Goal: Task Accomplishment & Management: Manage account settings

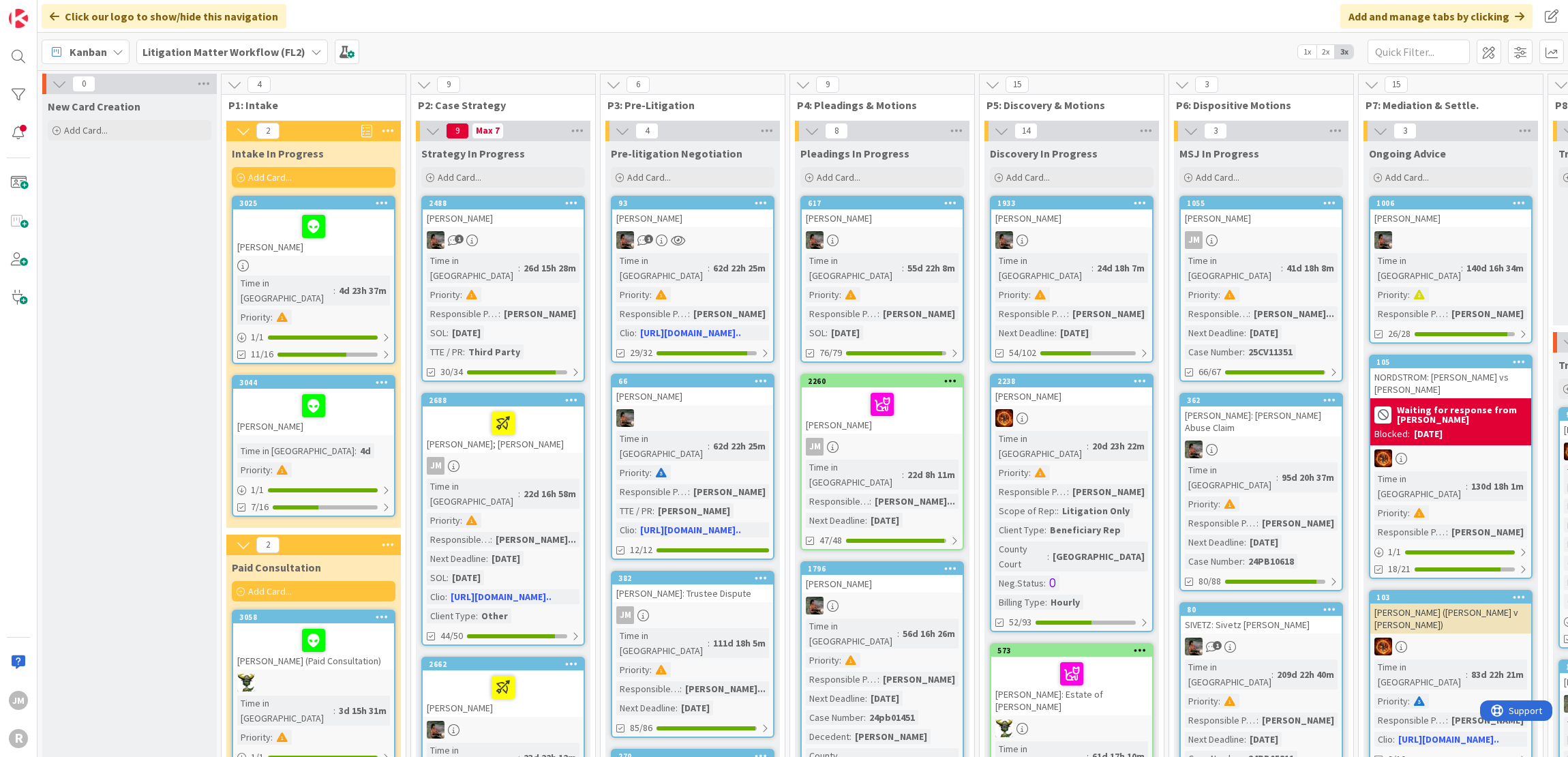
click at [191, 52] on b "Litigation Matter Workflow (FL2)" at bounding box center [224, 52] width 163 height 14
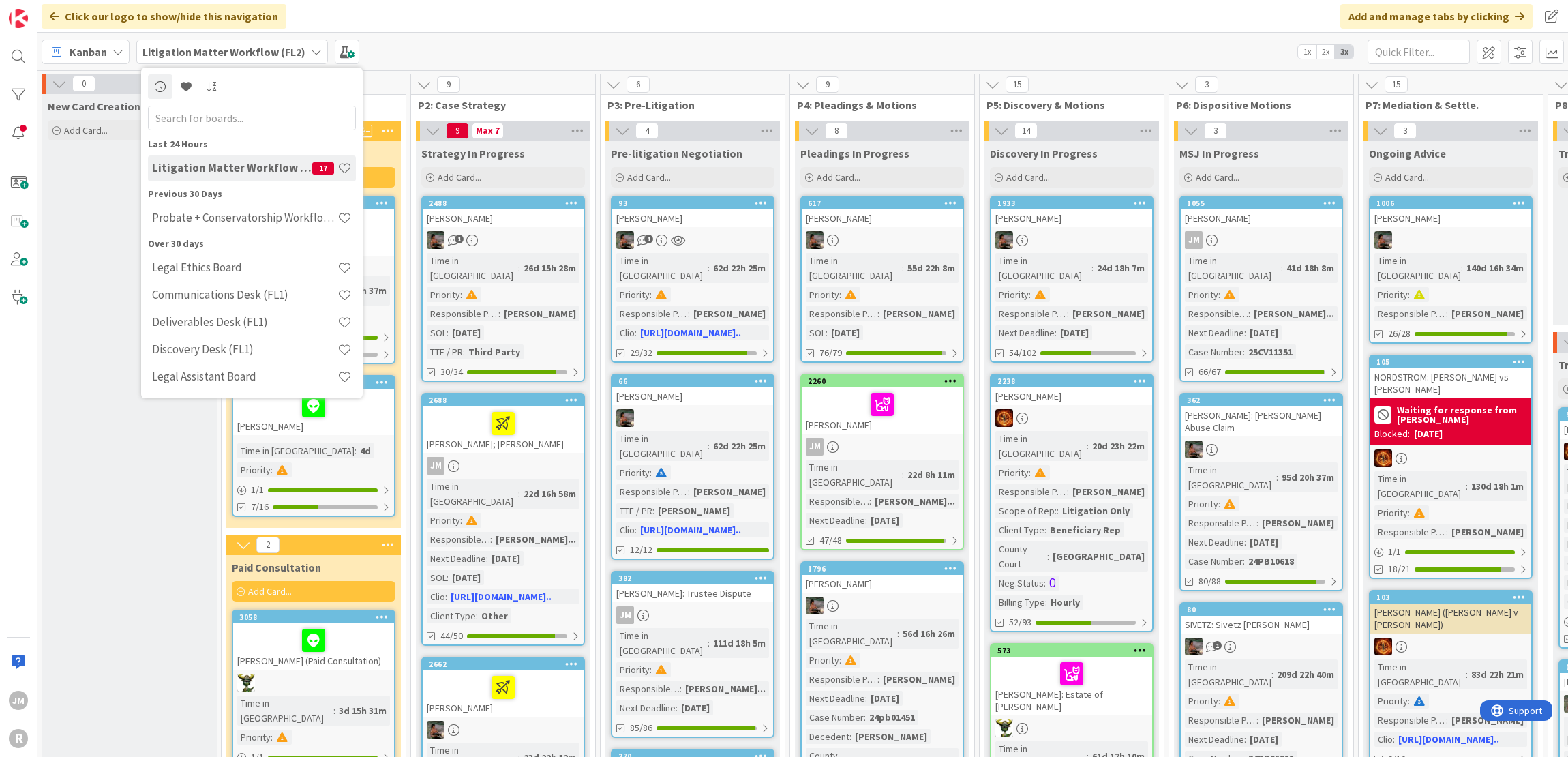
click at [120, 50] on icon at bounding box center [118, 52] width 11 height 11
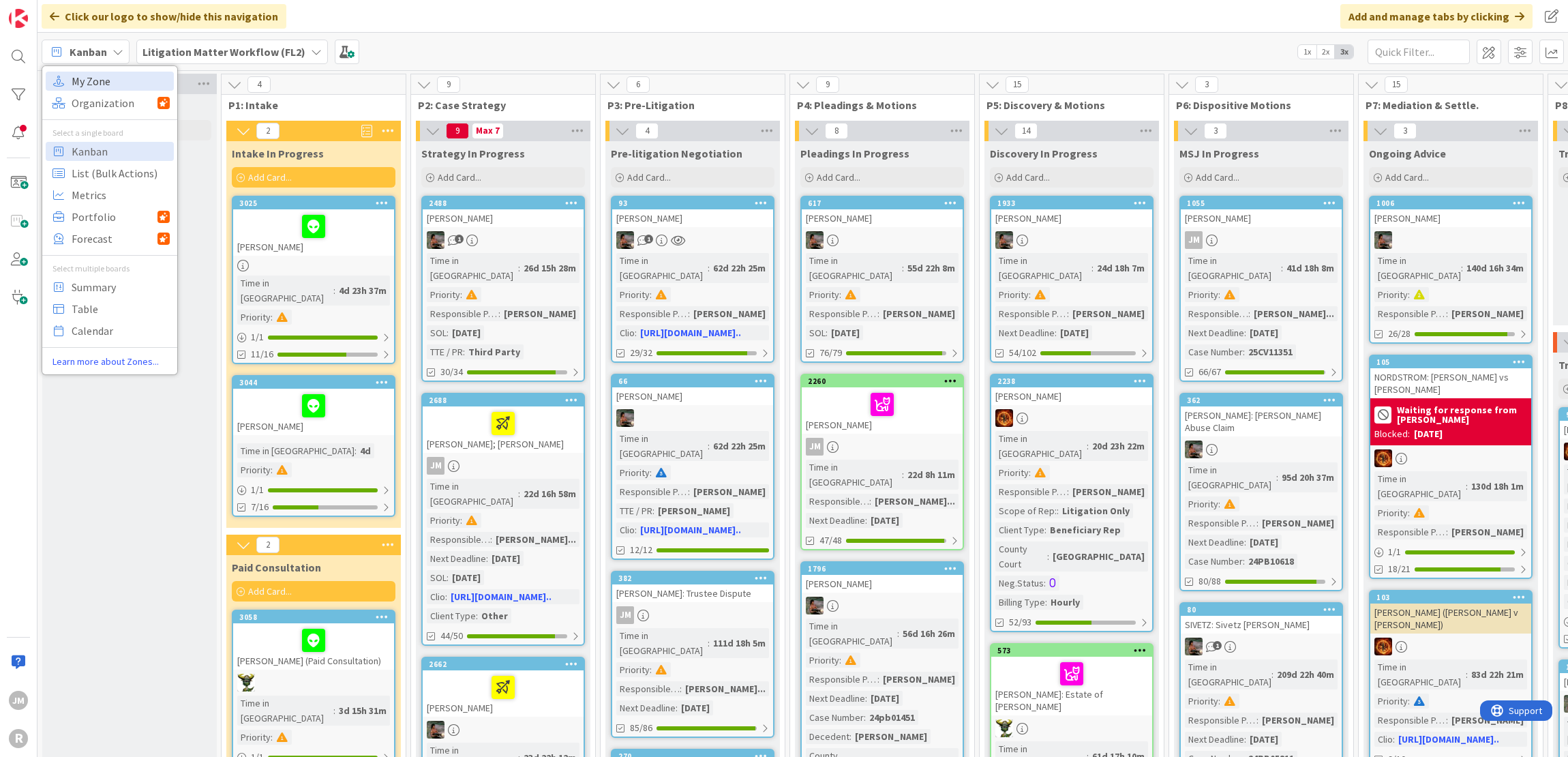
click at [118, 78] on span "My Zone" at bounding box center [120, 81] width 98 height 21
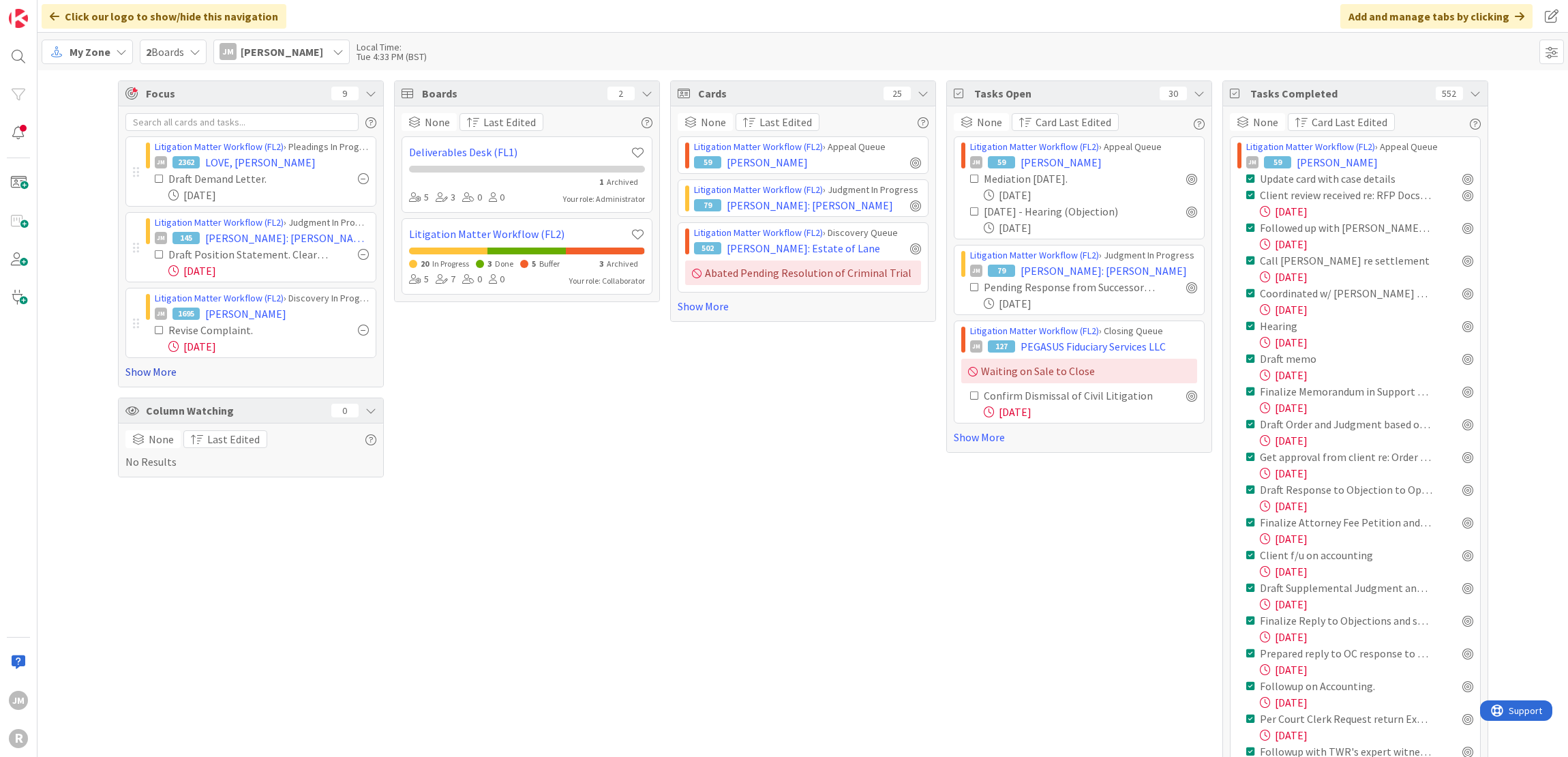
click at [146, 369] on link "Show More" at bounding box center [251, 372] width 251 height 16
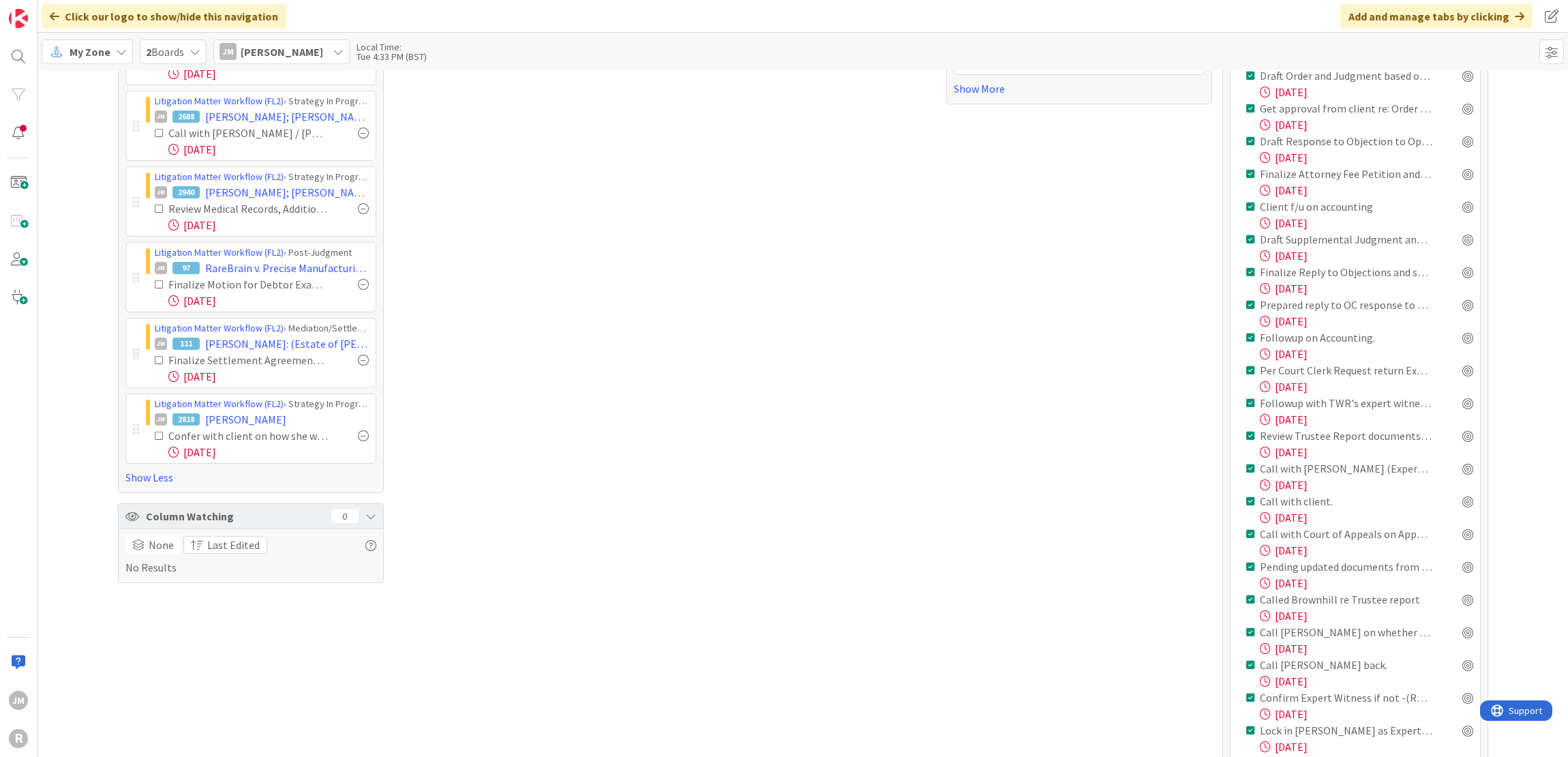
scroll to position [409, 0]
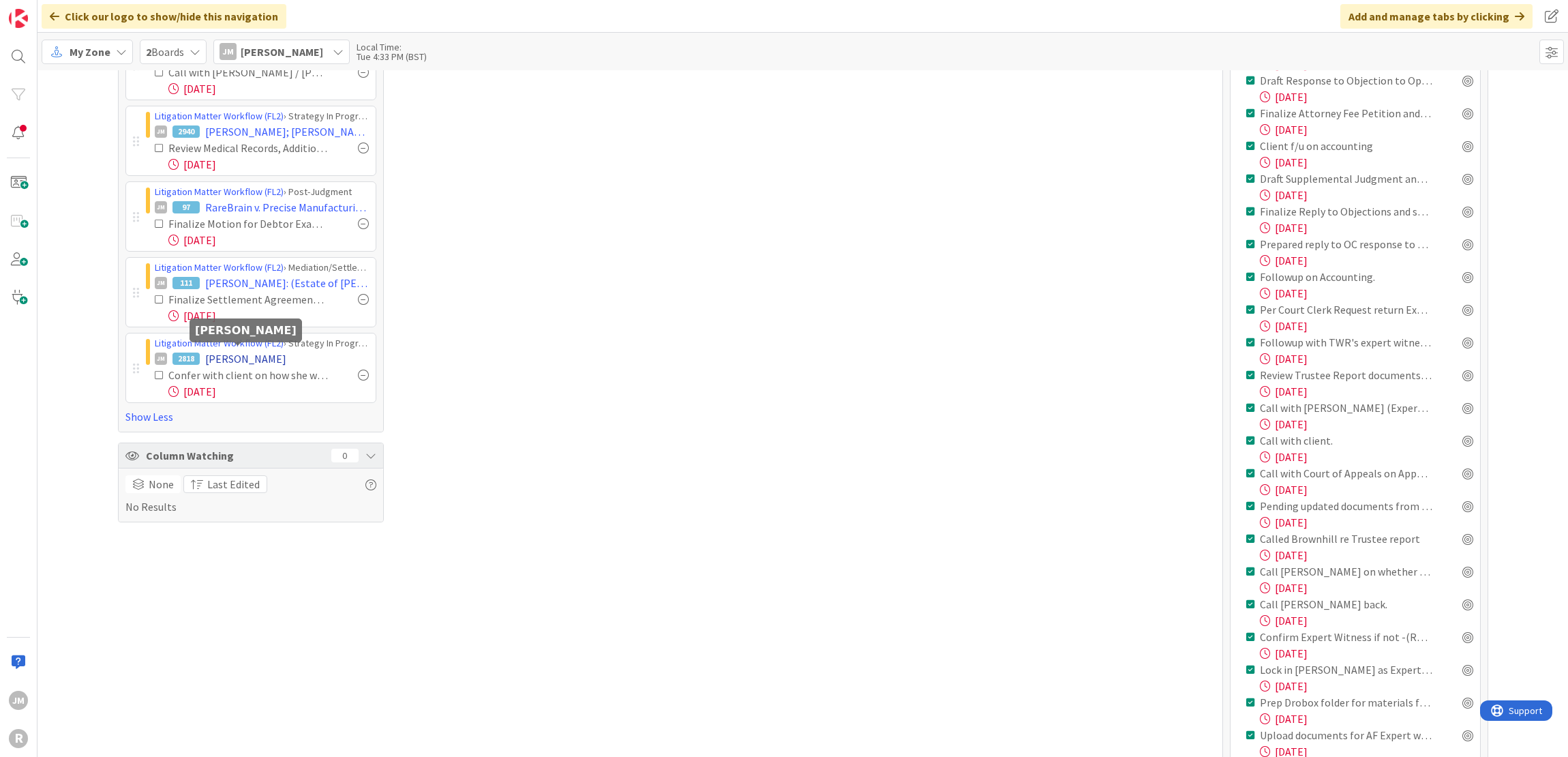
click at [246, 354] on span "[PERSON_NAME]" at bounding box center [246, 359] width 81 height 16
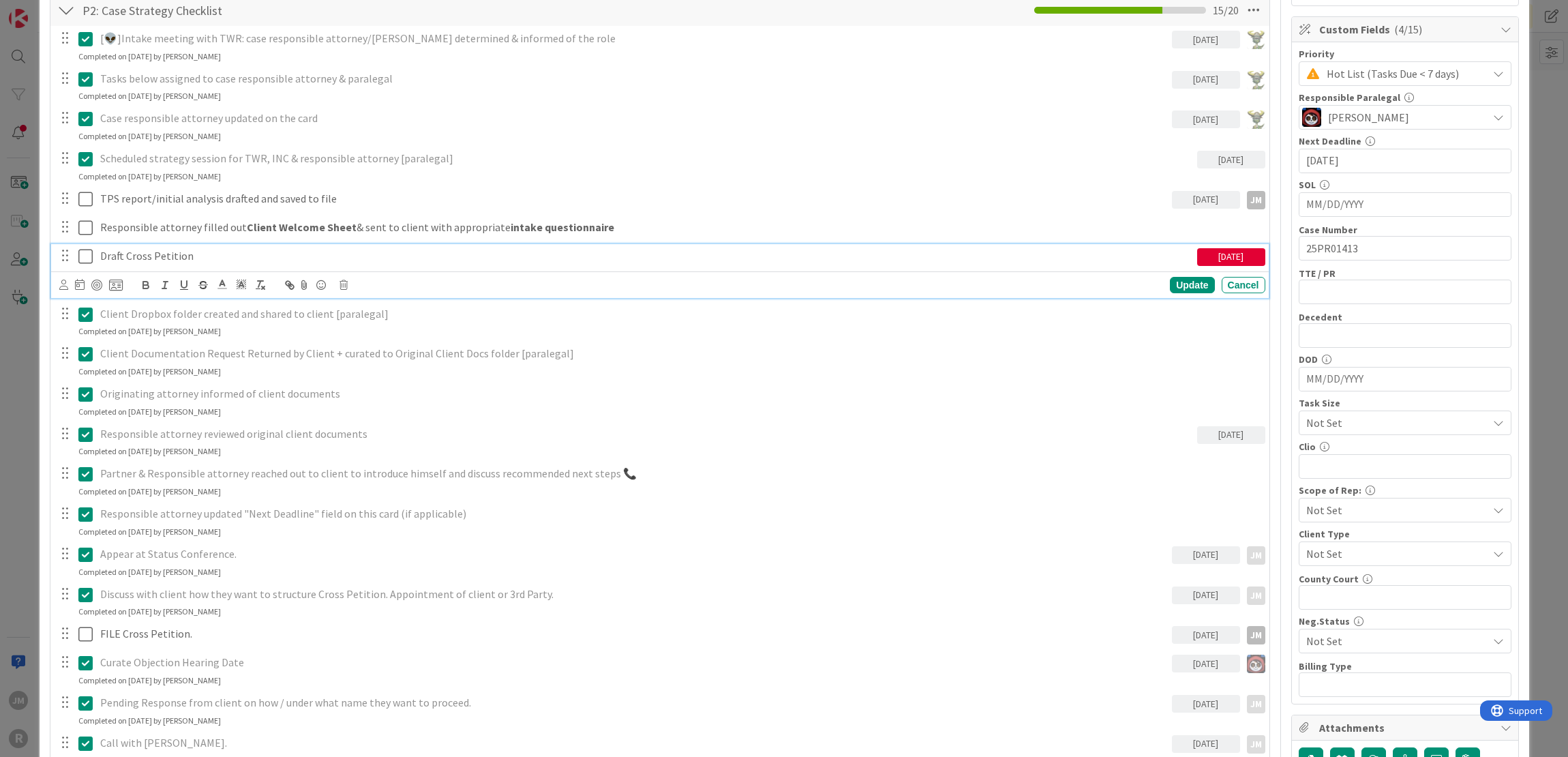
click at [168, 257] on p "Draft Cross Petition" at bounding box center [646, 256] width 1092 height 16
click at [64, 285] on icon at bounding box center [63, 284] width 9 height 10
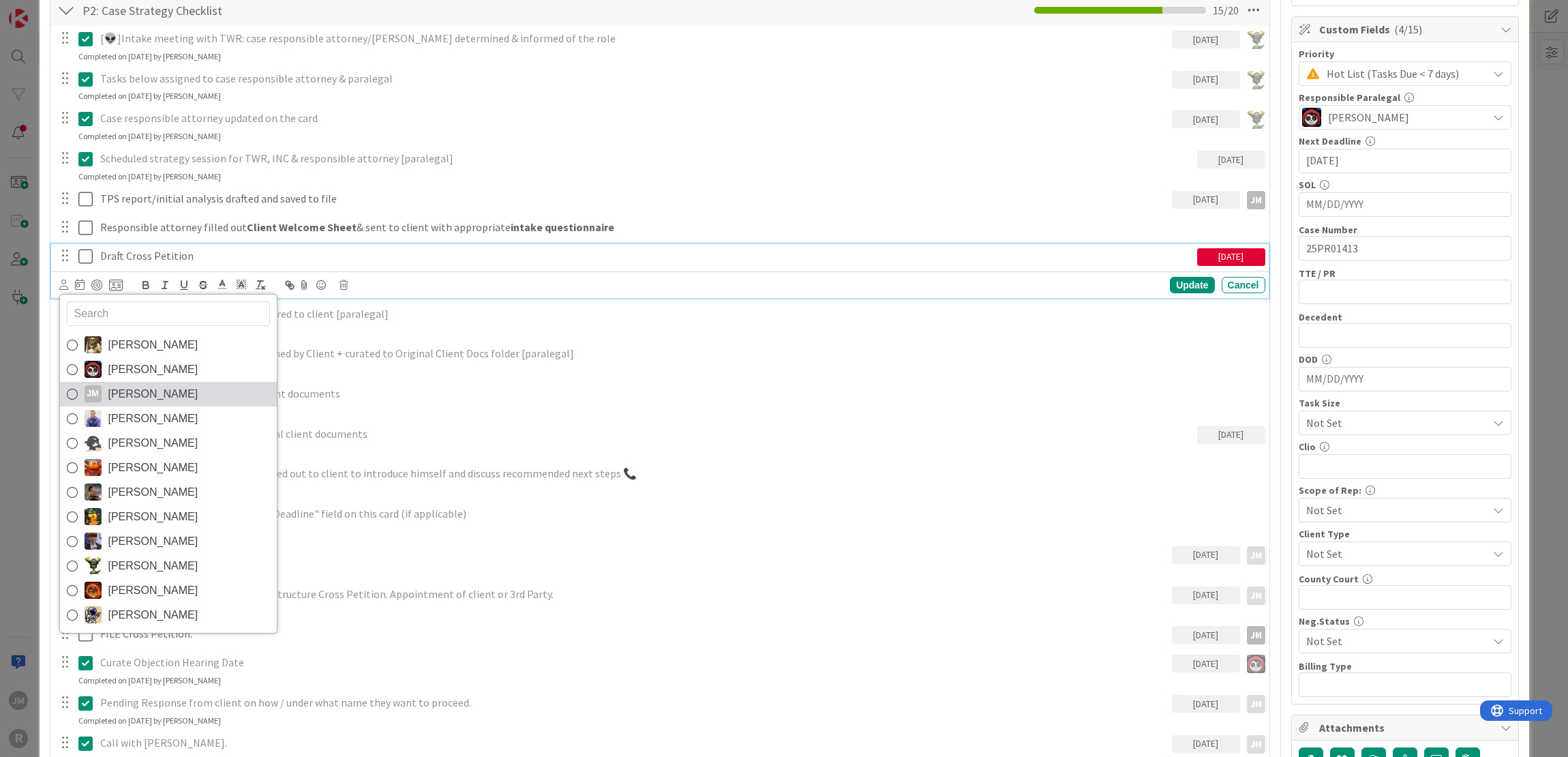
click at [108, 395] on span "[PERSON_NAME]" at bounding box center [153, 394] width 90 height 21
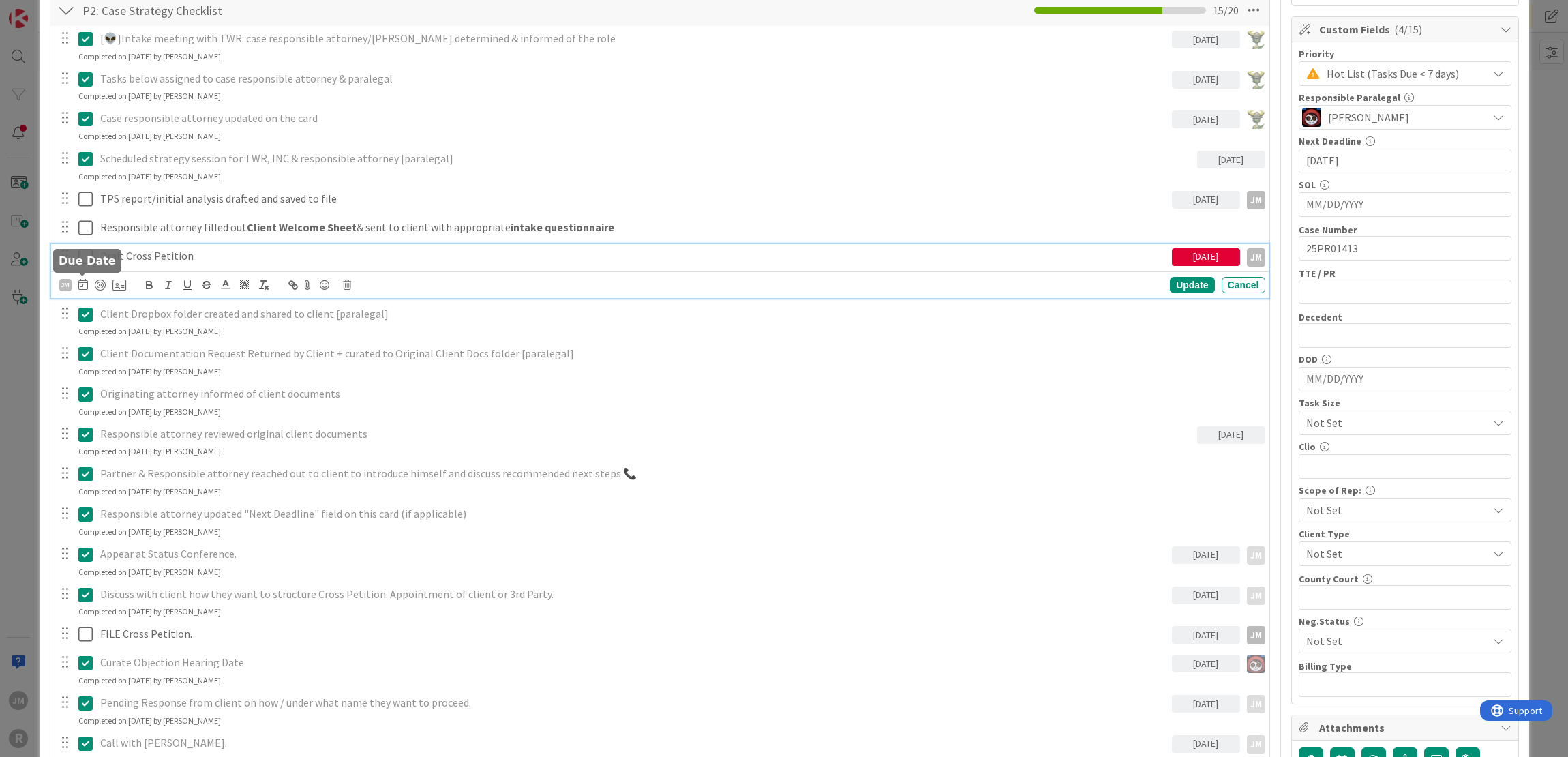
click at [83, 282] on icon at bounding box center [83, 284] width 10 height 11
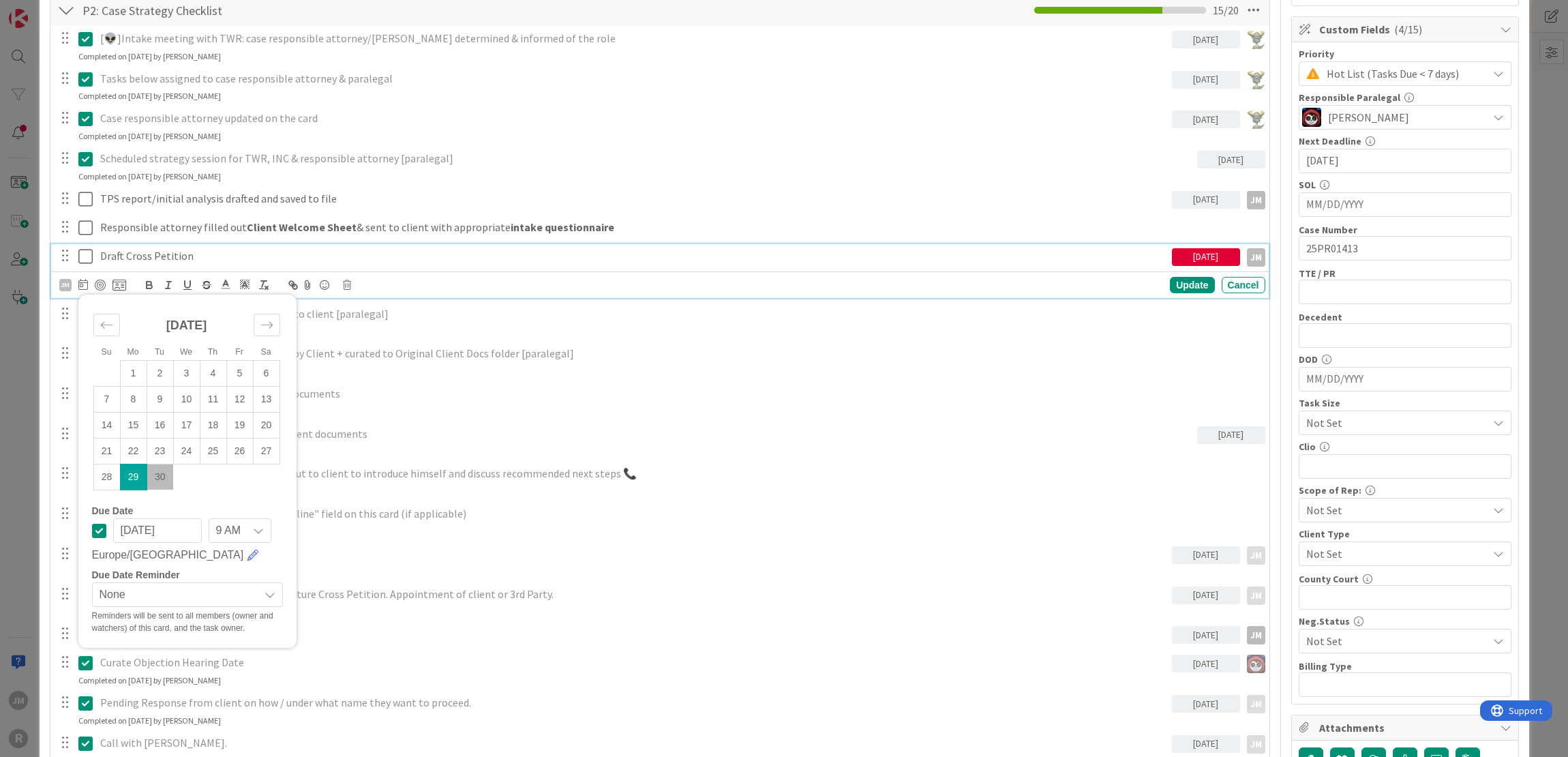
click at [161, 470] on td "30" at bounding box center [159, 477] width 27 height 26
type input "[DATE]"
click at [95, 282] on div at bounding box center [100, 285] width 11 height 11
click at [1179, 282] on div "Update" at bounding box center [1192, 286] width 45 height 16
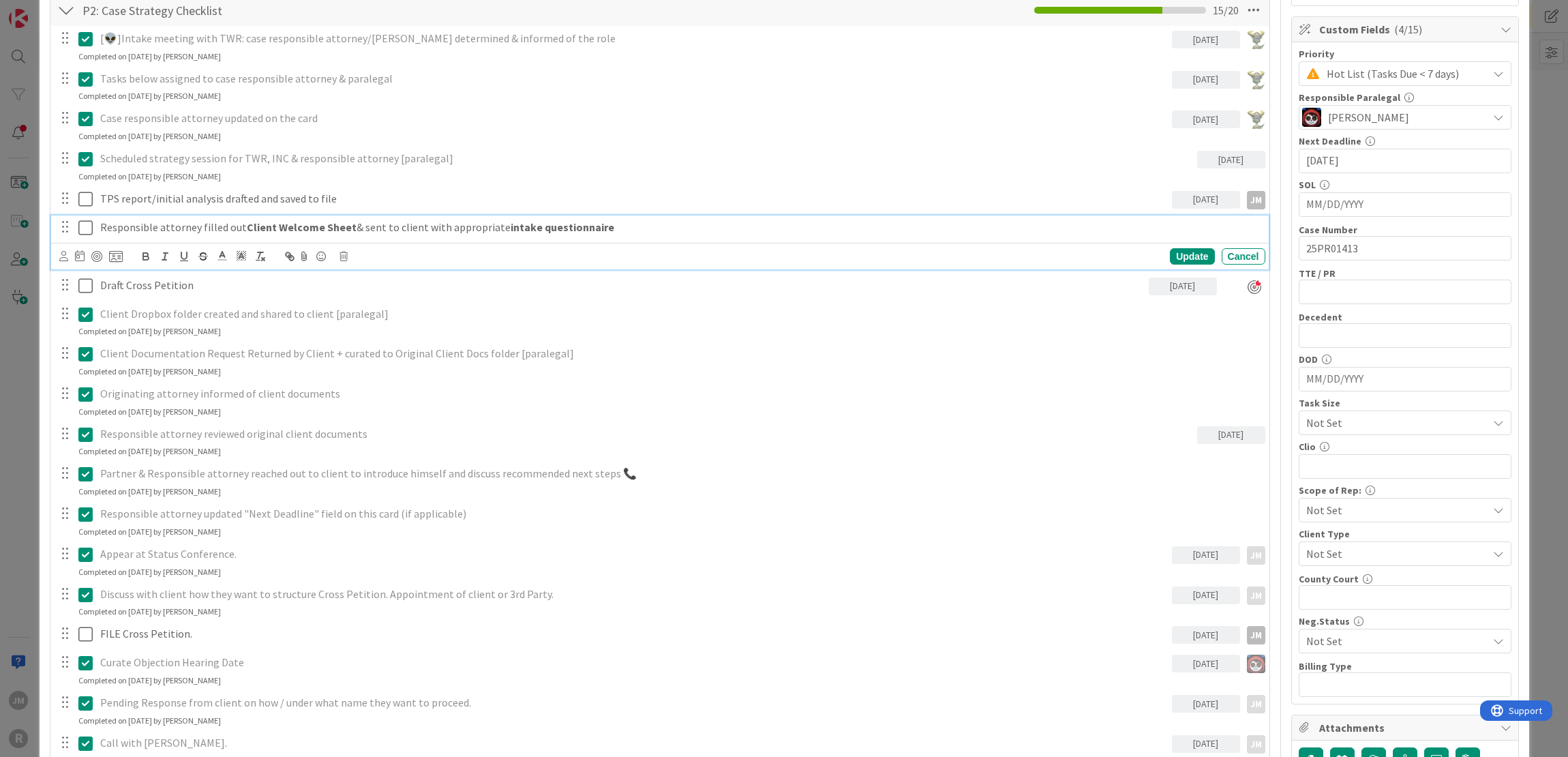
click at [227, 221] on p "Responsible attorney filled out Client Welcome Sheet & sent to client with appr…" at bounding box center [680, 227] width 1160 height 16
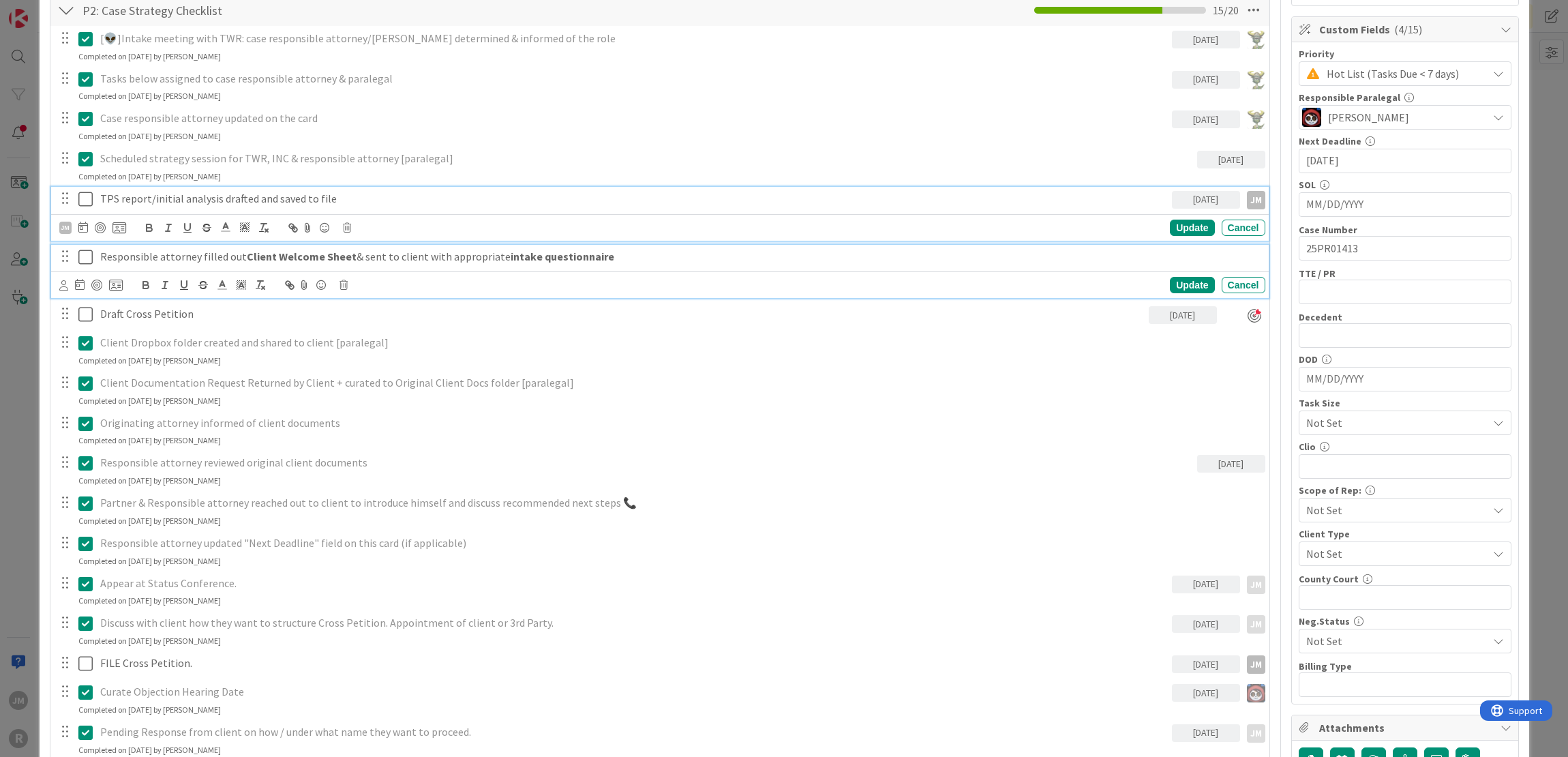
click at [222, 191] on p "TPS report/initial analysis drafted and saved to file" at bounding box center [633, 199] width 1066 height 16
click at [221, 278] on p "Draft Cross Petition" at bounding box center [621, 285] width 1043 height 16
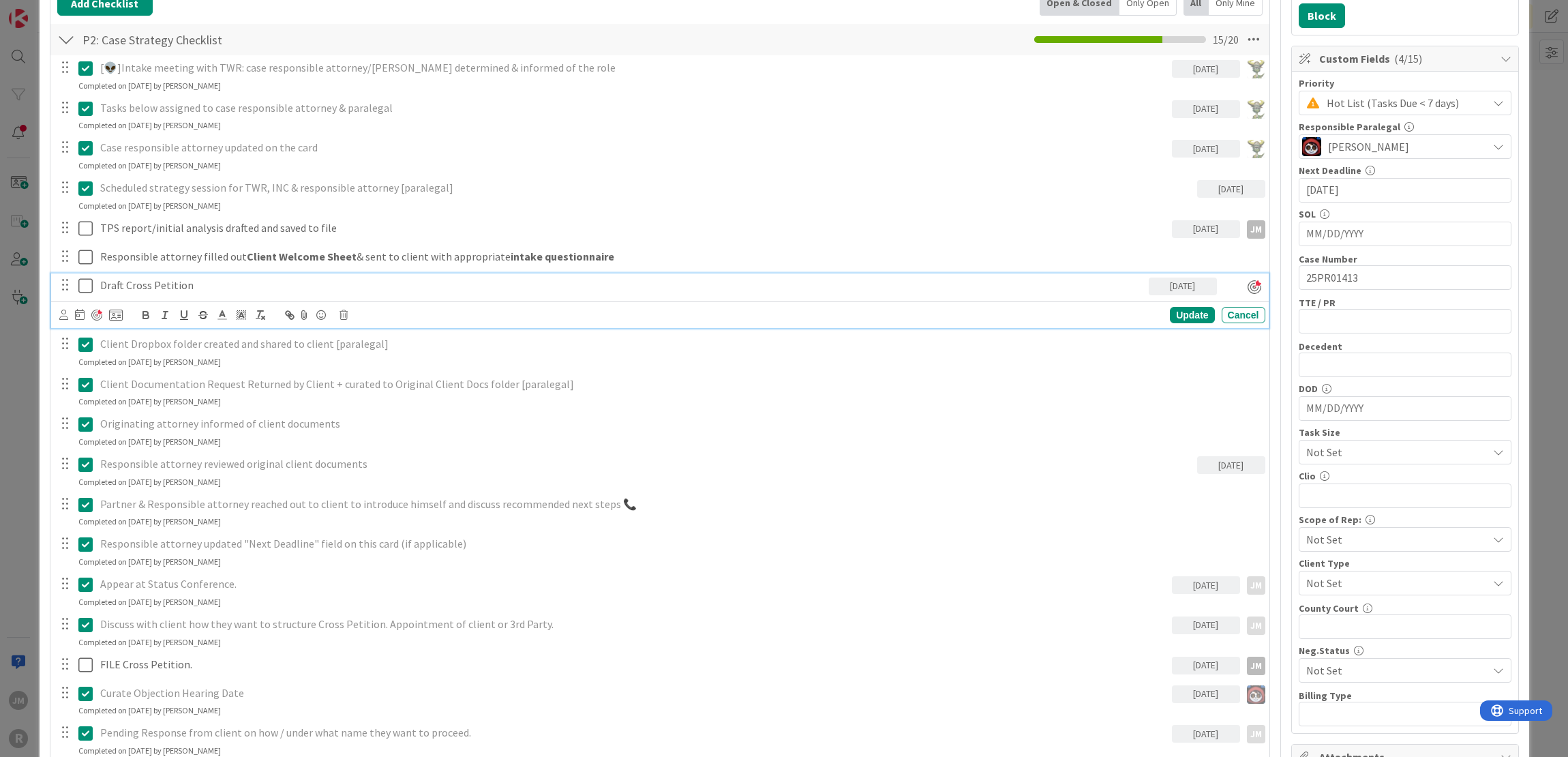
scroll to position [448, 0]
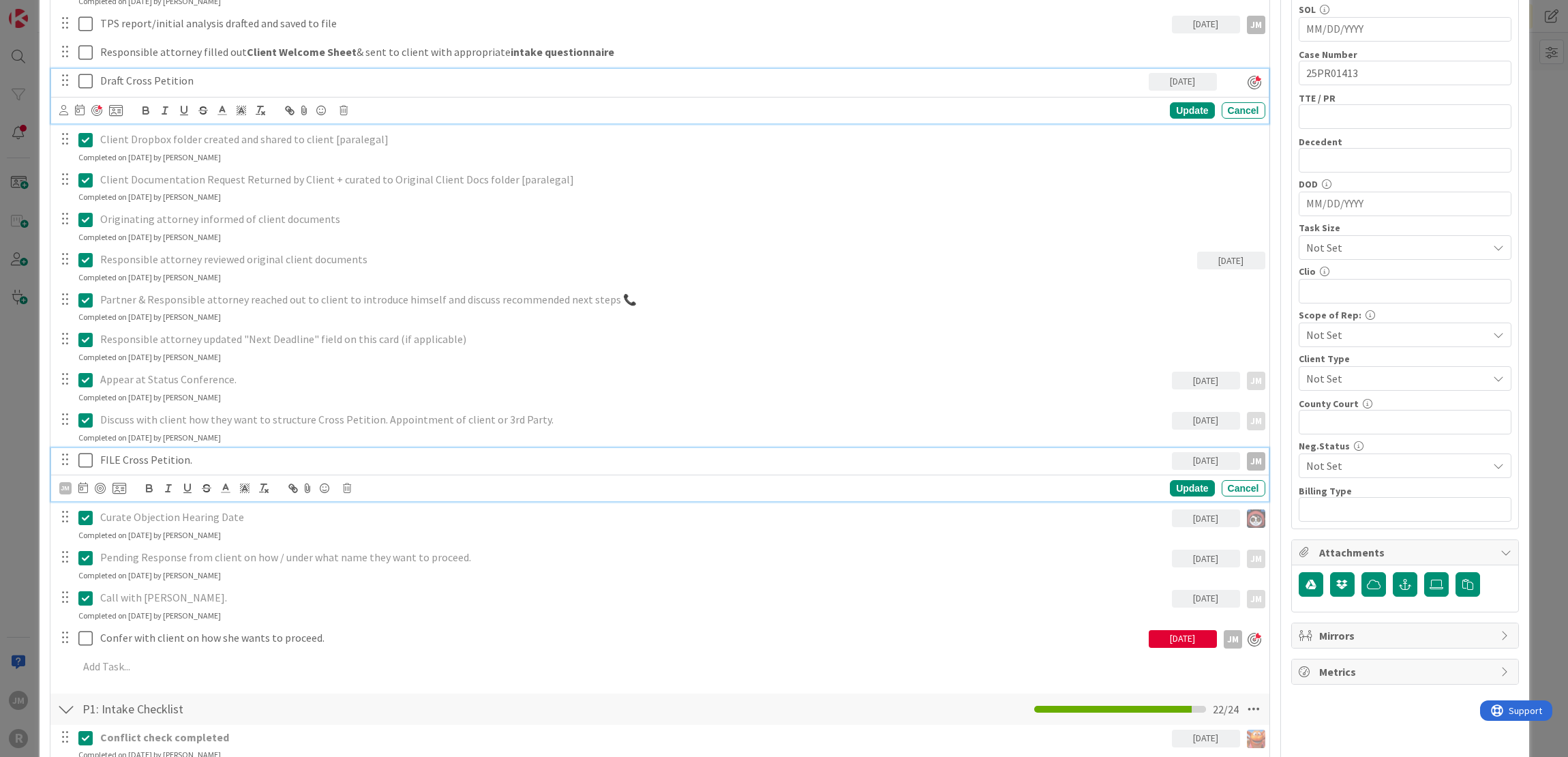
click at [218, 459] on p "FILE Cross Petition." at bounding box center [633, 460] width 1066 height 16
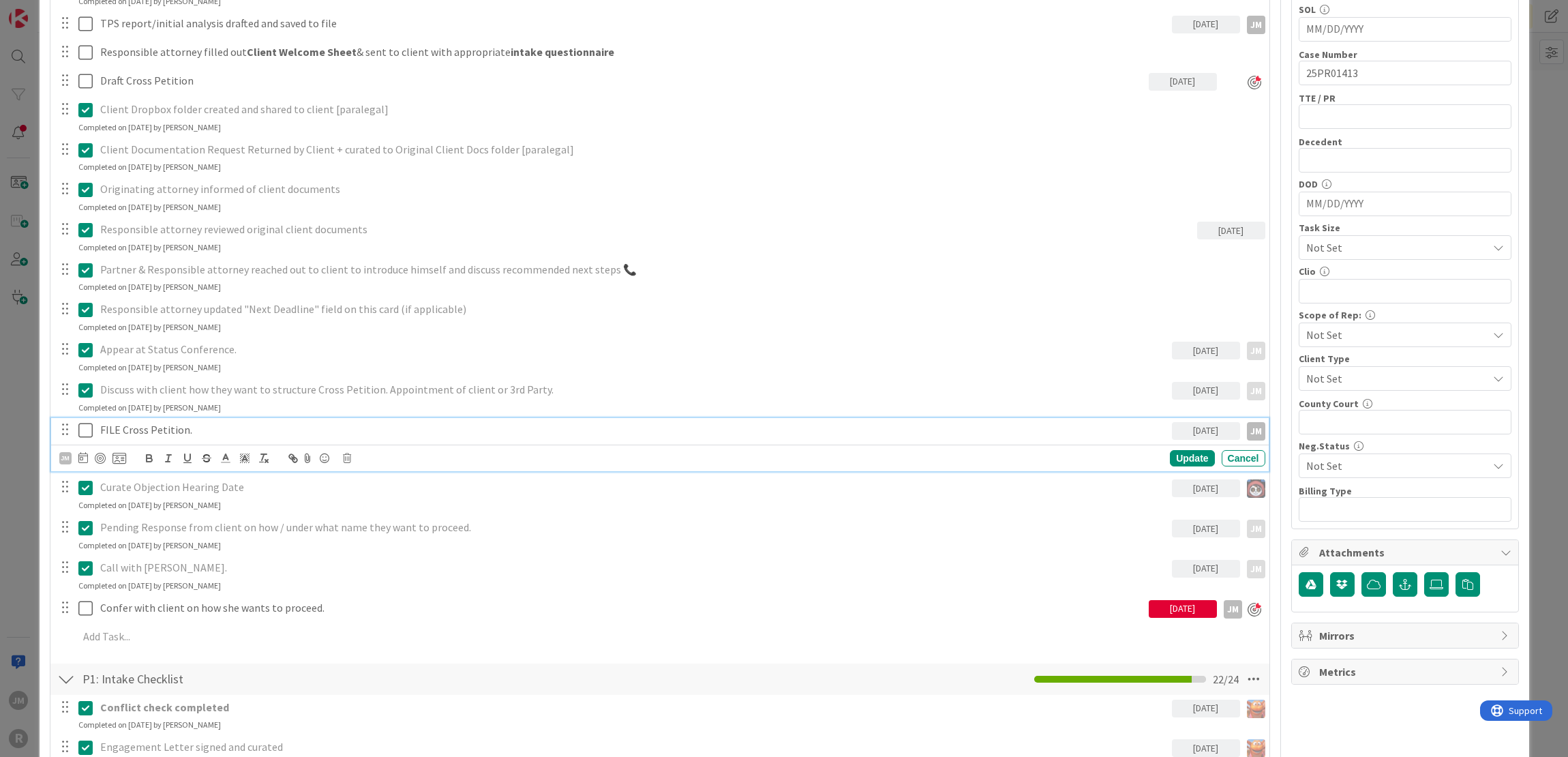
scroll to position [419, 0]
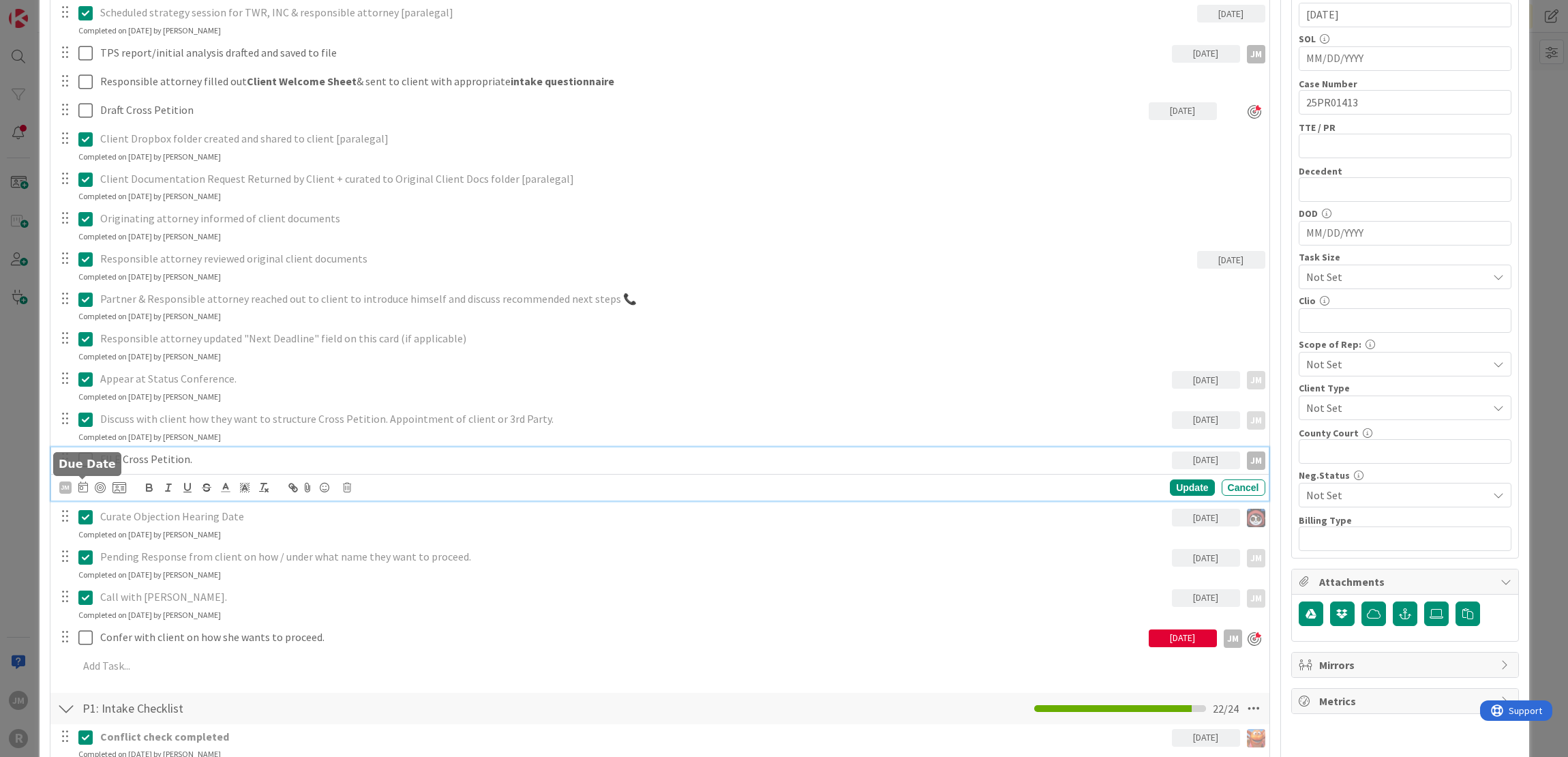
click at [81, 484] on icon at bounding box center [83, 487] width 10 height 11
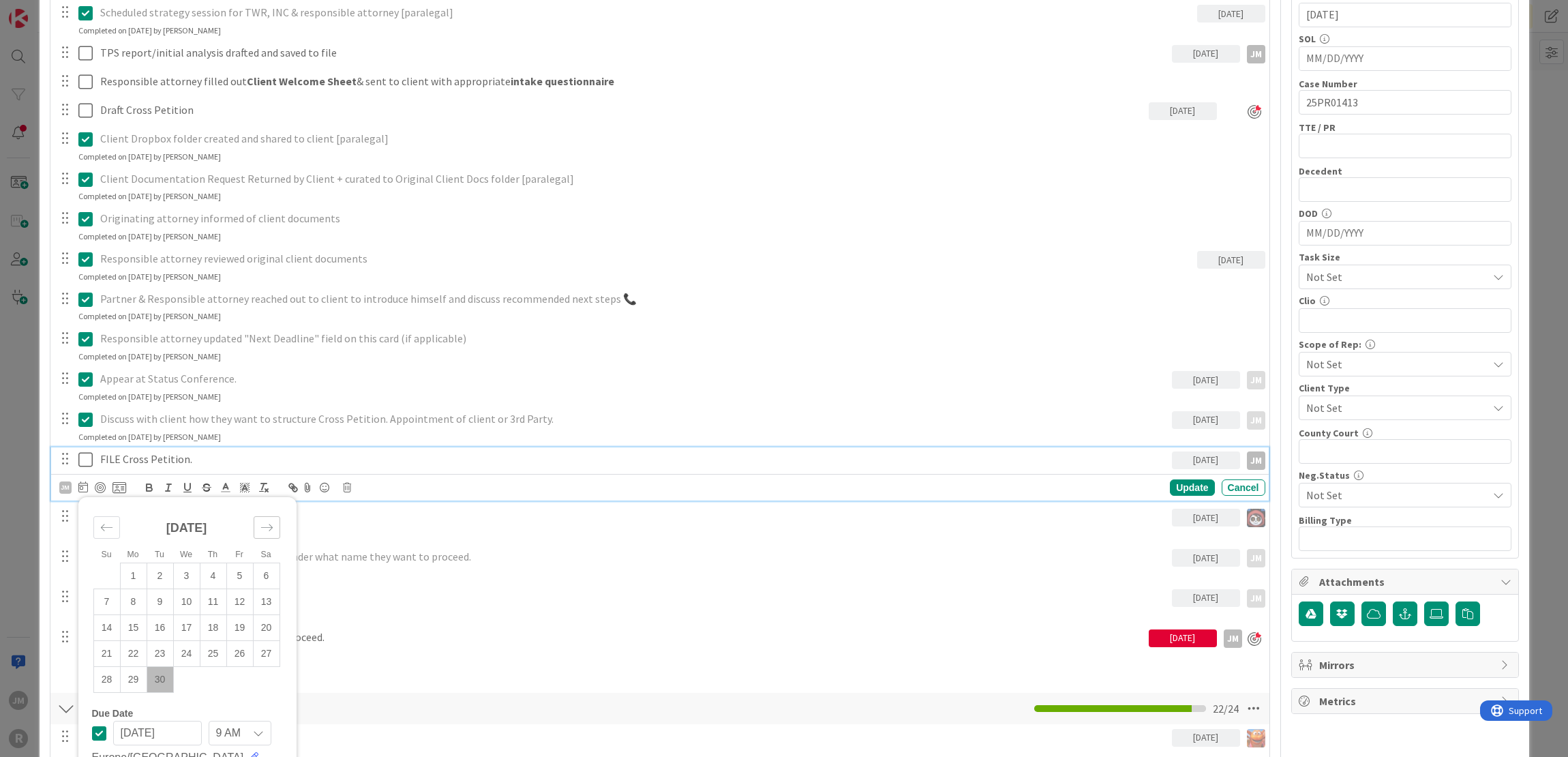
click at [270, 528] on icon "Move forward to switch to the next month." at bounding box center [266, 528] width 13 height 13
click at [240, 570] on td "3" at bounding box center [240, 576] width 27 height 26
click at [101, 485] on div at bounding box center [100, 488] width 11 height 11
click at [25, 464] on div "ID 2818 Litigation Matter Workflow (FL2) Strategy In Progress Title 15 / 128 [P…" at bounding box center [784, 378] width 1568 height 757
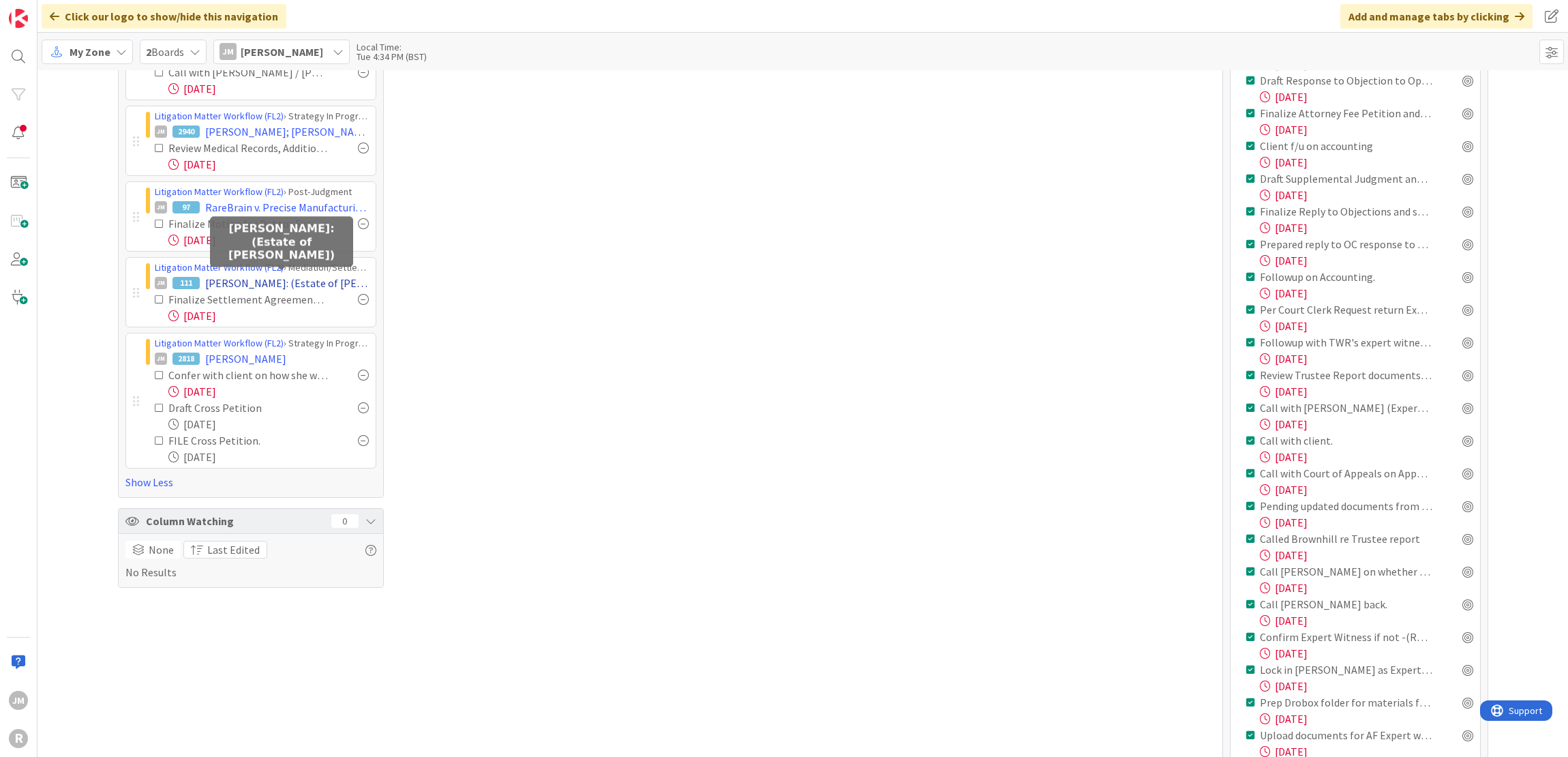
click at [295, 279] on span "[PERSON_NAME]: (Estate of [PERSON_NAME])" at bounding box center [287, 283] width 163 height 16
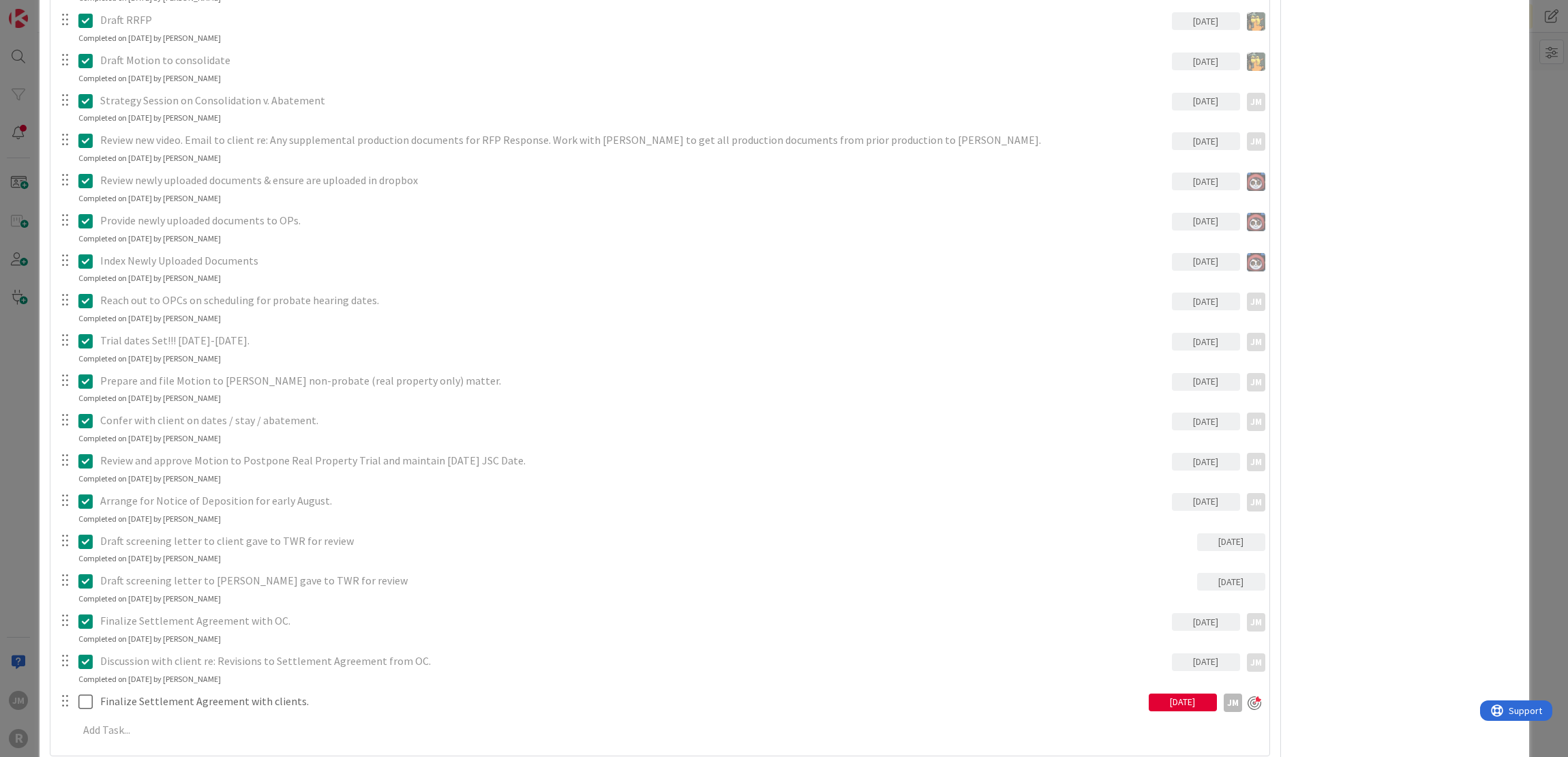
scroll to position [1818, 0]
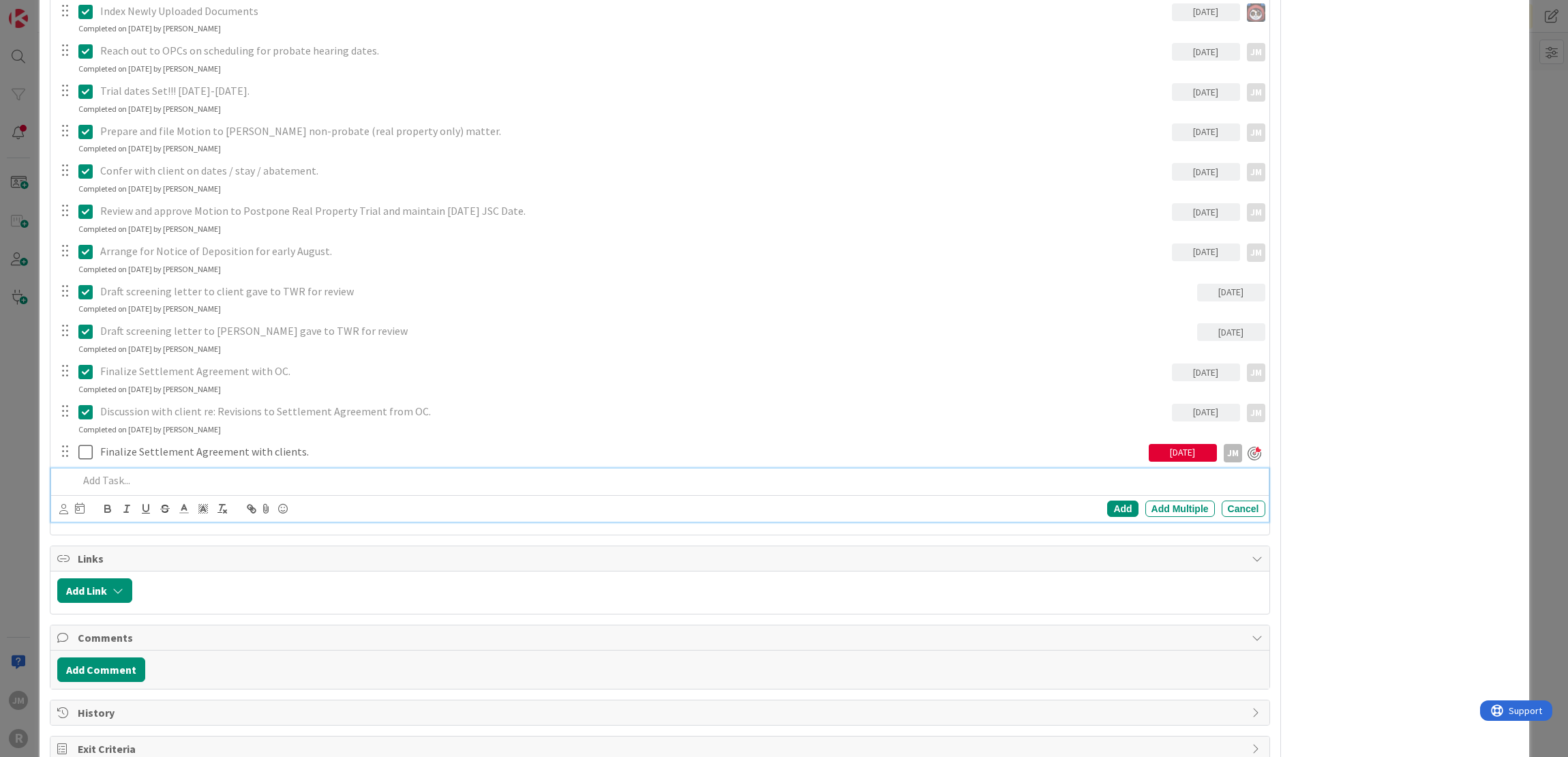
click at [207, 468] on div at bounding box center [669, 480] width 1192 height 24
click at [62, 506] on icon at bounding box center [63, 509] width 9 height 10
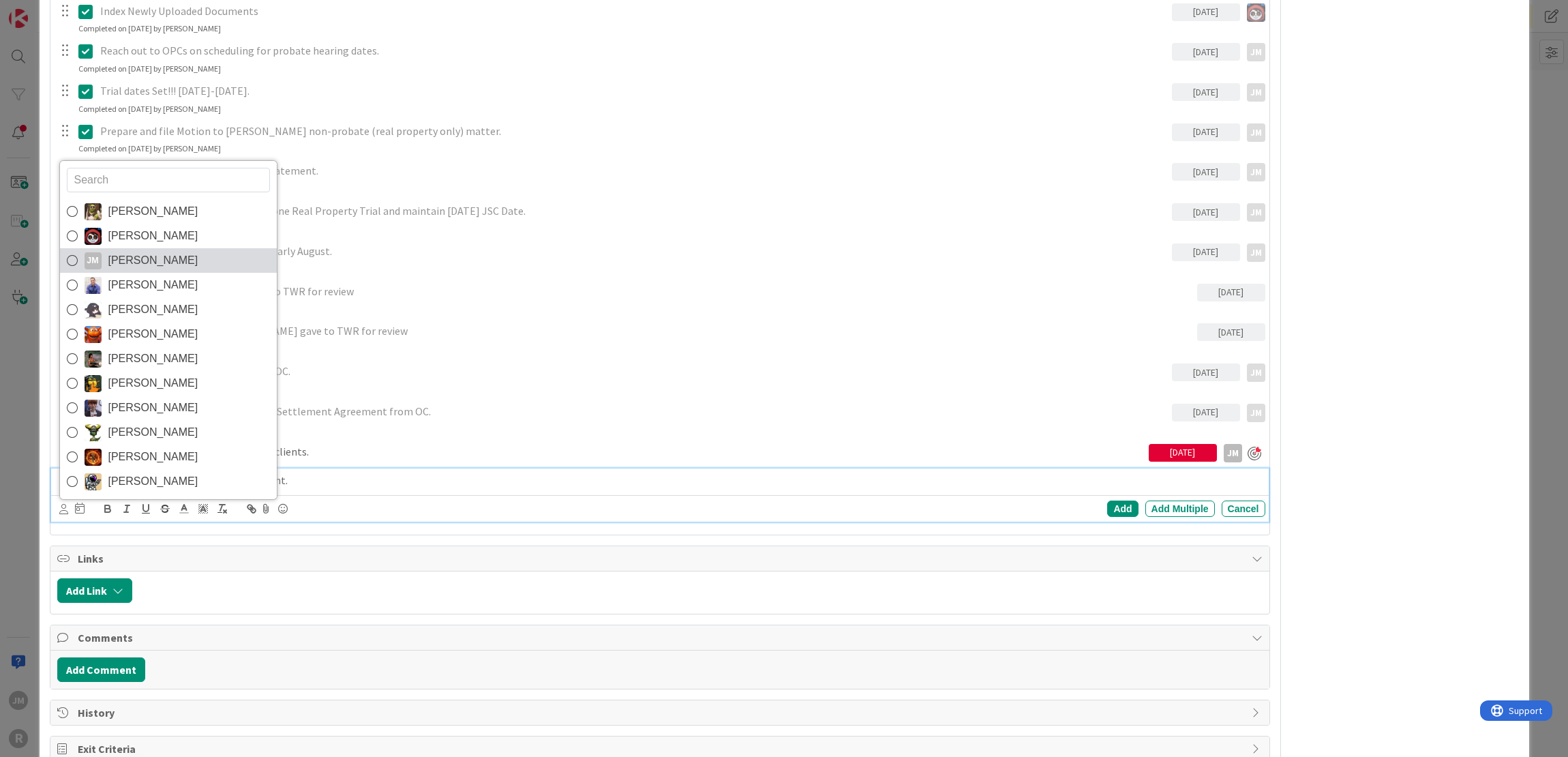
click at [137, 258] on span "[PERSON_NAME]" at bounding box center [153, 260] width 90 height 21
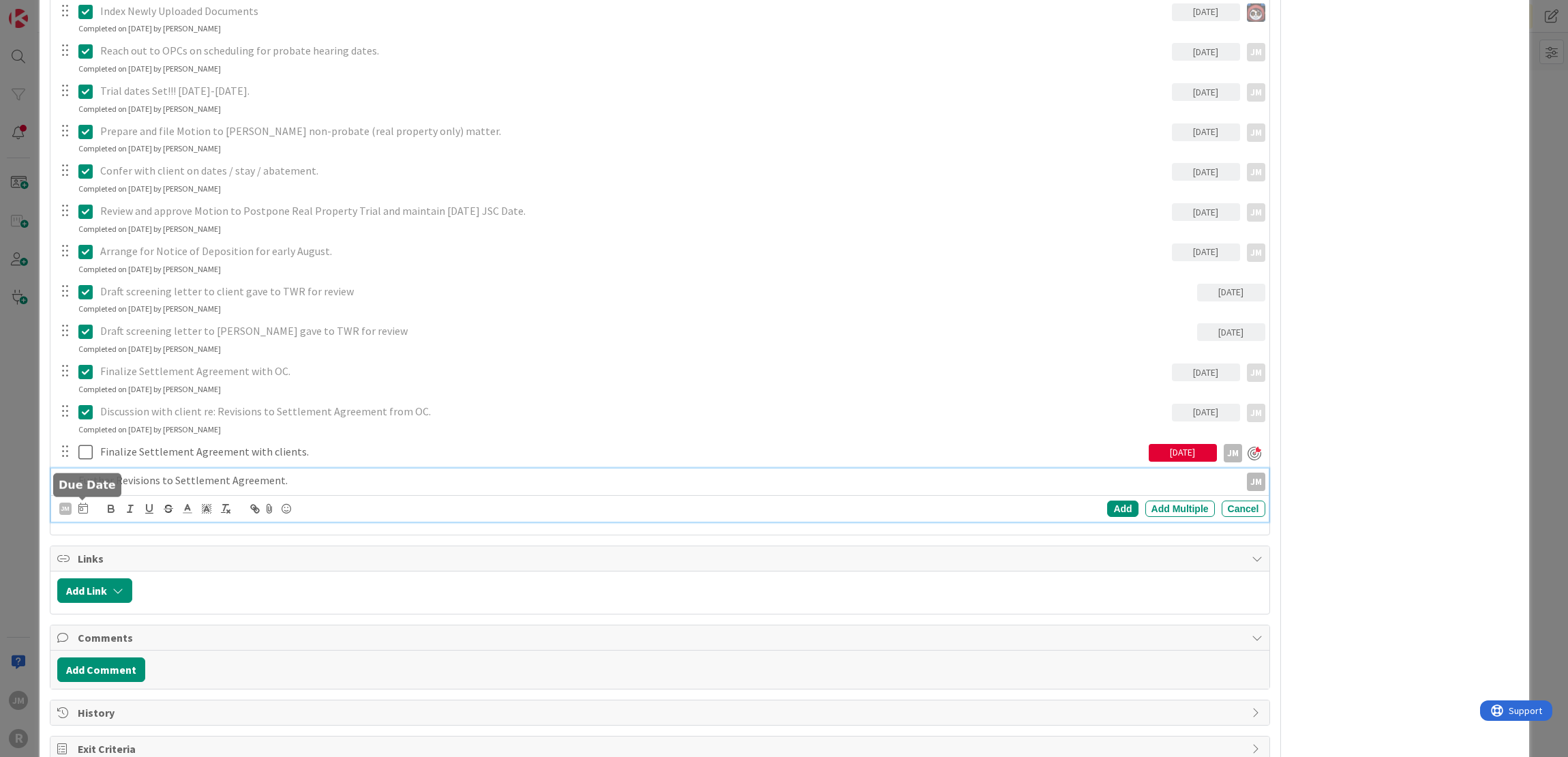
click at [84, 510] on icon at bounding box center [83, 508] width 10 height 11
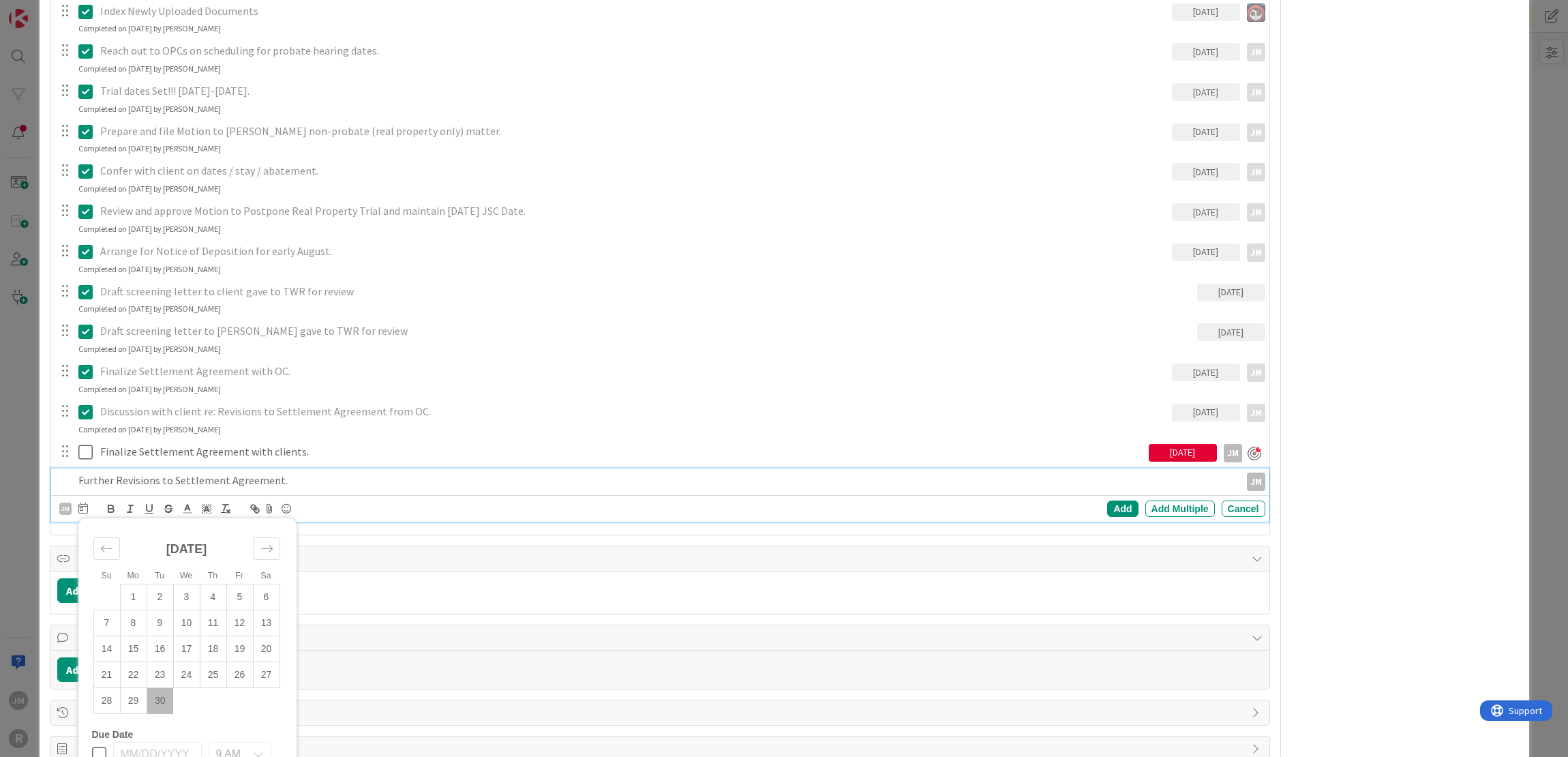
click at [155, 698] on td "30" at bounding box center [159, 701] width 27 height 26
type input "[DATE]"
click at [1115, 501] on div "Add" at bounding box center [1122, 509] width 31 height 16
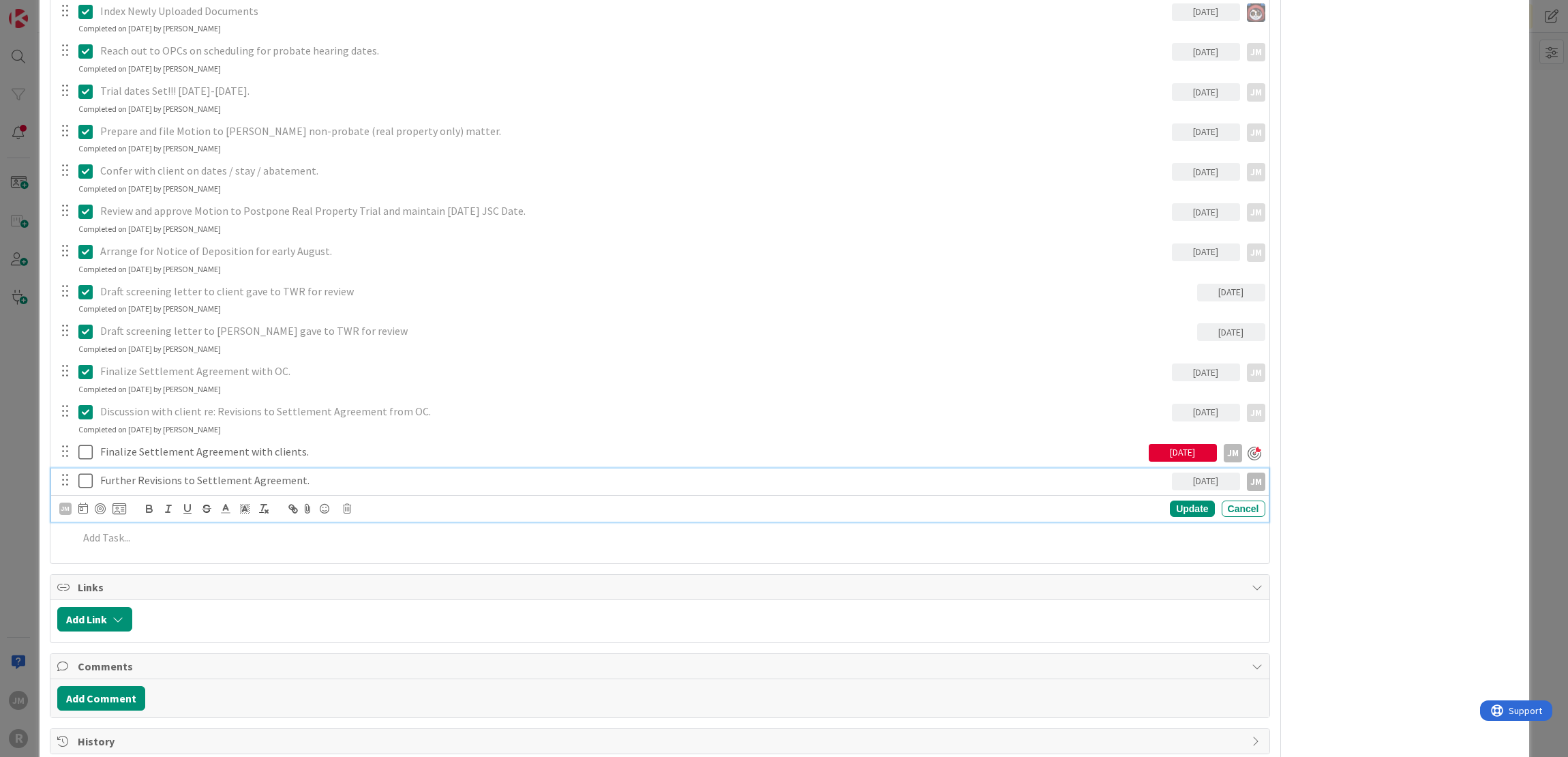
click at [244, 477] on p "Further Revisions to Settlement Agreement." at bounding box center [633, 480] width 1066 height 16
click at [101, 508] on div at bounding box center [100, 509] width 11 height 11
click at [23, 438] on div "ID 111 Litigation Matter Workflow (FL2) Mediation/Settlement in Progress Title …" at bounding box center [784, 378] width 1568 height 757
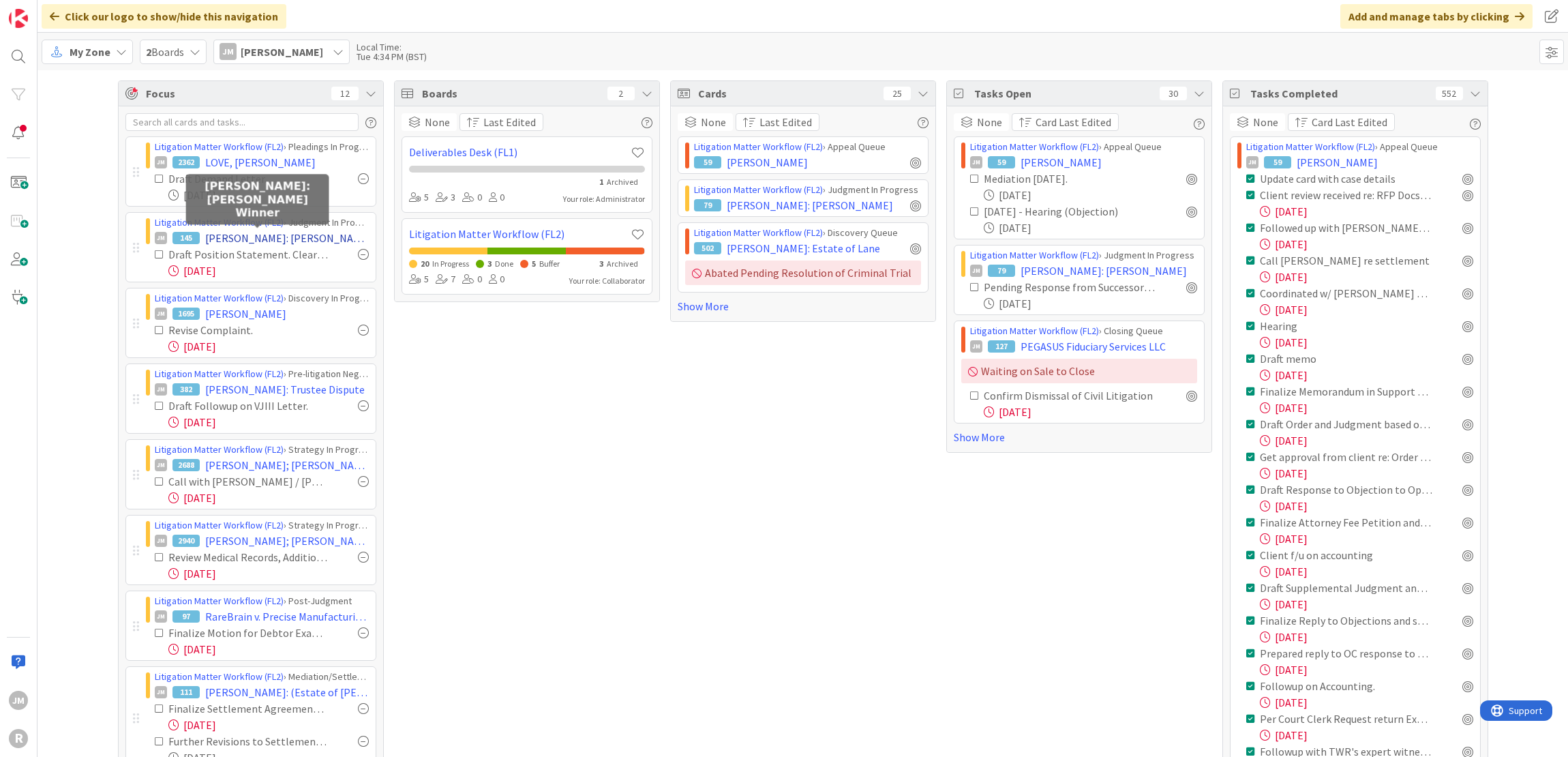
click at [260, 236] on span "[PERSON_NAME]: [PERSON_NAME] Winner" at bounding box center [287, 238] width 163 height 16
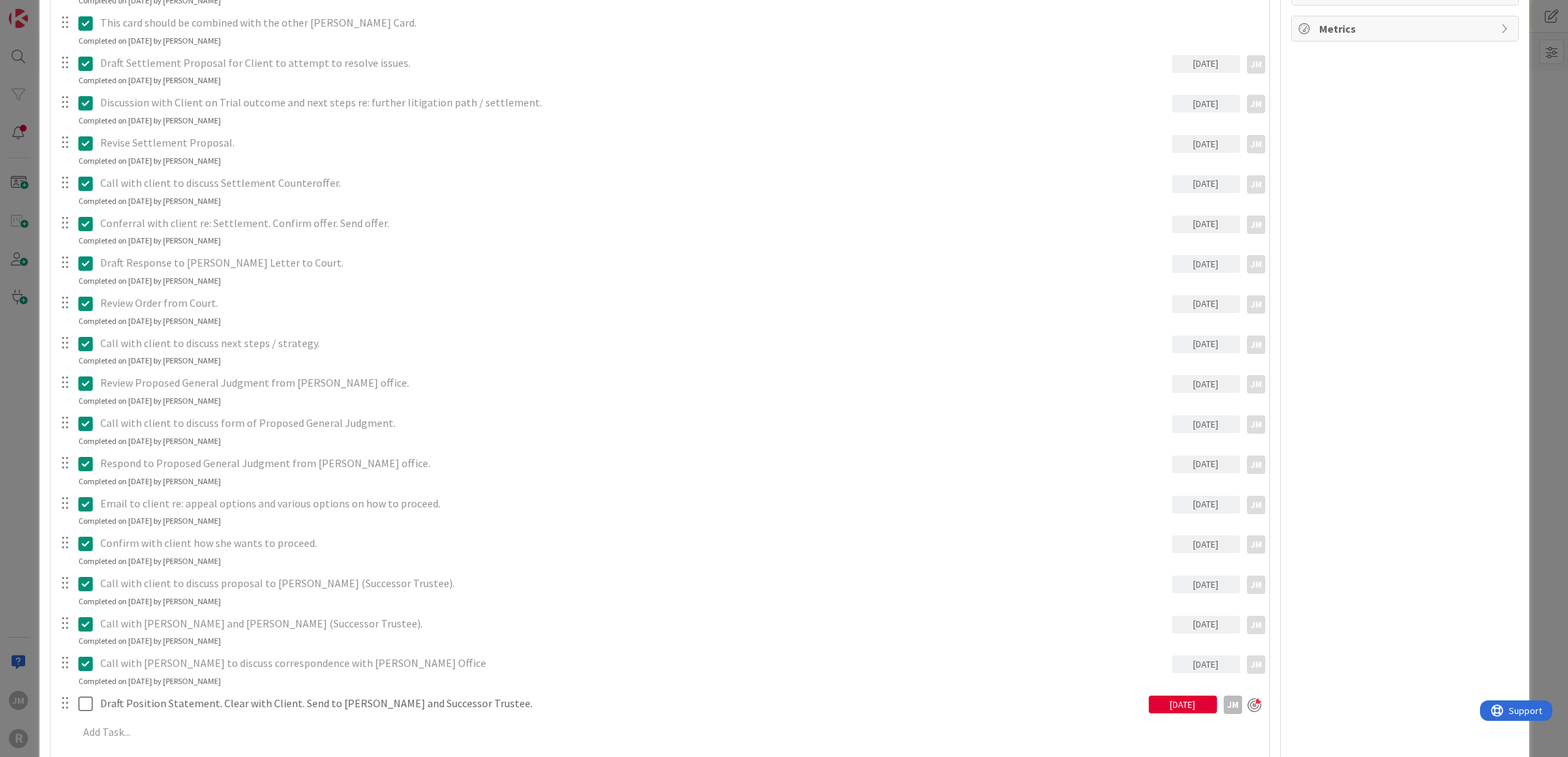
scroll to position [1228, 0]
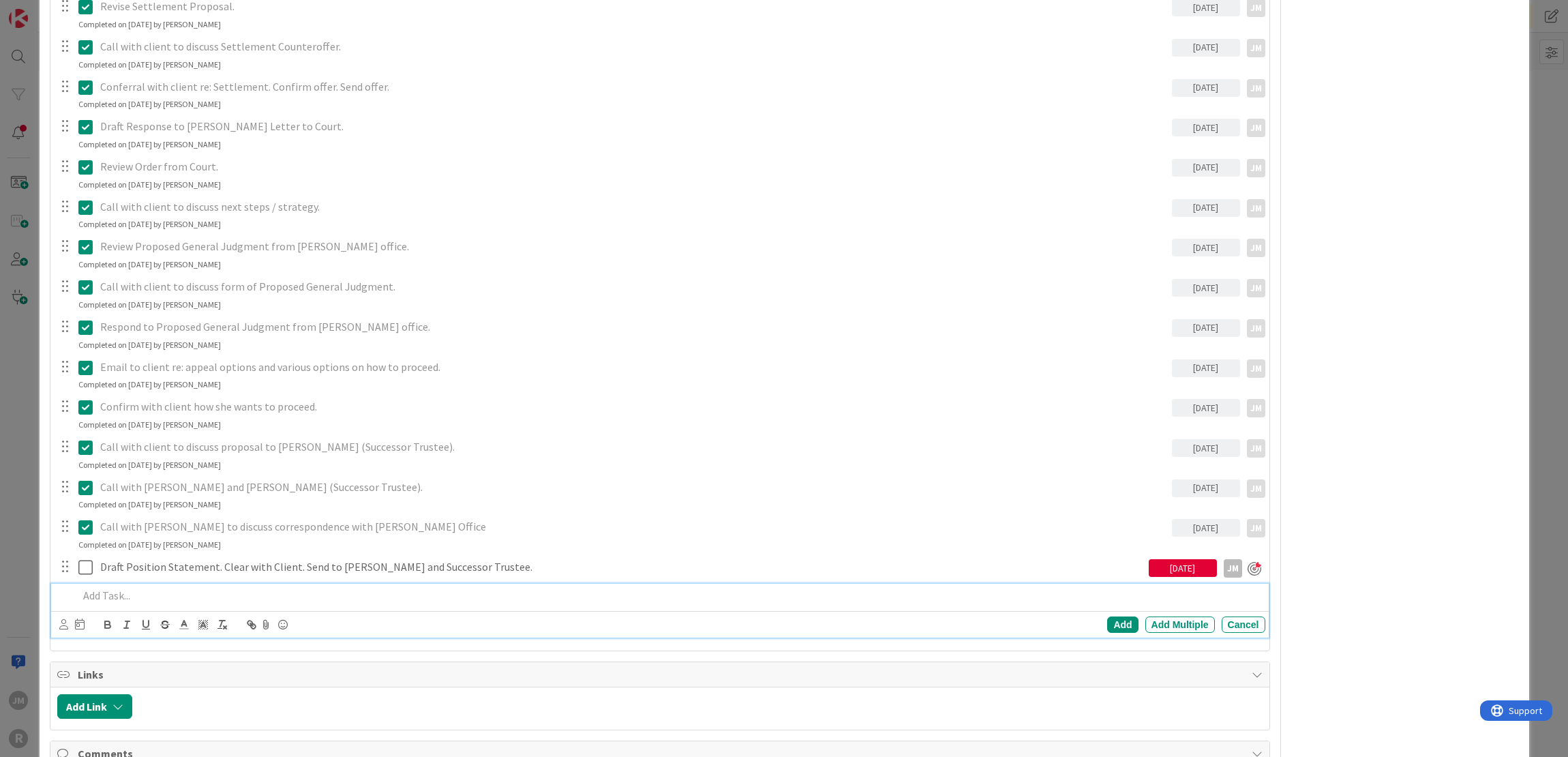
click at [174, 593] on p at bounding box center [669, 596] width 1181 height 16
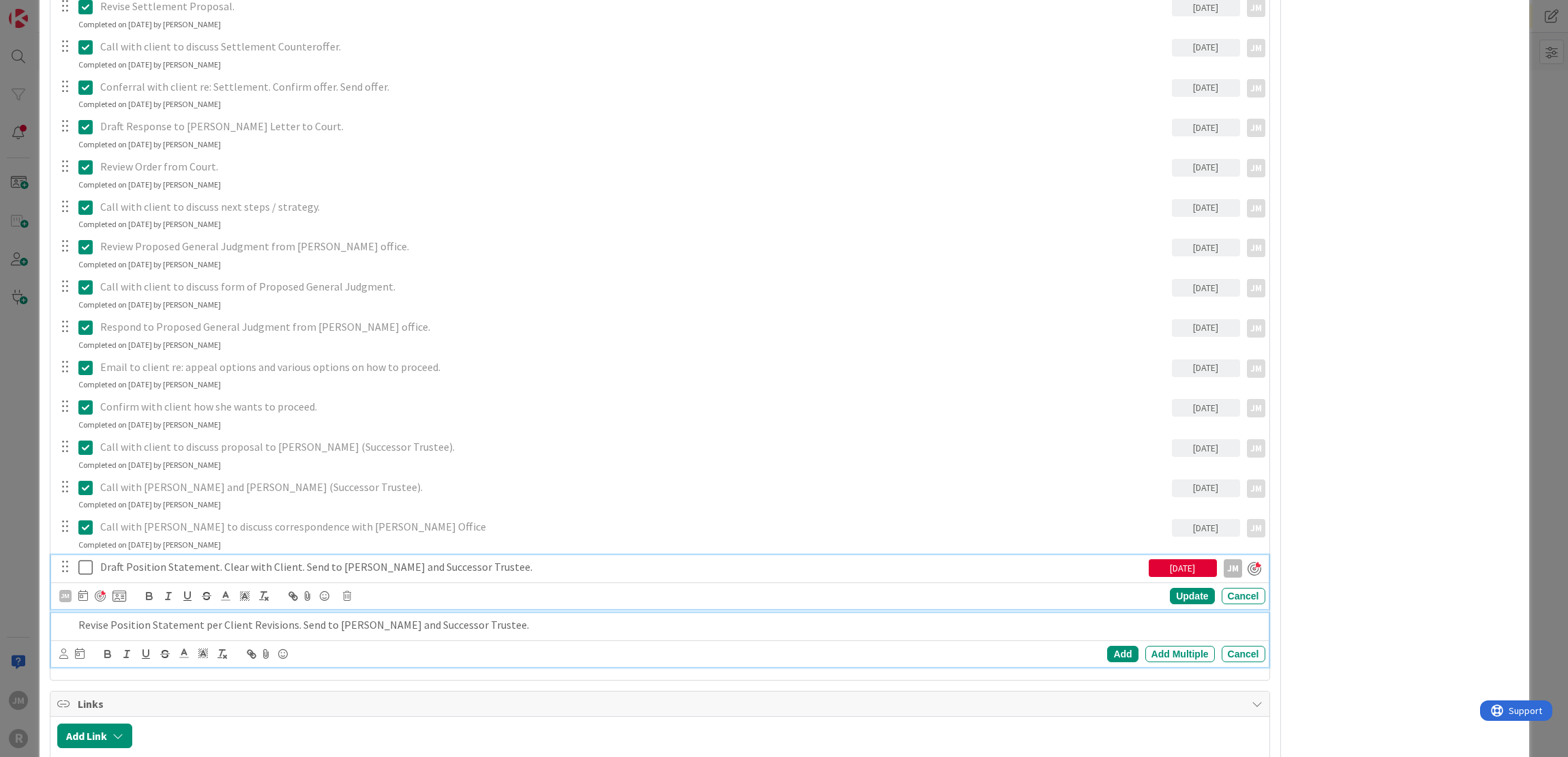
scroll to position [1256, 0]
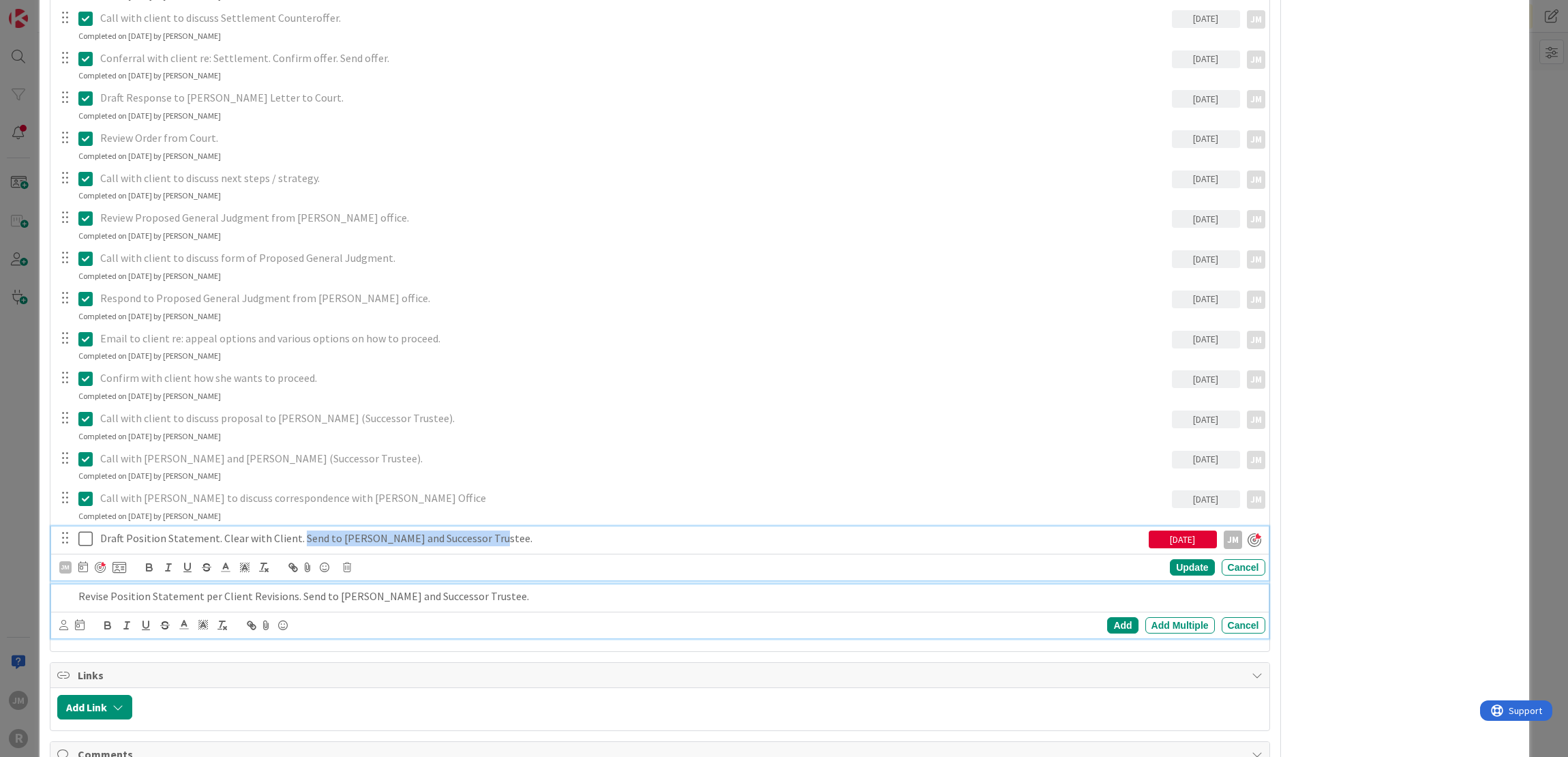
drag, startPoint x: 496, startPoint y: 567, endPoint x: 298, endPoint y: 545, distance: 199.2
click at [298, 545] on div "Draft Position Statement. Clear with Client. Send to [PERSON_NAME] and Successo…" at bounding box center [621, 538] width 1054 height 24
click at [483, 594] on p "Revise Position Statement per Client Revisions. Send to [PERSON_NAME] and Succe…" at bounding box center [669, 596] width 1181 height 16
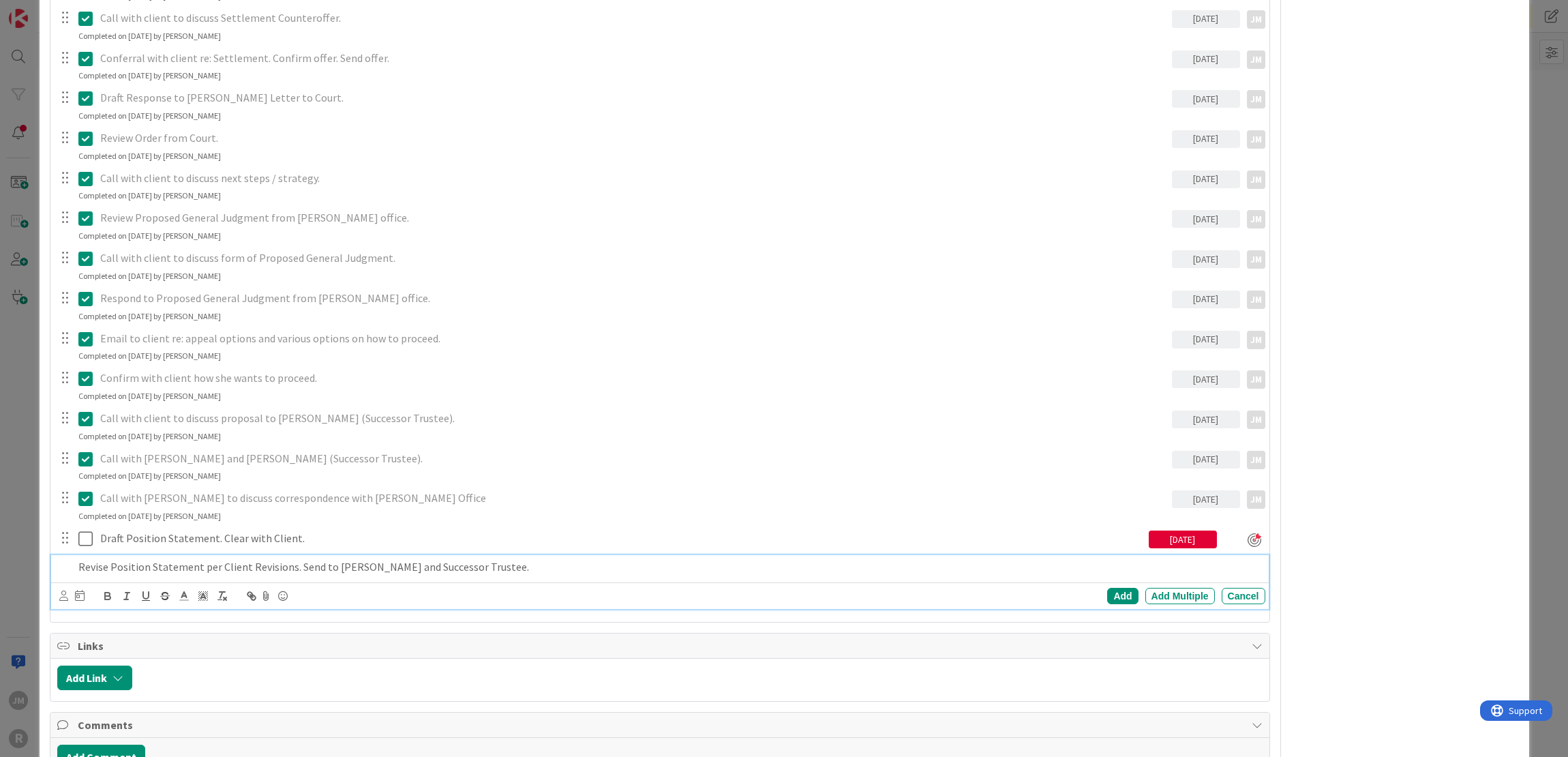
scroll to position [1228, 0]
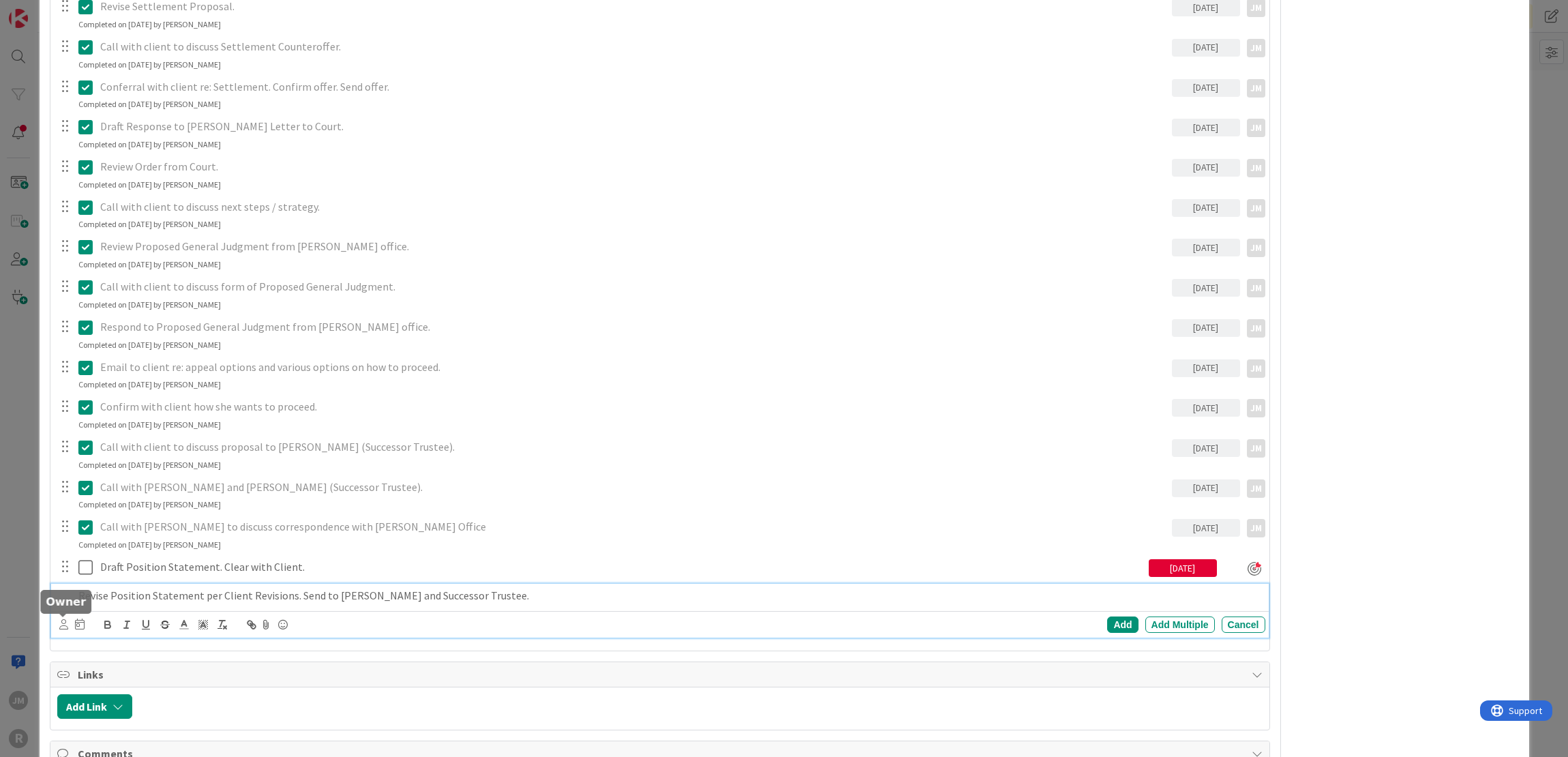
click at [61, 624] on icon at bounding box center [63, 624] width 9 height 10
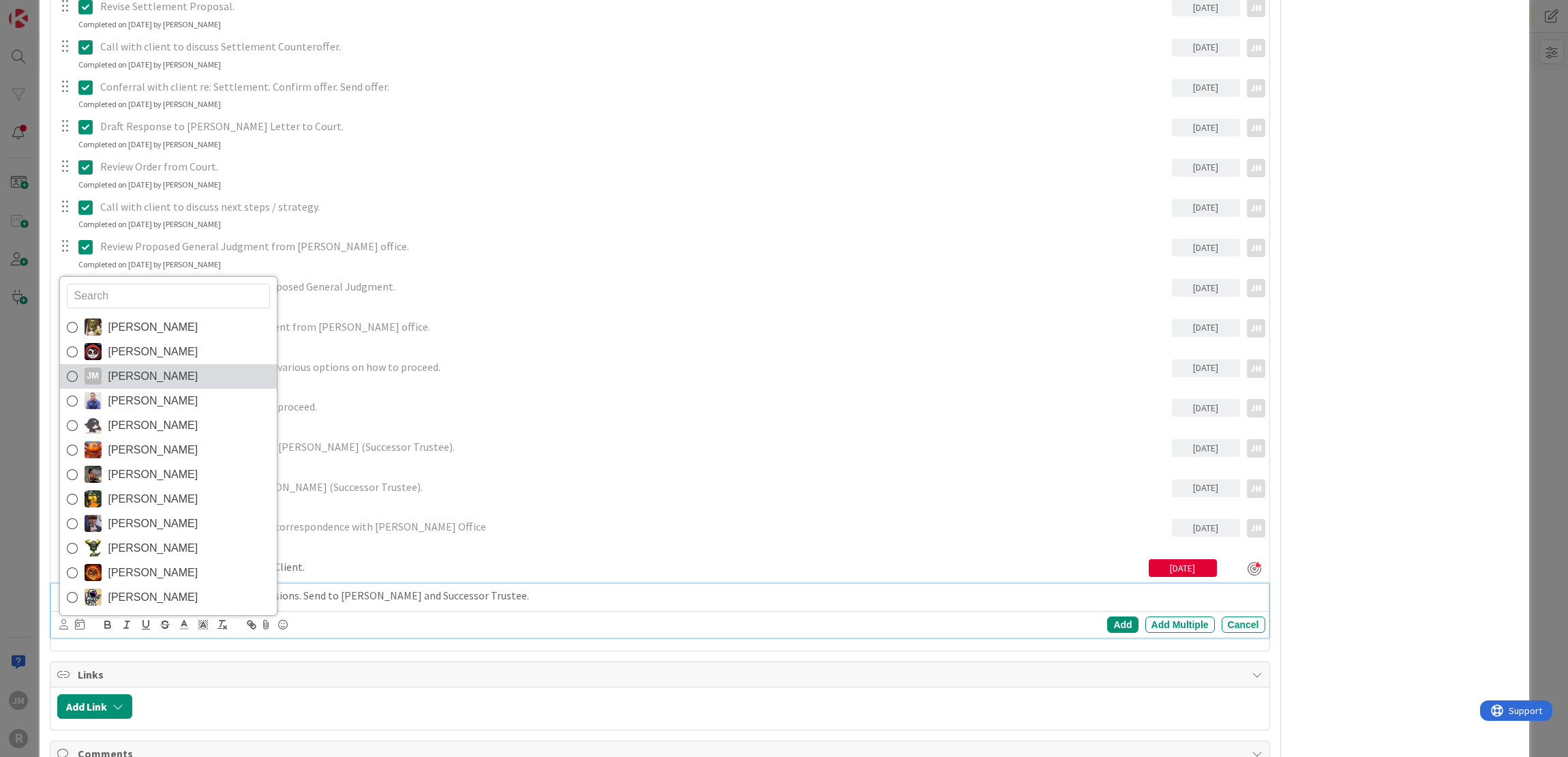
click at [126, 378] on span "[PERSON_NAME]" at bounding box center [153, 376] width 90 height 21
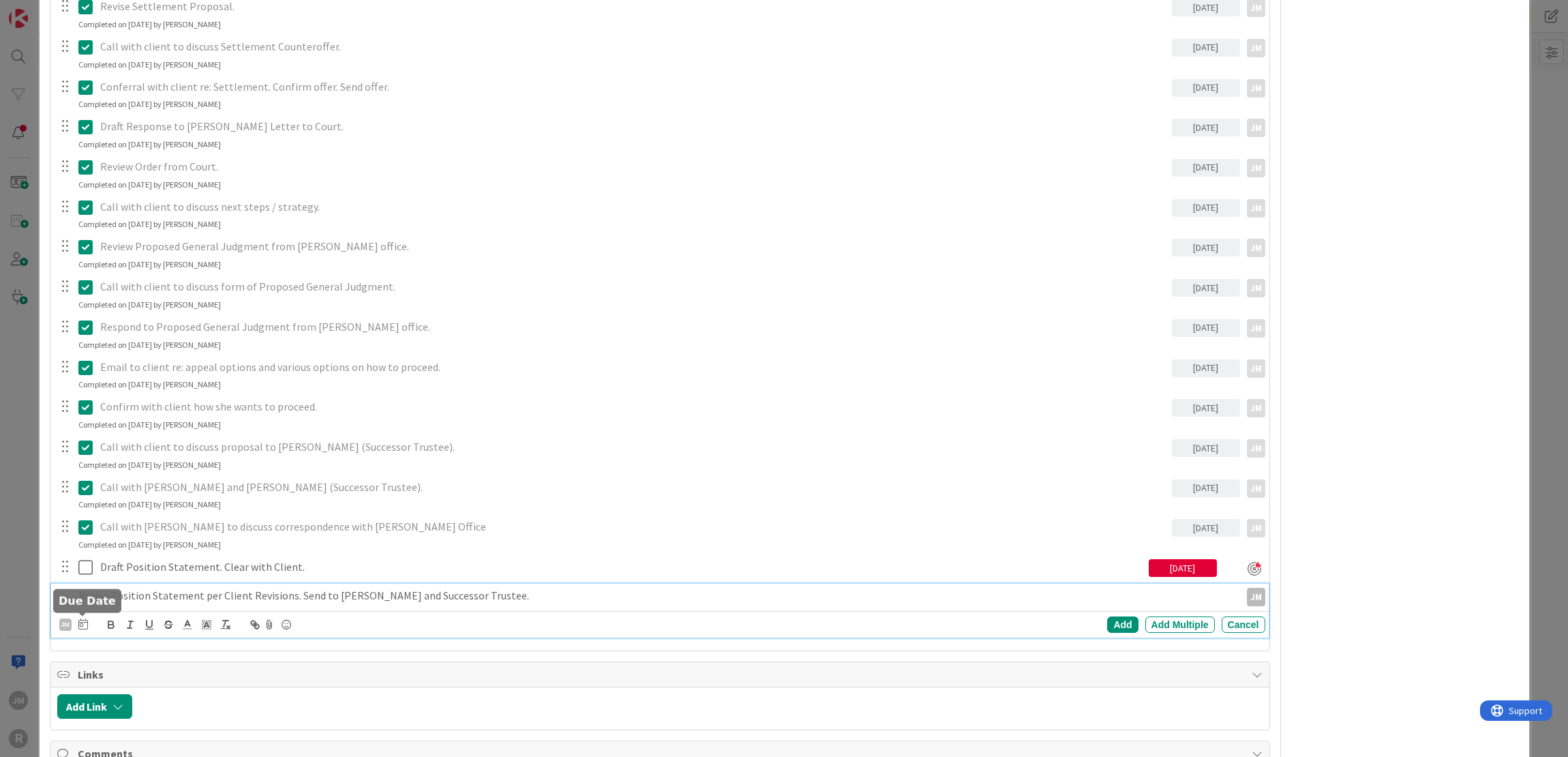
click at [82, 626] on icon at bounding box center [83, 624] width 10 height 11
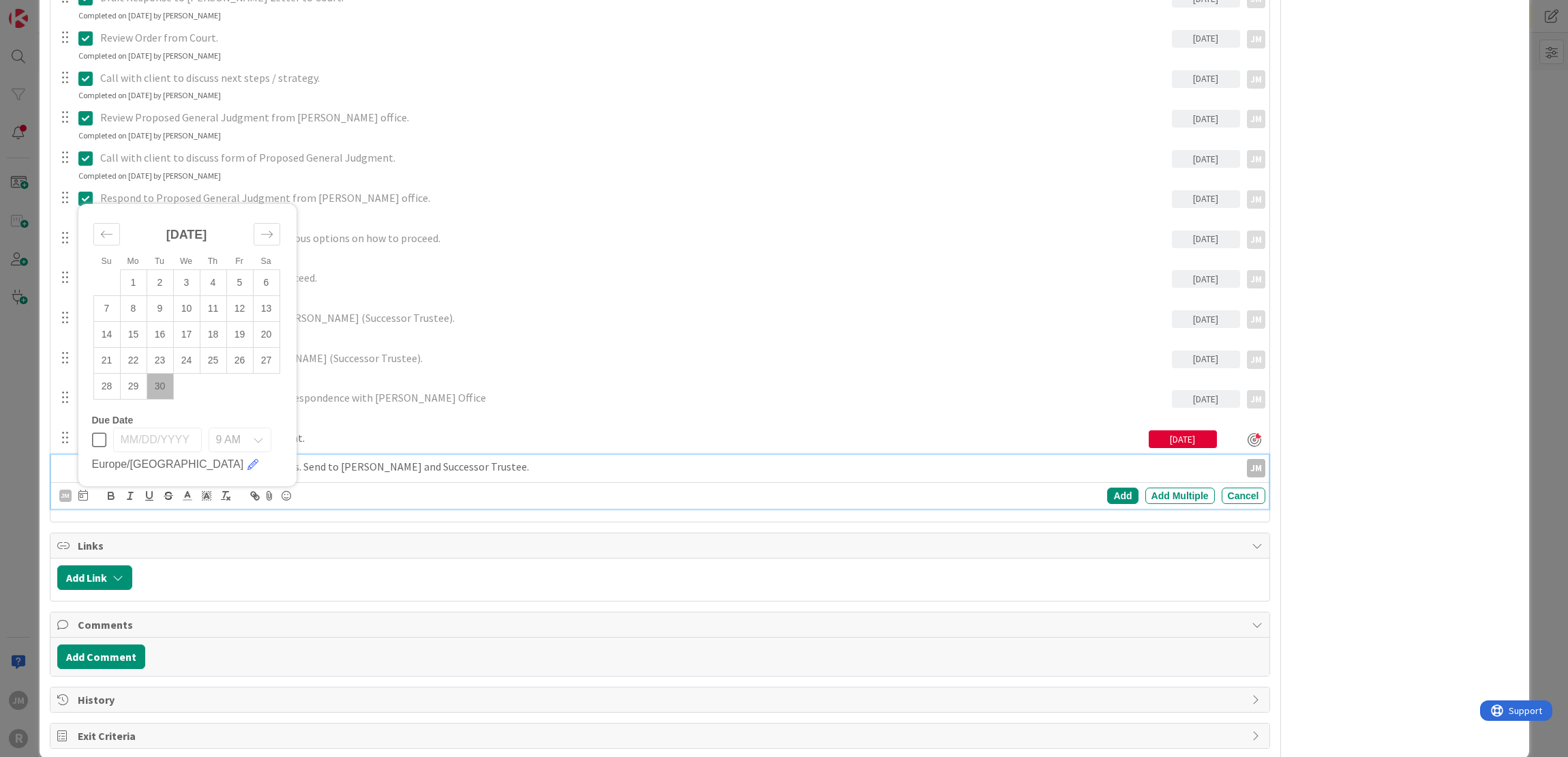
scroll to position [1364, 0]
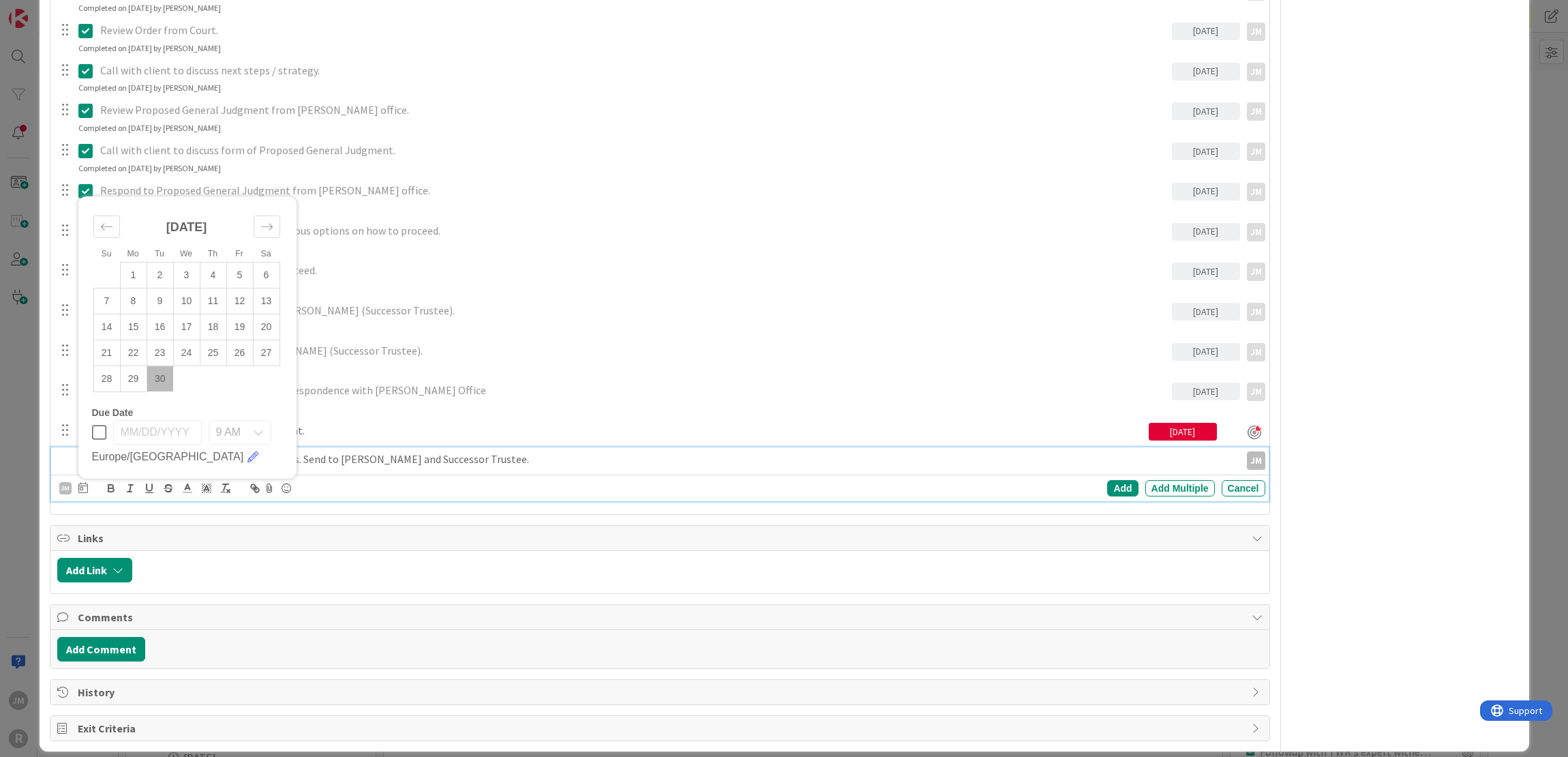
click at [159, 377] on td "30" at bounding box center [159, 378] width 27 height 26
type input "[DATE]"
click at [1116, 483] on div "Add" at bounding box center [1122, 488] width 31 height 16
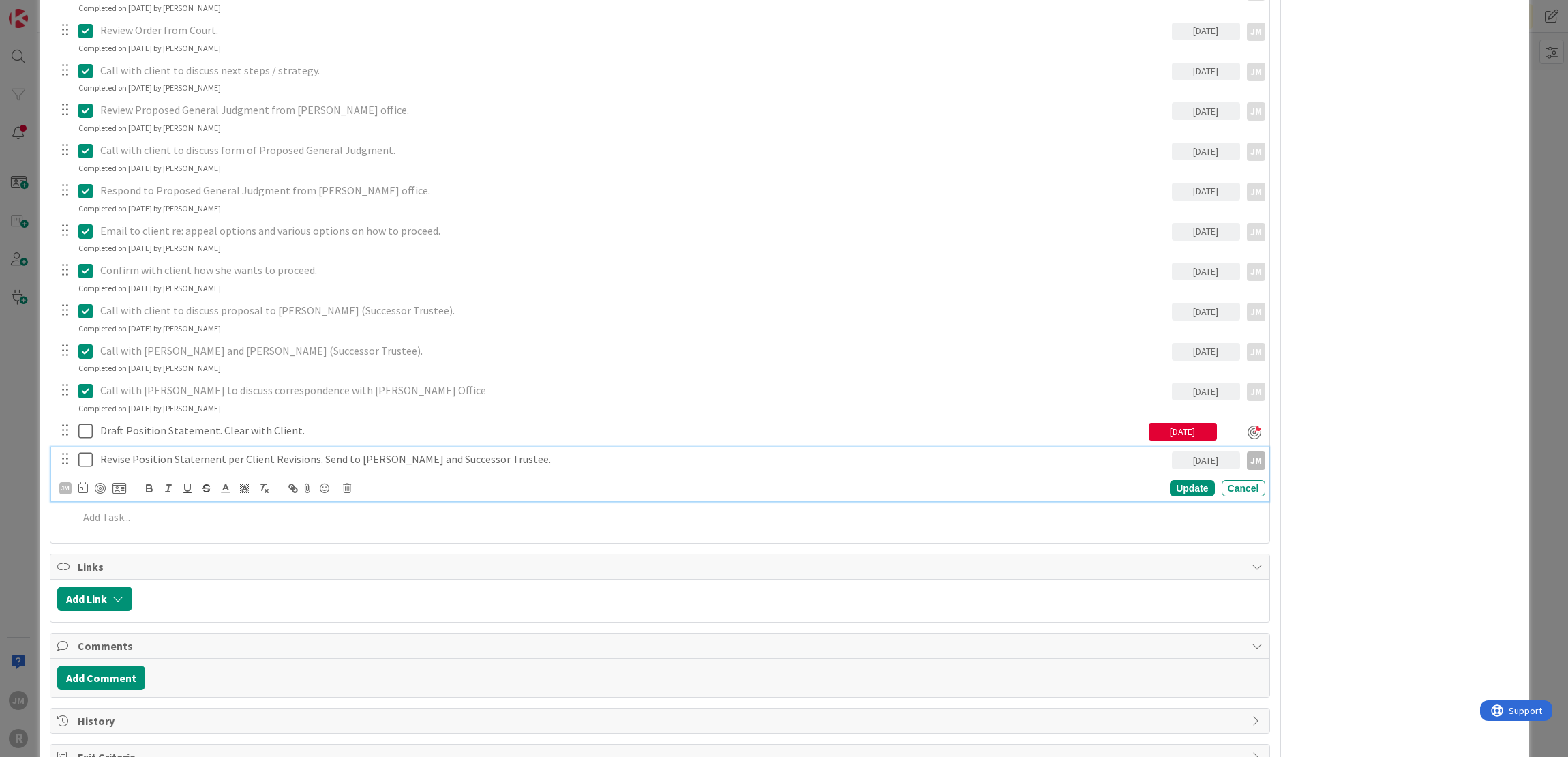
click at [227, 460] on p "Revise Position Statement per Client Revisions. Send to [PERSON_NAME] and Succe…" at bounding box center [633, 459] width 1066 height 16
click at [97, 485] on div at bounding box center [100, 488] width 11 height 11
click at [1178, 484] on div "Update" at bounding box center [1192, 489] width 45 height 16
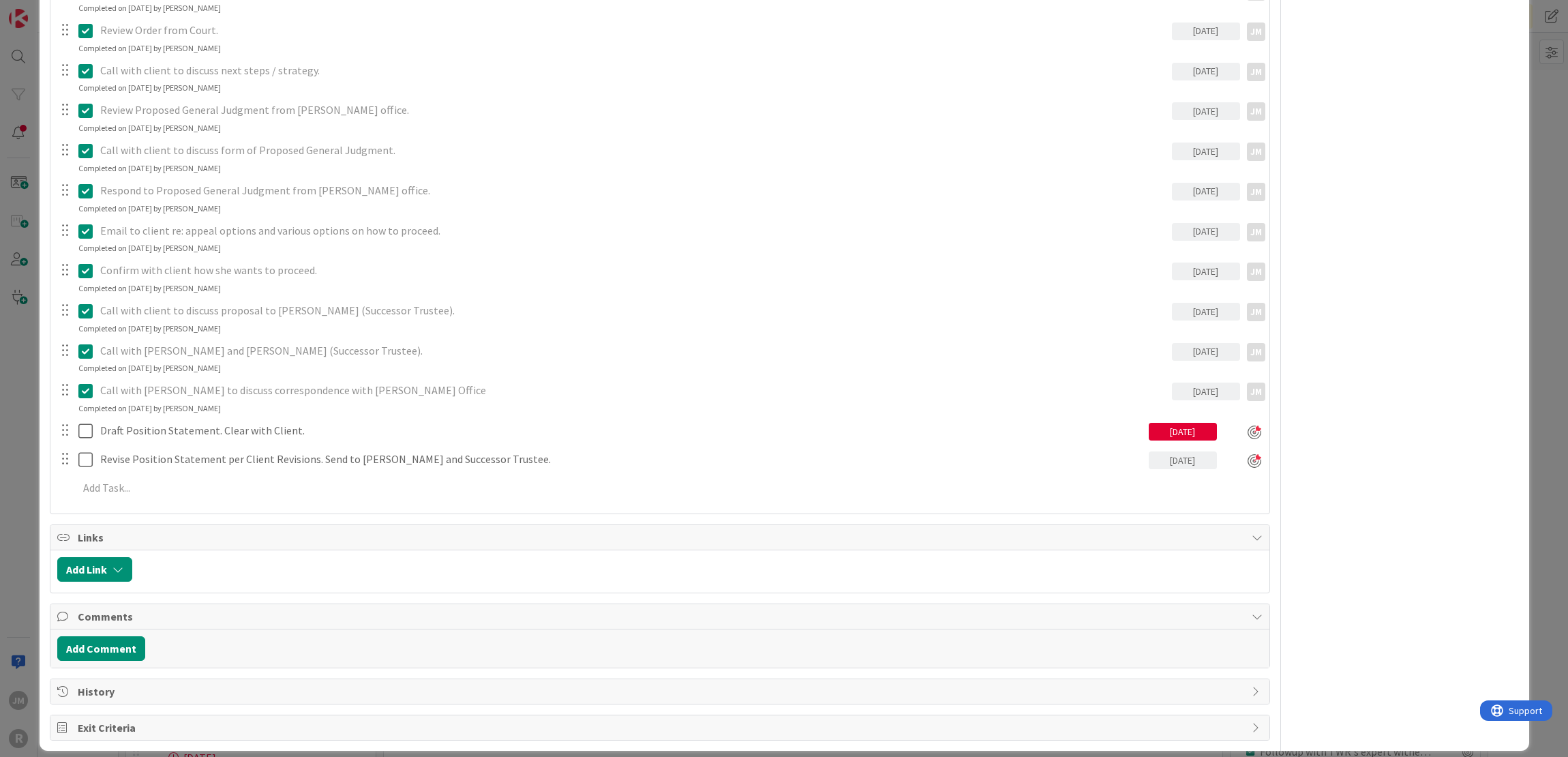
click at [20, 434] on div "ID 145 Litigation Matter Workflow (FL2) Judgment In Progress Title 24 / 128 [PE…" at bounding box center [784, 378] width 1568 height 757
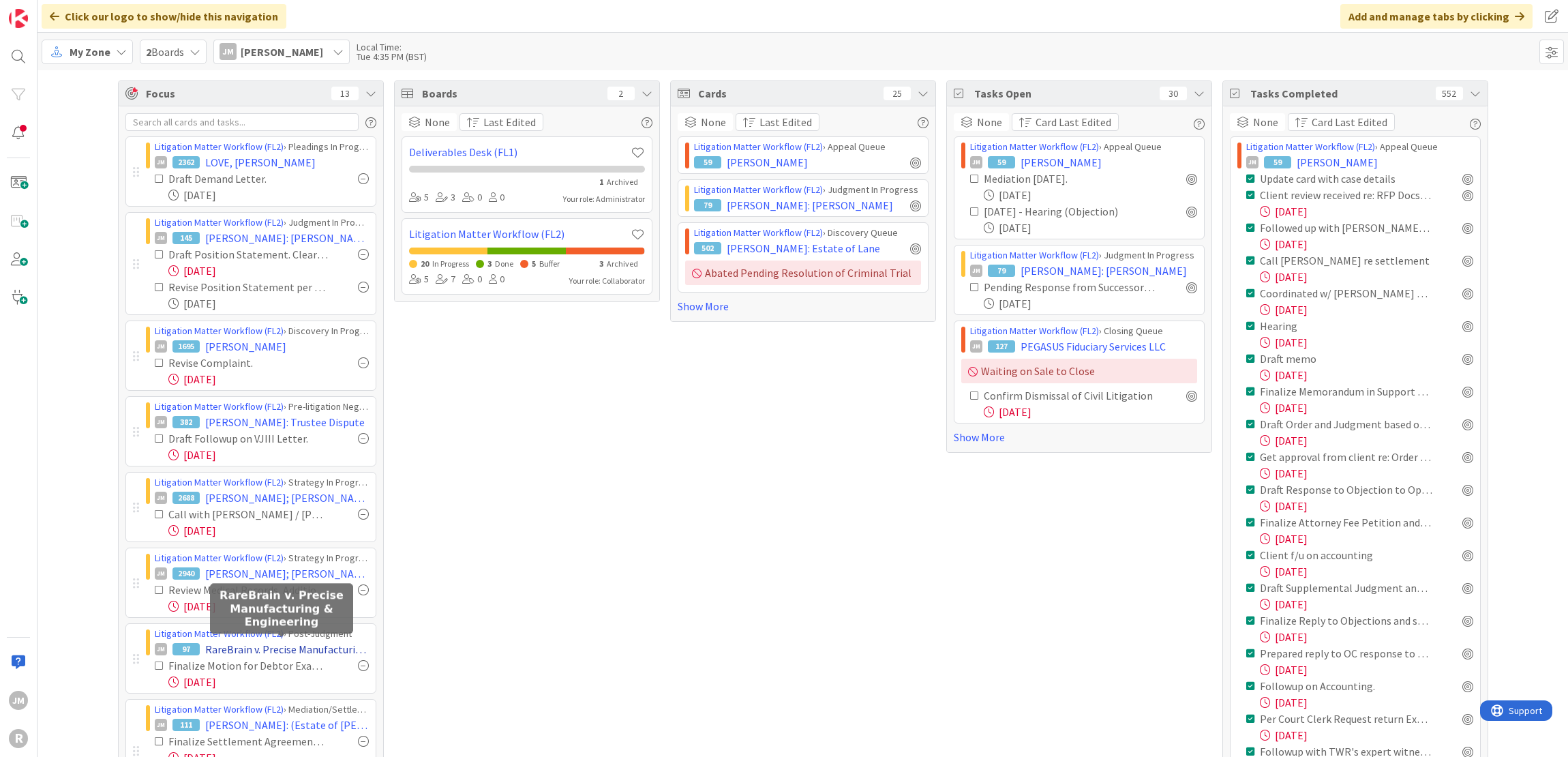
click at [284, 648] on span "RareBrain v. Precise Manufacturing & Engineering" at bounding box center [287, 649] width 163 height 16
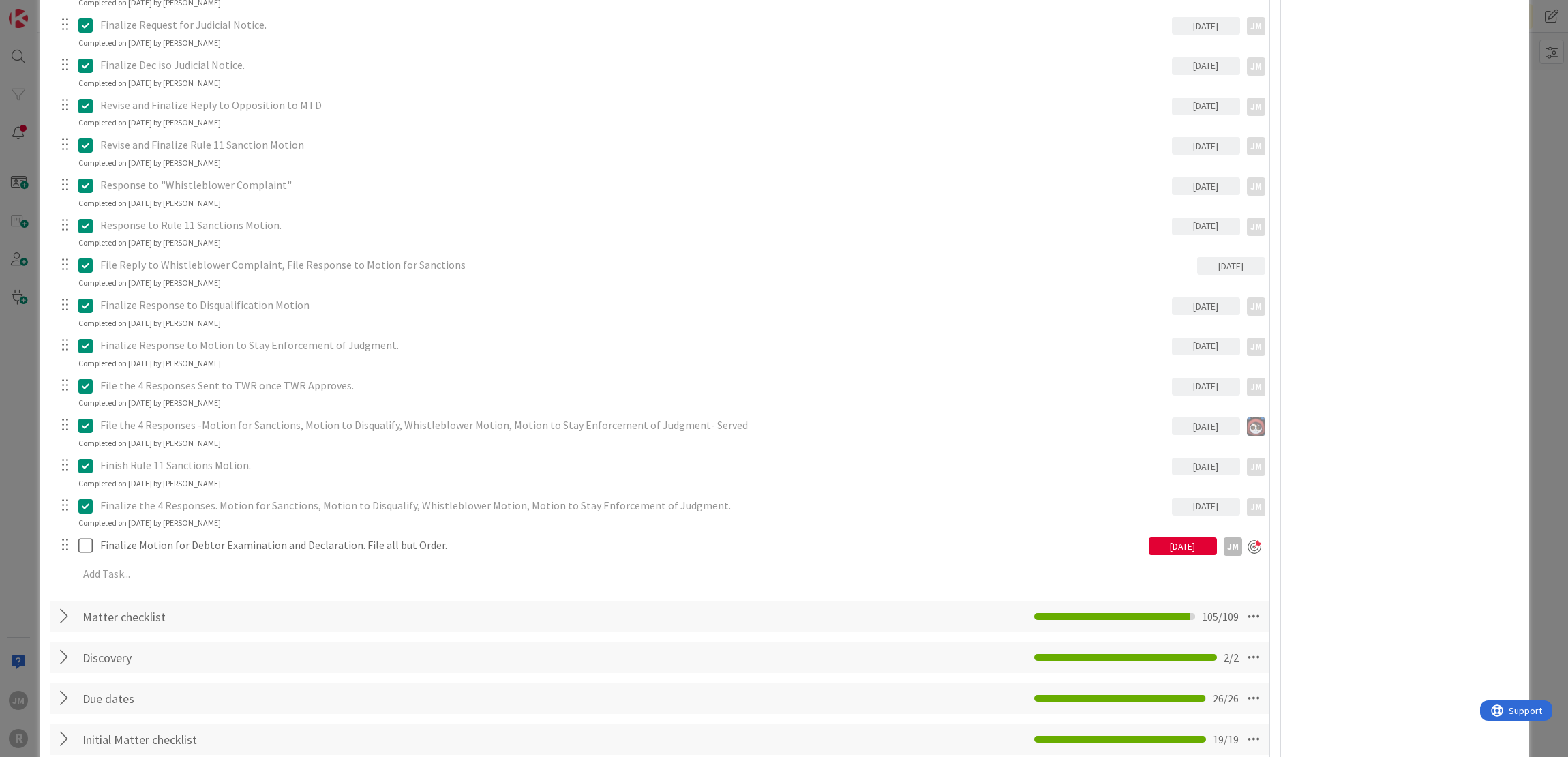
scroll to position [1569, 0]
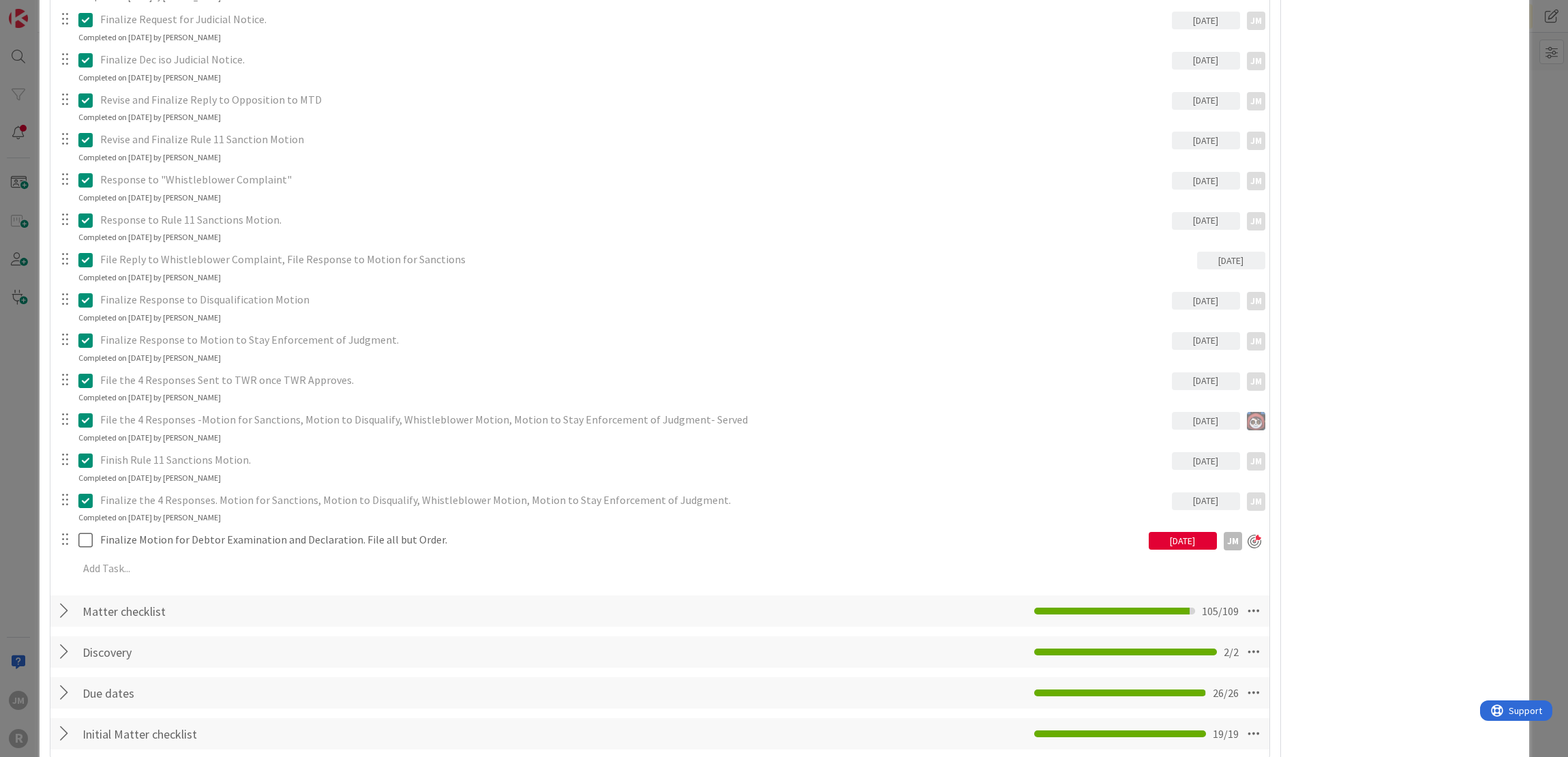
click at [241, 550] on div "Finalize Motion for Debtor Examination and Declaration. File all but Order. [DA…" at bounding box center [659, 540] width 1217 height 25
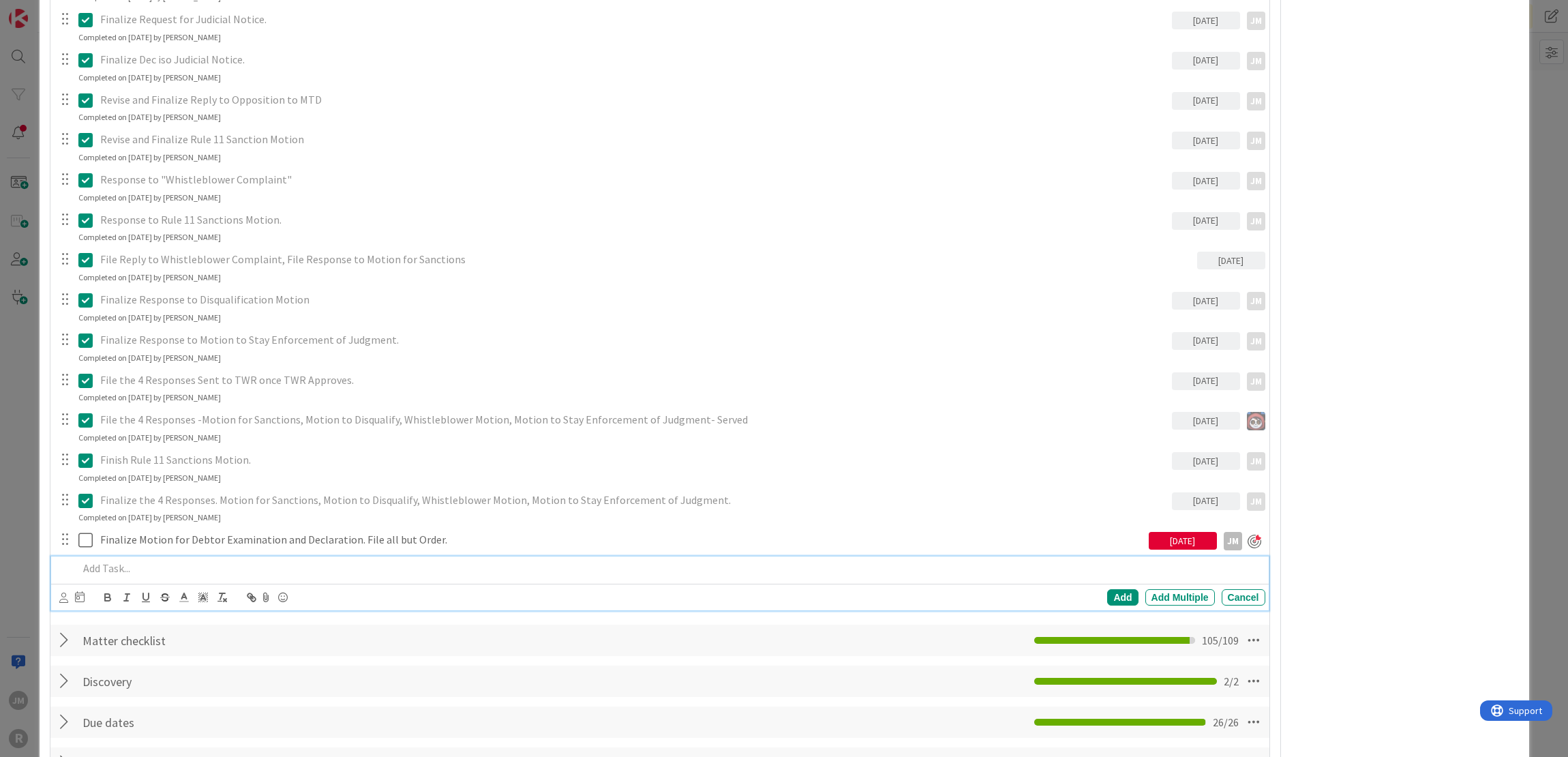
click at [247, 561] on p at bounding box center [669, 568] width 1181 height 16
click at [57, 594] on div "Add Add Multiple Cancel" at bounding box center [659, 597] width 1217 height 27
click at [65, 598] on icon at bounding box center [63, 598] width 9 height 10
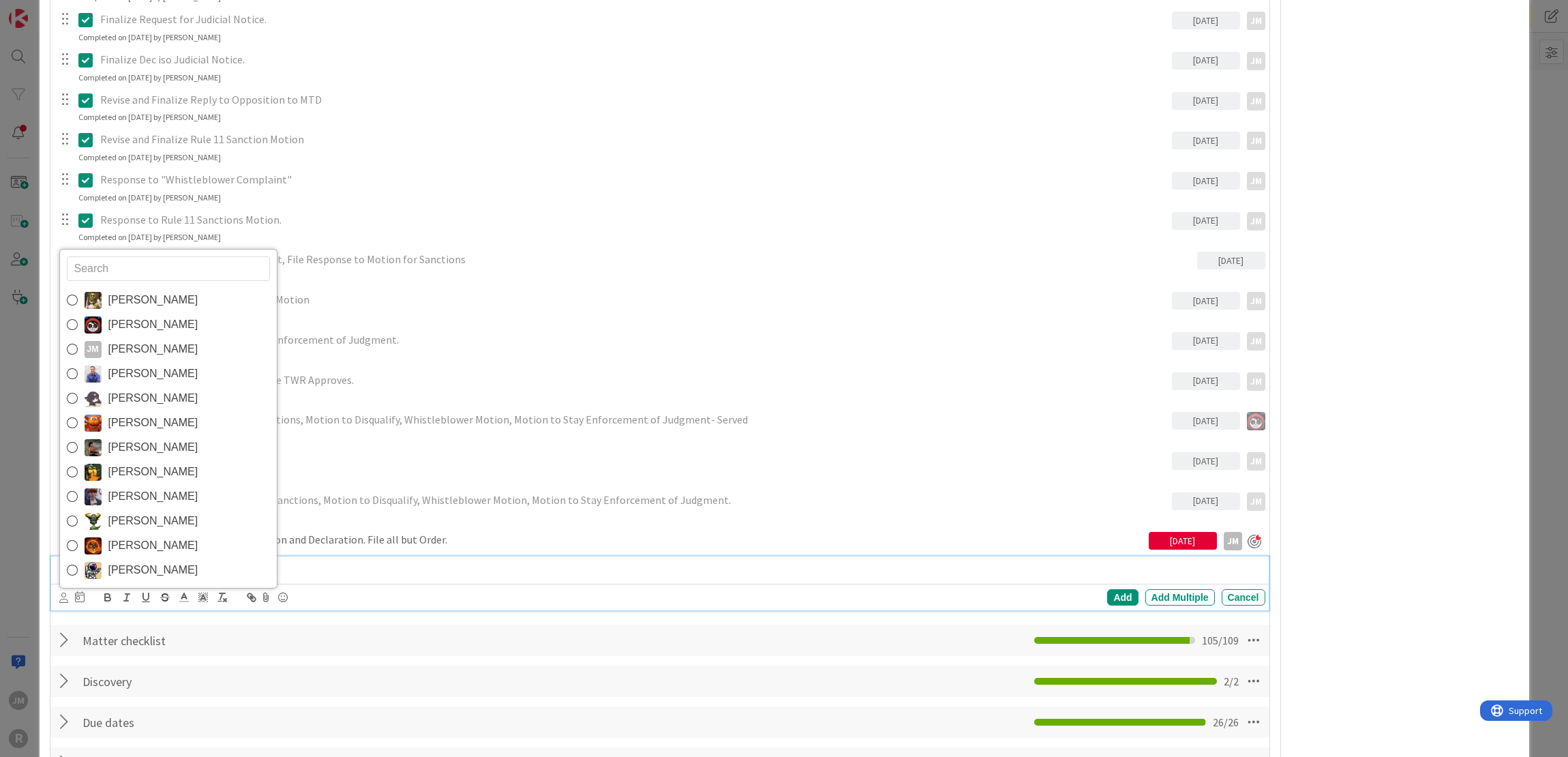
click at [145, 346] on span "[PERSON_NAME]" at bounding box center [153, 349] width 90 height 21
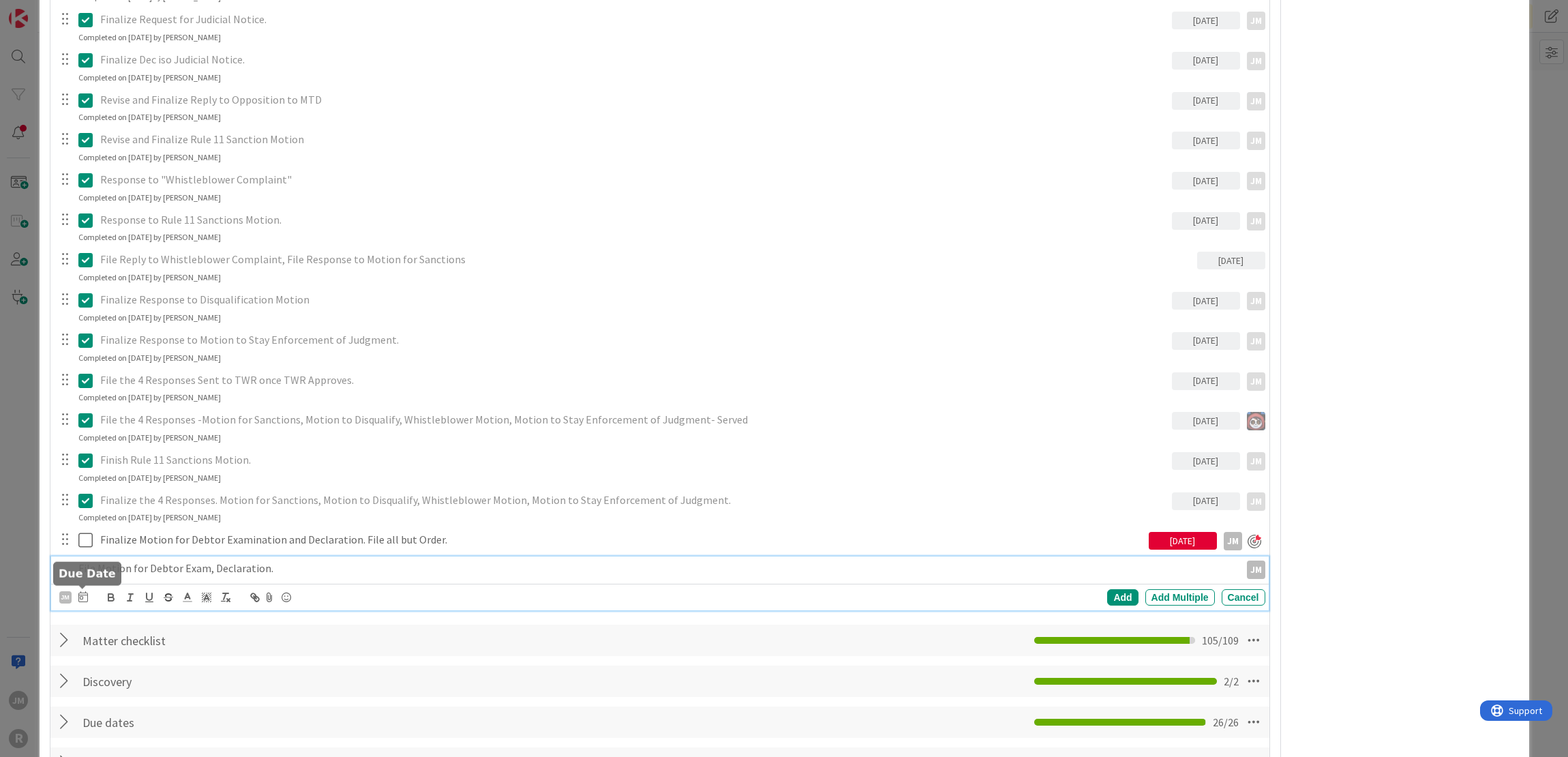
click at [83, 596] on icon at bounding box center [83, 597] width 10 height 11
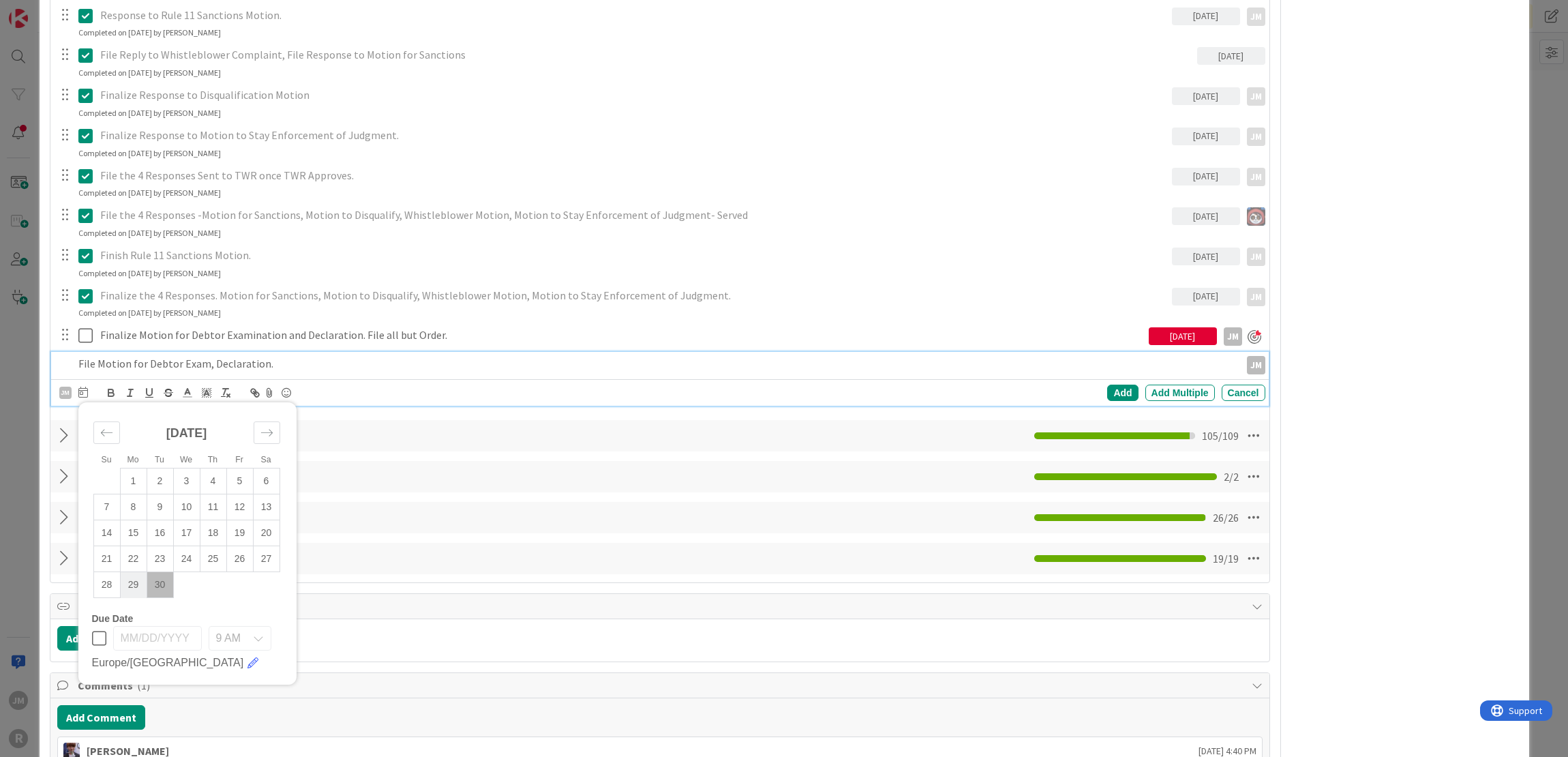
click at [134, 575] on td "29" at bounding box center [133, 585] width 27 height 26
click at [1111, 388] on div "Add" at bounding box center [1122, 393] width 31 height 16
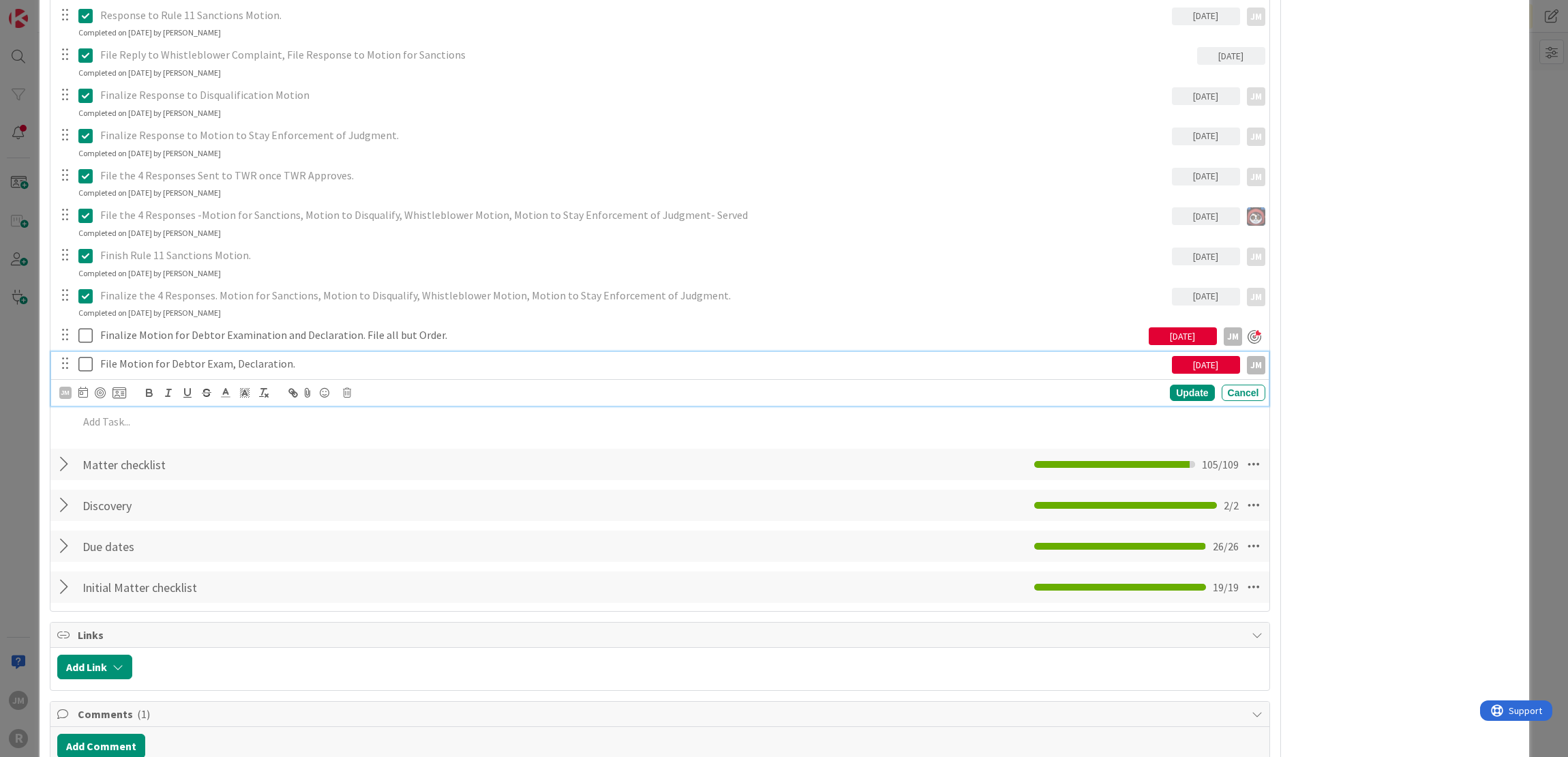
click at [287, 363] on p "File Motion for Debtor Exam, Declaration." at bounding box center [633, 363] width 1066 height 16
click at [101, 394] on div at bounding box center [100, 393] width 11 height 11
click at [1188, 395] on div "Update" at bounding box center [1192, 394] width 45 height 16
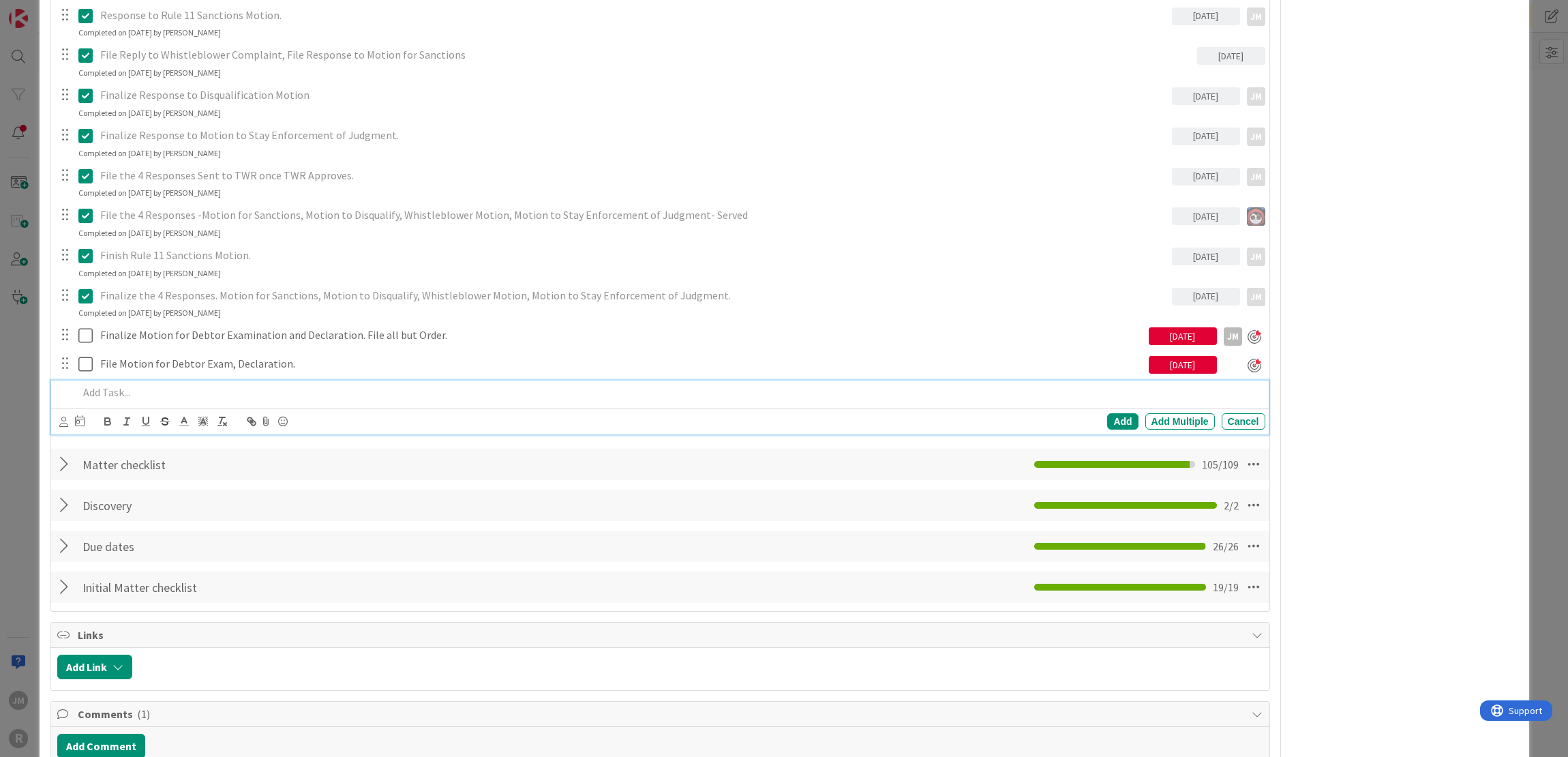
click at [185, 383] on div at bounding box center [669, 392] width 1192 height 24
click at [68, 416] on div "[PERSON_NAME] [PERSON_NAME] [PERSON_NAME] [PERSON_NAME] [PERSON_NAME] [PERSON_N…" at bounding box center [71, 422] width 25 height 16
click at [64, 419] on icon at bounding box center [63, 422] width 9 height 10
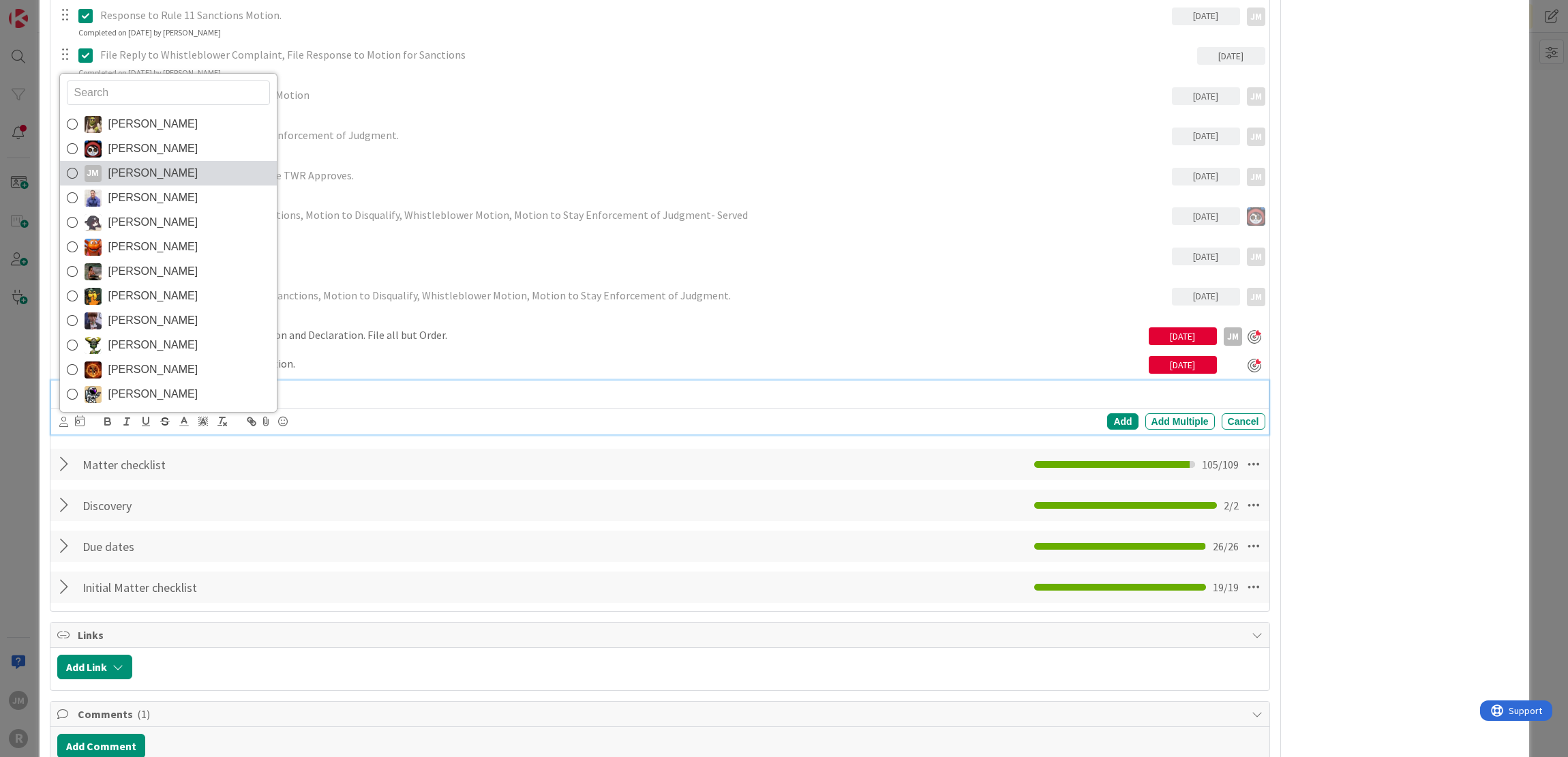
click at [129, 171] on span "[PERSON_NAME]" at bounding box center [153, 173] width 90 height 21
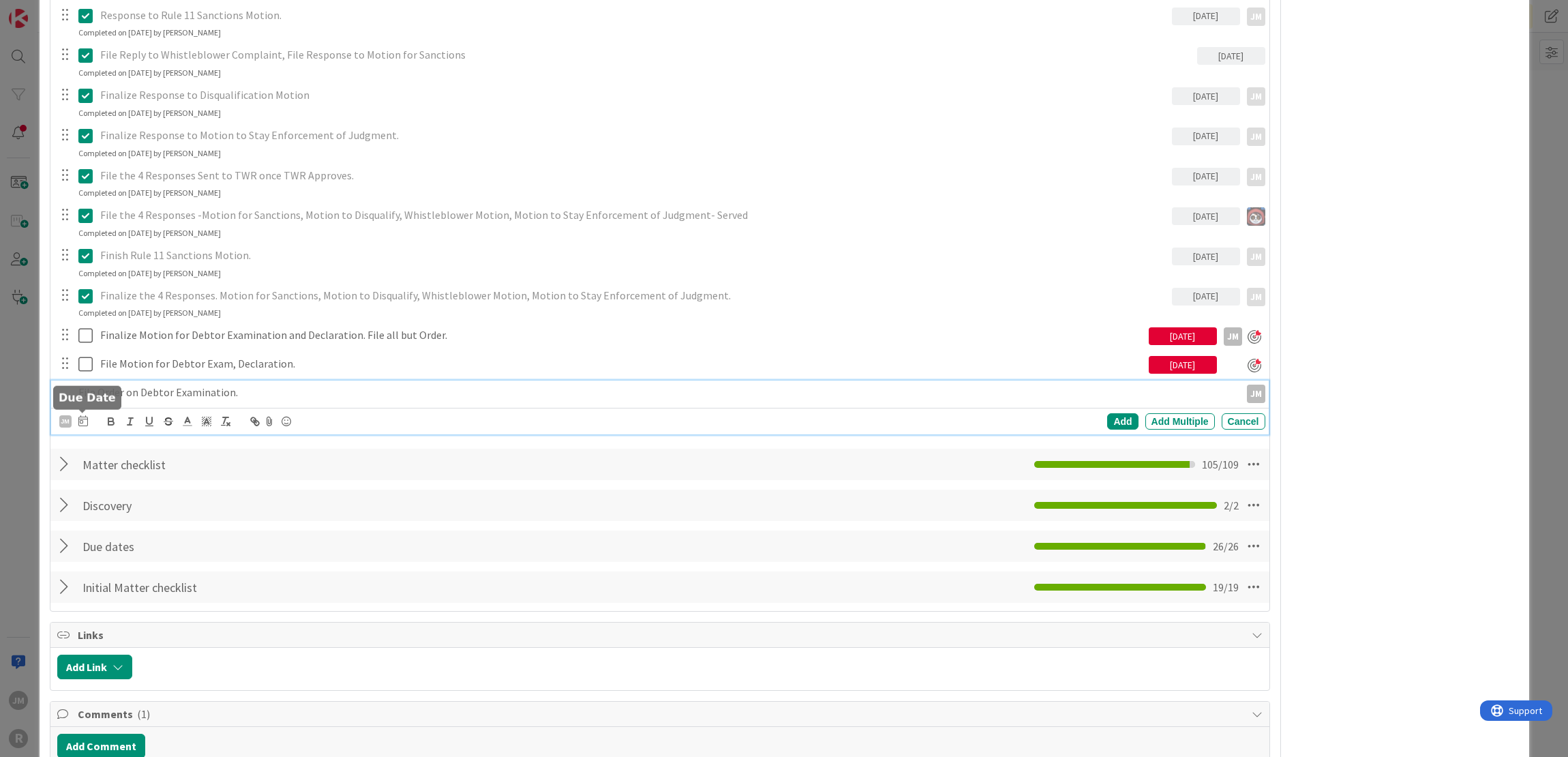
click at [80, 420] on icon at bounding box center [83, 421] width 10 height 11
click at [271, 450] on div "Move forward to switch to the next month." at bounding box center [266, 461] width 27 height 23
click at [132, 532] on td "6" at bounding box center [133, 536] width 27 height 26
type input "[DATE]"
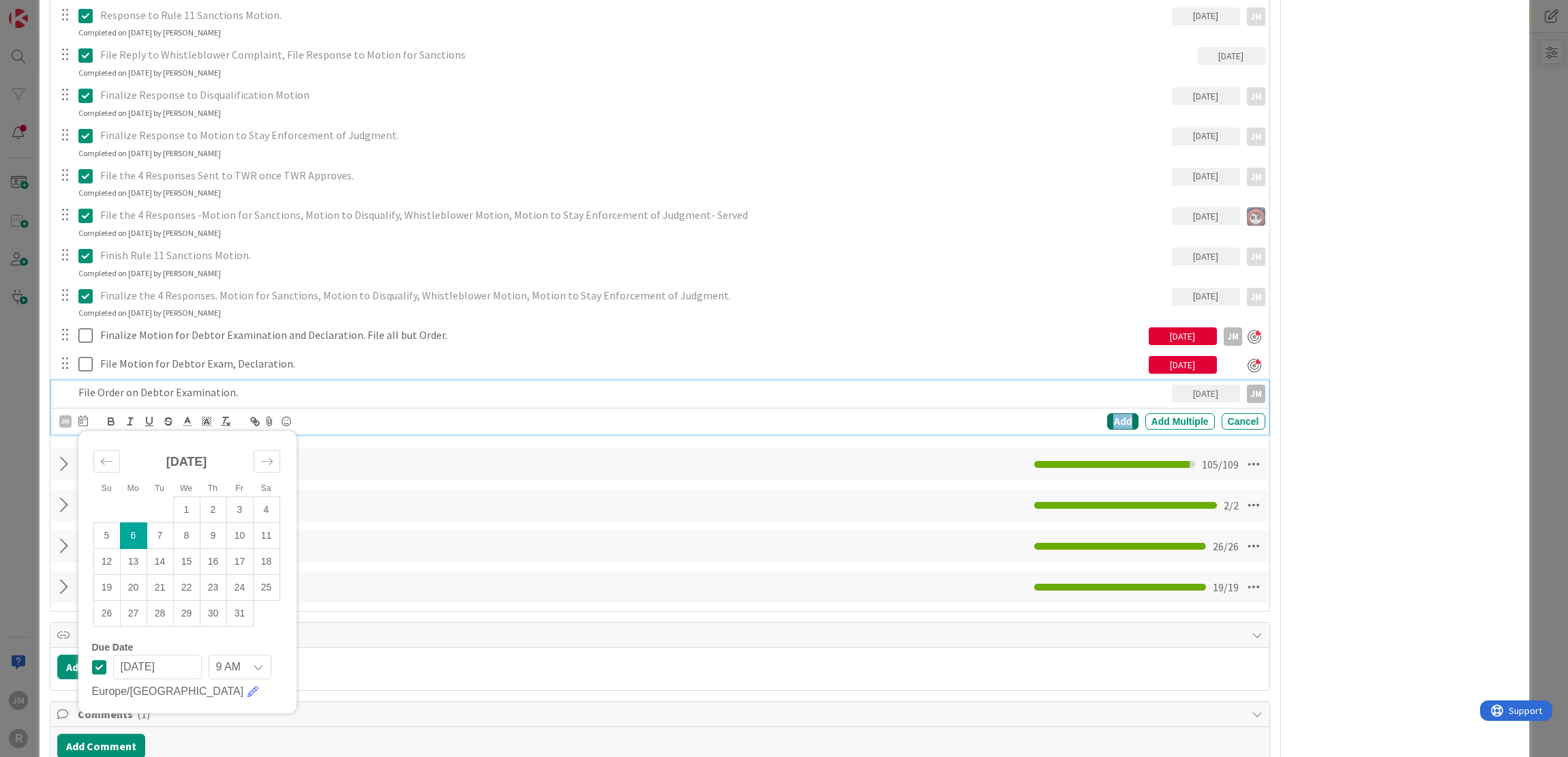
click at [1111, 414] on div "Add" at bounding box center [1122, 422] width 31 height 16
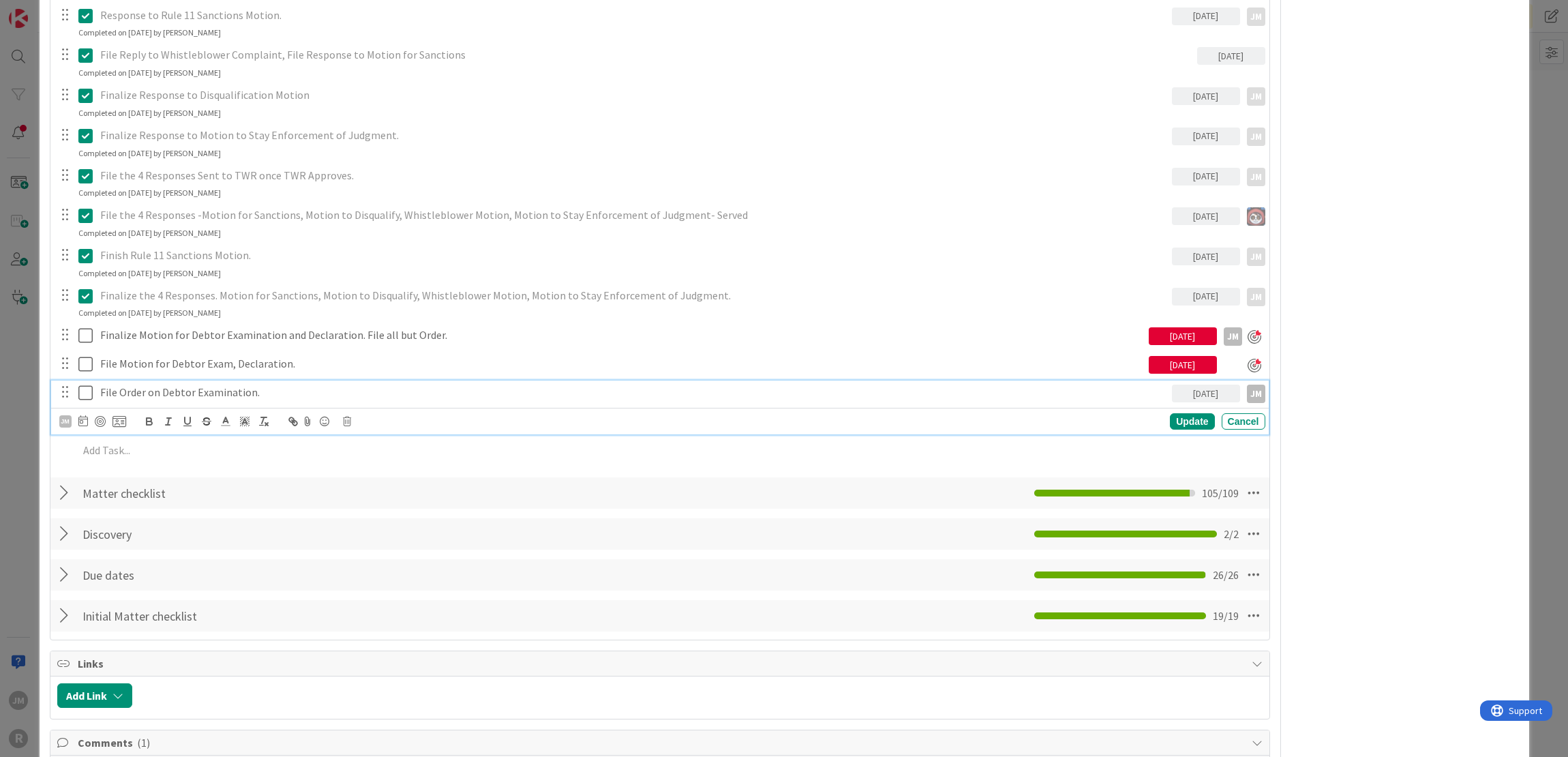
click at [151, 393] on p "File Order on Debtor Examination." at bounding box center [633, 392] width 1066 height 16
click at [106, 417] on div "JM" at bounding box center [92, 422] width 67 height 16
click at [102, 419] on div at bounding box center [100, 422] width 11 height 11
click at [26, 424] on div "ID 97 Litigation Matter Workflow (FL2) Post-Judgment Title 48 / 128 RareBrain v…" at bounding box center [784, 378] width 1568 height 757
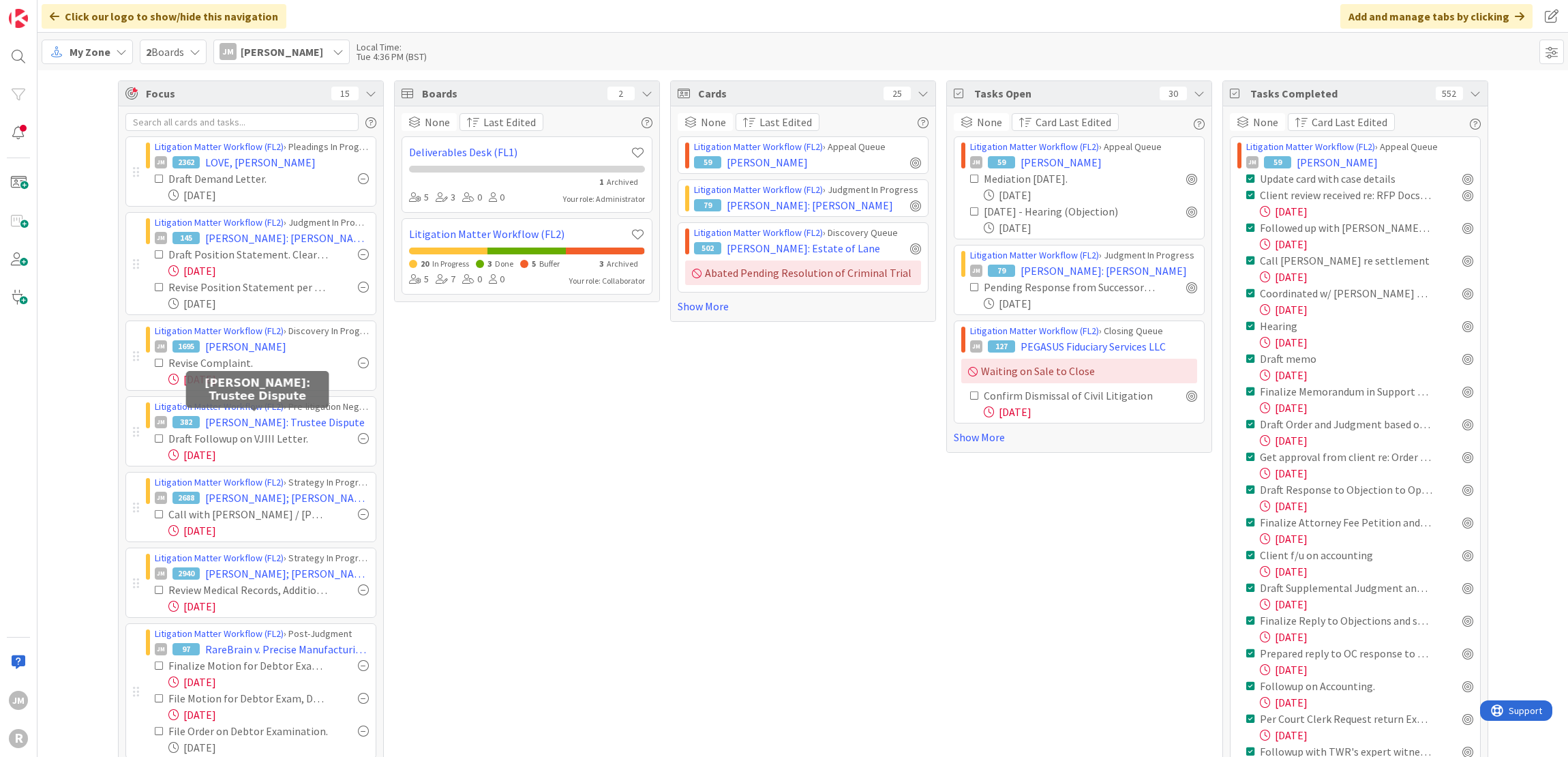
click at [280, 422] on span "[PERSON_NAME]: Trustee Dispute" at bounding box center [285, 422] width 159 height 16
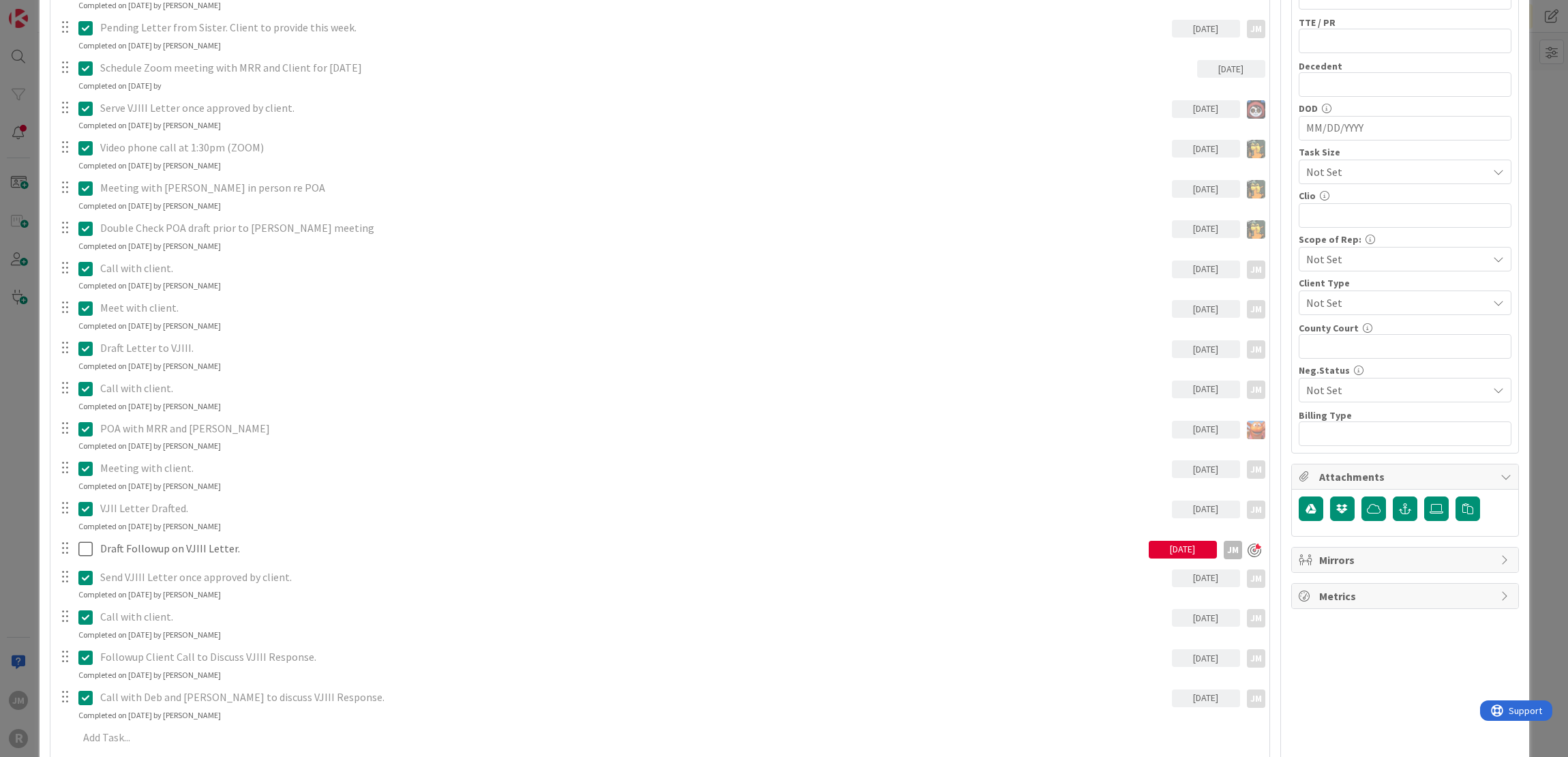
scroll to position [682, 0]
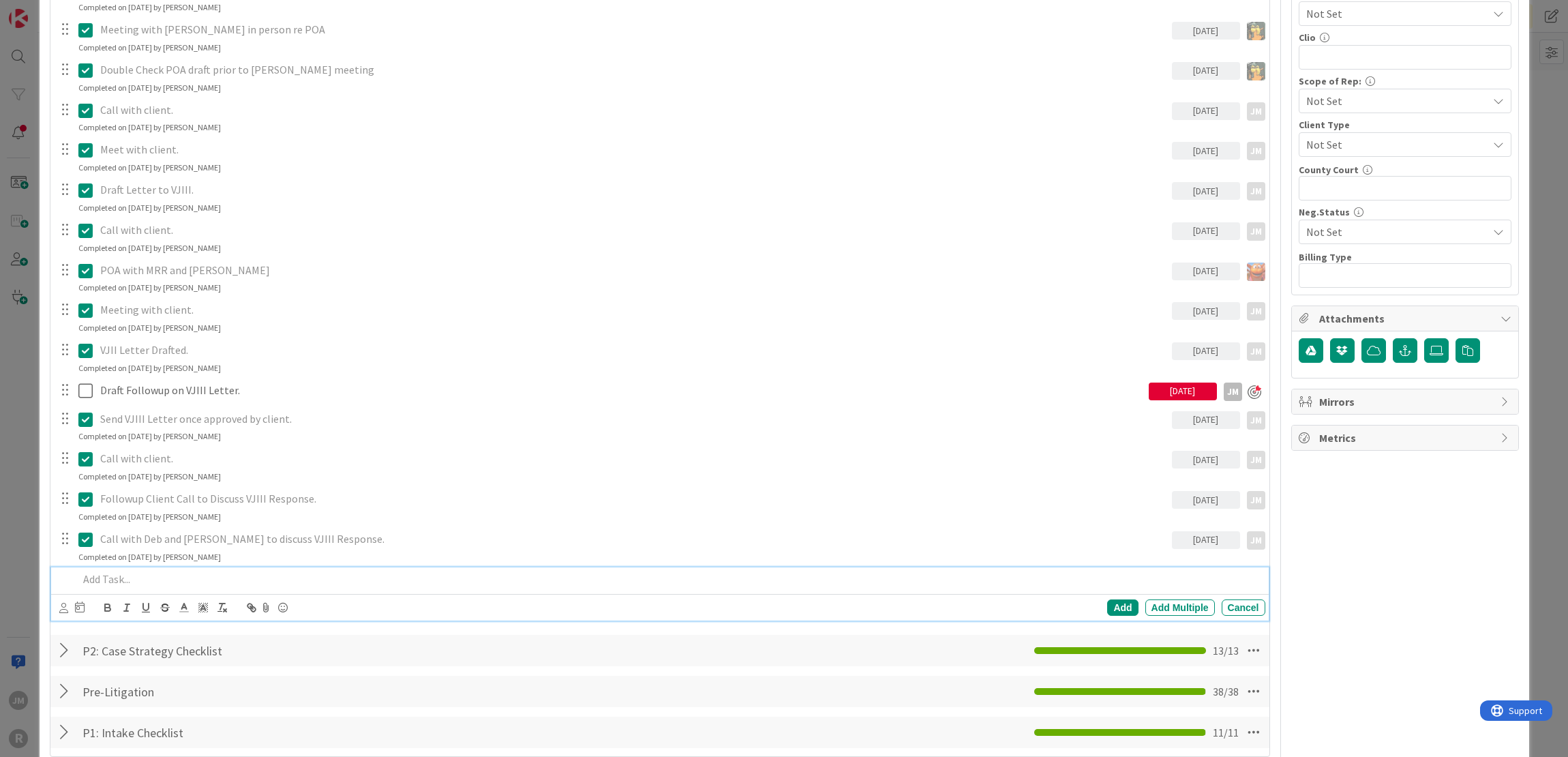
click at [202, 572] on p at bounding box center [669, 579] width 1181 height 16
click at [57, 605] on div "Add Add Multiple Cancel" at bounding box center [659, 607] width 1217 height 27
click at [60, 603] on icon at bounding box center [63, 608] width 9 height 10
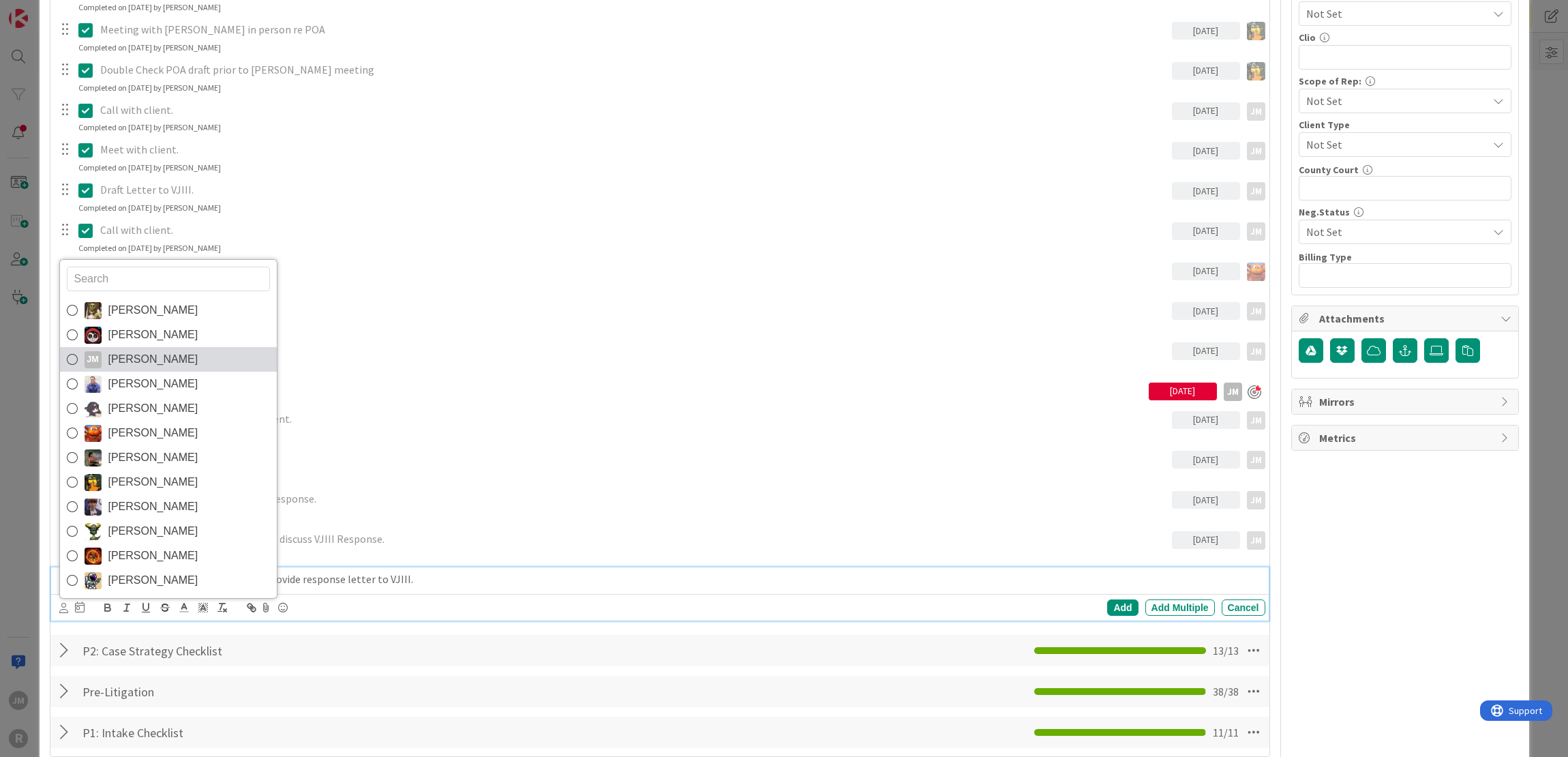
click at [128, 352] on span "[PERSON_NAME]" at bounding box center [153, 359] width 90 height 21
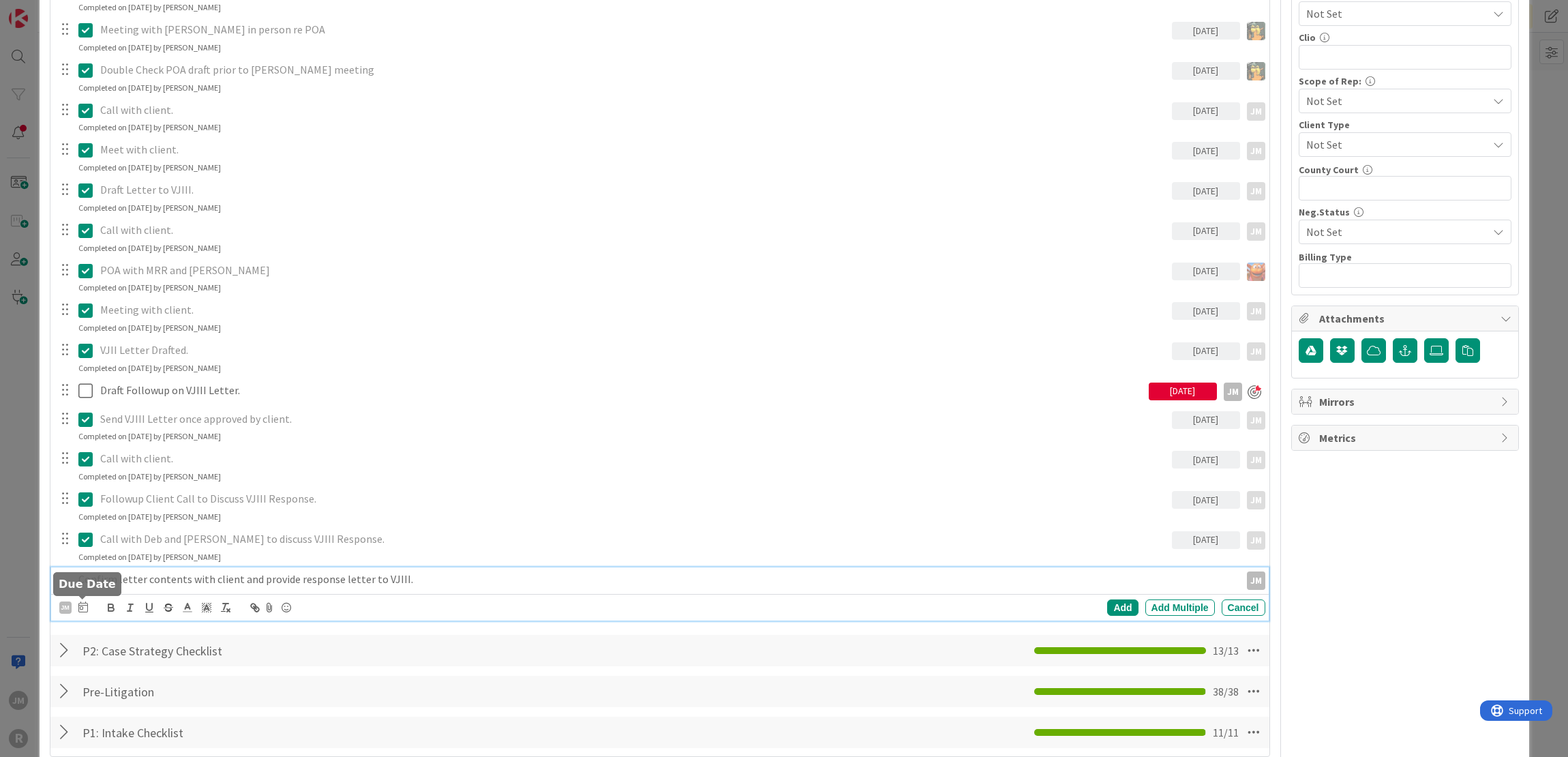
click at [84, 611] on icon at bounding box center [83, 607] width 10 height 11
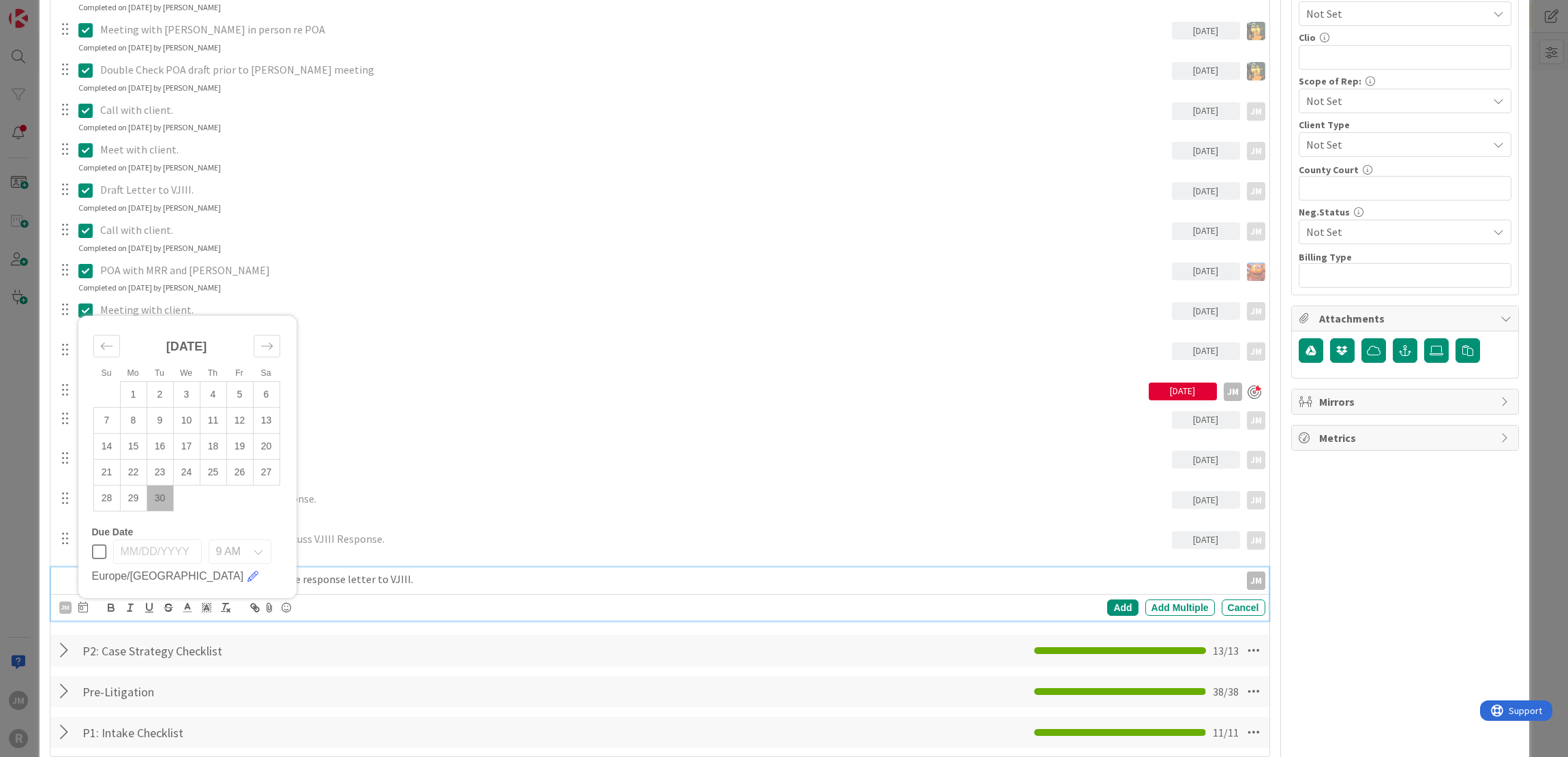
scroll to position [818, 0]
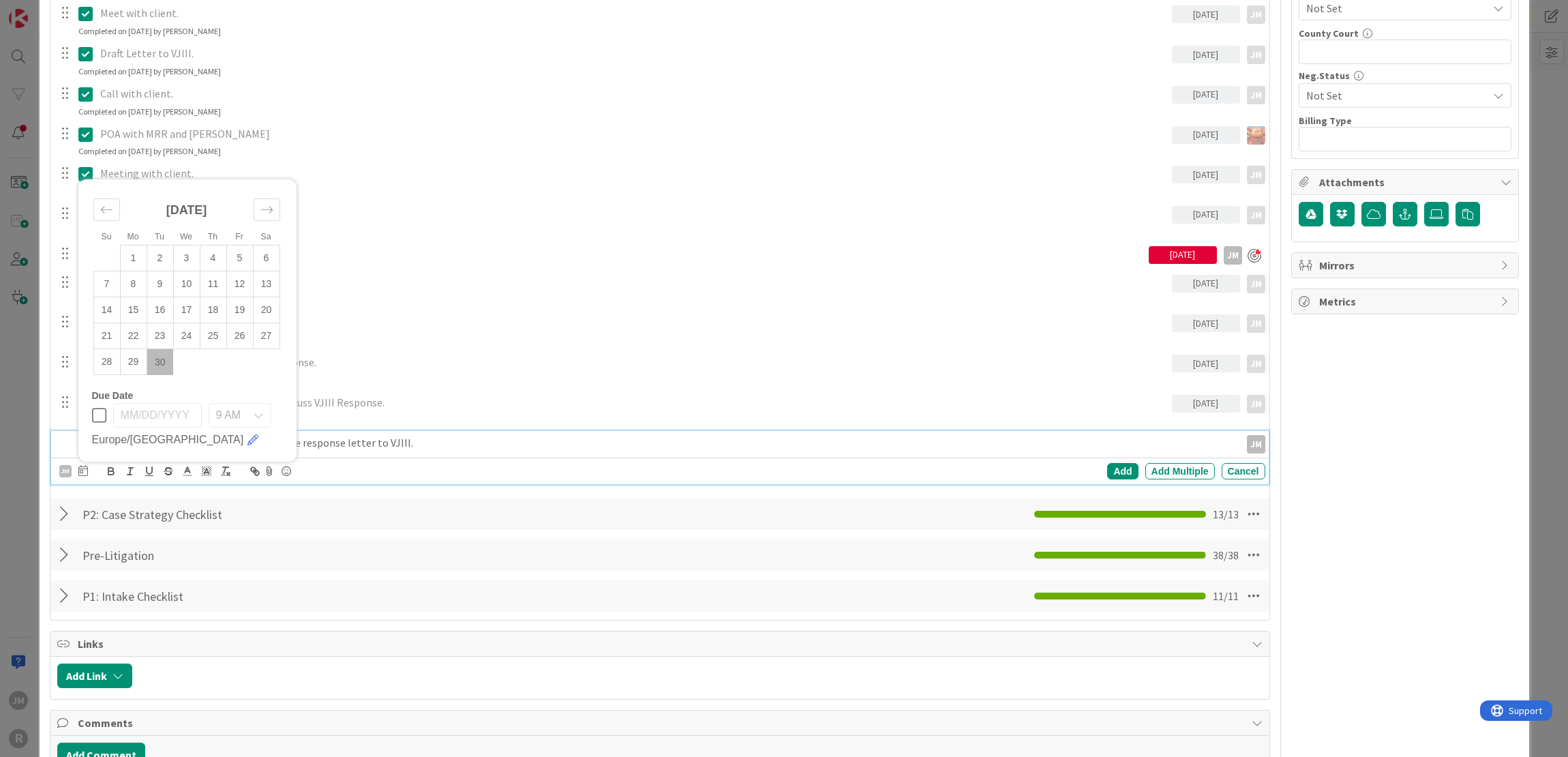
click at [157, 357] on td "30" at bounding box center [159, 362] width 27 height 26
type input "[DATE]"
click at [1115, 469] on div "Add" at bounding box center [1122, 471] width 31 height 16
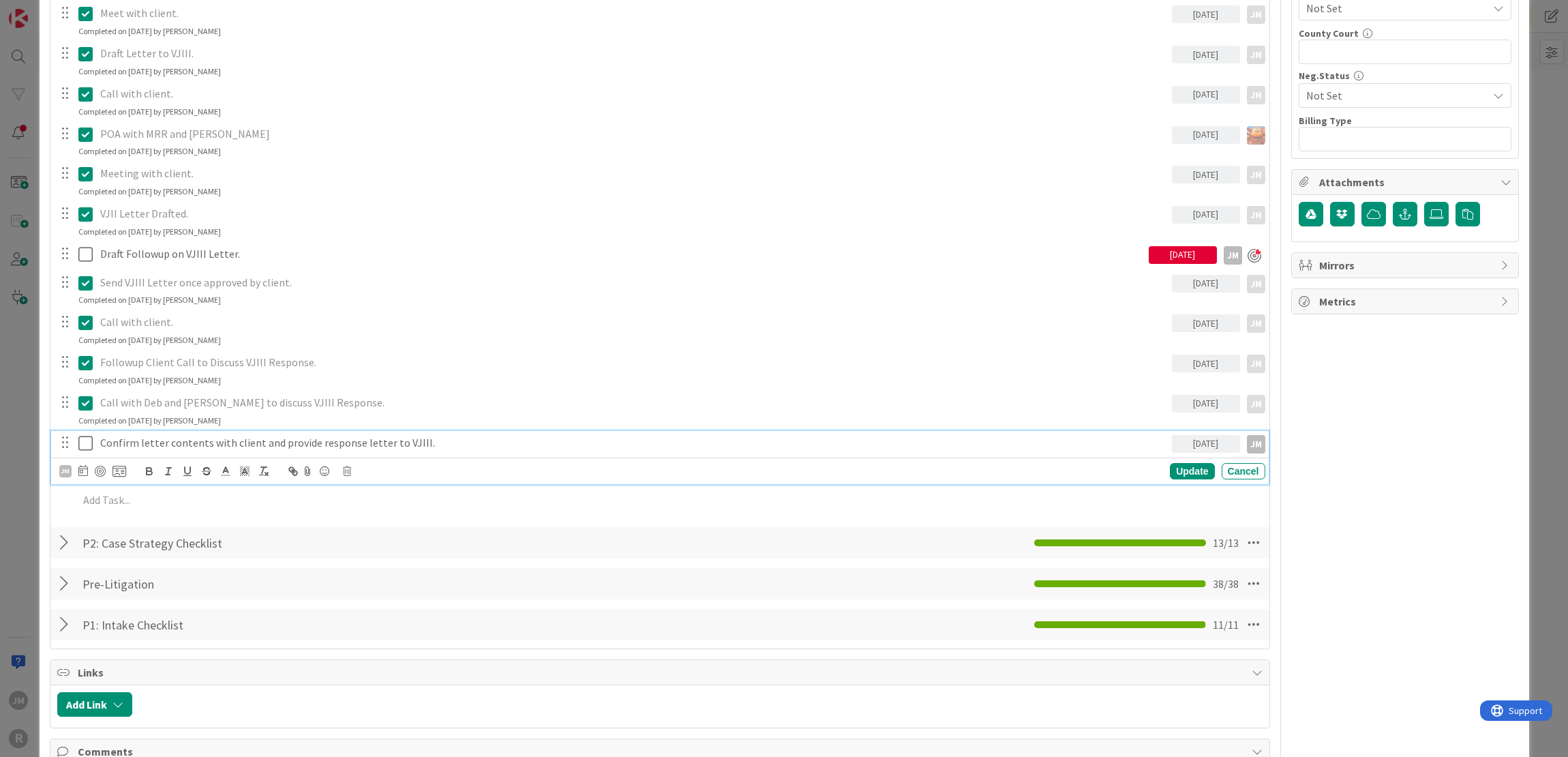
click at [111, 436] on p "Confirm letter contents with client and provide response letter to VJIII." at bounding box center [633, 442] width 1066 height 16
click at [65, 471] on div "JM" at bounding box center [65, 471] width 12 height 12
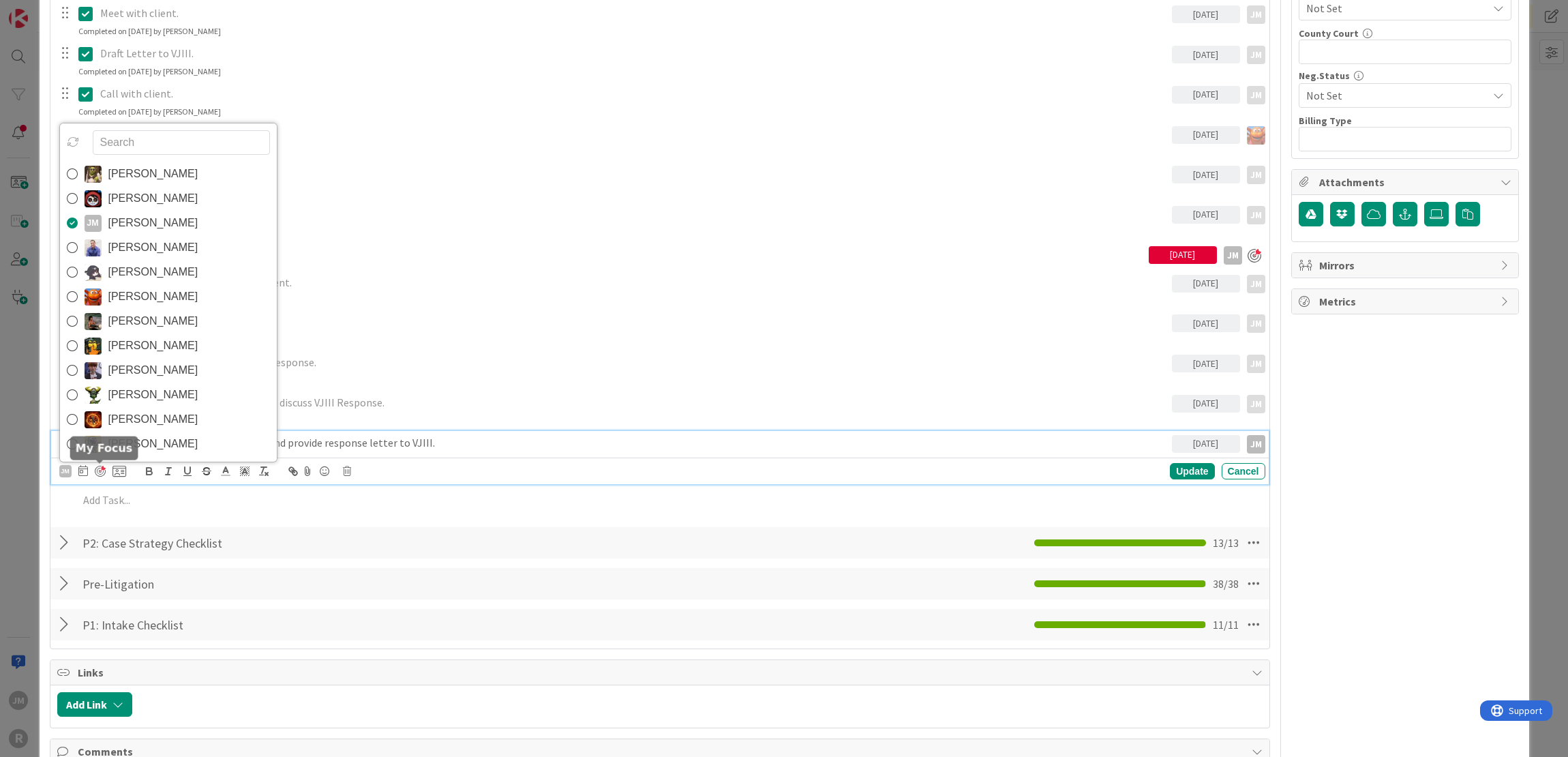
click at [101, 471] on div at bounding box center [100, 471] width 11 height 11
click at [1186, 473] on div "Update" at bounding box center [1192, 473] width 45 height 16
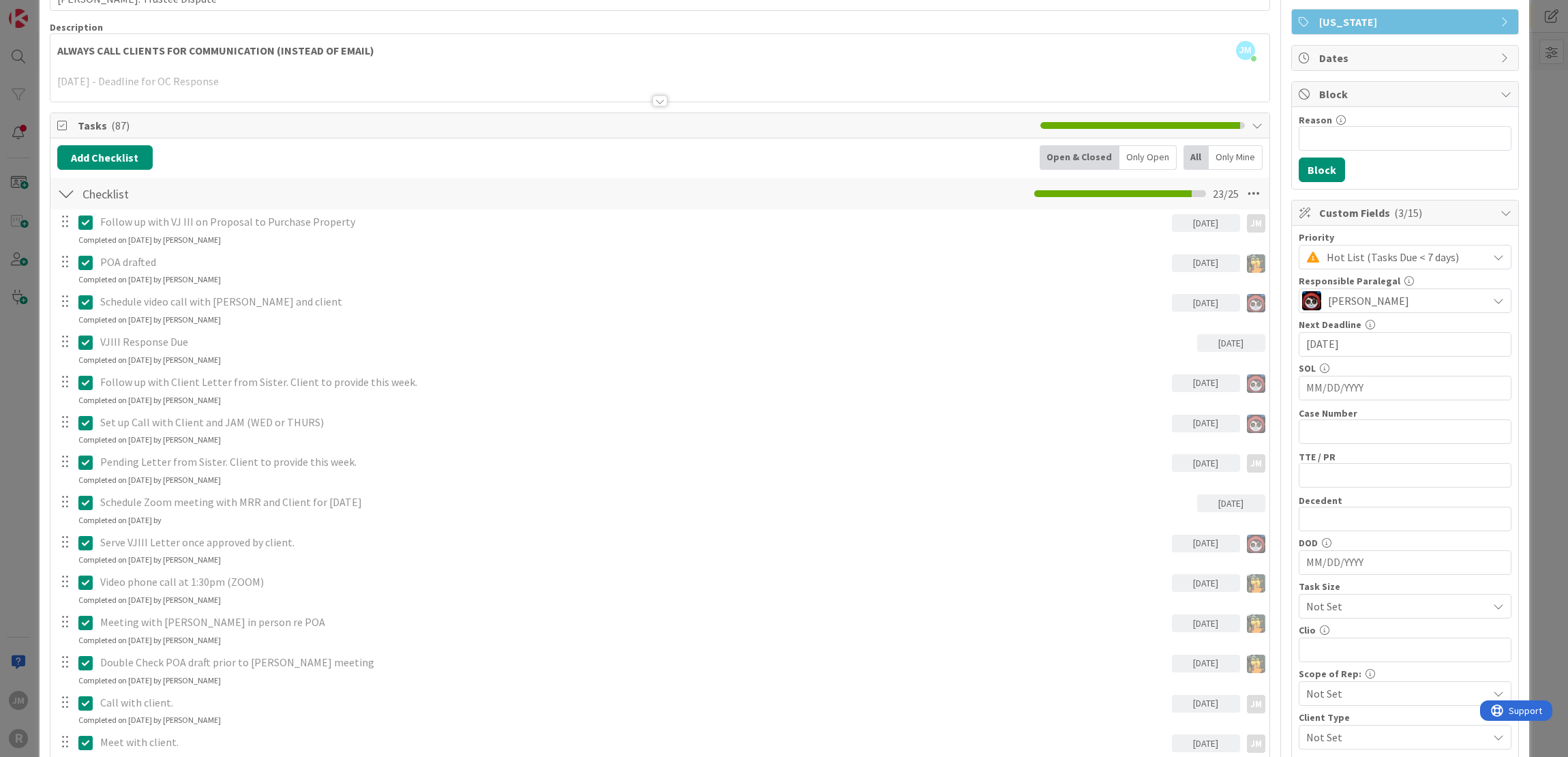
scroll to position [0, 0]
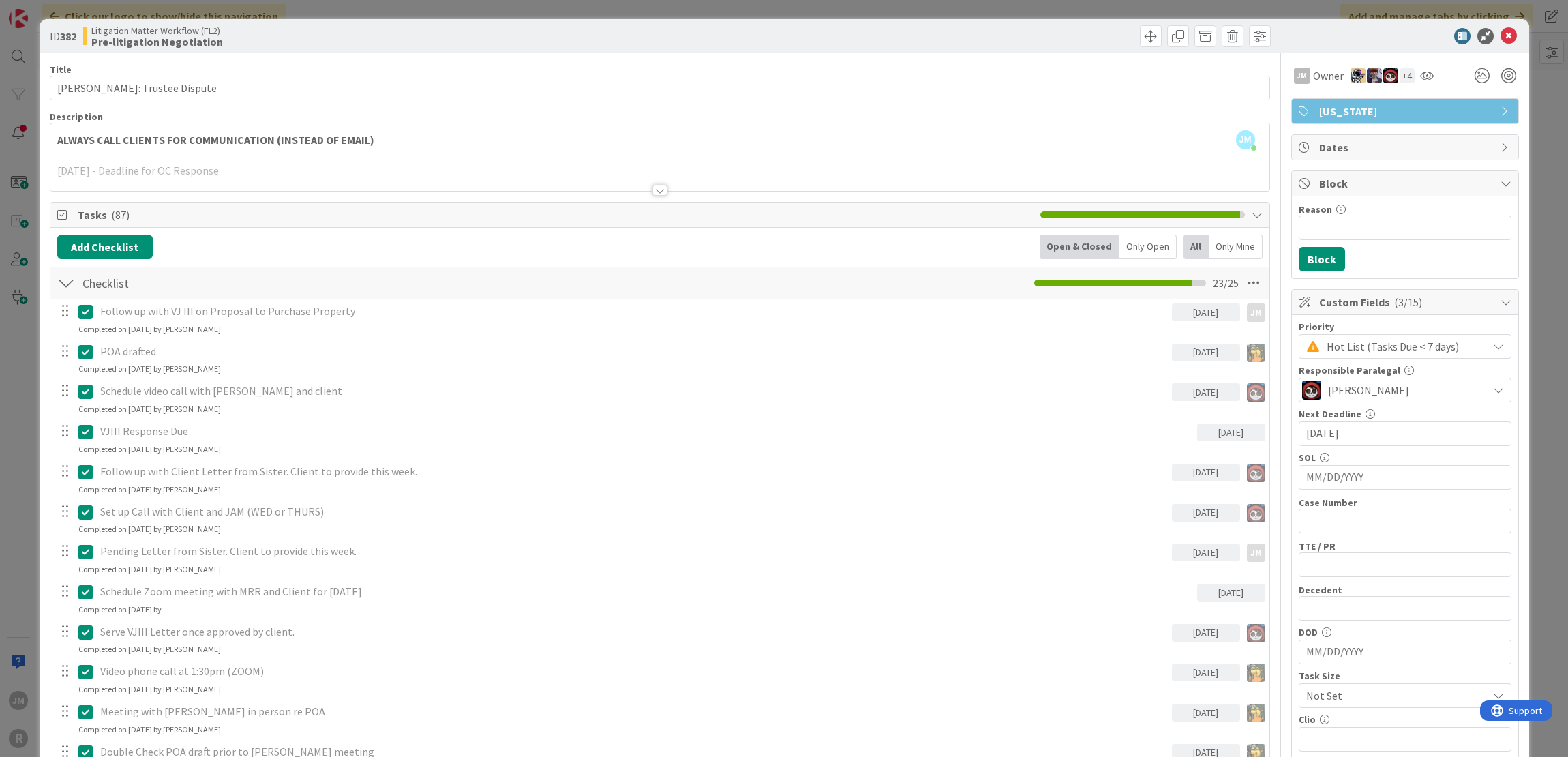
click at [1536, 157] on div "ID 382 Litigation Matter Workflow (FL2) Pre-litigation Negotiation Title 23 / 1…" at bounding box center [784, 378] width 1568 height 757
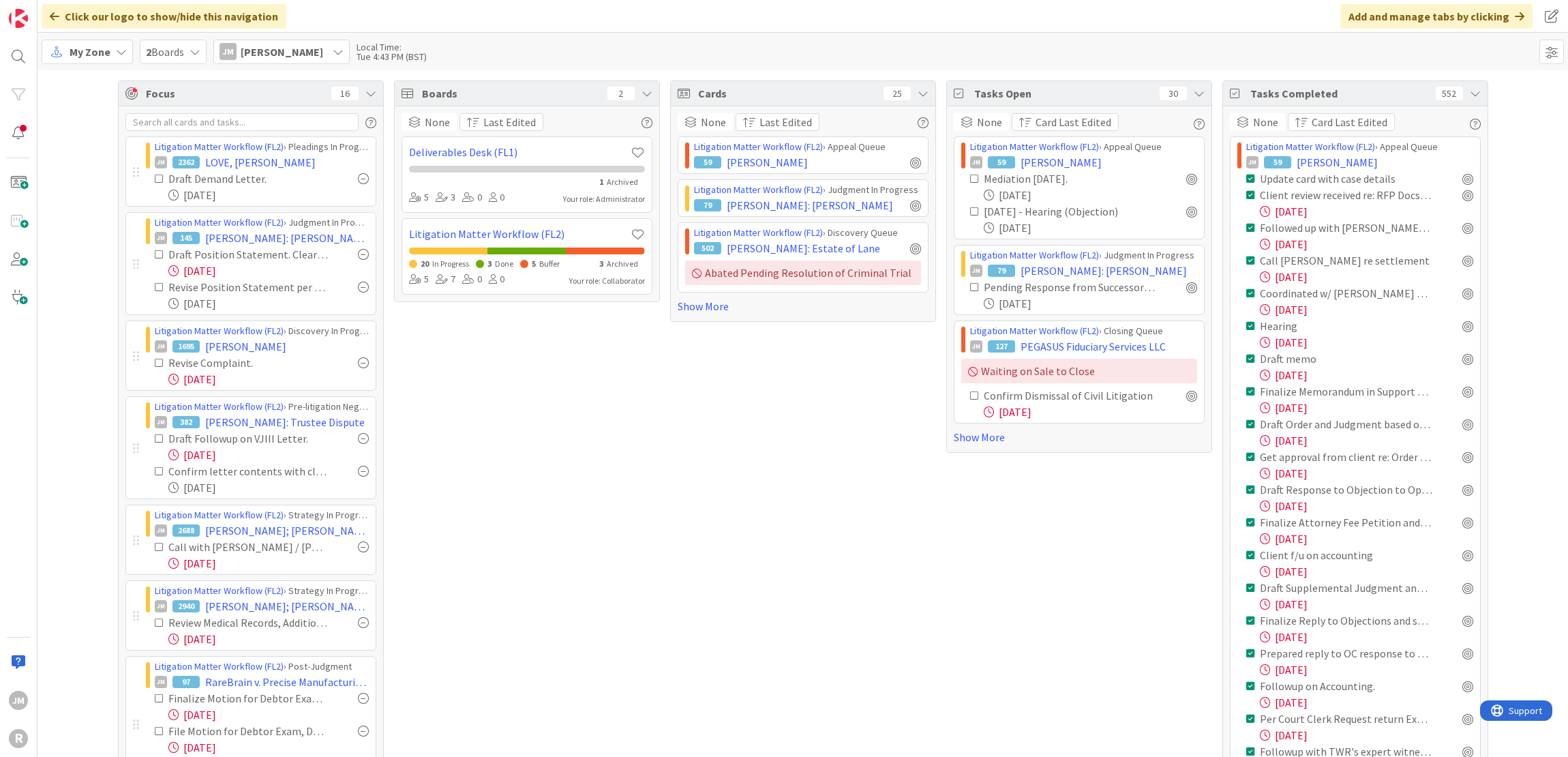
click at [357, 52] on div "Tue 4:43 PM (BST)" at bounding box center [391, 56] width 70 height 10
click at [356, 52] on div "Tue 4:43 PM (BST)" at bounding box center [391, 56] width 70 height 10
click at [1546, 50] on span at bounding box center [1552, 52] width 25 height 25
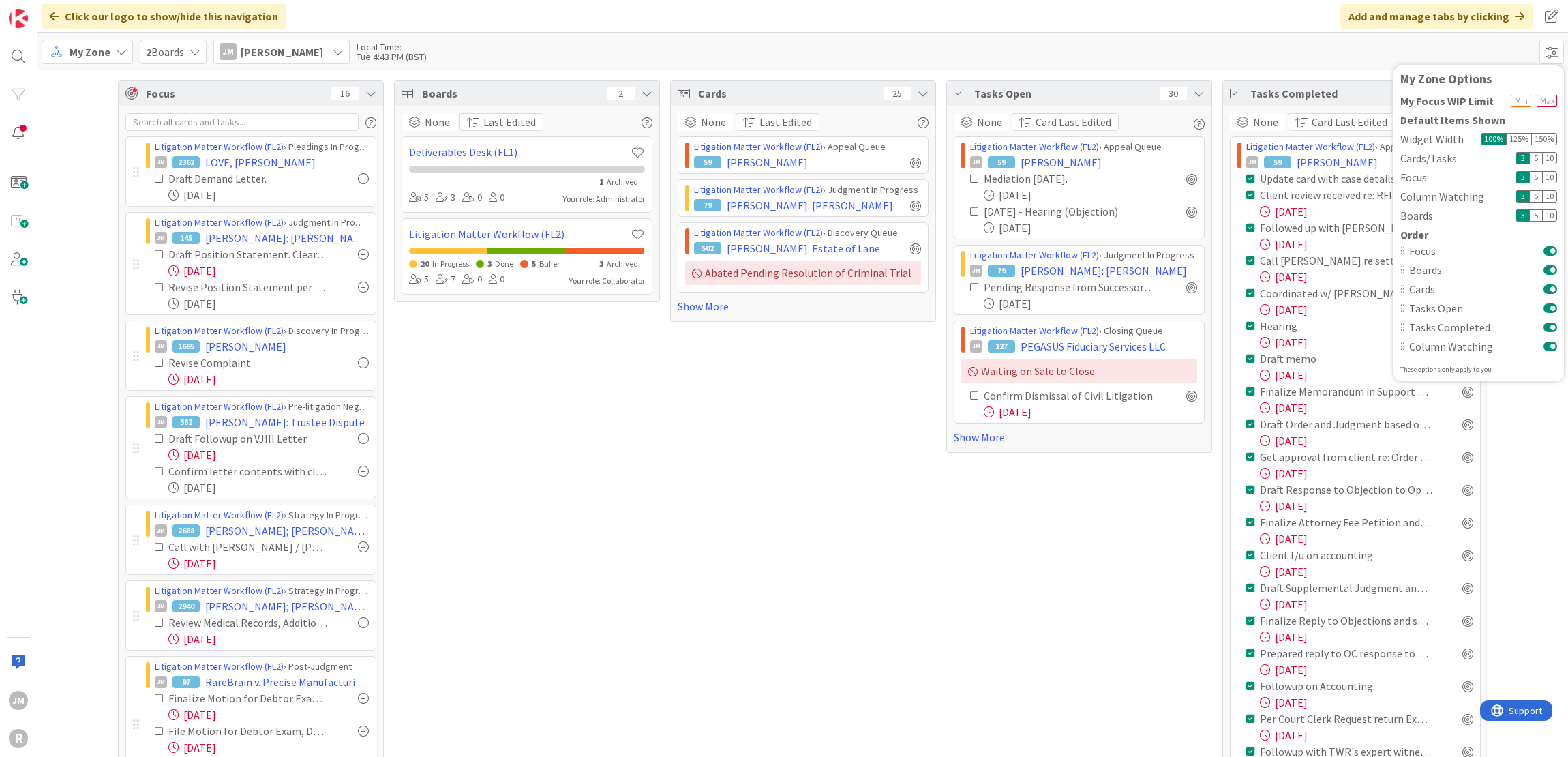
click at [333, 54] on icon at bounding box center [338, 52] width 11 height 11
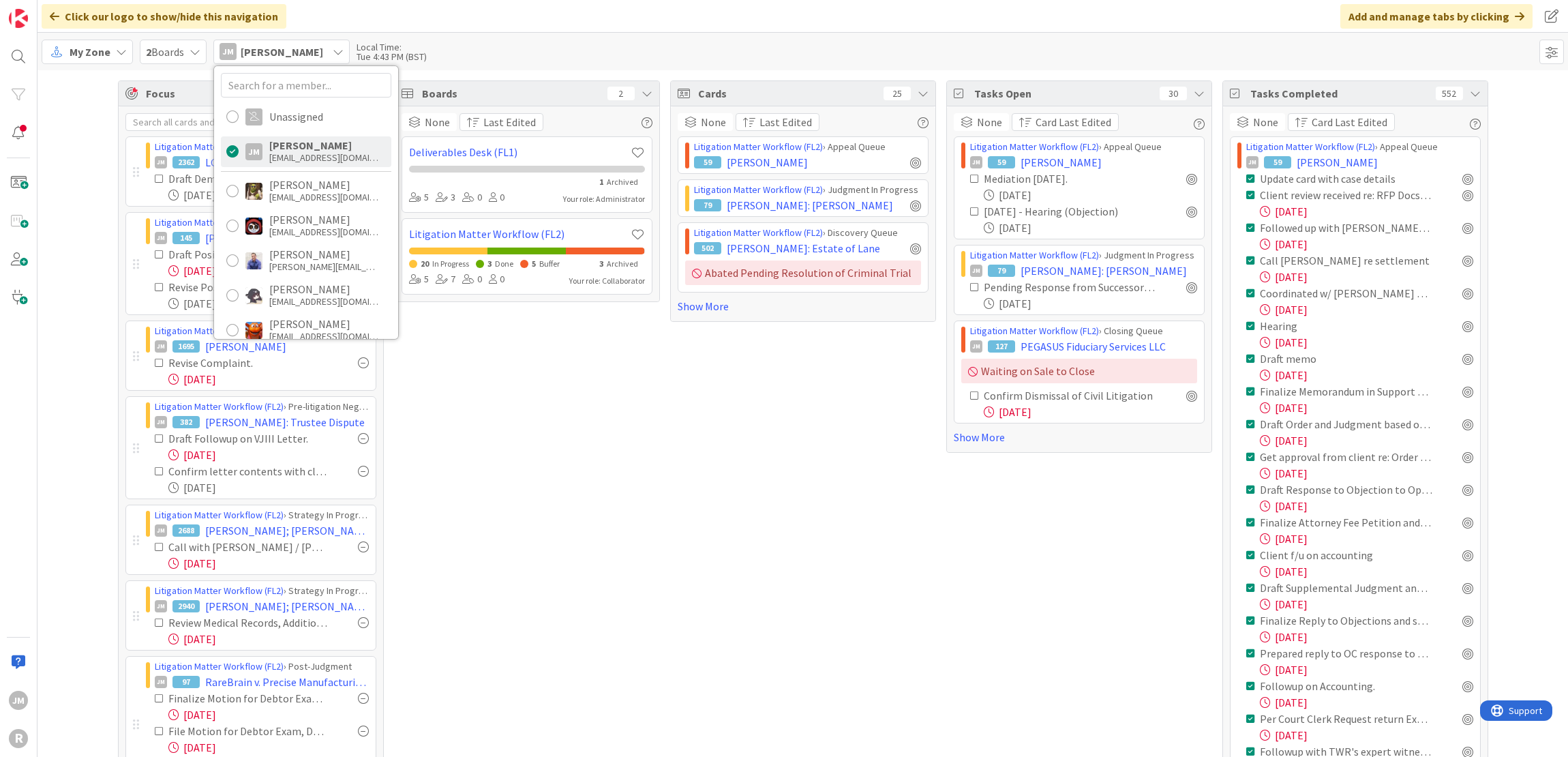
click at [428, 54] on div "My Zone 2 Boards JM [PERSON_NAME] Unassigned [PERSON_NAME] [PERSON_NAME] [EMAIL…" at bounding box center [803, 52] width 1530 height 38
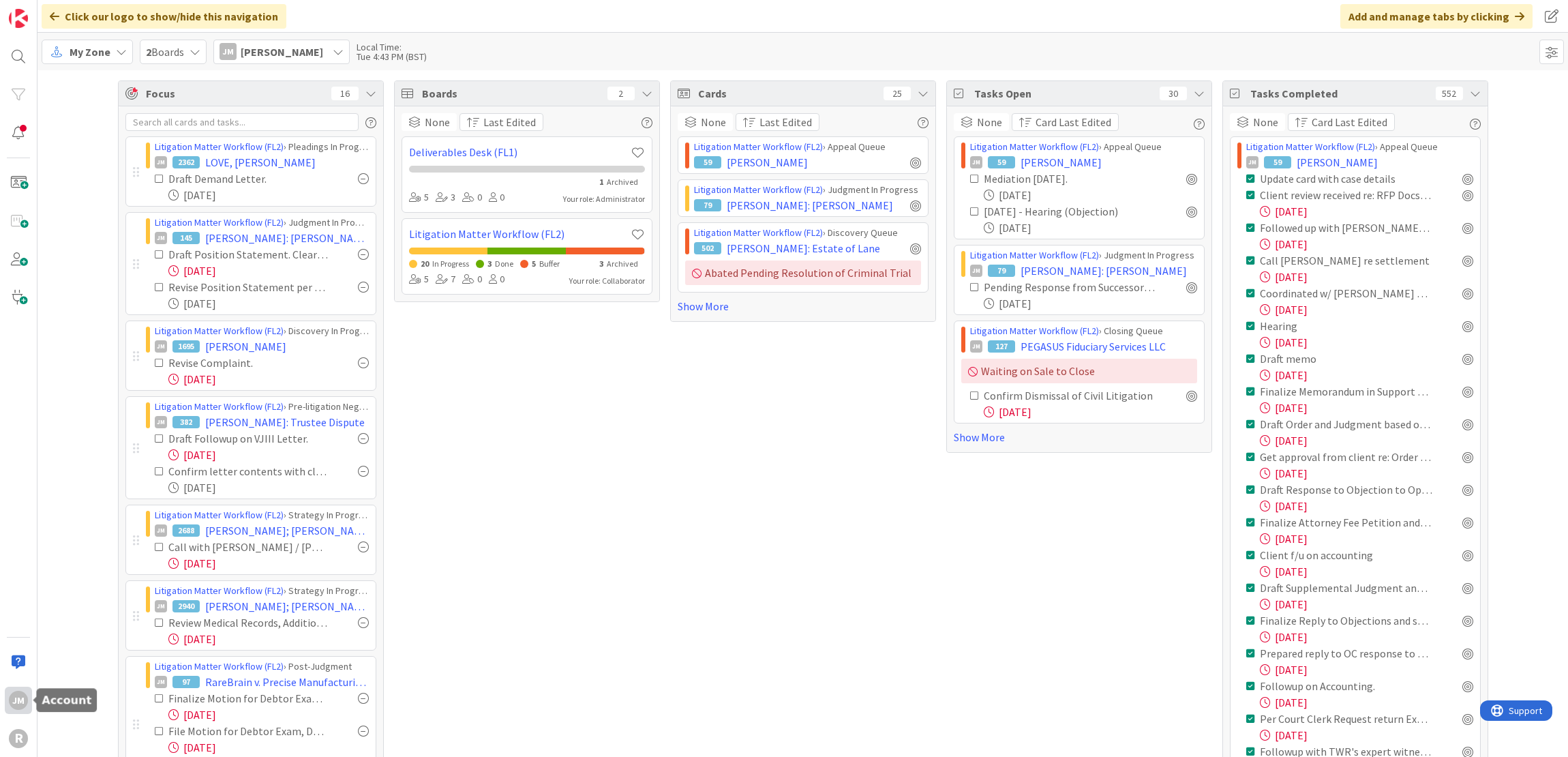
click at [18, 701] on div "JM" at bounding box center [19, 701] width 19 height 19
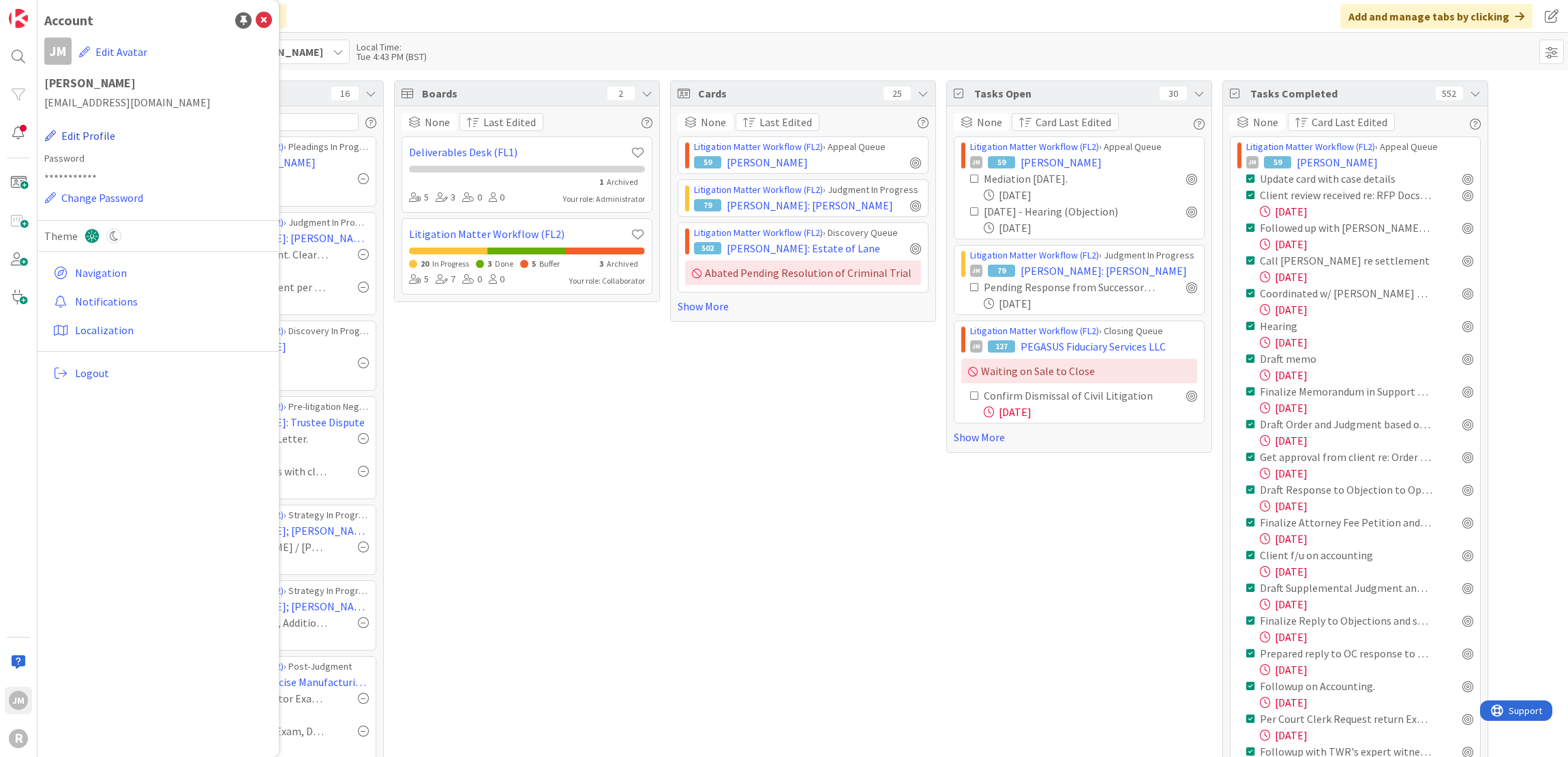
click at [97, 141] on button "Edit Profile" at bounding box center [80, 136] width 71 height 18
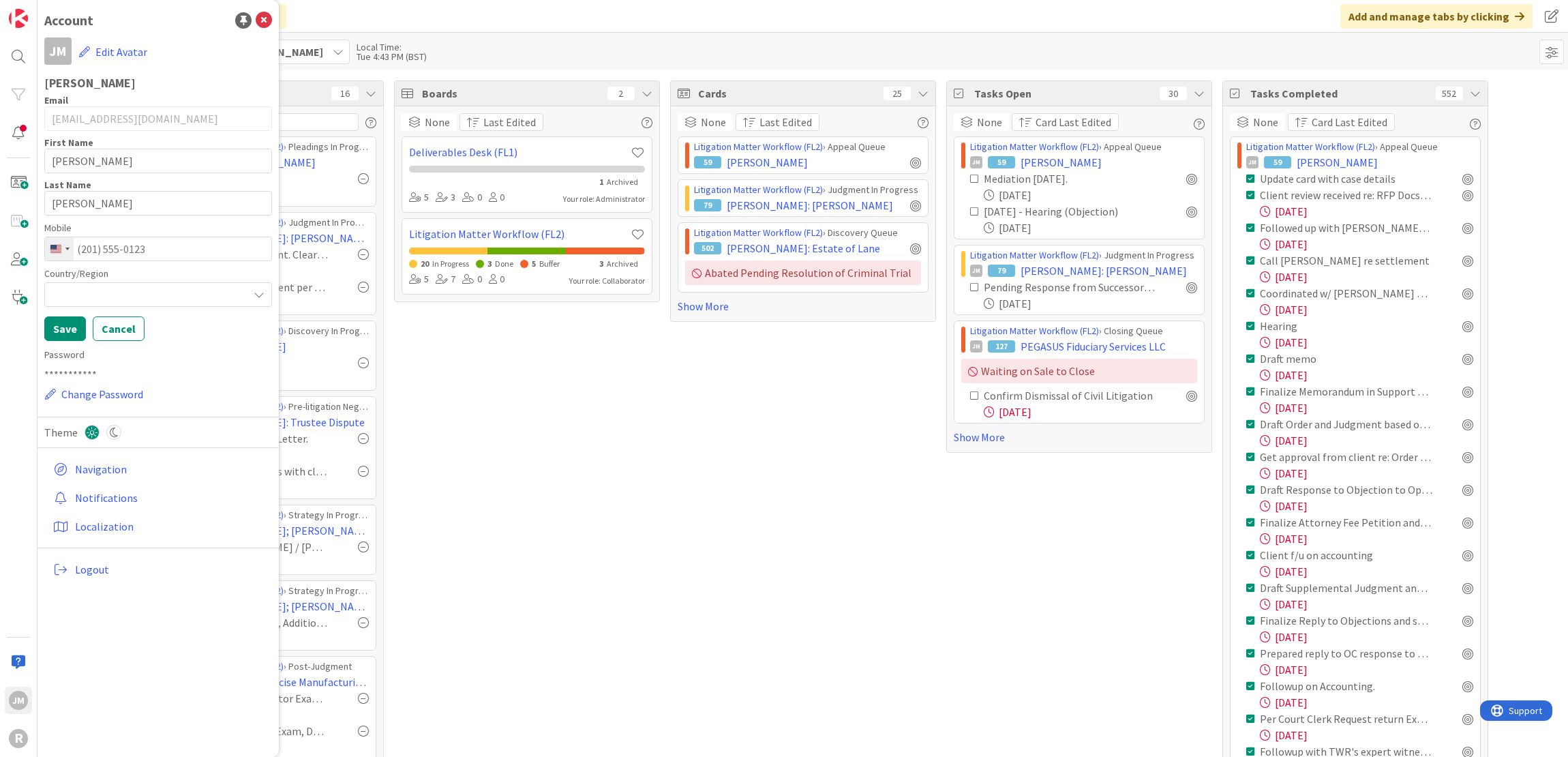
click at [257, 291] on icon at bounding box center [259, 295] width 11 height 11
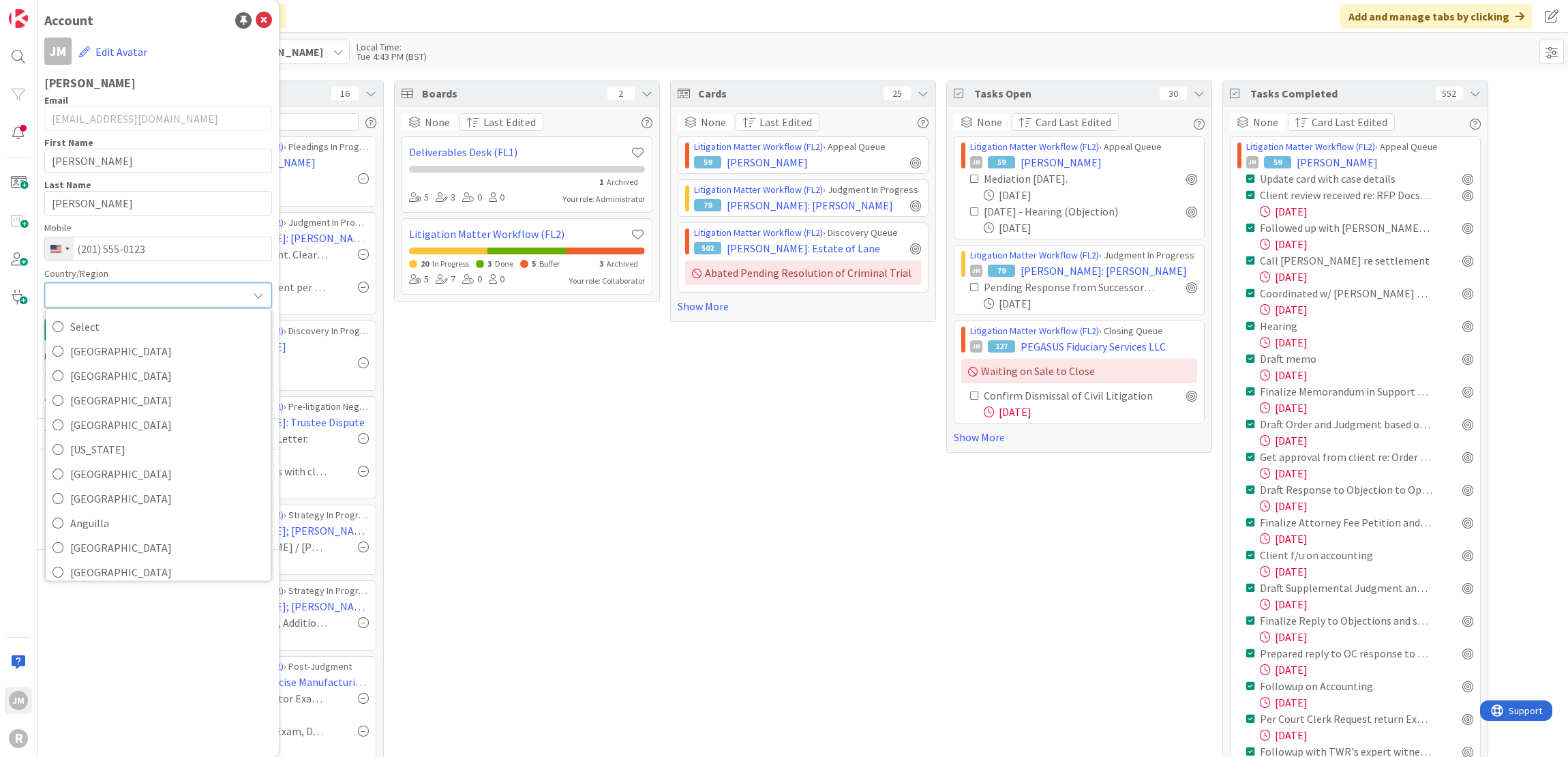
click at [164, 294] on div at bounding box center [159, 295] width 227 height 25
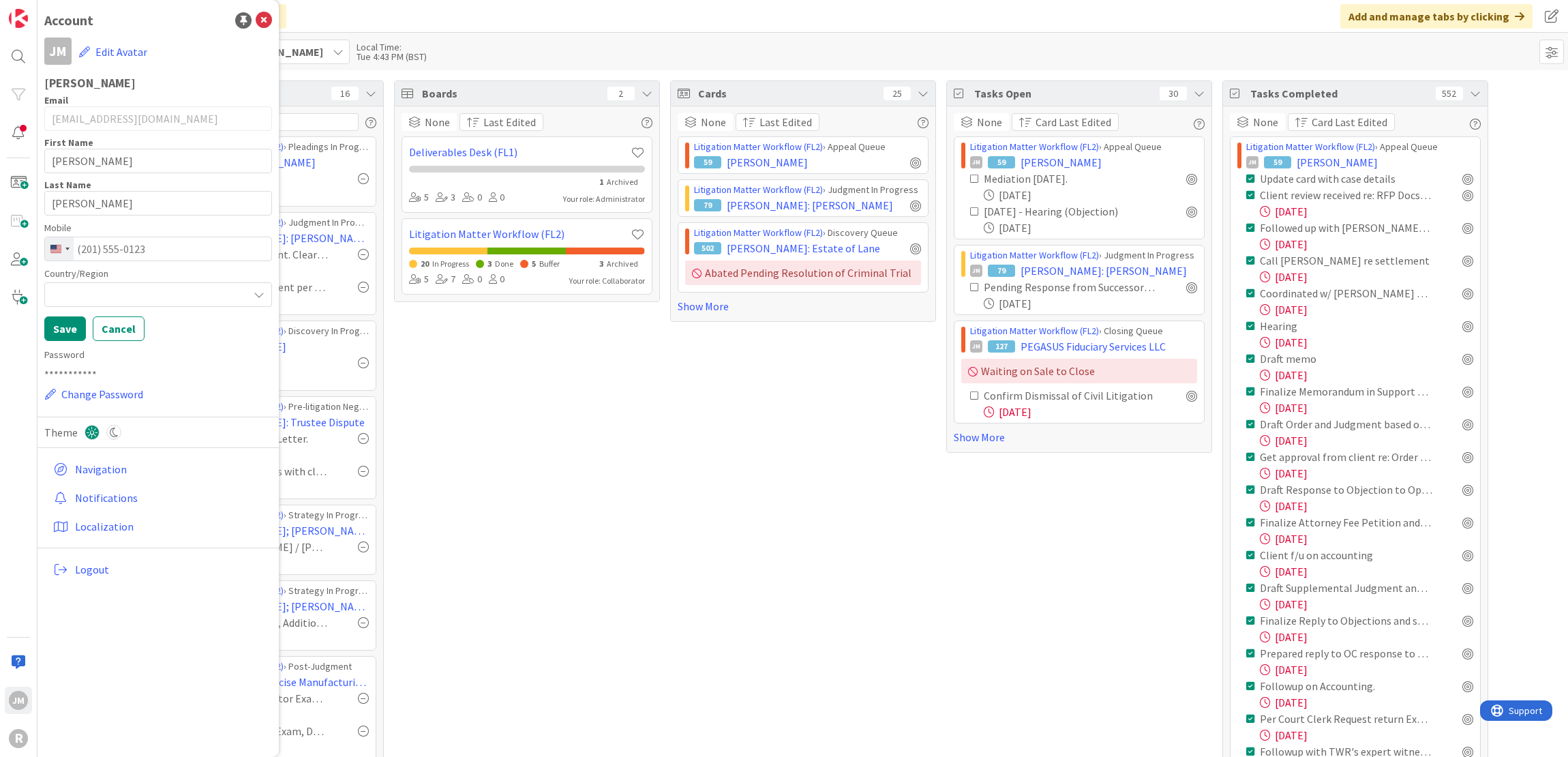
click at [164, 294] on div at bounding box center [159, 295] width 228 height 25
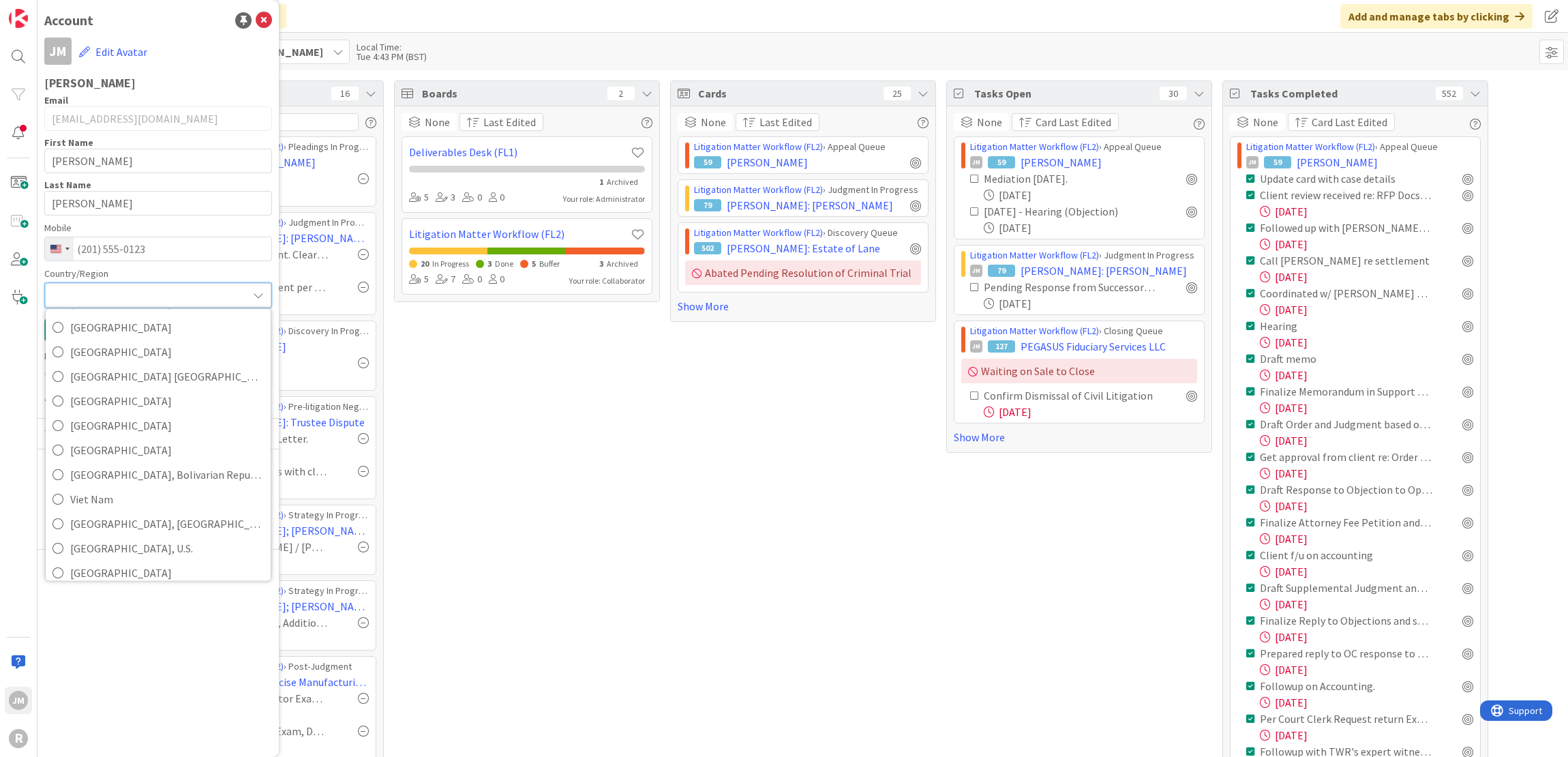
scroll to position [5713, 0]
click at [126, 404] on span "[GEOGRAPHIC_DATA]" at bounding box center [167, 409] width 194 height 21
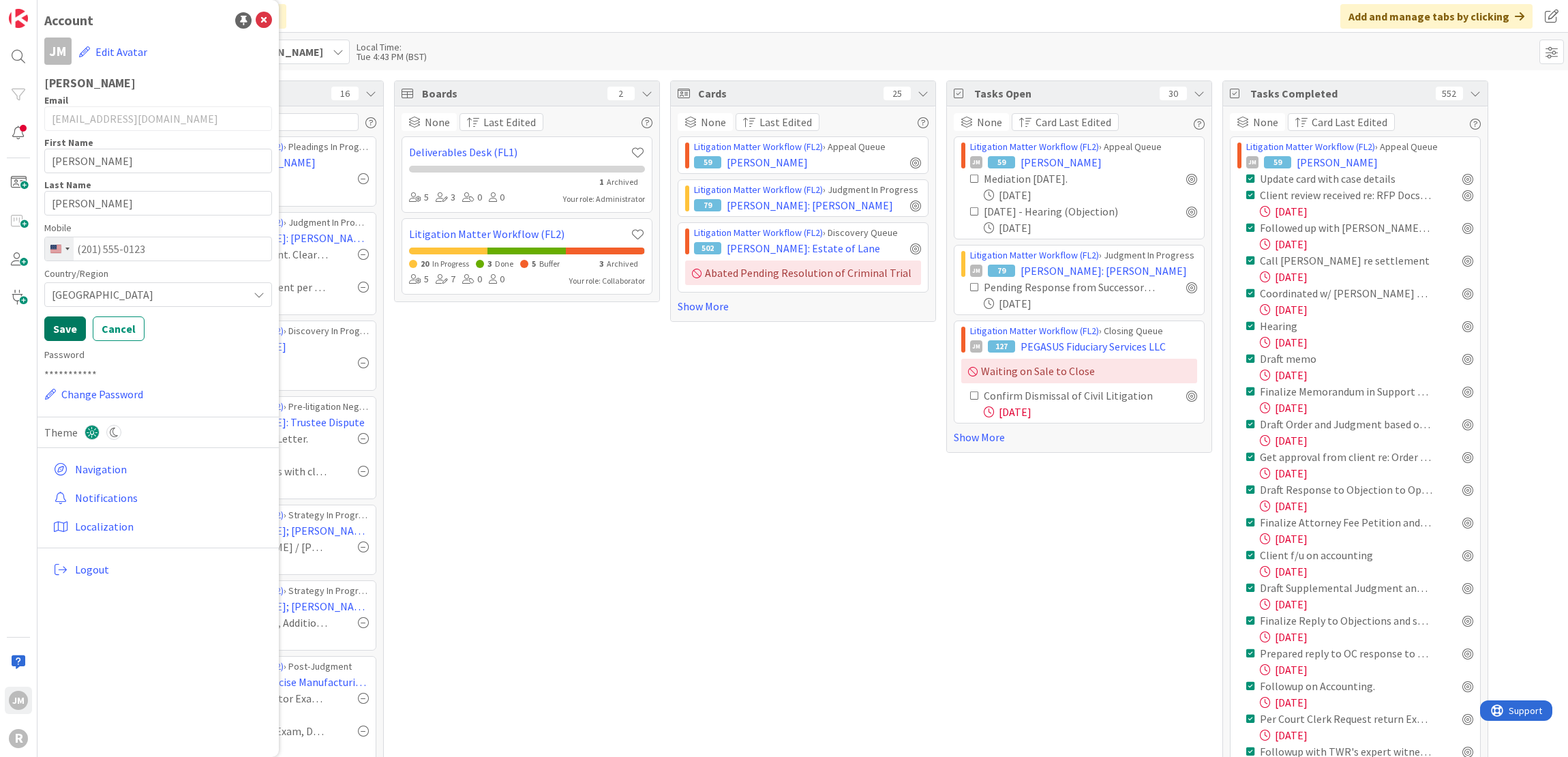
click at [64, 328] on button "Save" at bounding box center [65, 329] width 42 height 25
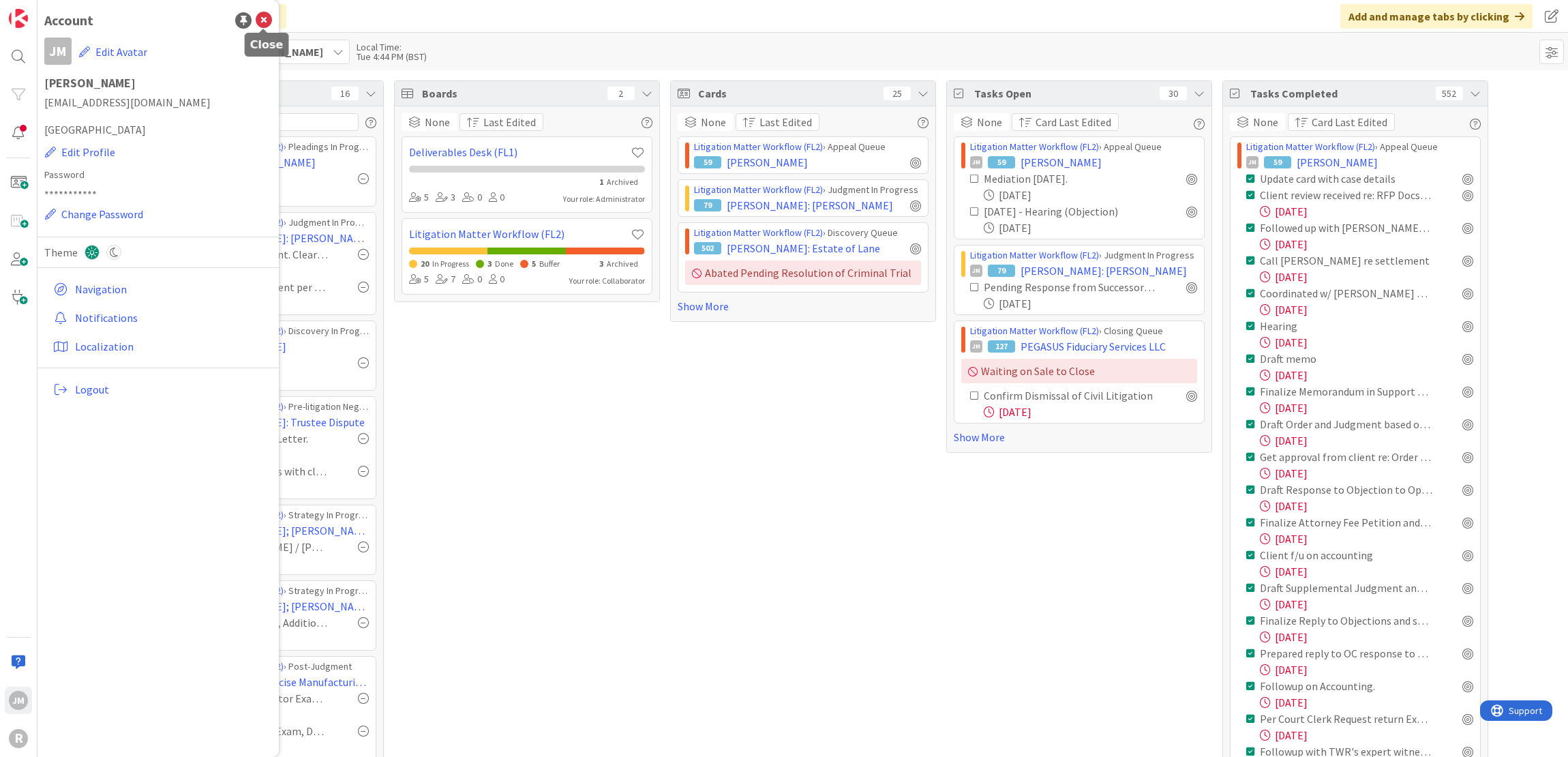
click at [266, 20] on icon at bounding box center [264, 21] width 16 height 16
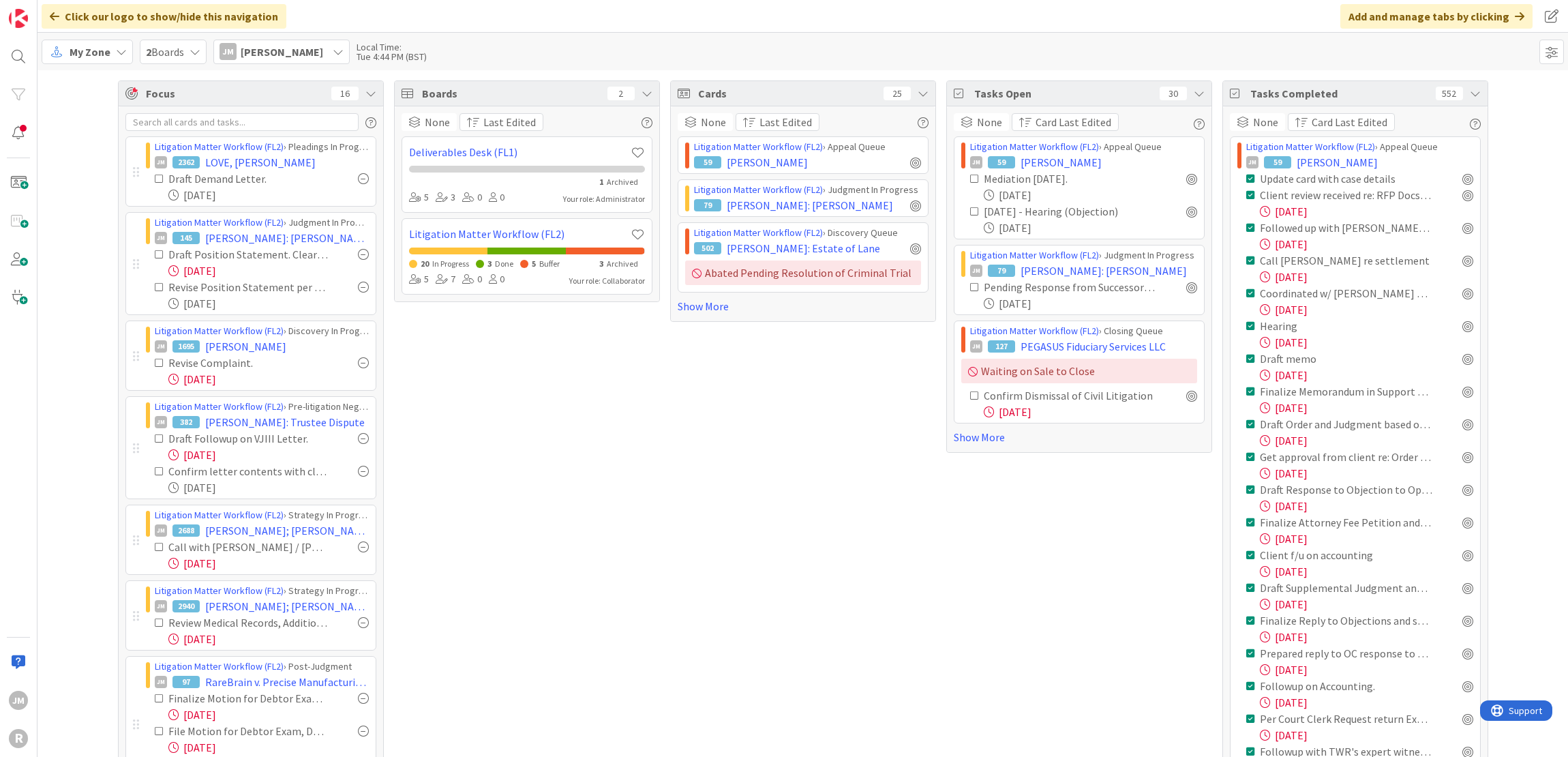
click at [112, 55] on div "My Zone" at bounding box center [87, 52] width 91 height 25
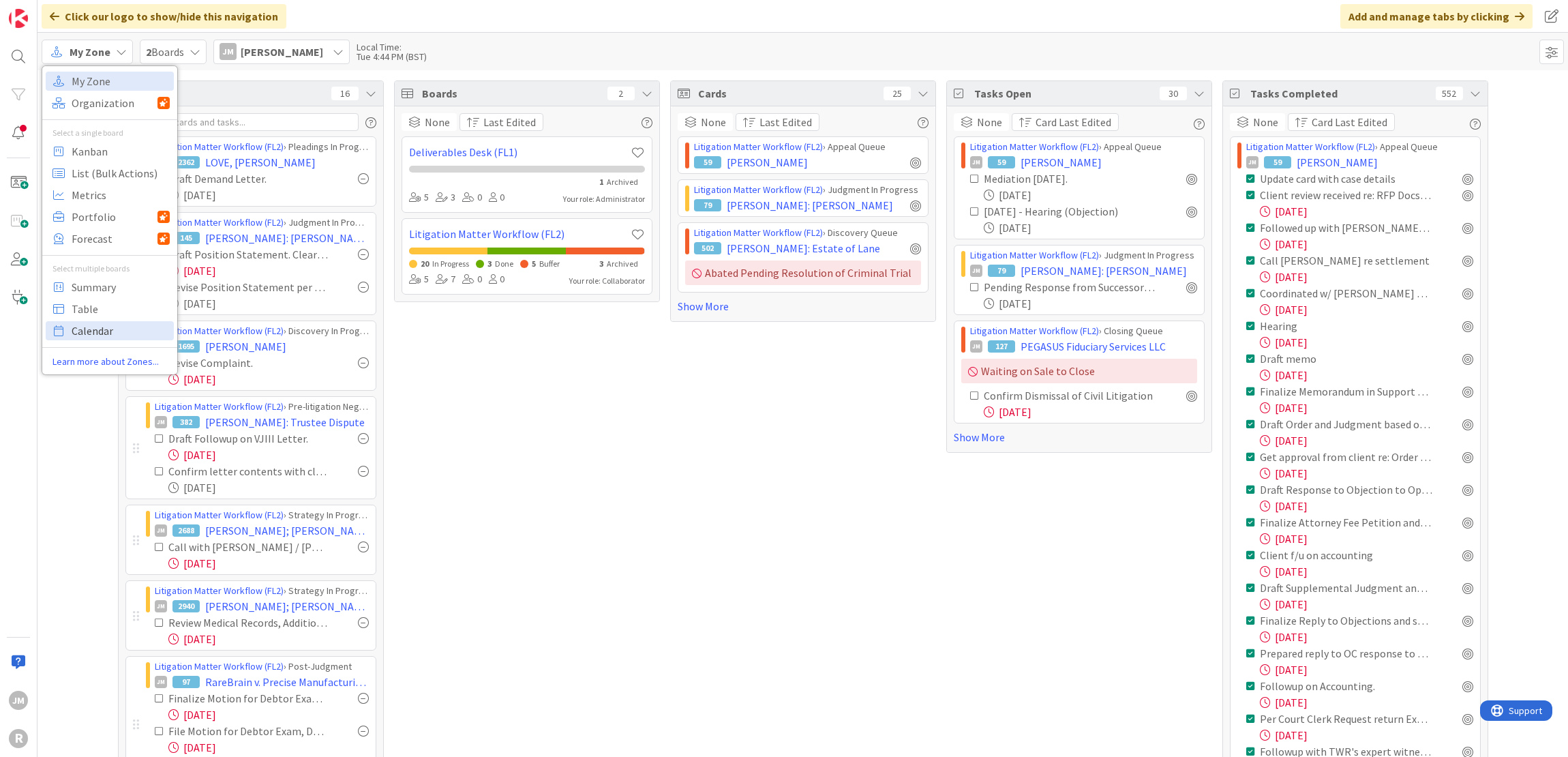
click at [105, 333] on span "Calendar" at bounding box center [120, 331] width 98 height 21
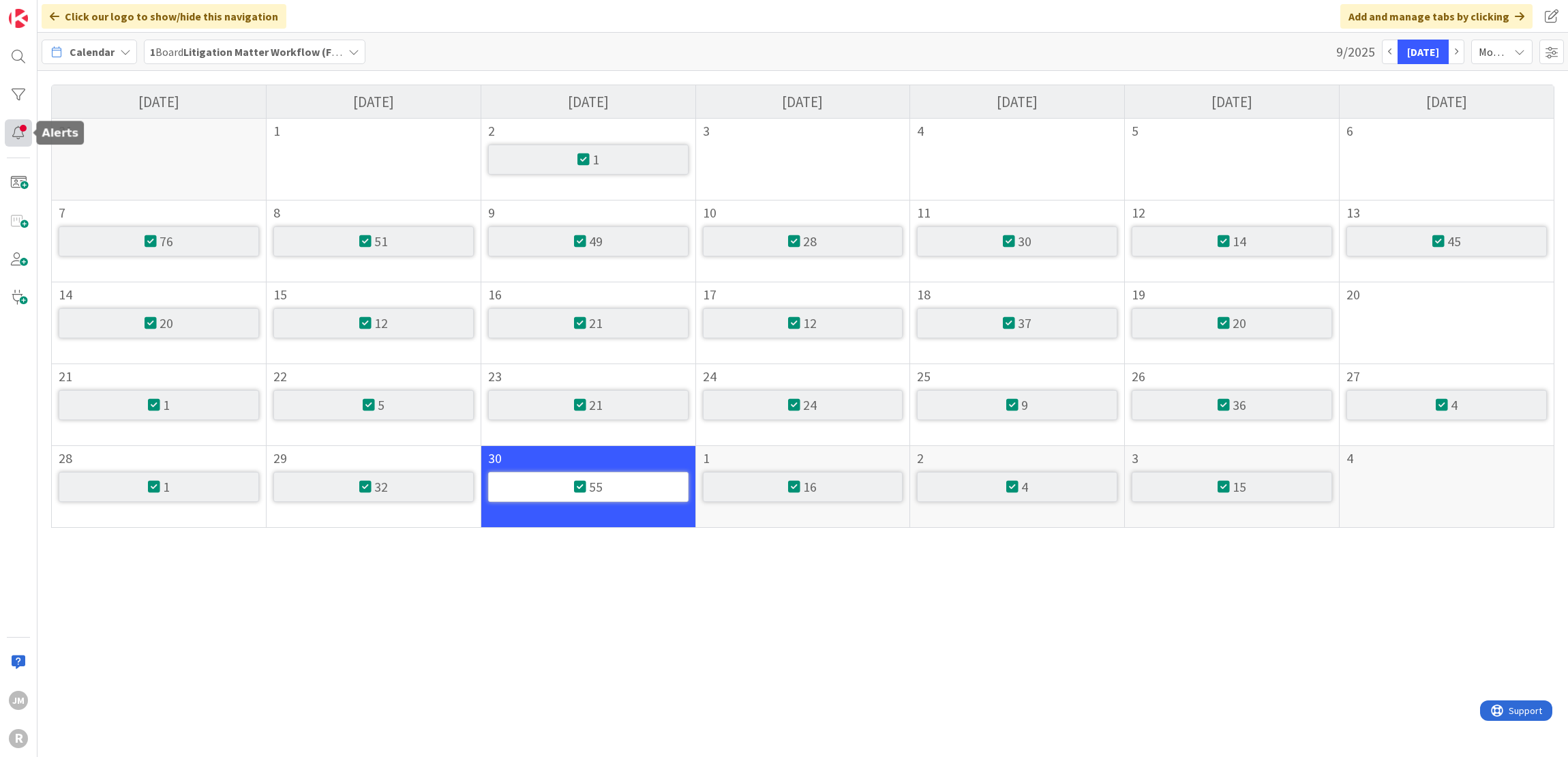
click at [21, 136] on div at bounding box center [19, 133] width 27 height 27
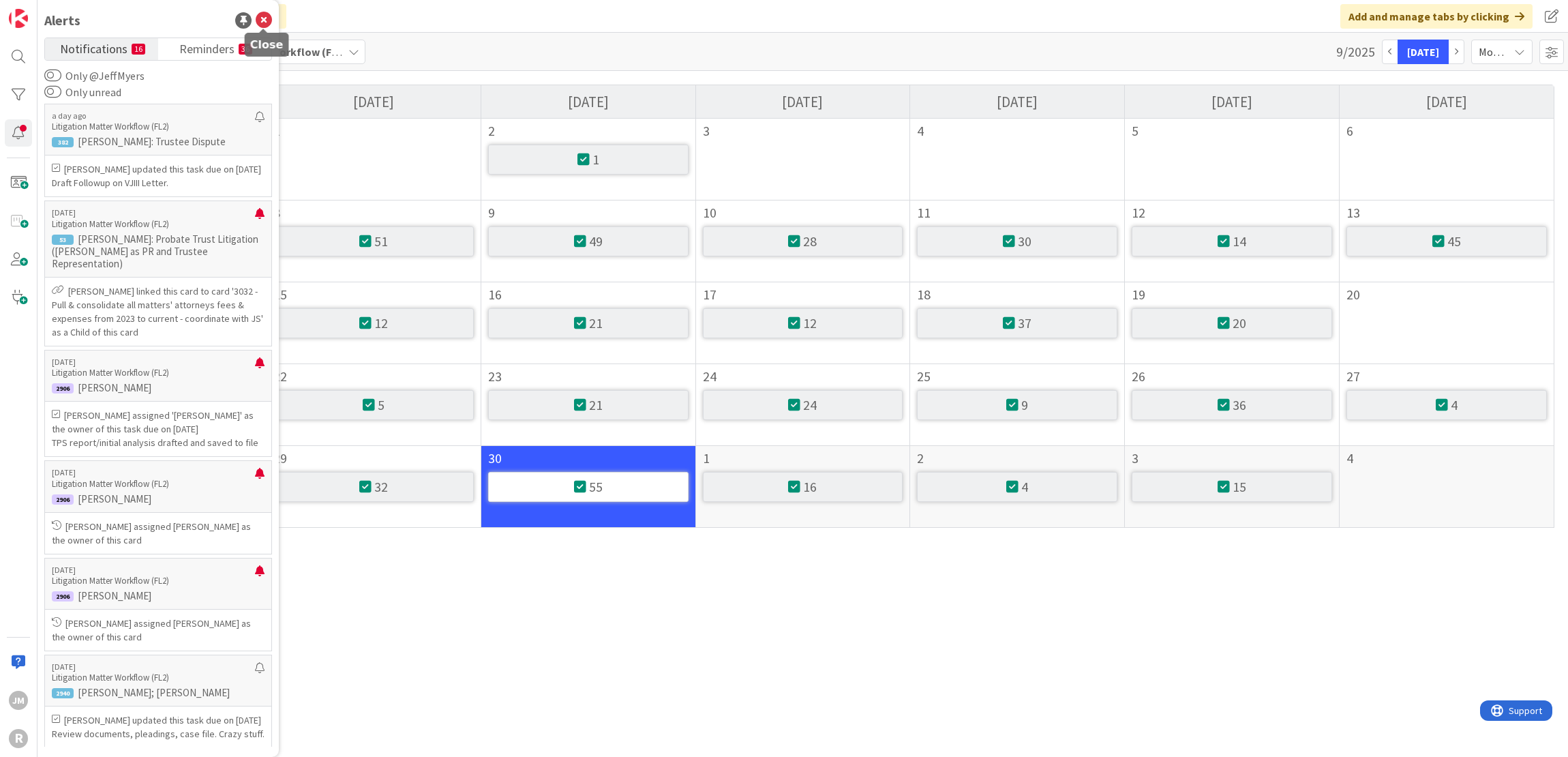
click at [262, 20] on icon at bounding box center [264, 21] width 16 height 16
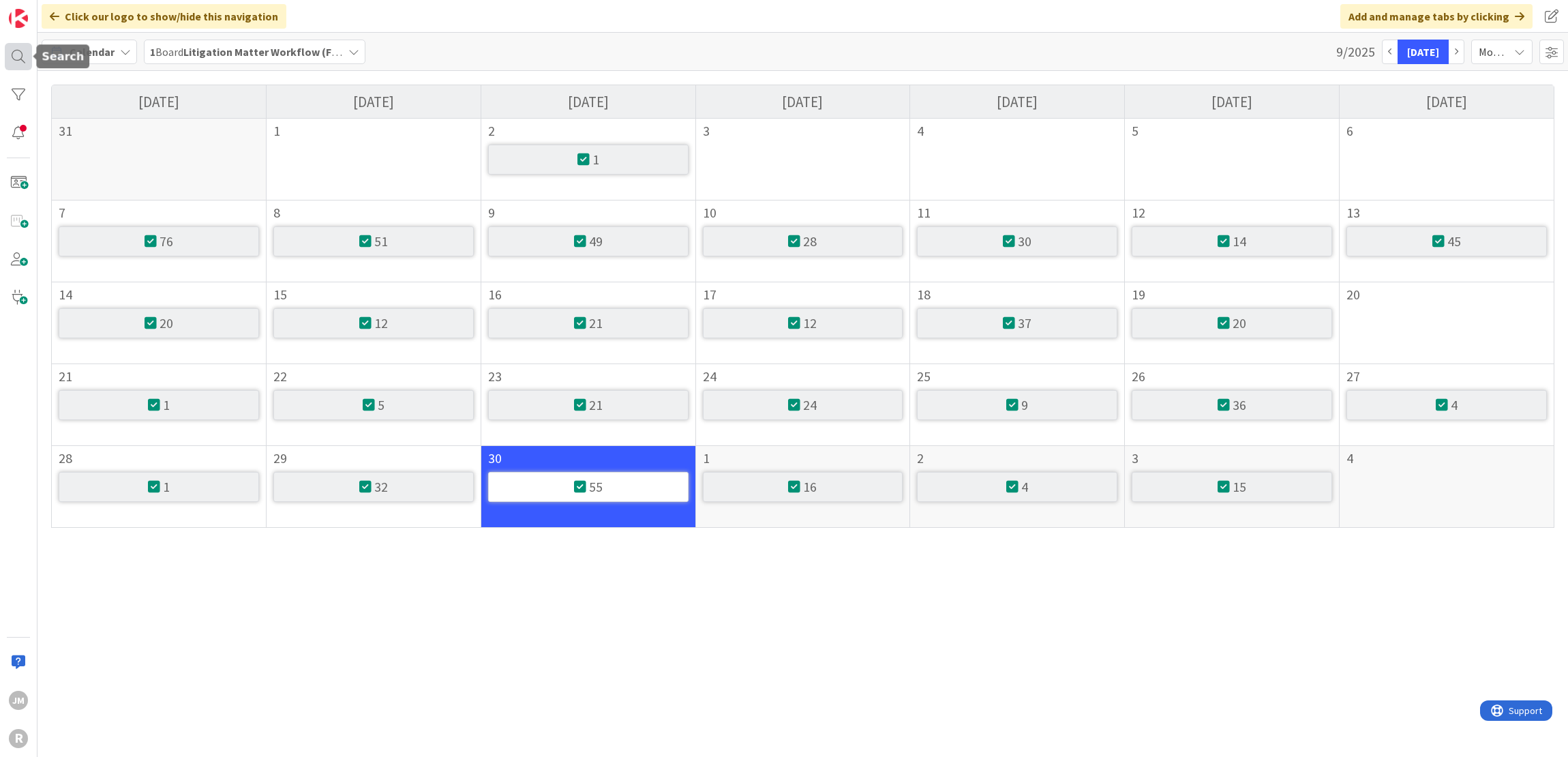
click at [18, 56] on div at bounding box center [19, 57] width 27 height 27
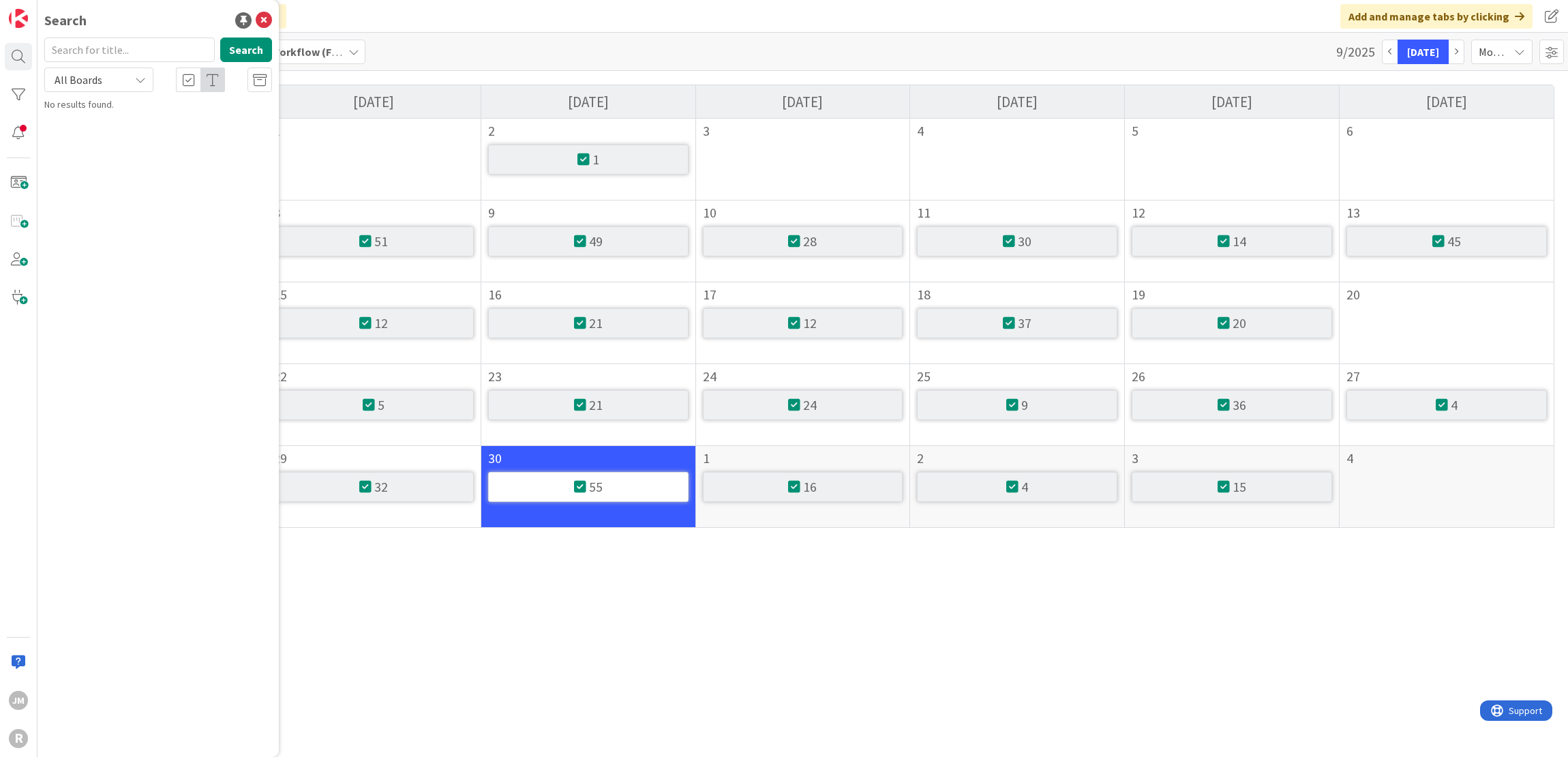
click at [369, 14] on div "Click our logo to show/hide this navigation Add and manage tabs by clicking" at bounding box center [803, 16] width 1530 height 33
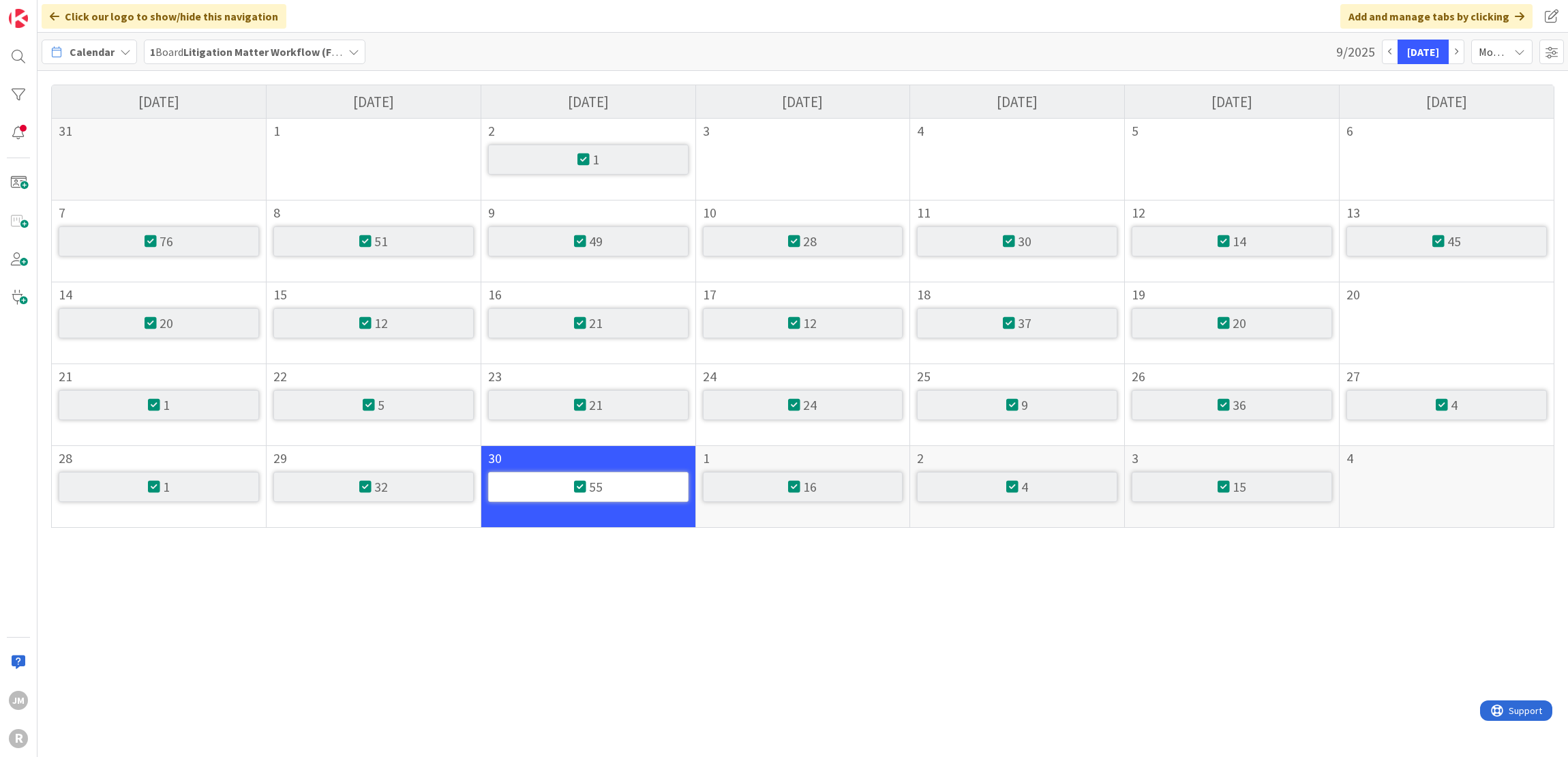
click at [126, 51] on icon at bounding box center [126, 52] width 11 height 11
click at [113, 78] on span "My Zone" at bounding box center [120, 81] width 98 height 21
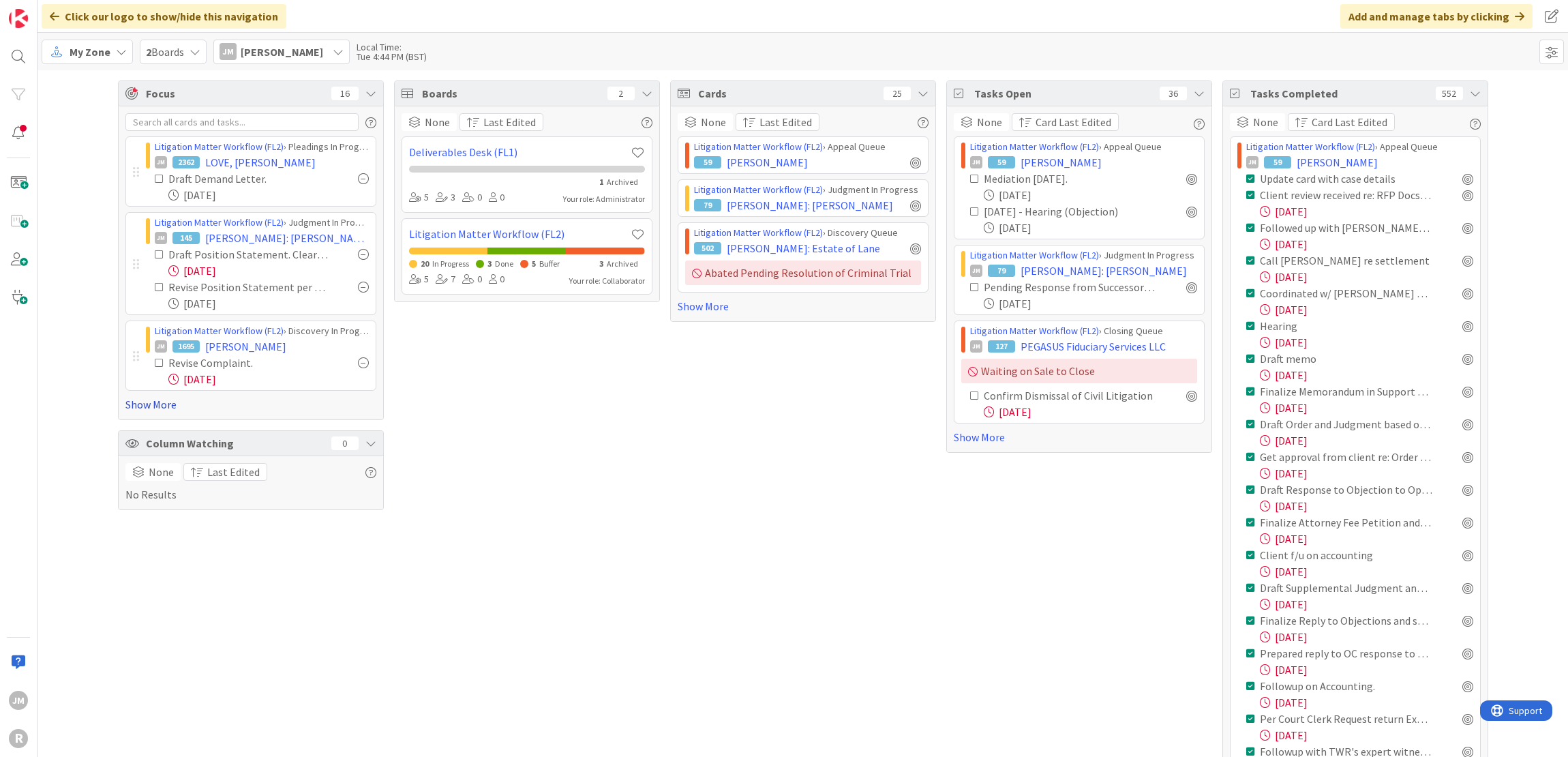
click at [153, 400] on link "Show More" at bounding box center [251, 405] width 251 height 16
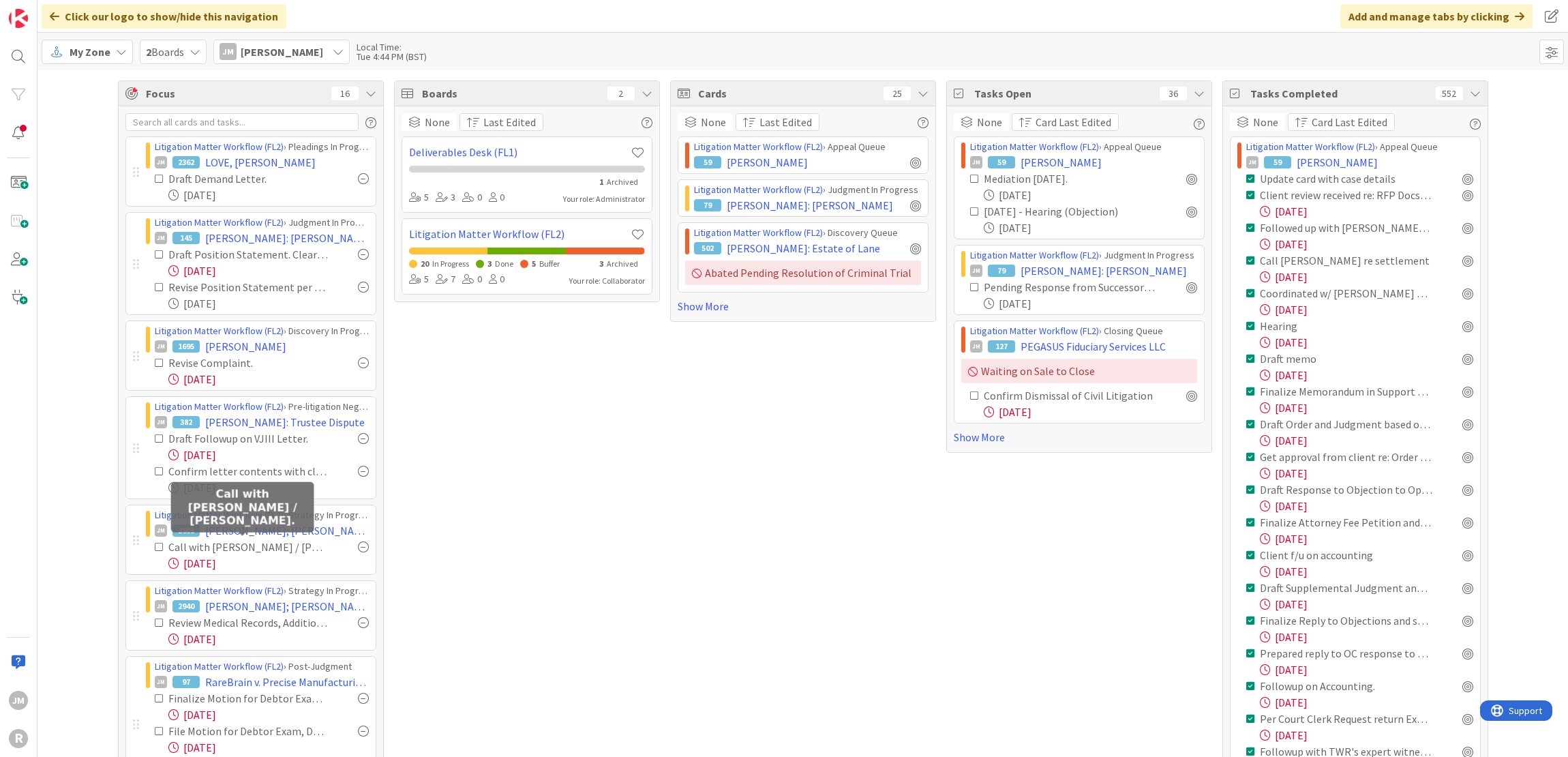
click at [253, 539] on div "Call with [PERSON_NAME] / [PERSON_NAME]." at bounding box center [248, 547] width 159 height 16
click at [224, 528] on span "[PERSON_NAME]; [PERSON_NAME]" at bounding box center [287, 531] width 163 height 16
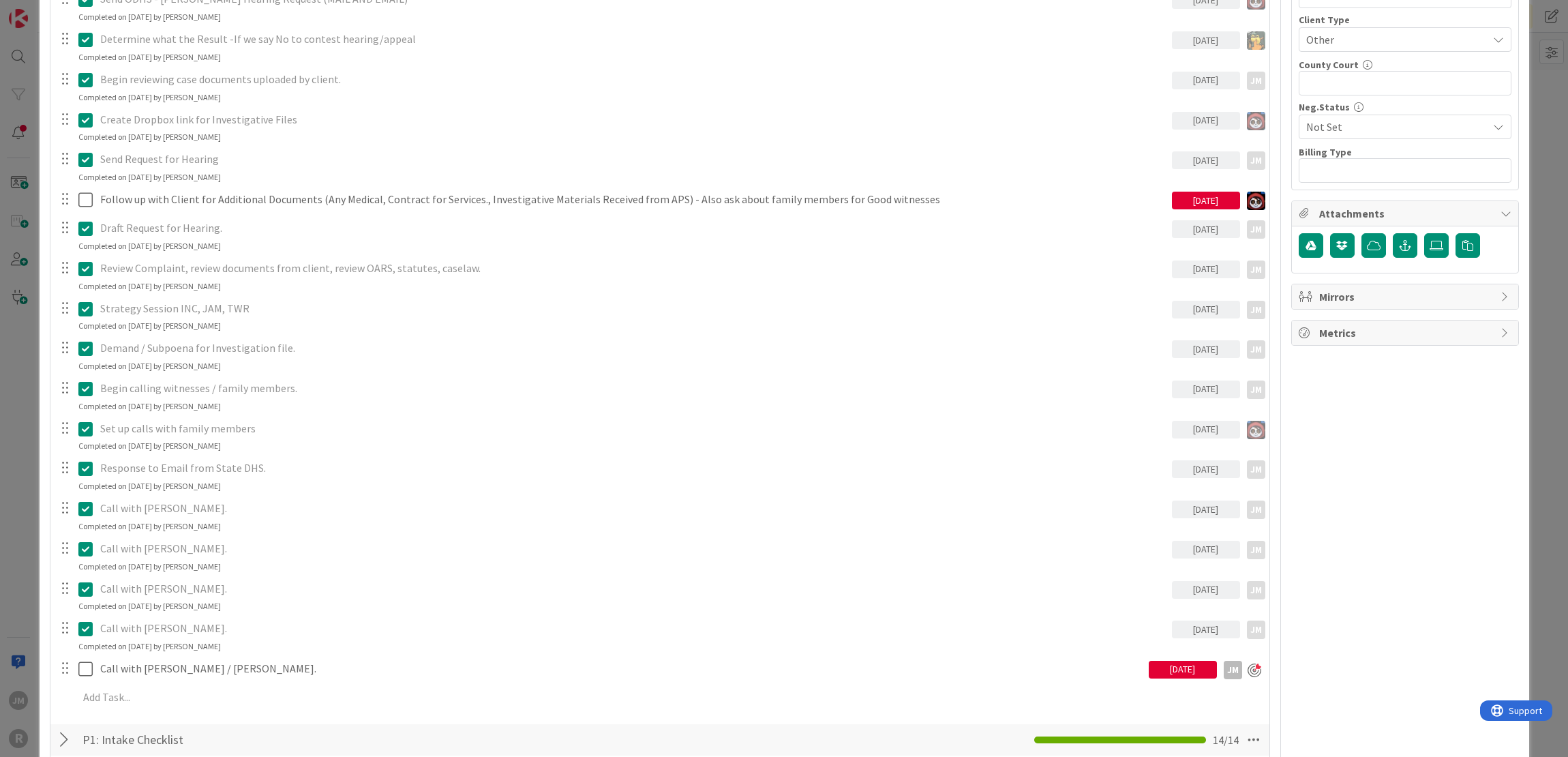
scroll to position [955, 0]
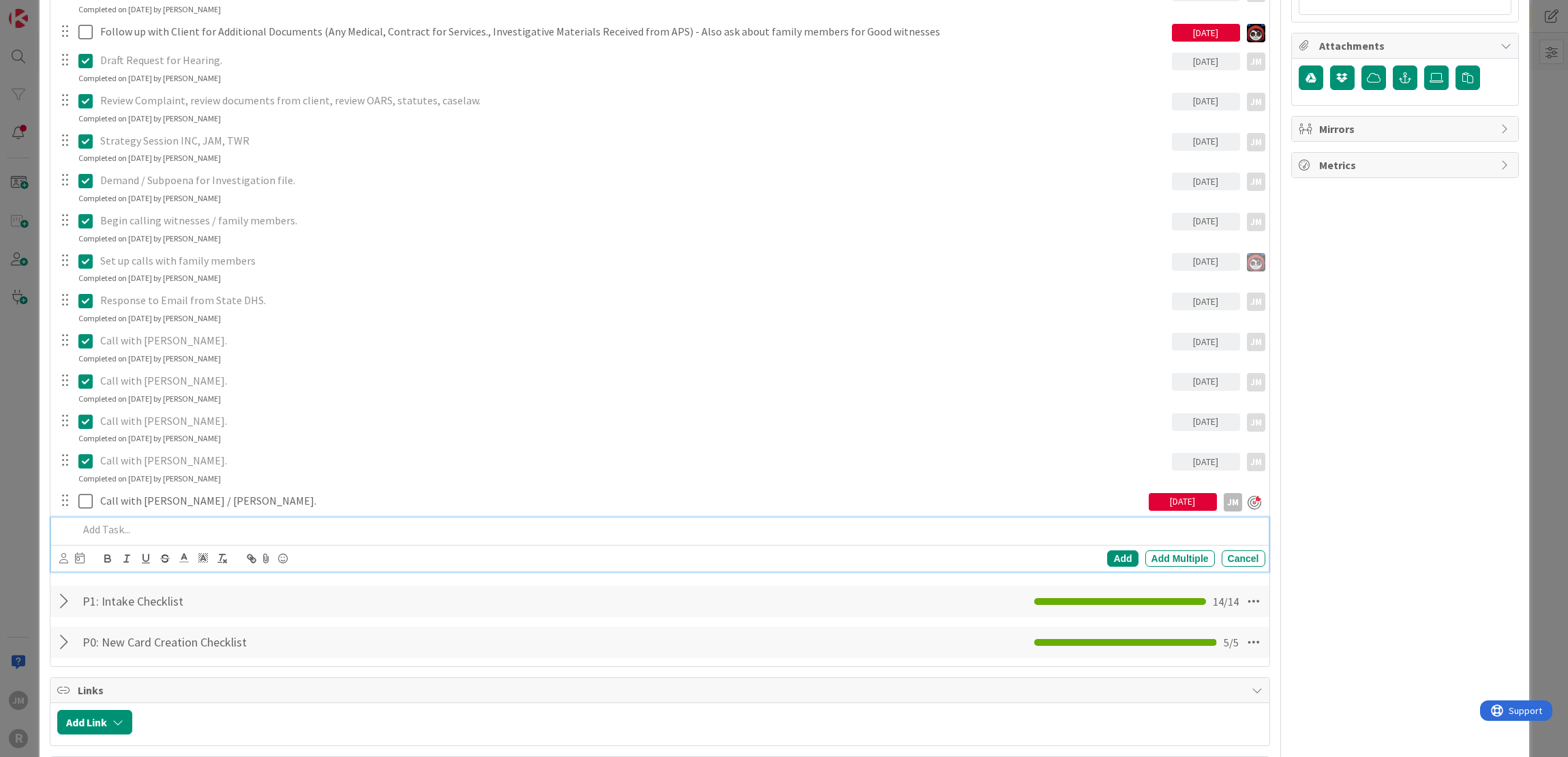
click at [192, 526] on p at bounding box center [669, 530] width 1181 height 16
click at [62, 557] on icon at bounding box center [63, 558] width 9 height 10
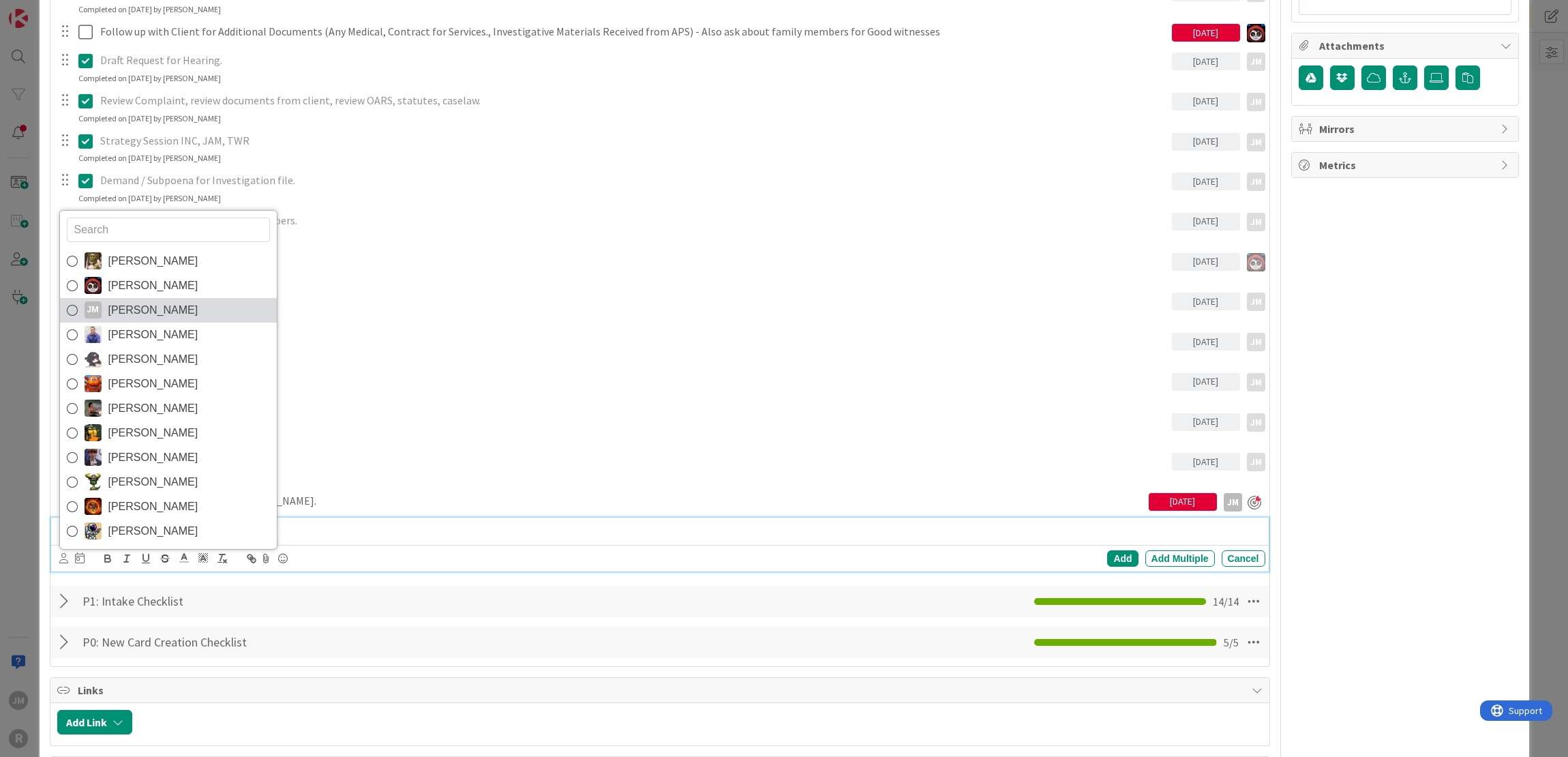
click at [143, 313] on span "[PERSON_NAME]" at bounding box center [153, 310] width 90 height 21
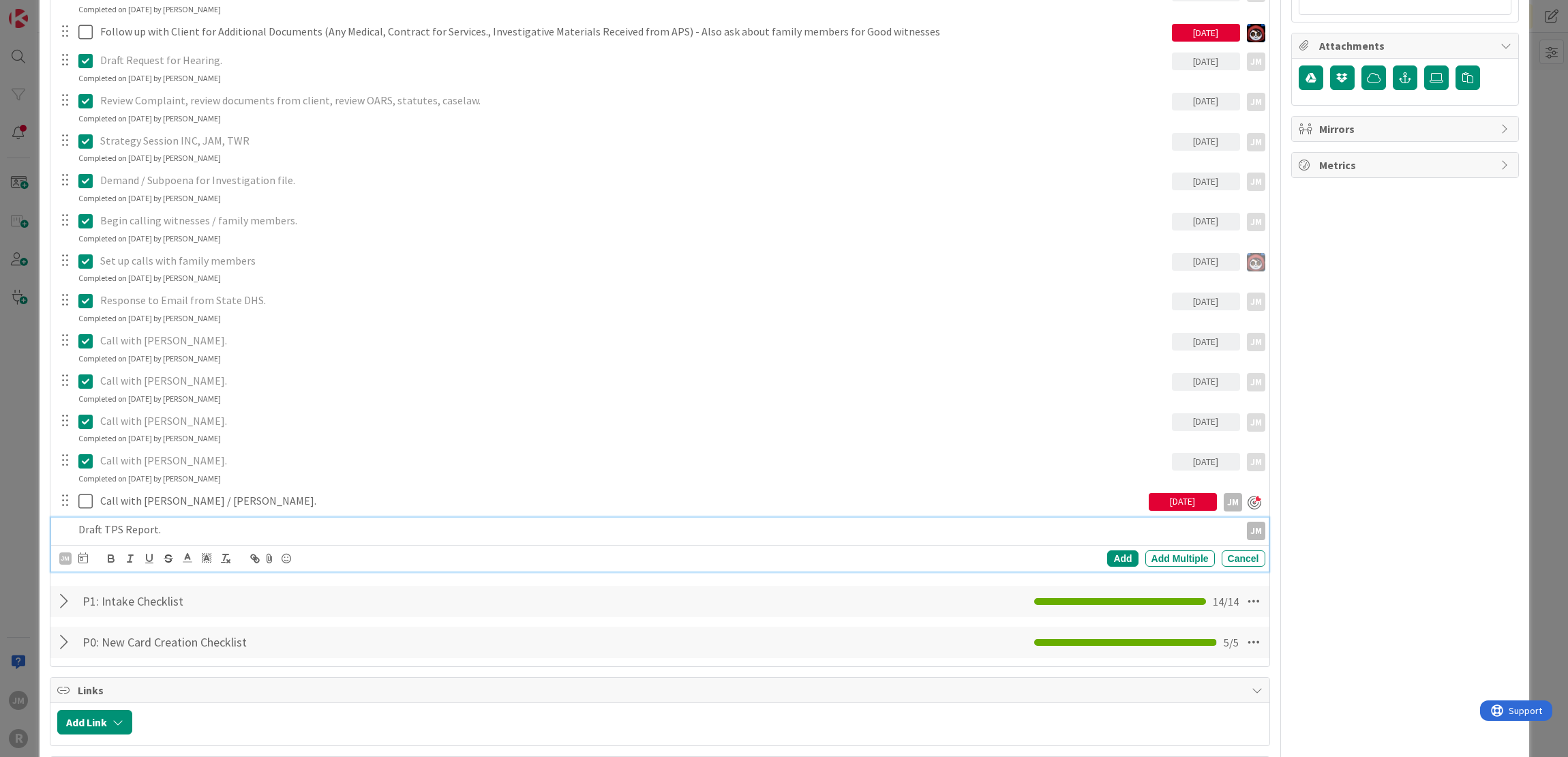
click at [86, 558] on icon at bounding box center [83, 558] width 10 height 11
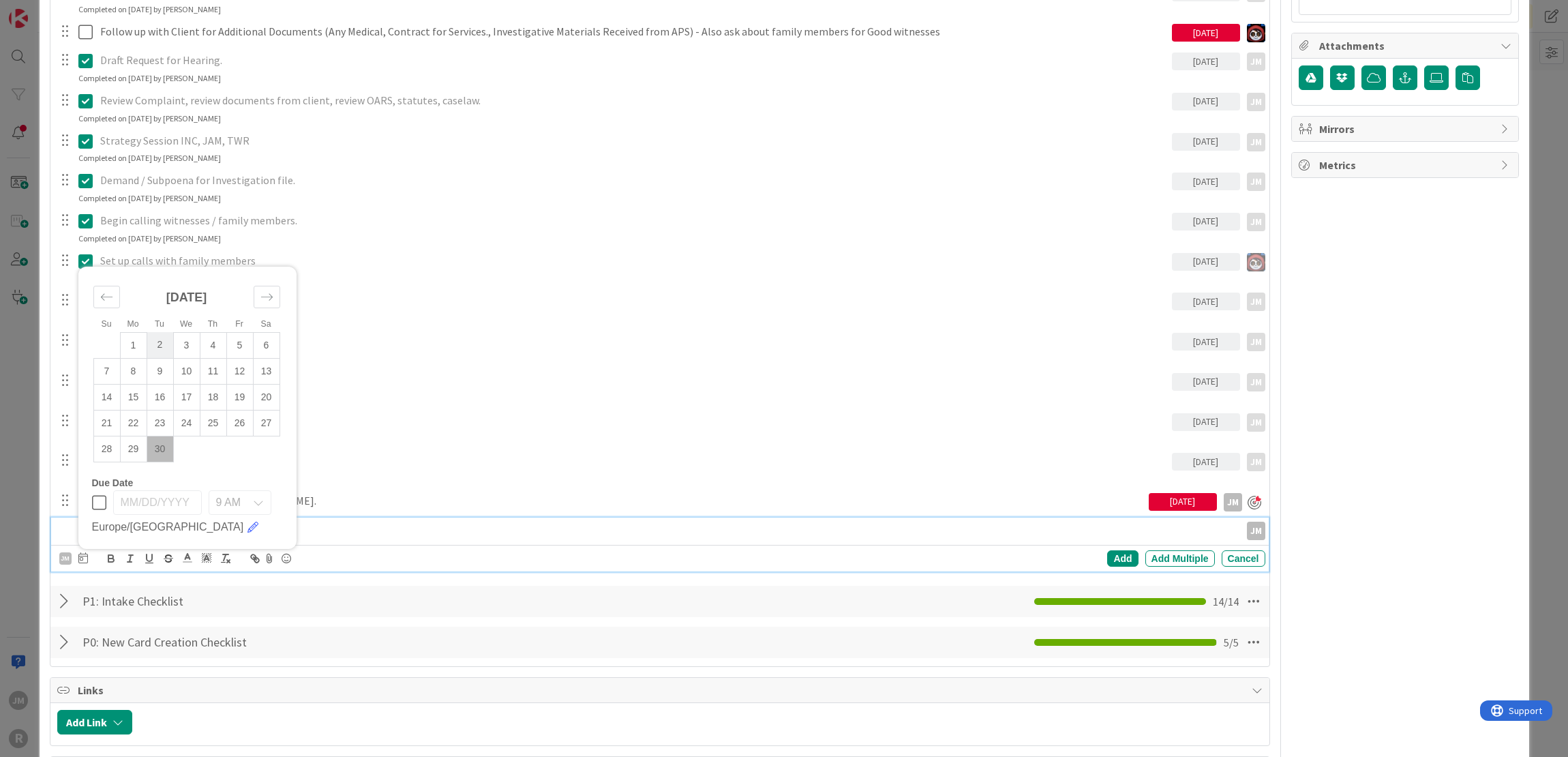
scroll to position [1023, 0]
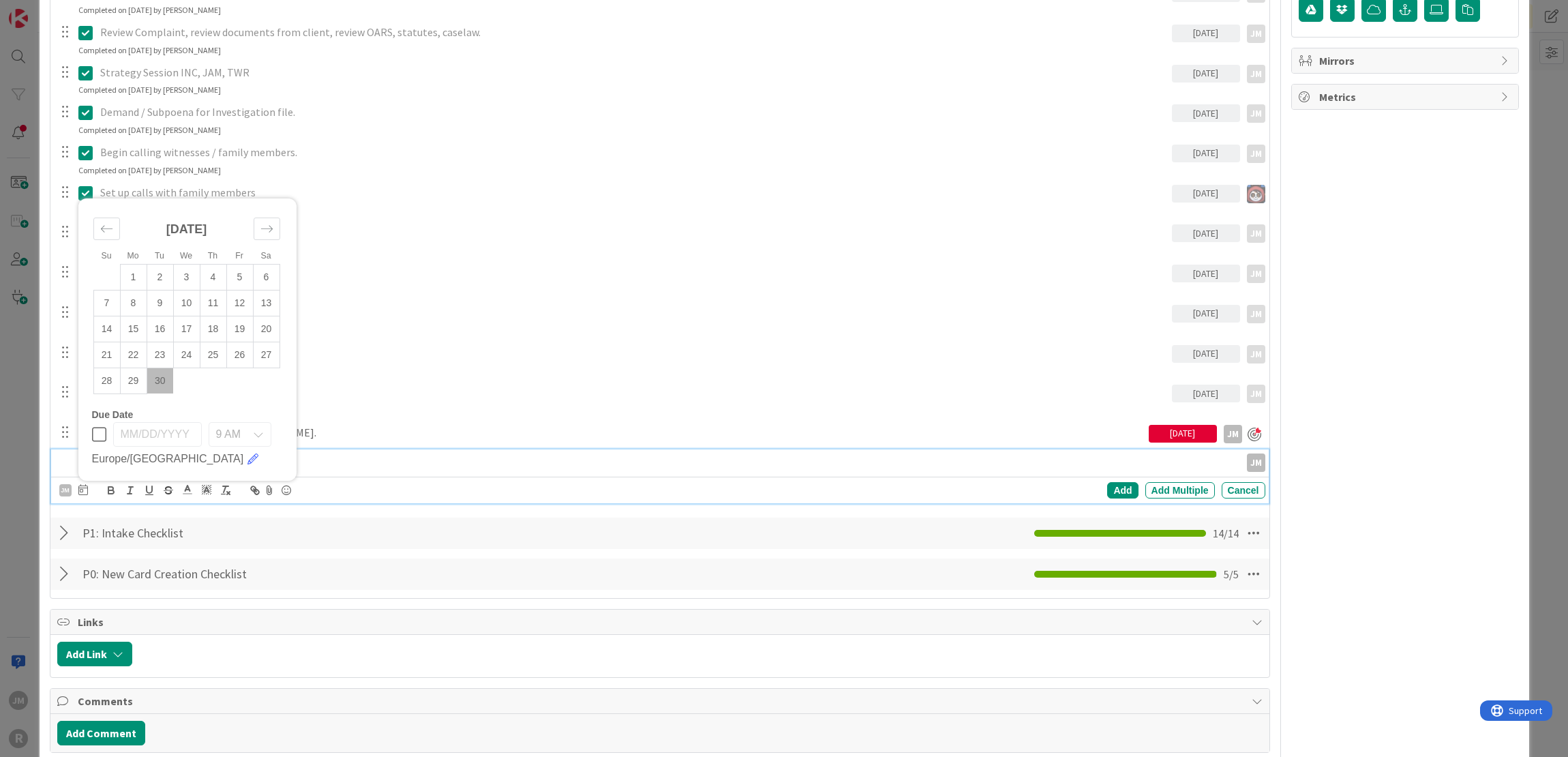
click at [161, 377] on td "30" at bounding box center [159, 381] width 27 height 26
type input "[DATE]"
click at [247, 457] on link at bounding box center [253, 459] width 11 height 11
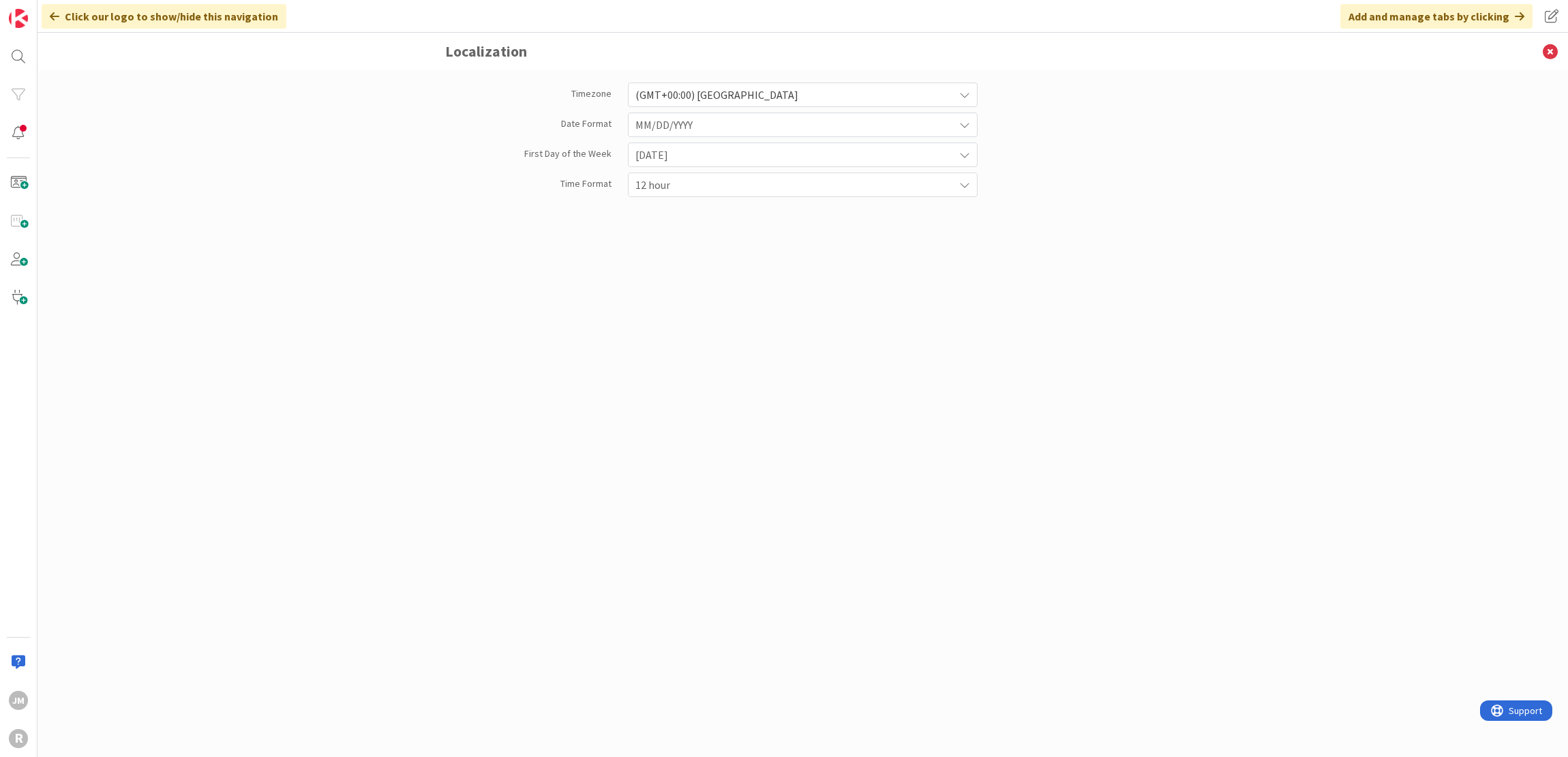
click at [967, 98] on icon at bounding box center [965, 95] width 11 height 11
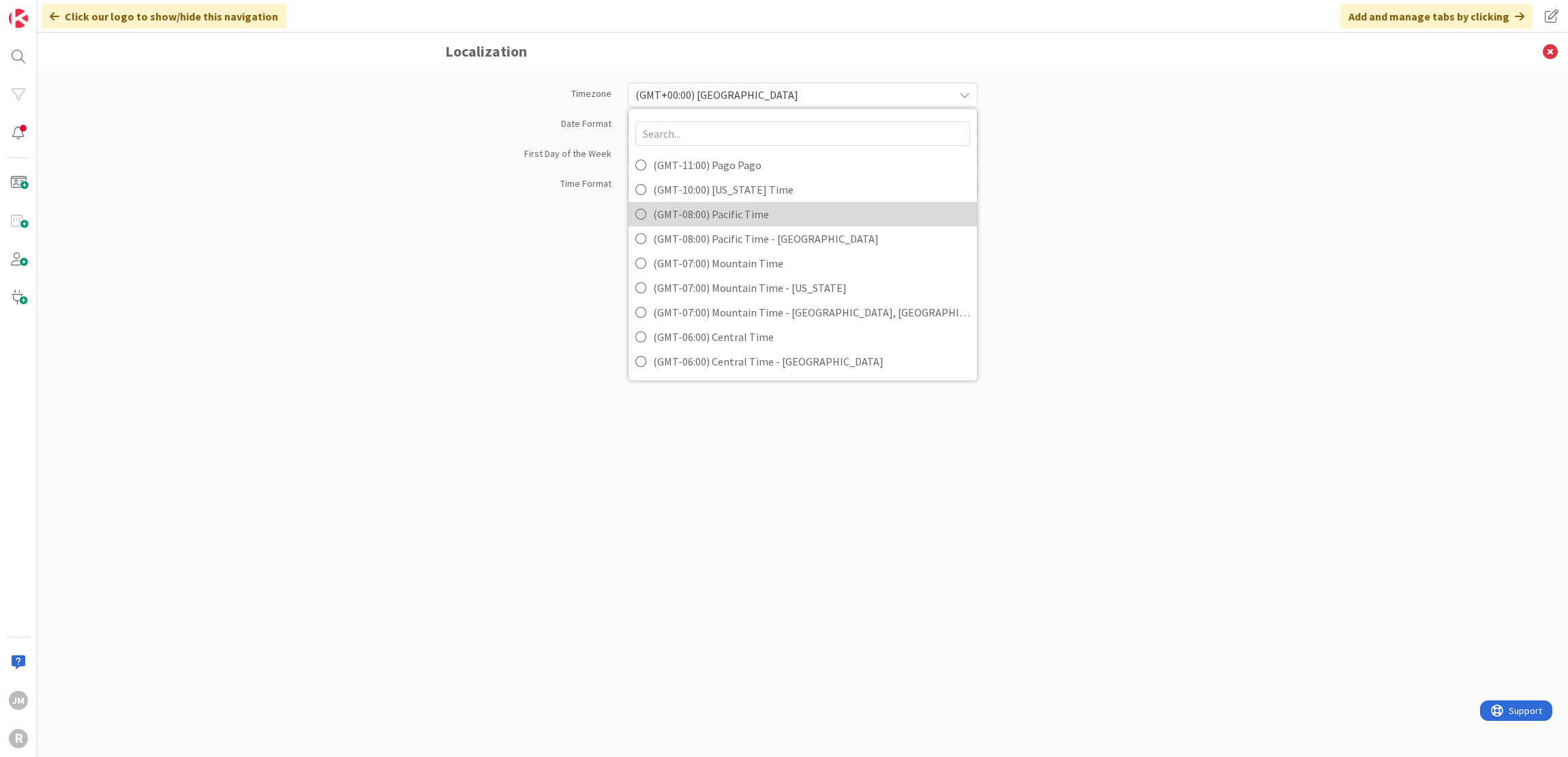
click at [757, 208] on span "(GMT-08:00) Pacific Time" at bounding box center [811, 214] width 317 height 21
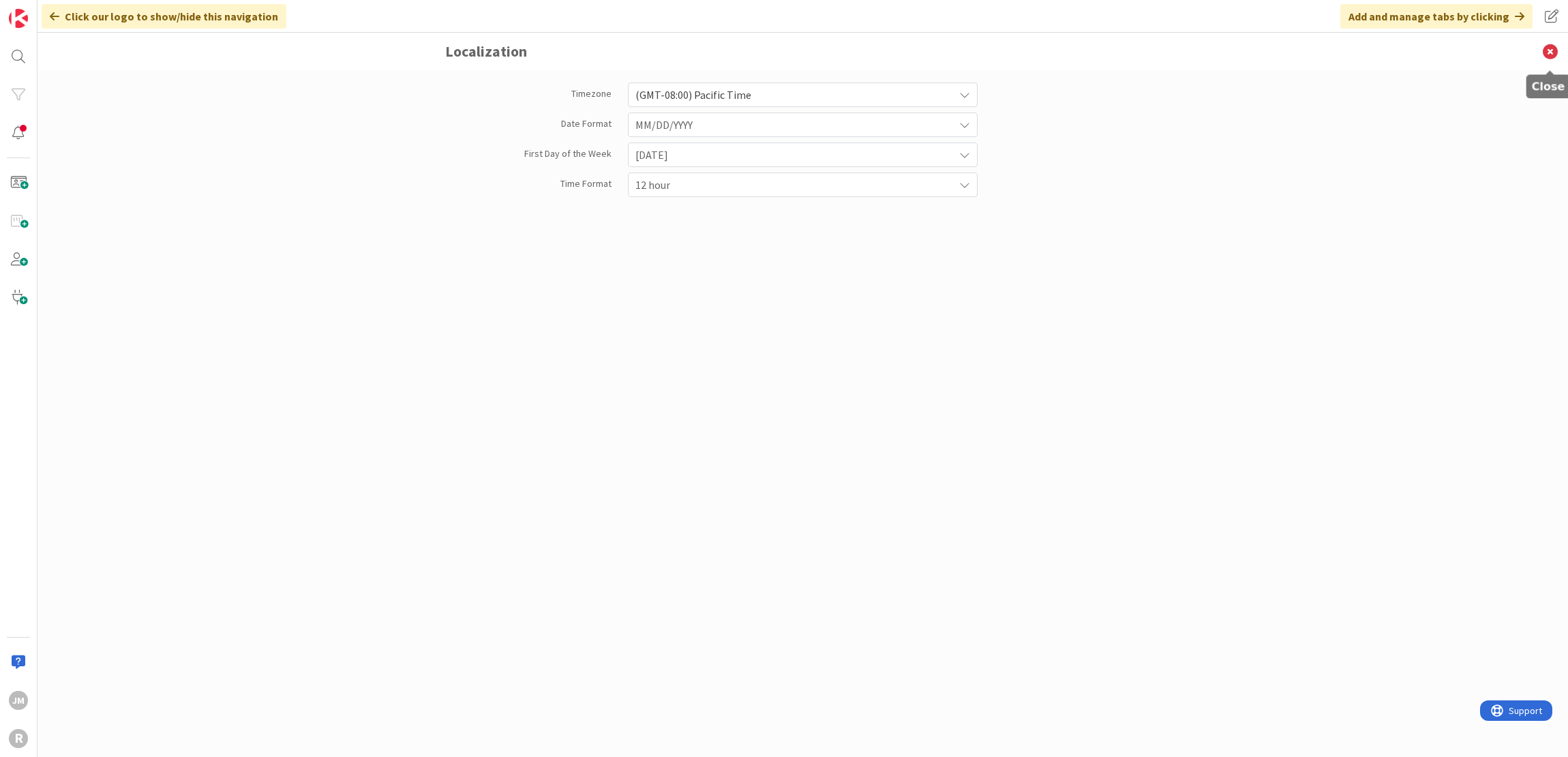
click at [1550, 49] on icon at bounding box center [1550, 52] width 36 height 38
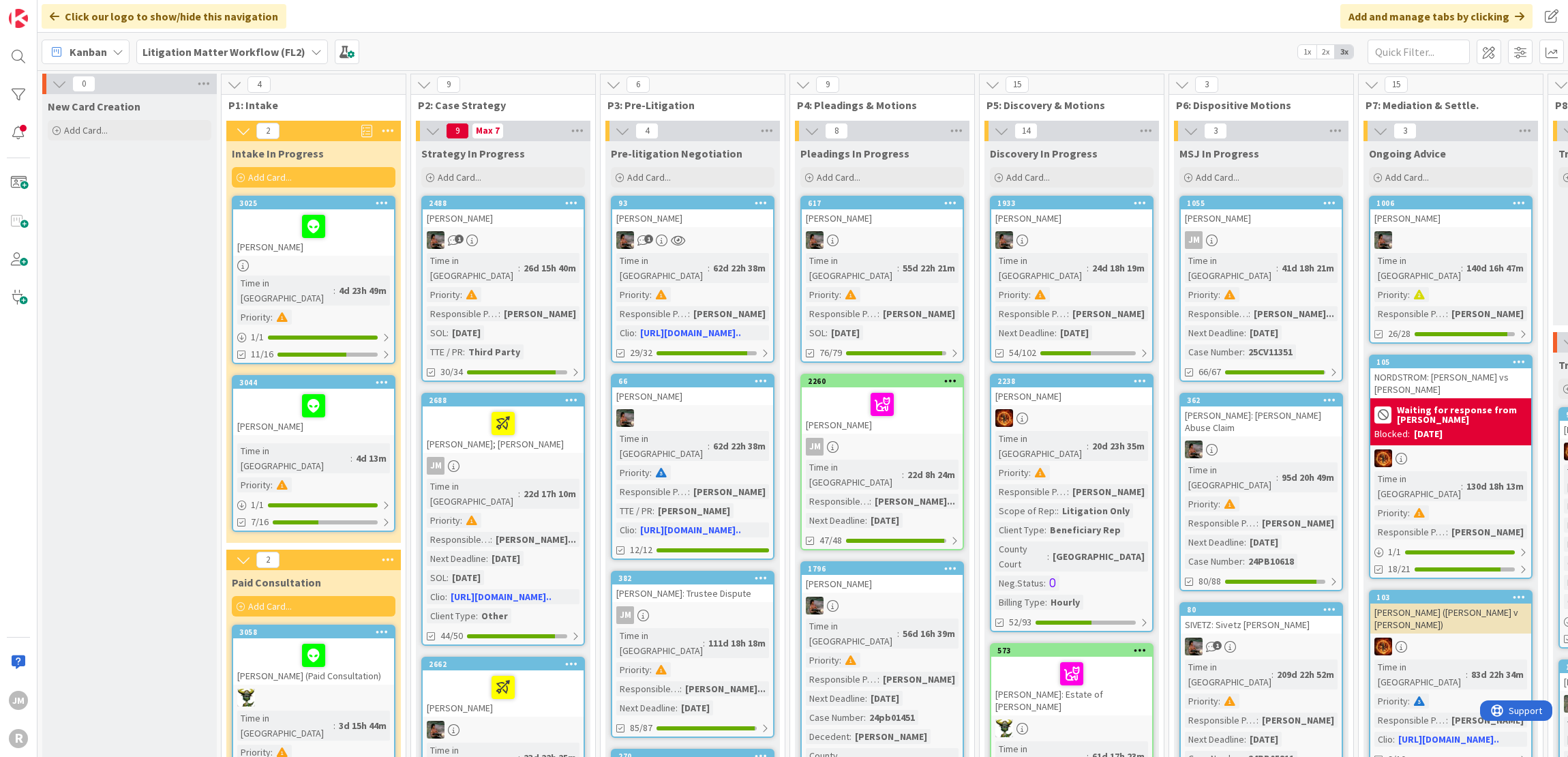
click at [119, 51] on icon at bounding box center [118, 52] width 11 height 11
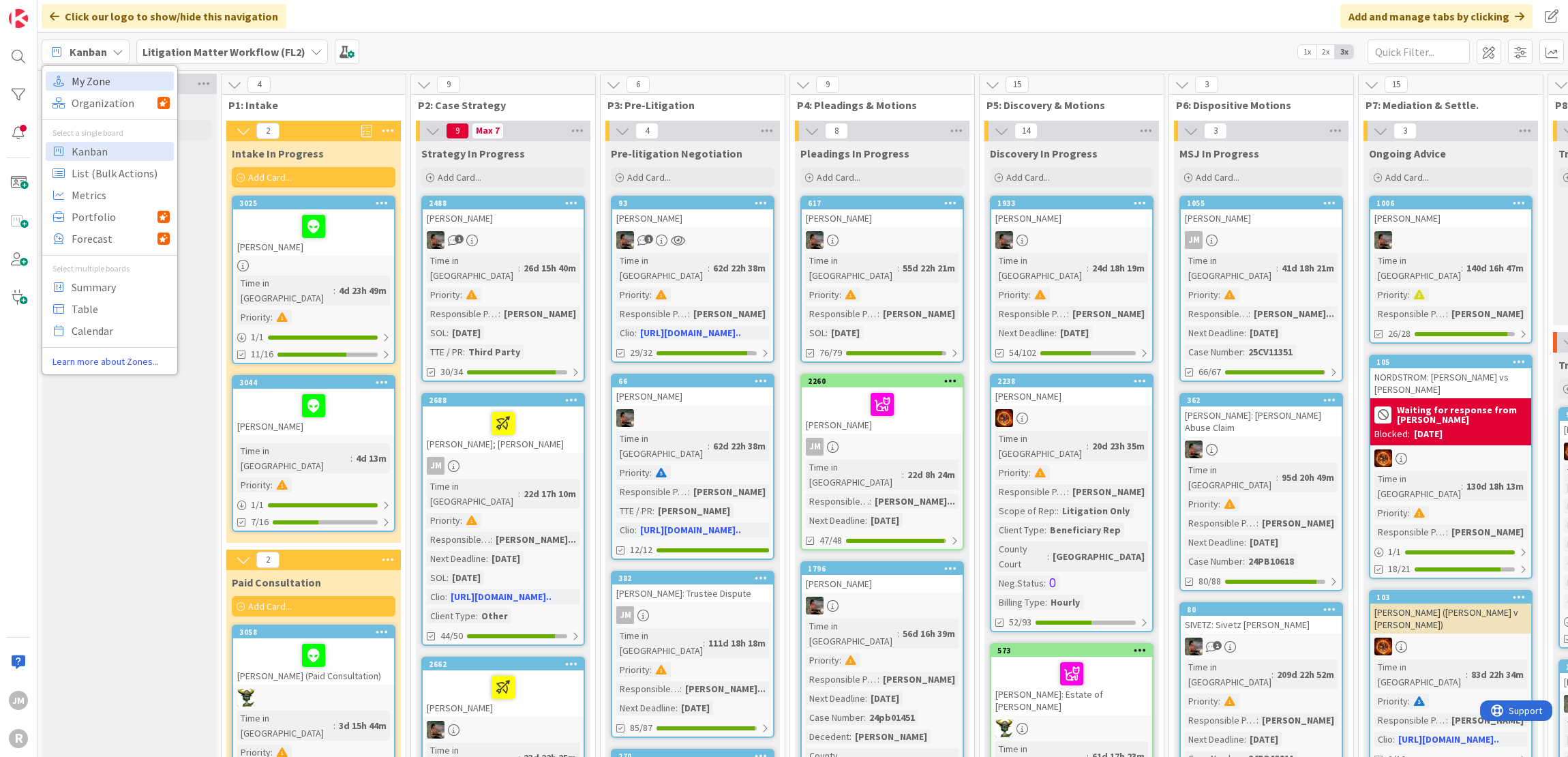
click at [115, 80] on span "My Zone" at bounding box center [120, 81] width 98 height 21
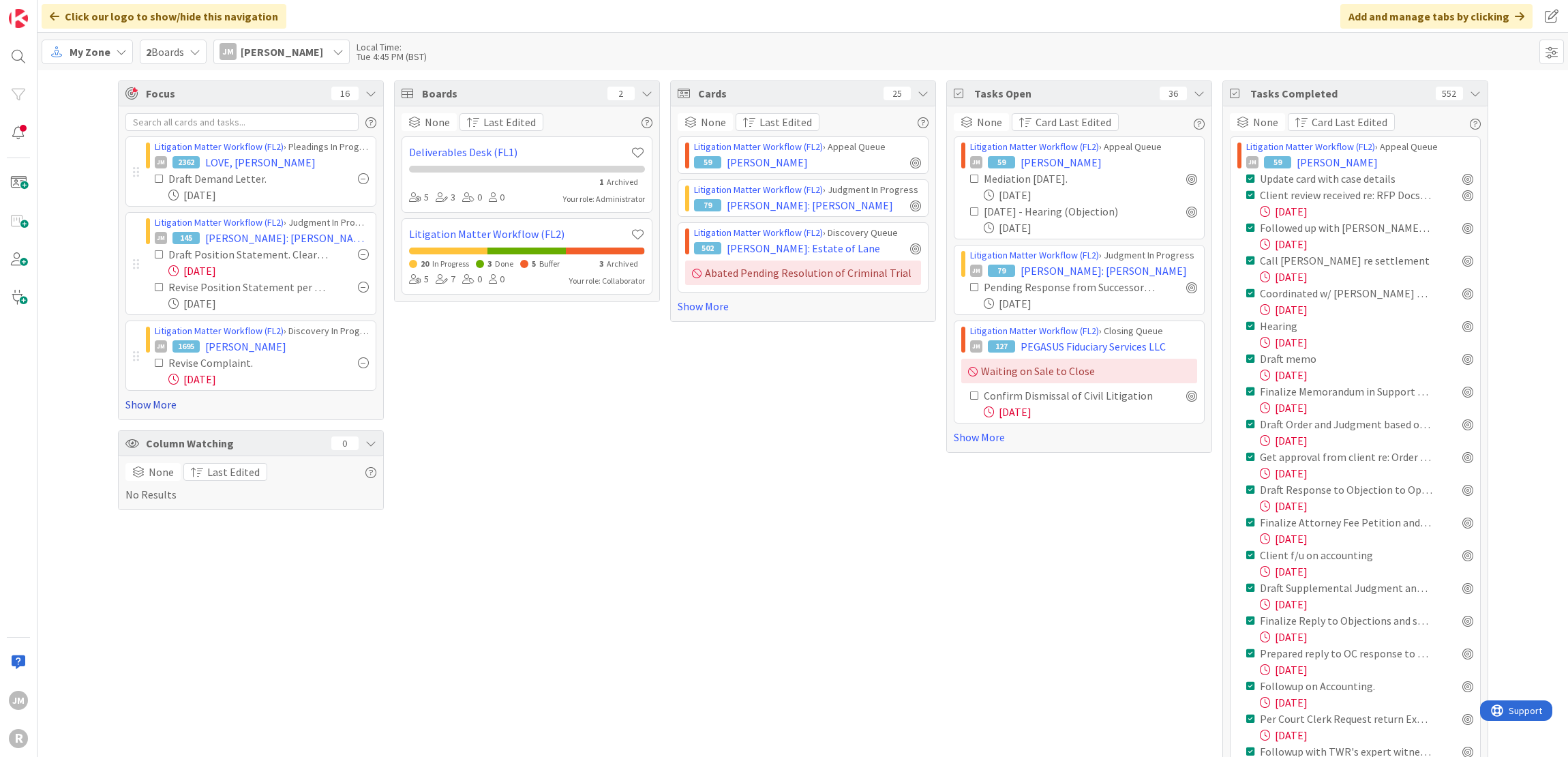
click at [154, 398] on link "Show More" at bounding box center [251, 405] width 251 height 16
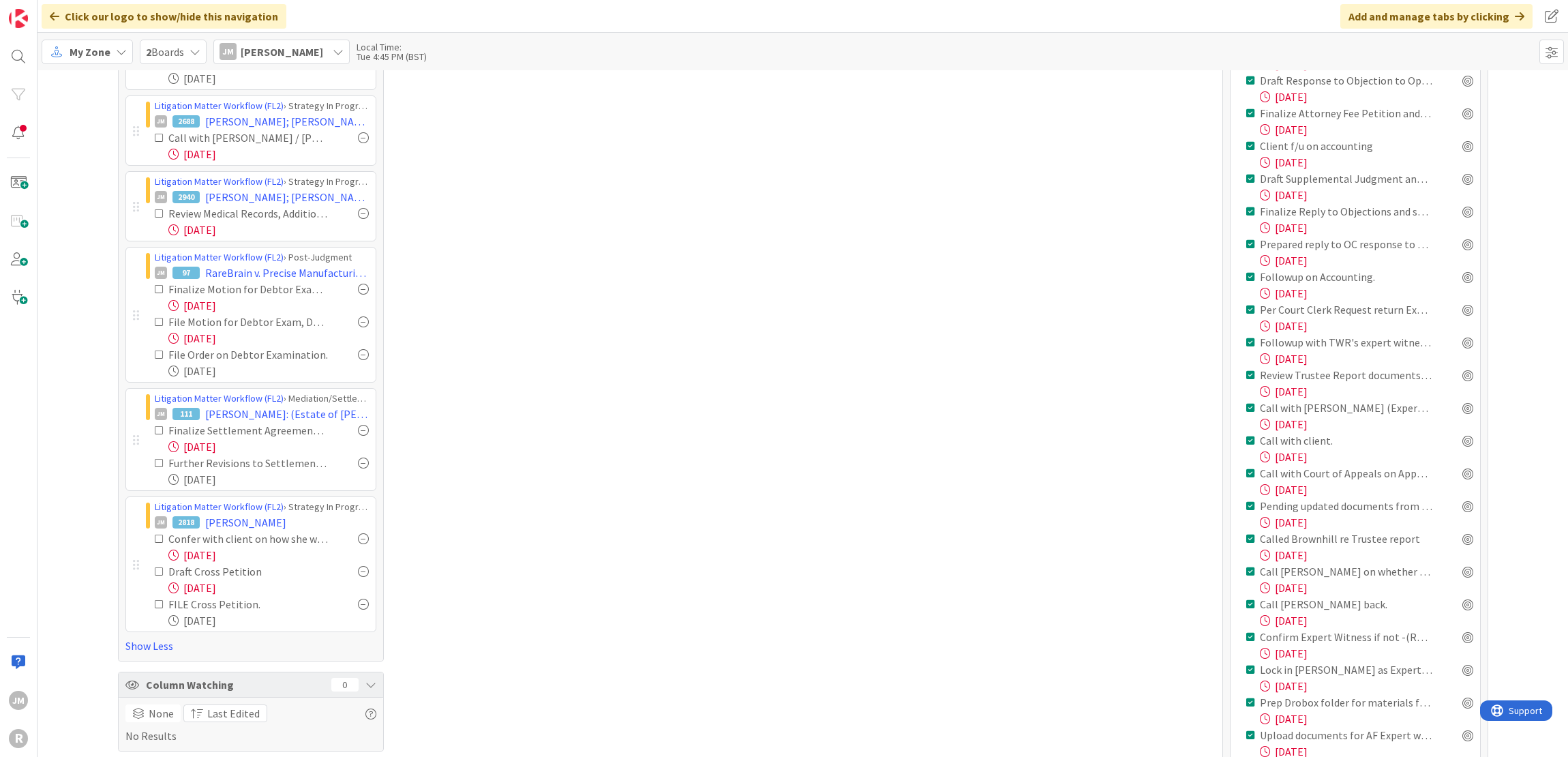
scroll to position [341, 0]
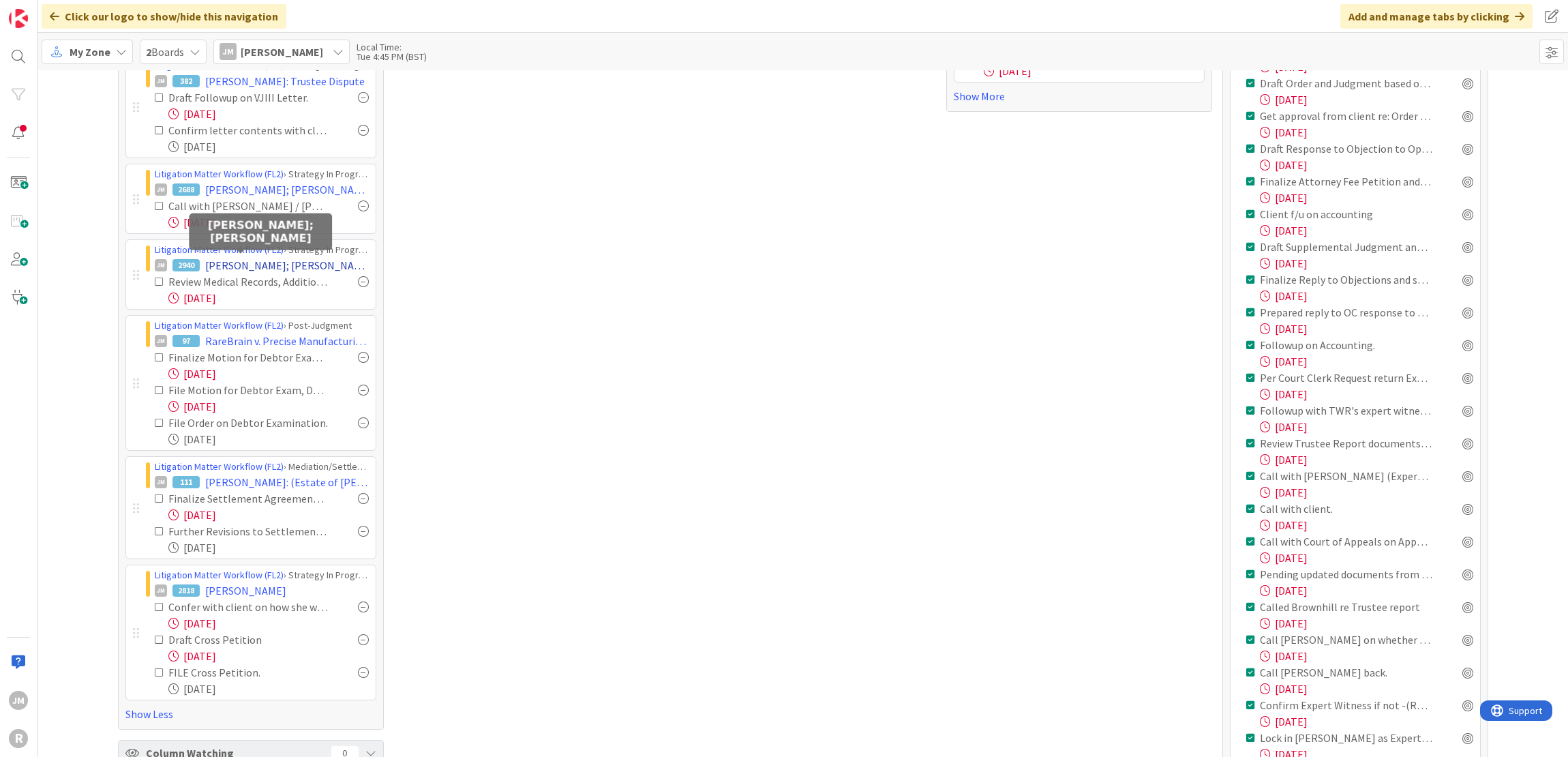
click at [253, 258] on span "[PERSON_NAME]; [PERSON_NAME]" at bounding box center [287, 265] width 163 height 16
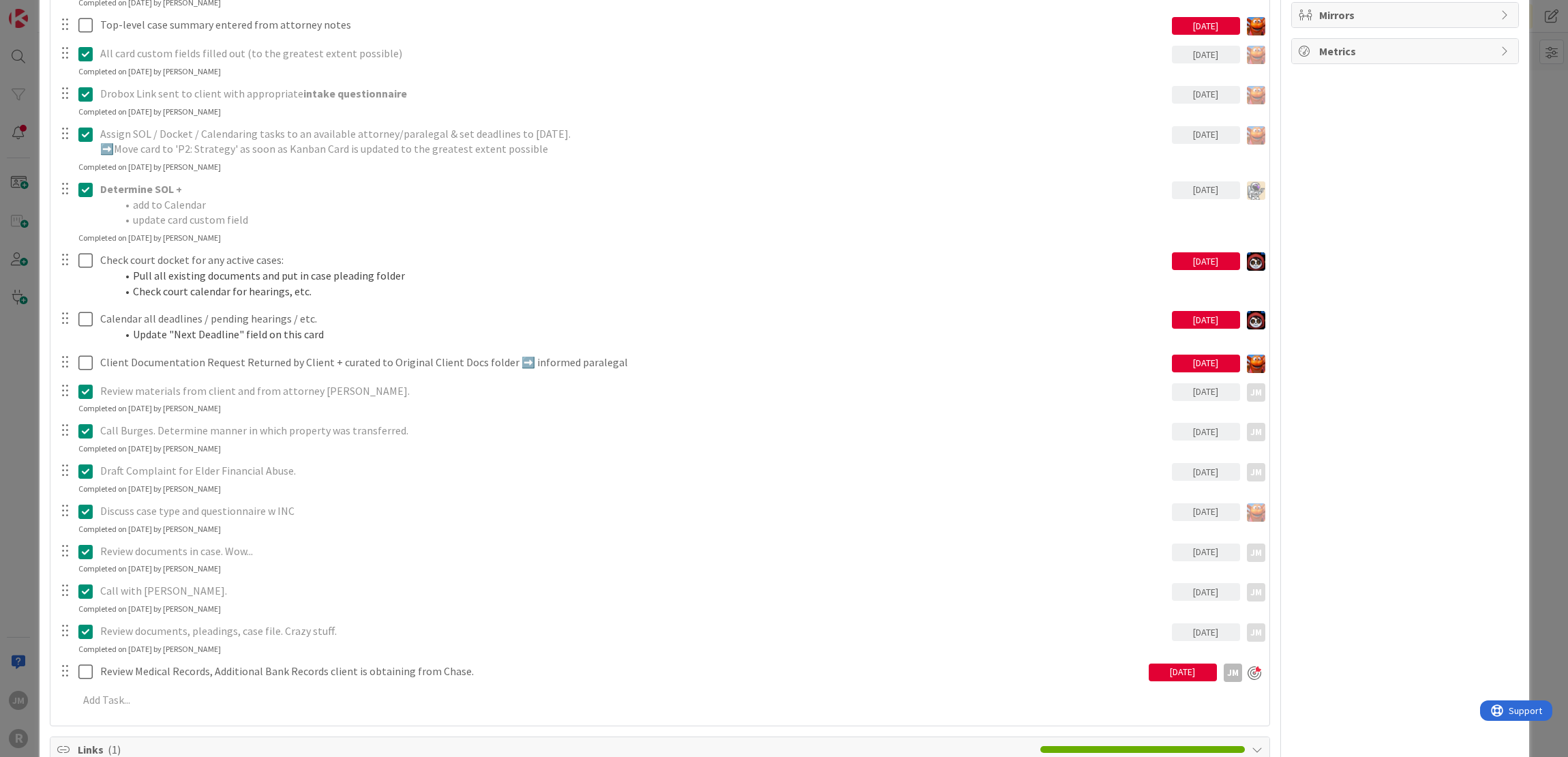
scroll to position [1092, 0]
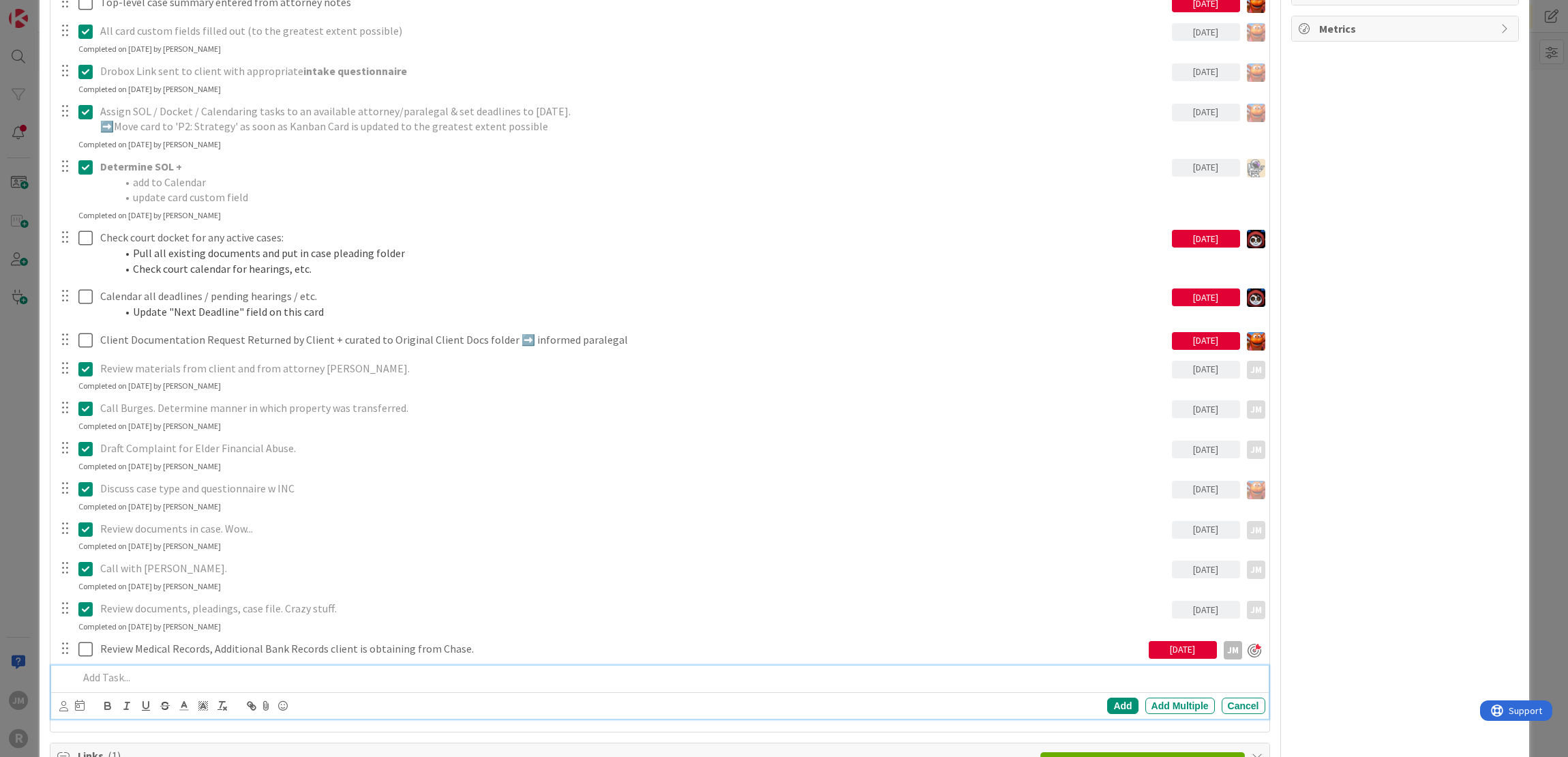
click at [203, 670] on p at bounding box center [669, 677] width 1181 height 16
click at [62, 702] on icon at bounding box center [63, 706] width 9 height 10
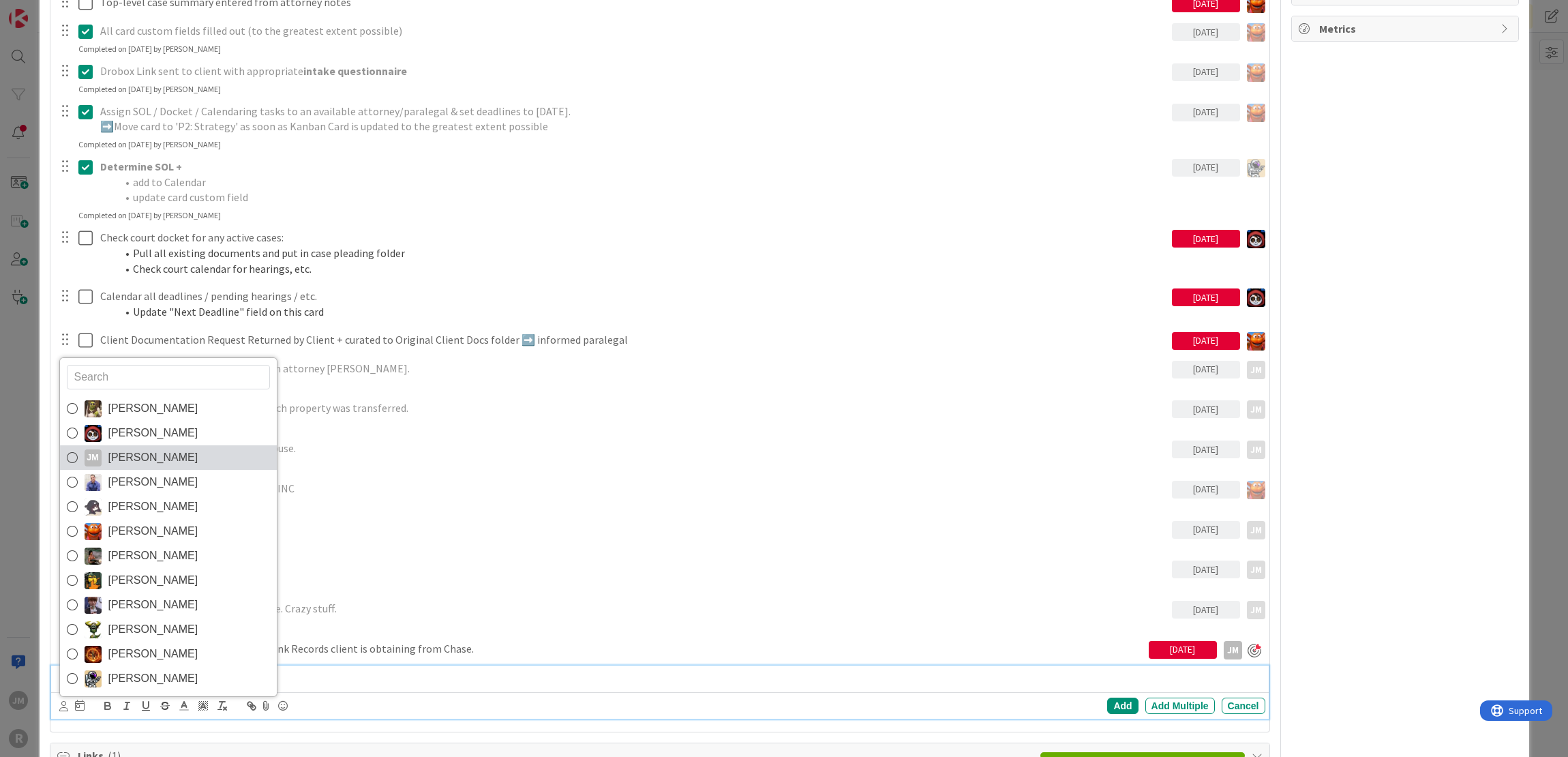
click at [138, 448] on span "[PERSON_NAME]" at bounding box center [153, 457] width 90 height 21
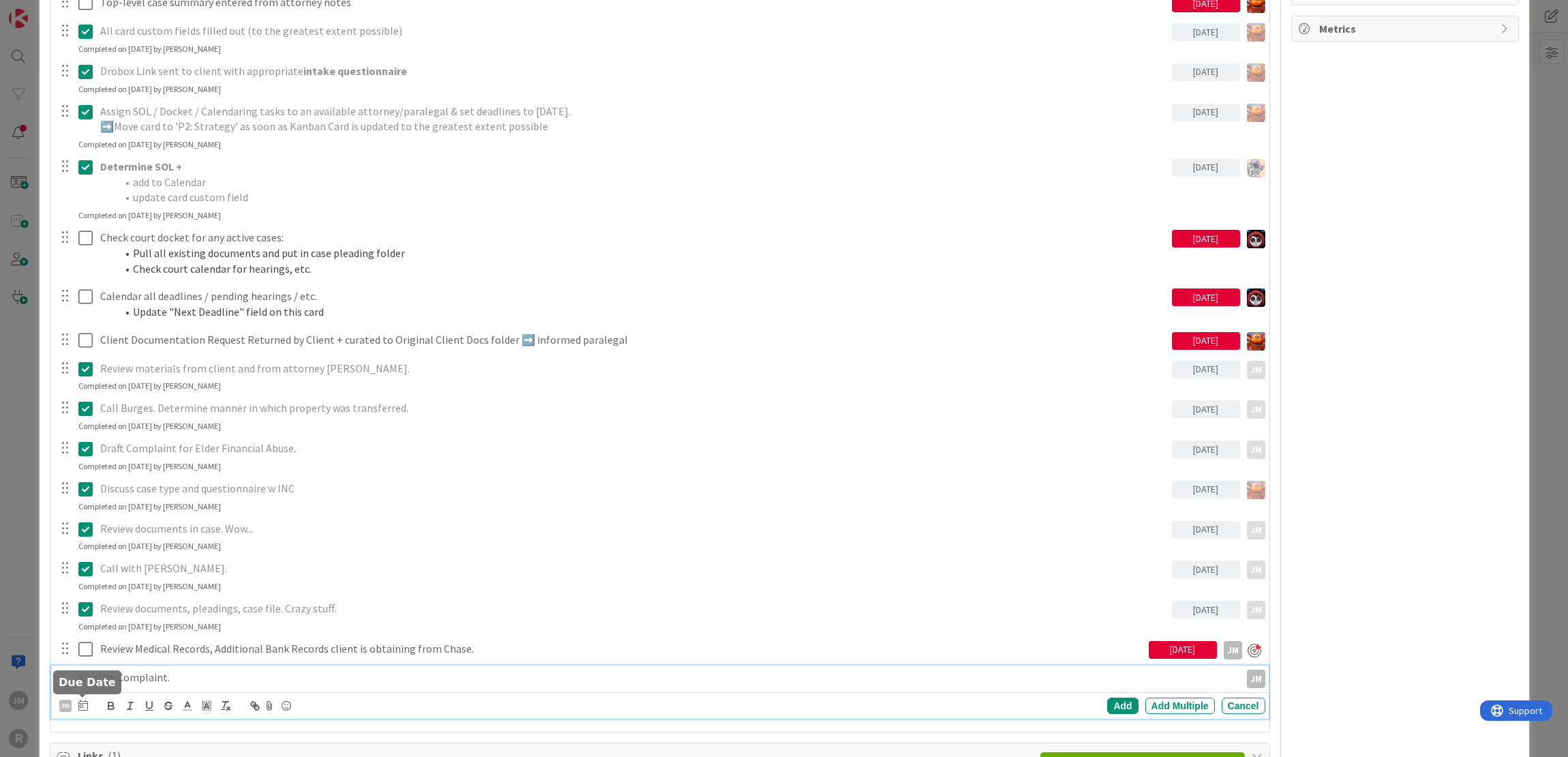
click at [80, 702] on icon at bounding box center [83, 705] width 10 height 11
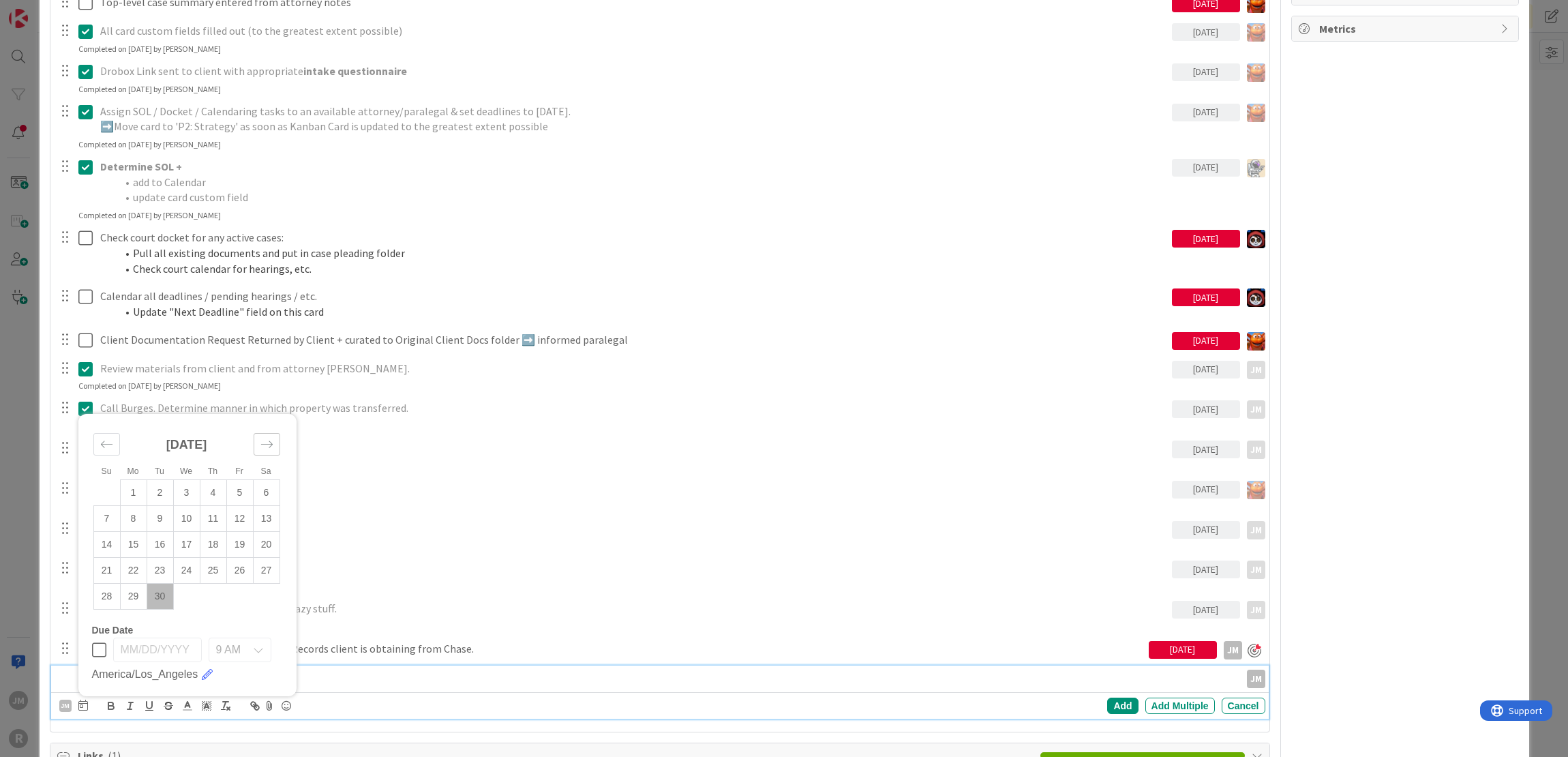
click at [268, 441] on icon "Move forward to switch to the next month." at bounding box center [266, 444] width 13 height 13
click at [240, 489] on td "3" at bounding box center [240, 493] width 27 height 26
click at [1111, 702] on div "Add" at bounding box center [1122, 706] width 31 height 16
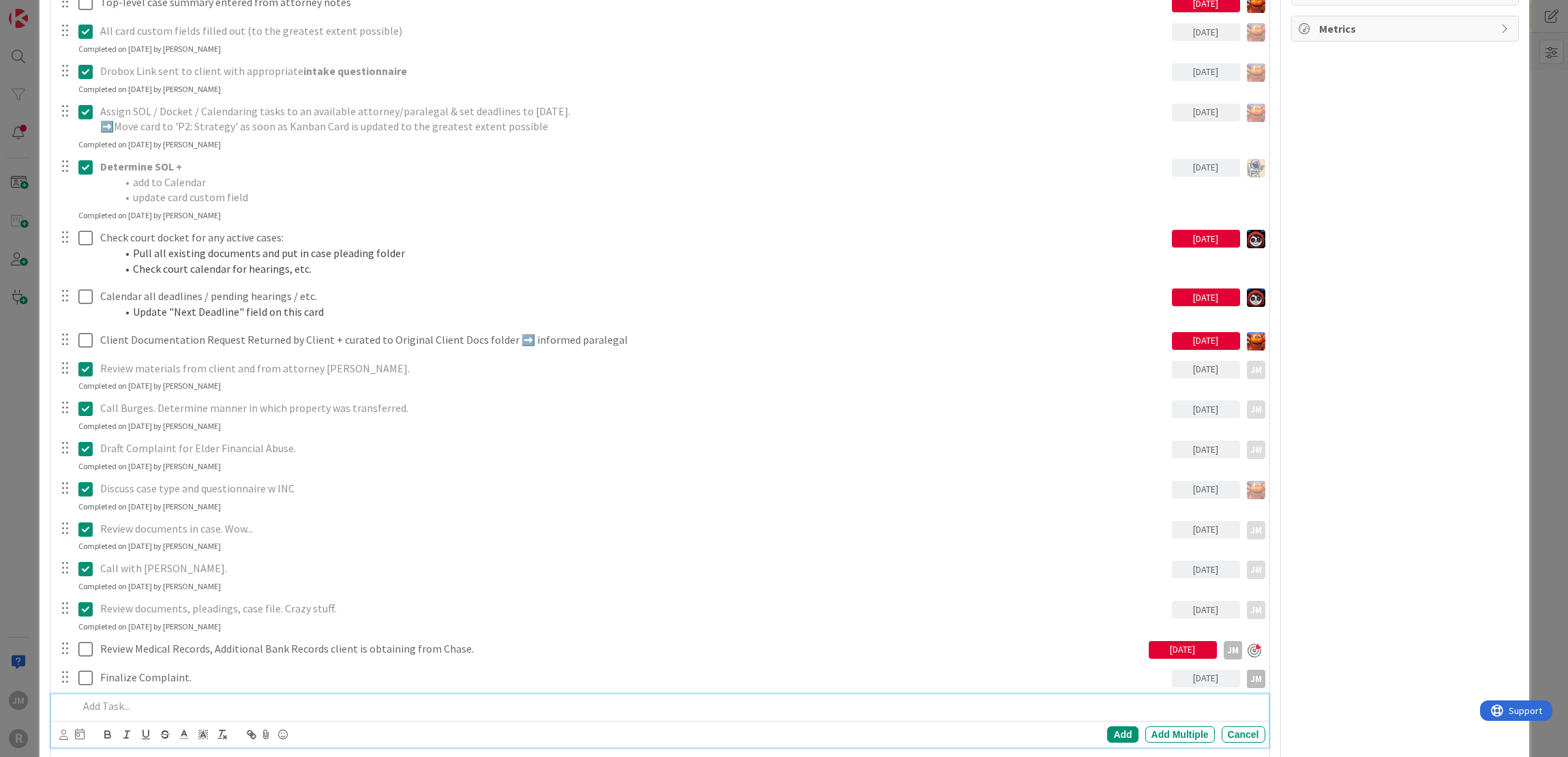
click at [140, 701] on p at bounding box center [669, 706] width 1181 height 16
click at [60, 736] on icon at bounding box center [63, 734] width 9 height 10
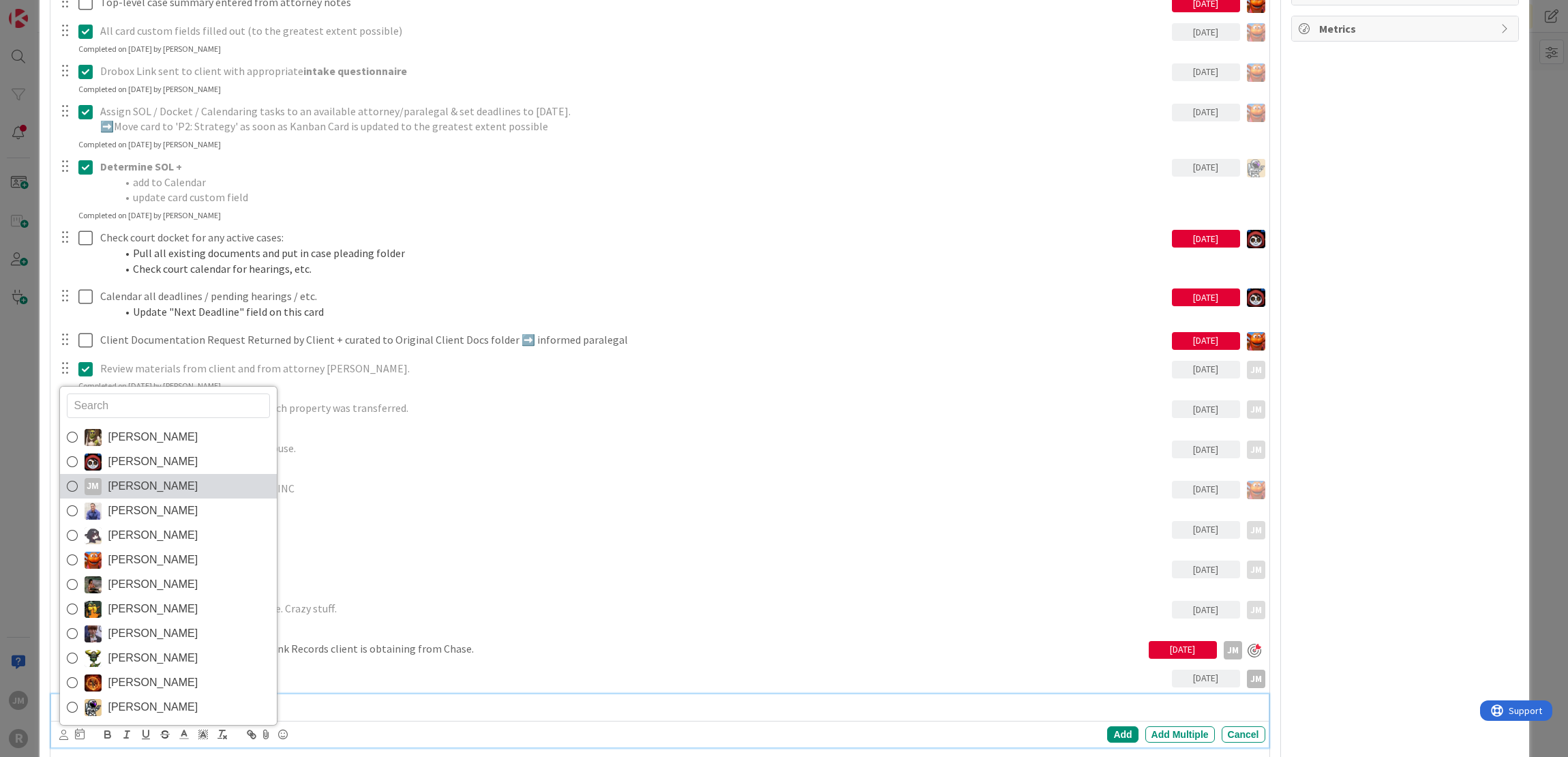
click at [145, 479] on span "[PERSON_NAME]" at bounding box center [153, 486] width 90 height 21
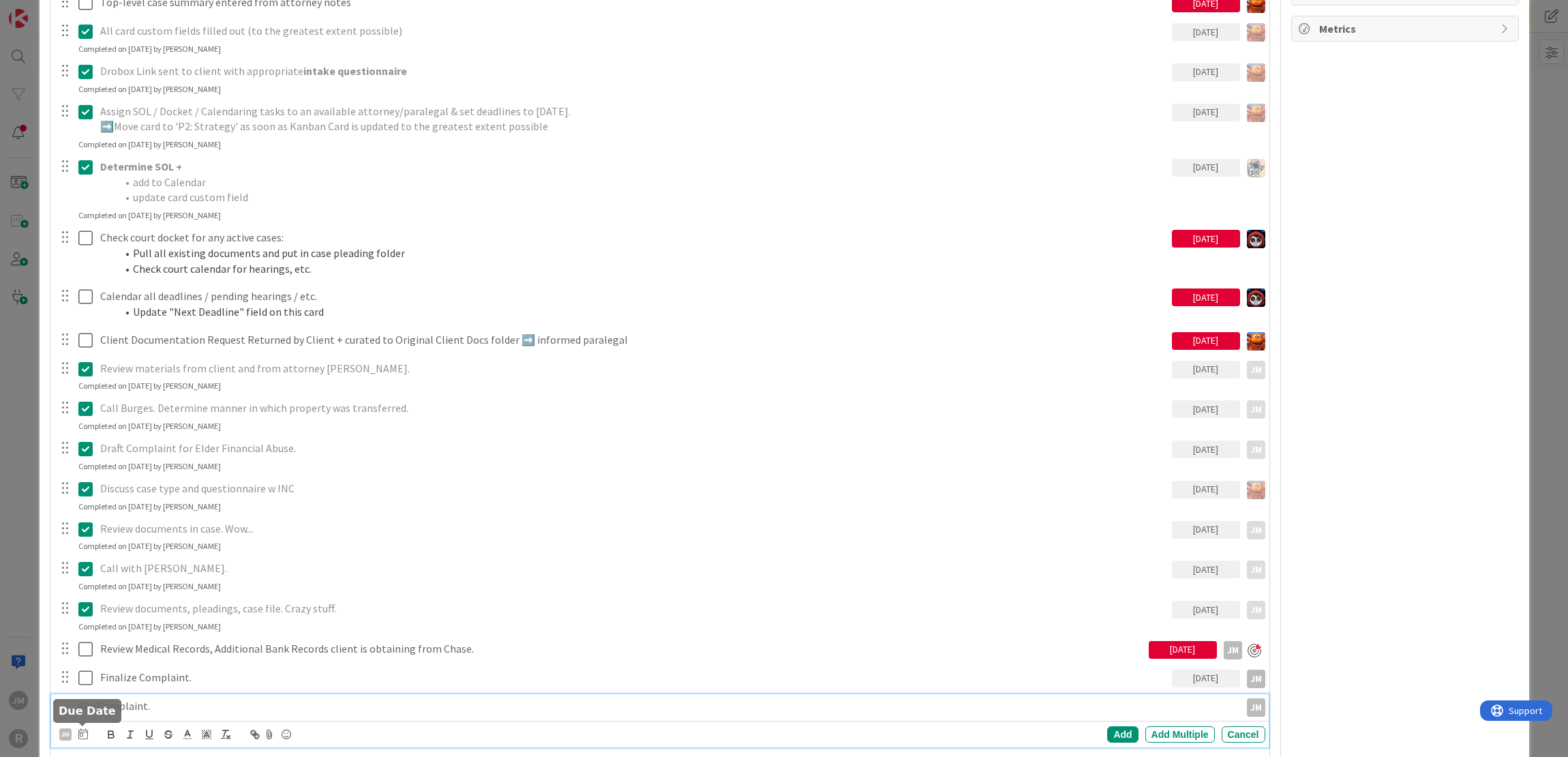
click at [84, 729] on icon at bounding box center [83, 734] width 10 height 11
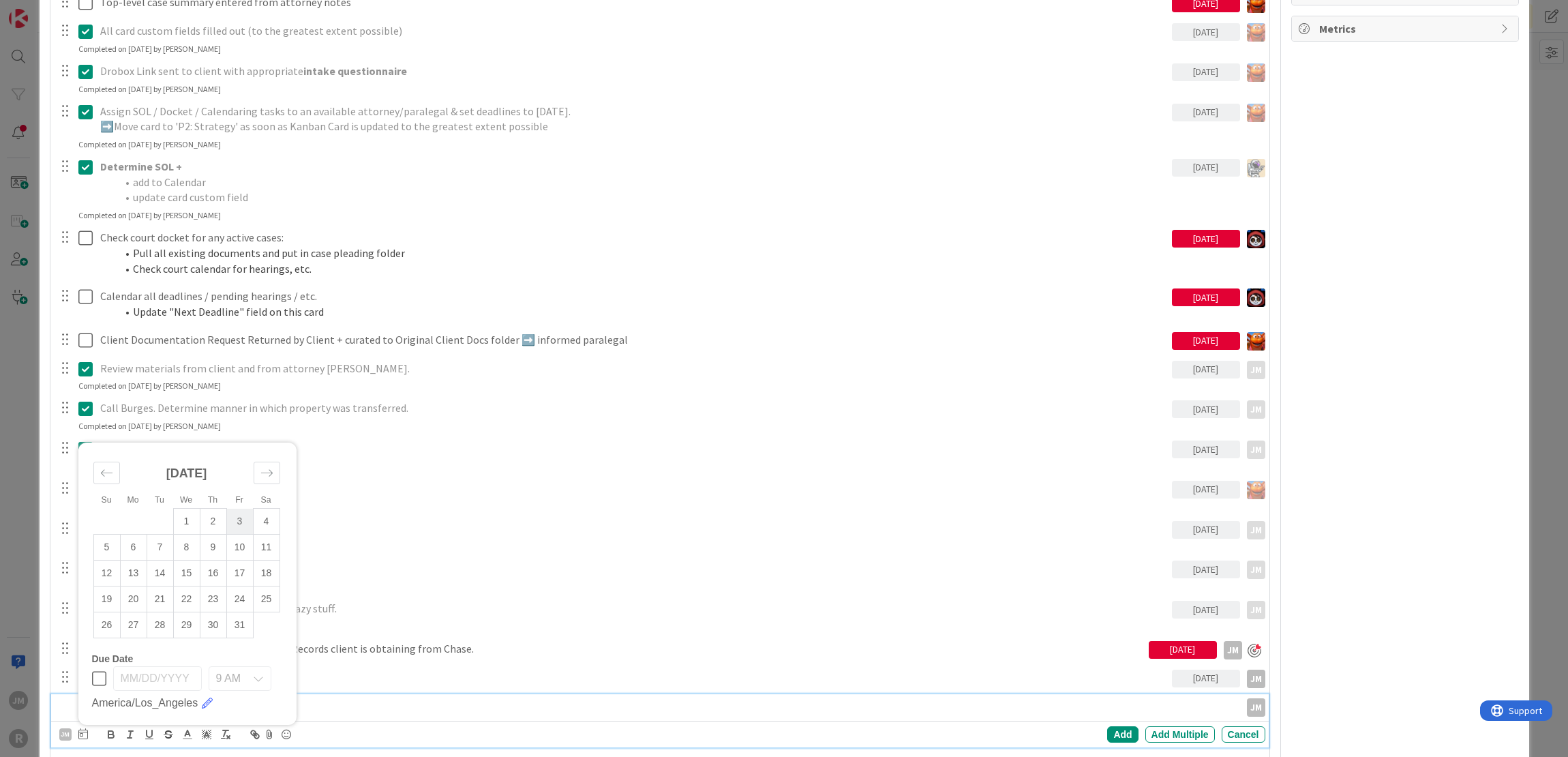
click at [242, 519] on td "3" at bounding box center [240, 522] width 27 height 26
type input "[DATE]"
click at [1112, 732] on div "Add" at bounding box center [1122, 734] width 31 height 16
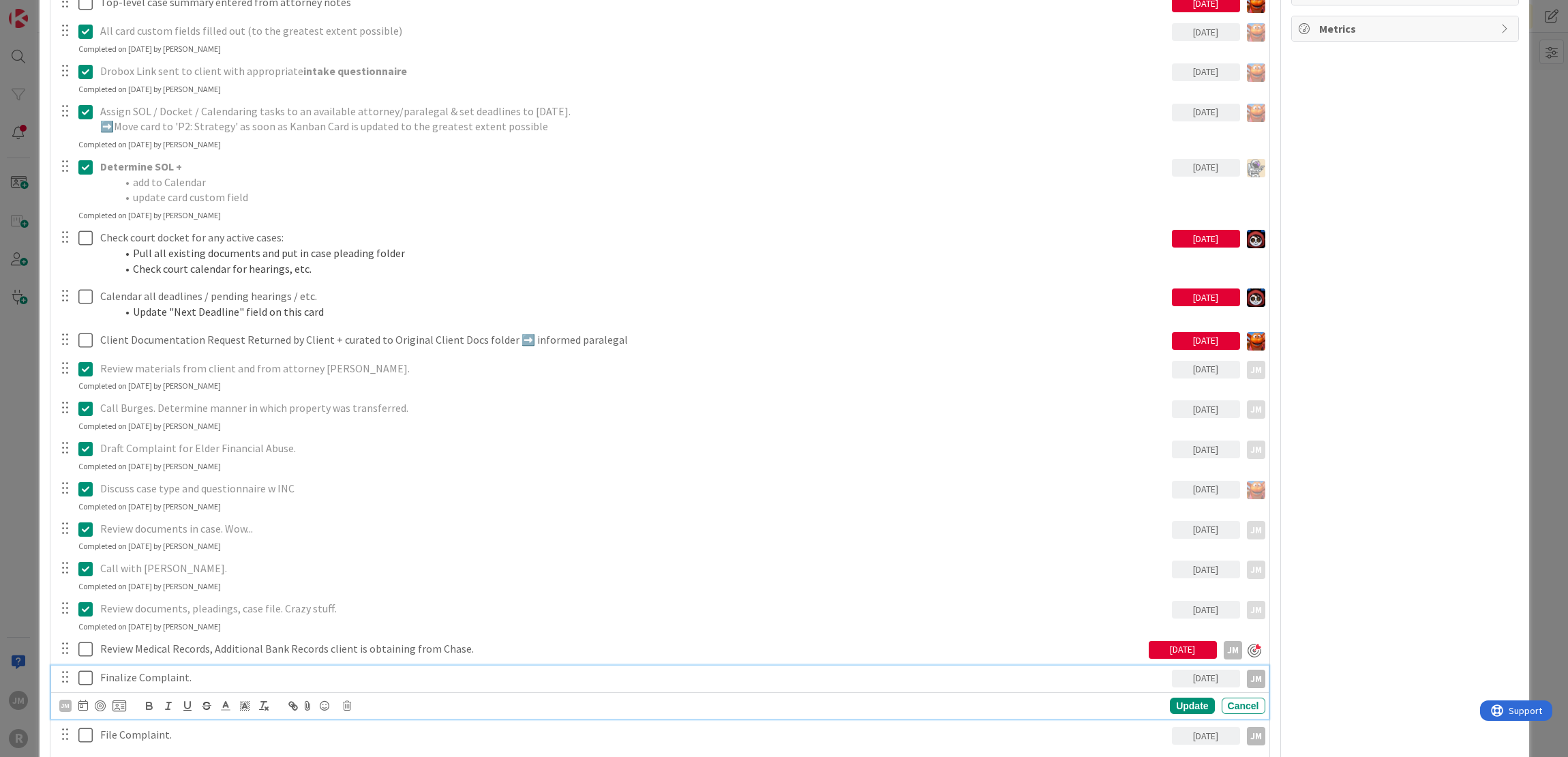
click at [178, 670] on p "Finalize Complaint." at bounding box center [633, 677] width 1066 height 16
click at [100, 703] on div at bounding box center [100, 706] width 11 height 11
click at [21, 574] on div "ID 2940 Litigation Matter Workflow (FL2) Strategy In Progress Title 15 / 128 [P…" at bounding box center [784, 378] width 1568 height 757
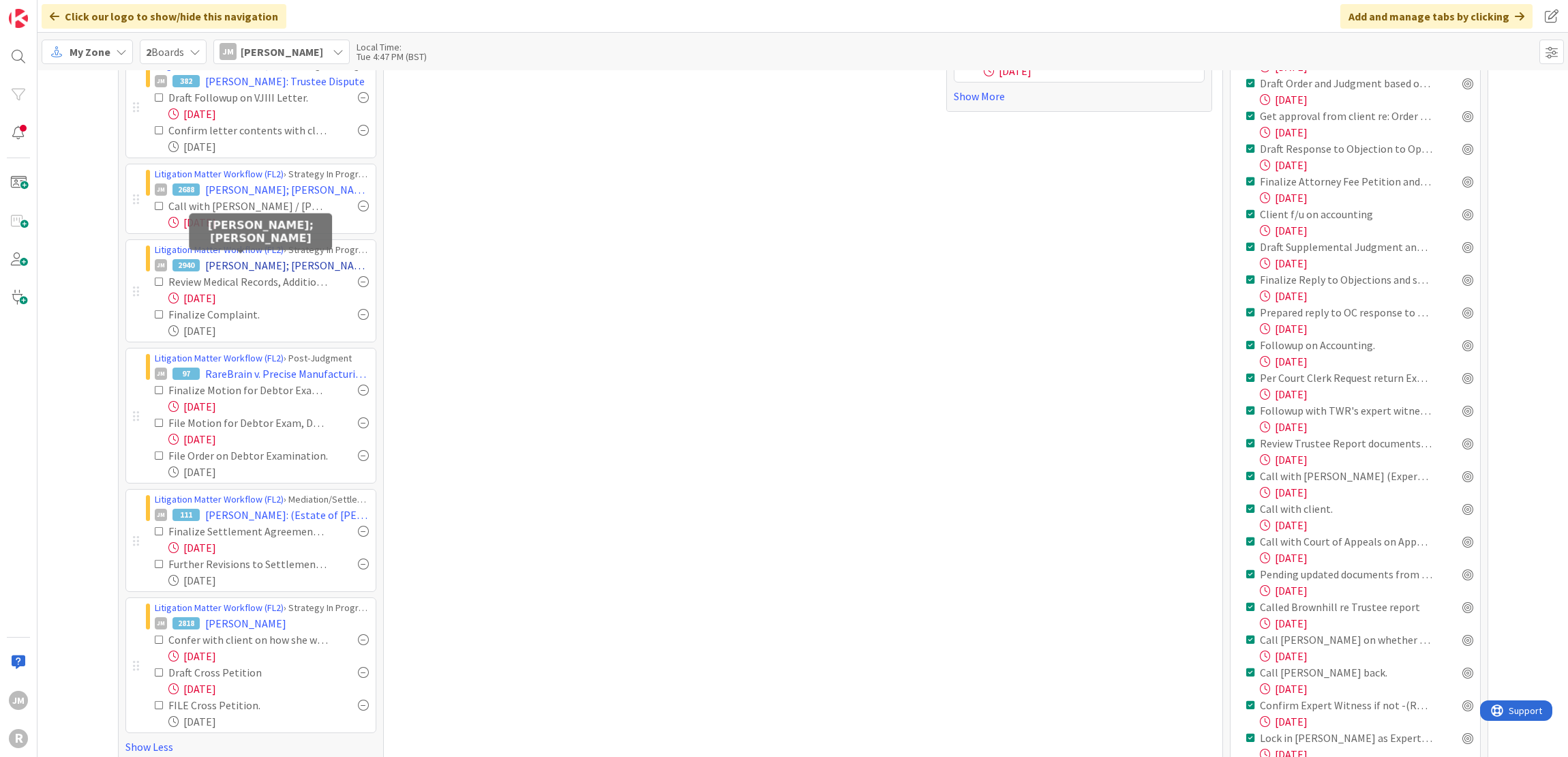
click at [255, 262] on span "[PERSON_NAME]; [PERSON_NAME]" at bounding box center [287, 265] width 163 height 16
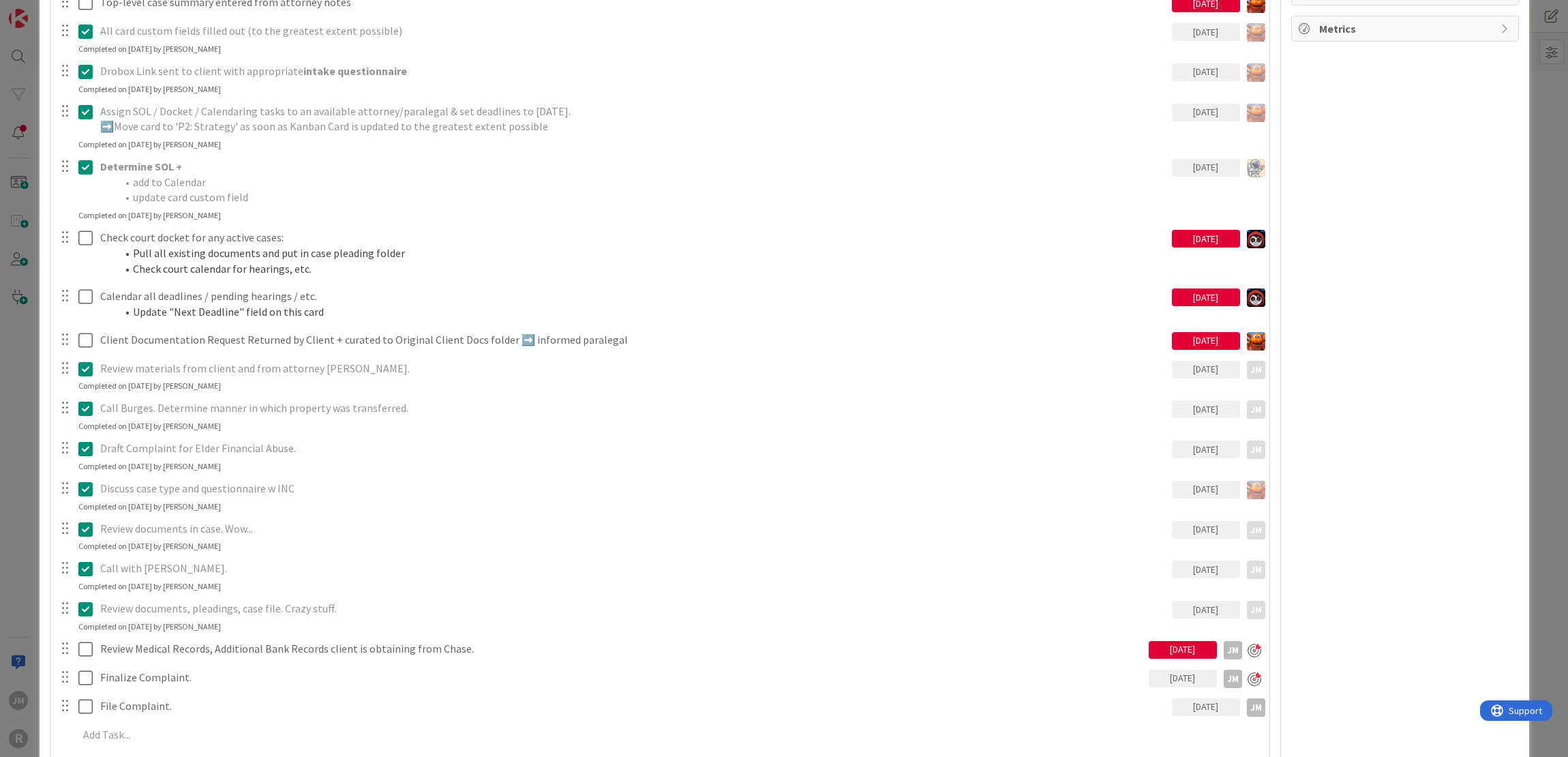
scroll to position [1228, 0]
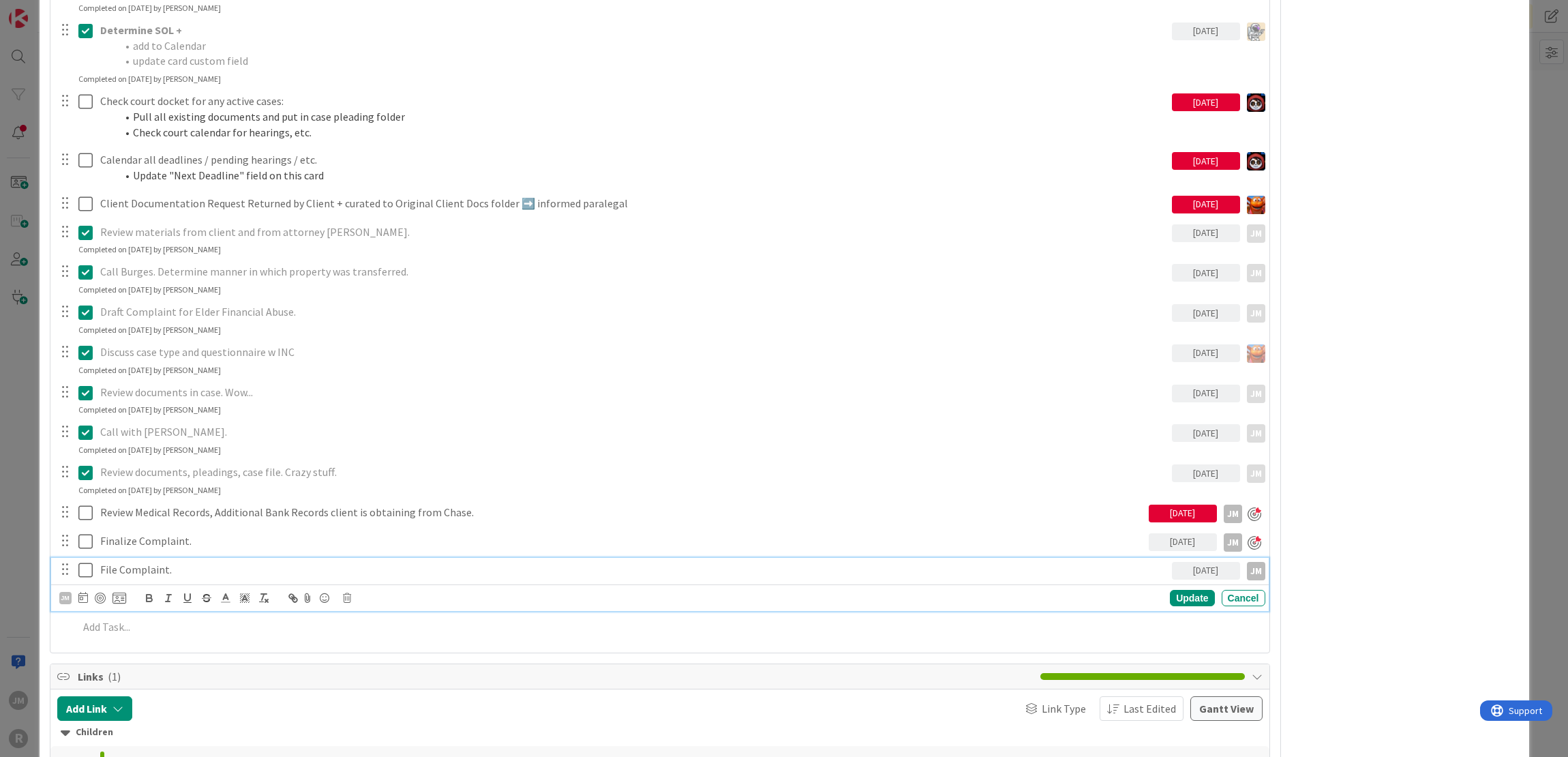
click at [144, 572] on p "File Complaint." at bounding box center [633, 569] width 1066 height 16
click at [95, 598] on div at bounding box center [100, 598] width 11 height 11
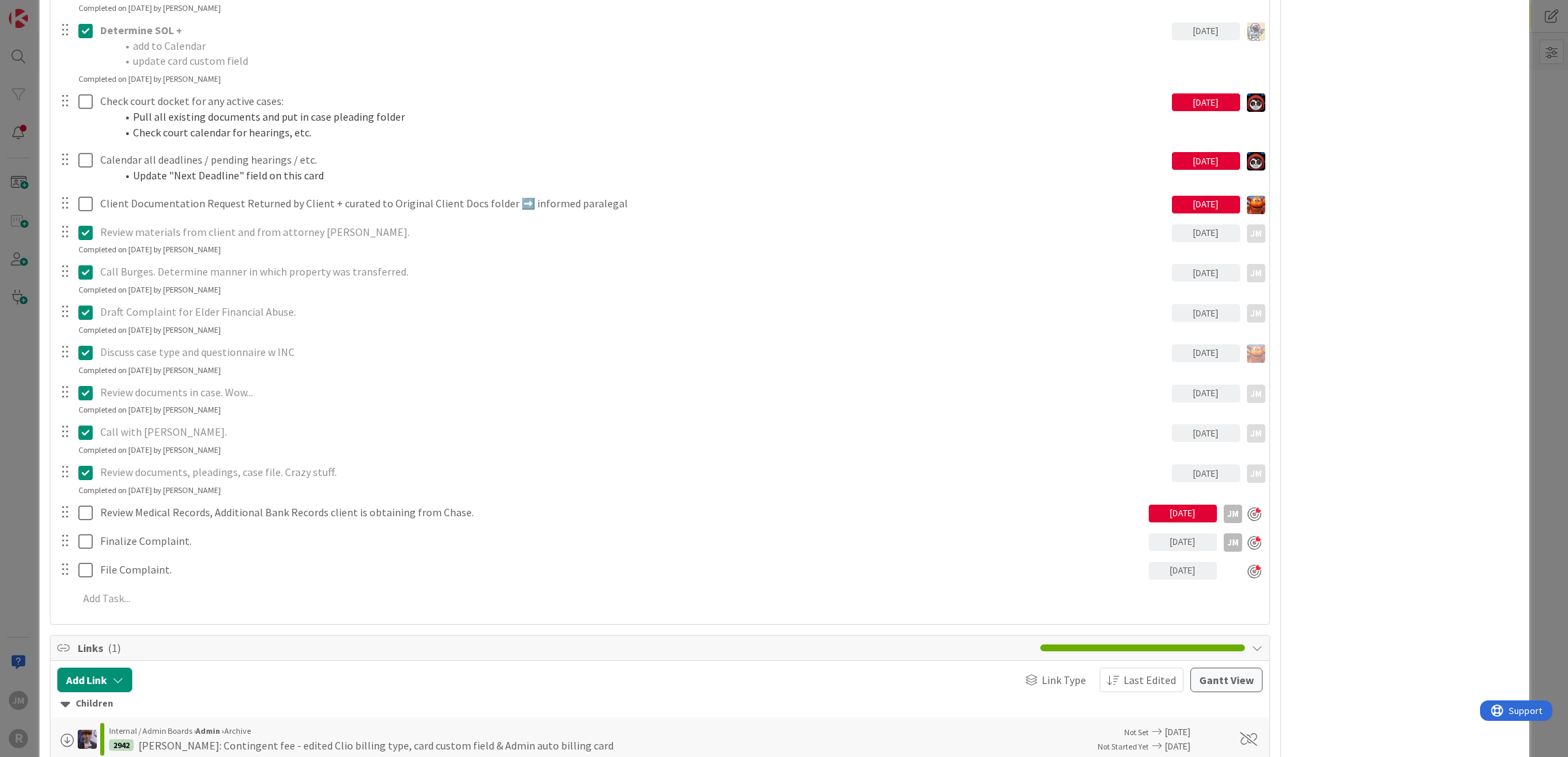
click at [22, 574] on div "ID 2940 Litigation Matter Workflow (FL2) Strategy In Progress Title 15 / 128 FU…" at bounding box center [784, 378] width 1568 height 757
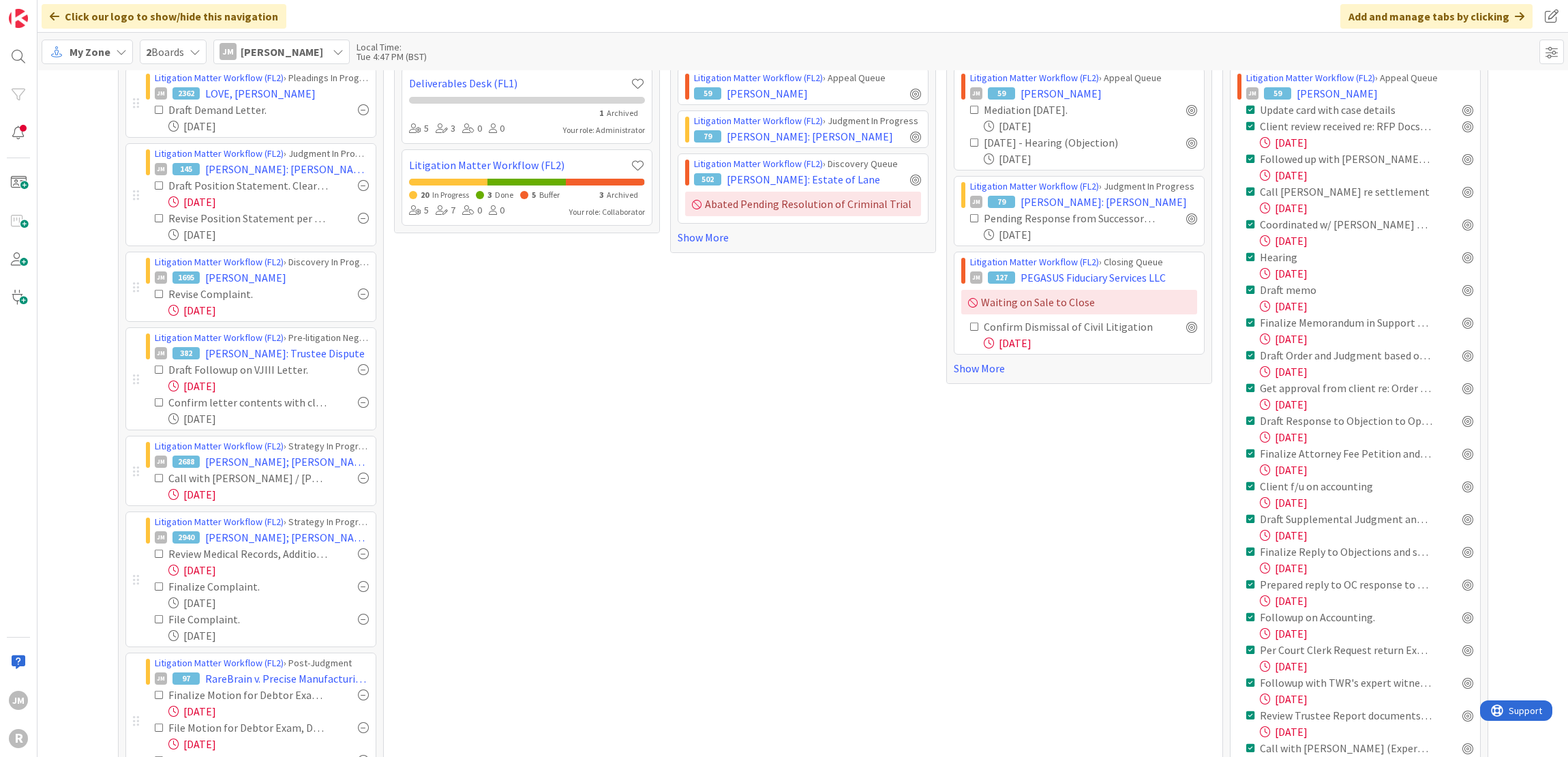
scroll to position [68, 0]
click at [247, 462] on span "[PERSON_NAME]; [PERSON_NAME]" at bounding box center [287, 462] width 163 height 16
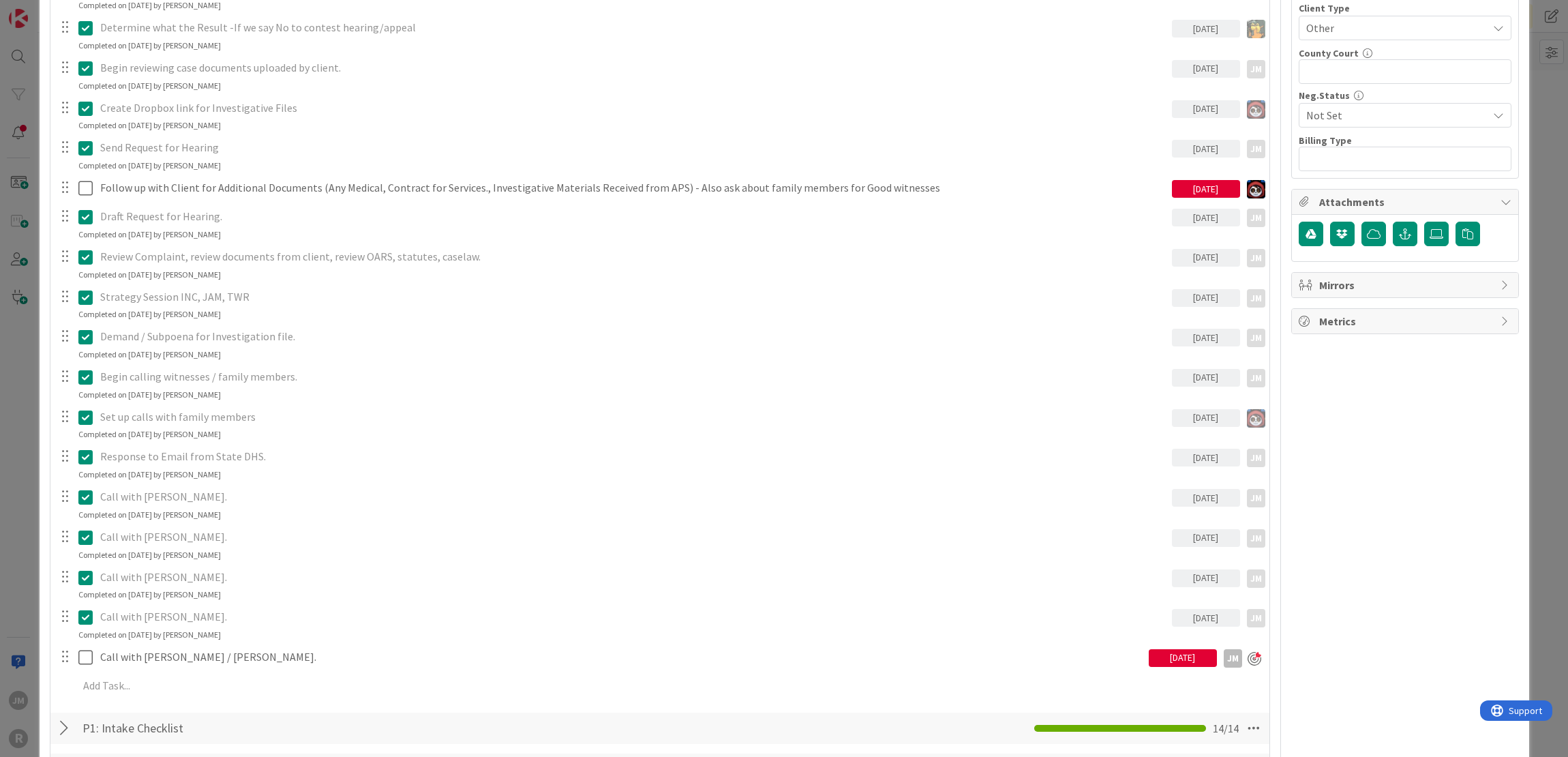
scroll to position [887, 0]
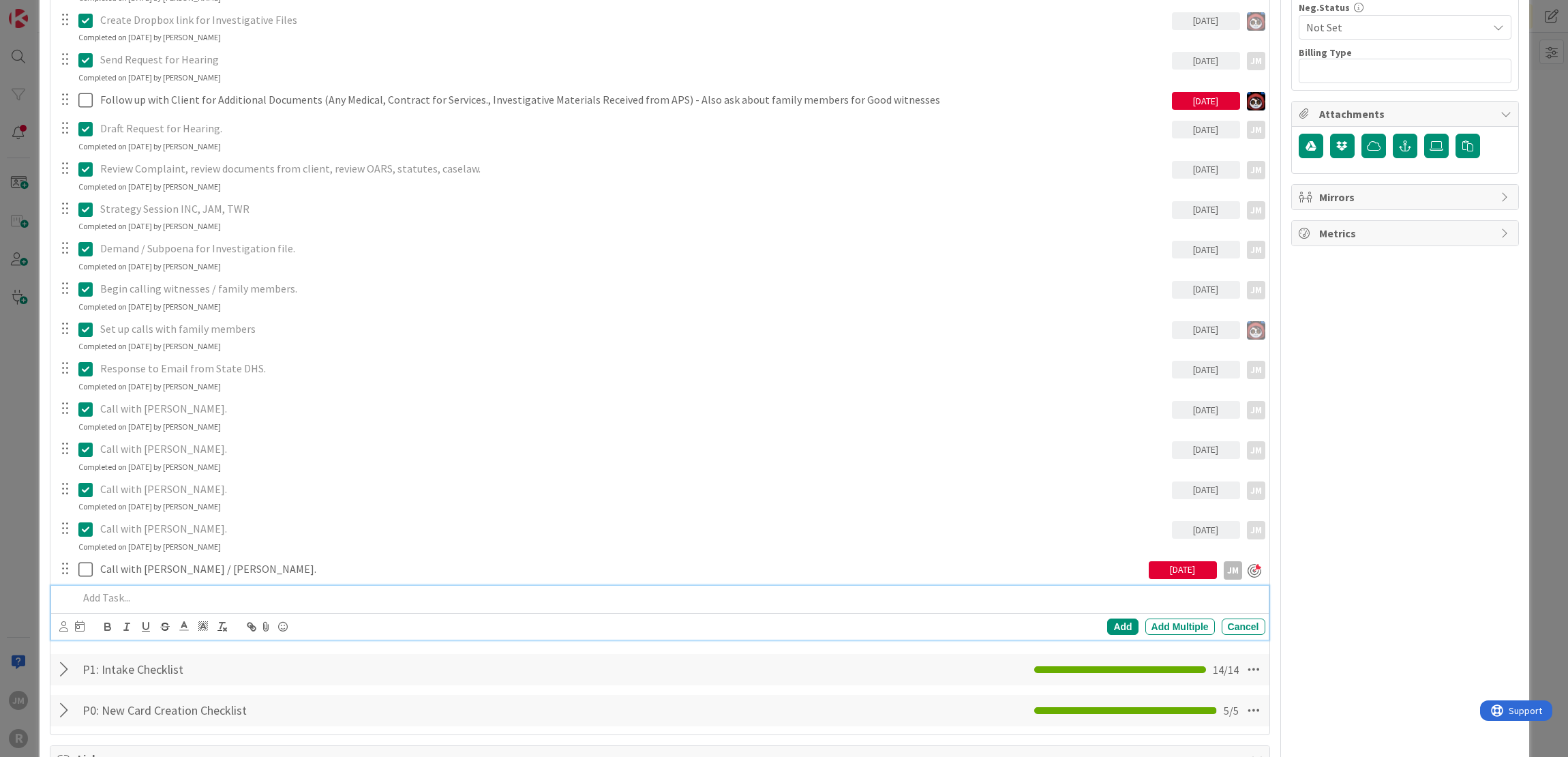
click at [206, 590] on p at bounding box center [669, 598] width 1181 height 16
click at [63, 622] on icon at bounding box center [63, 626] width 9 height 10
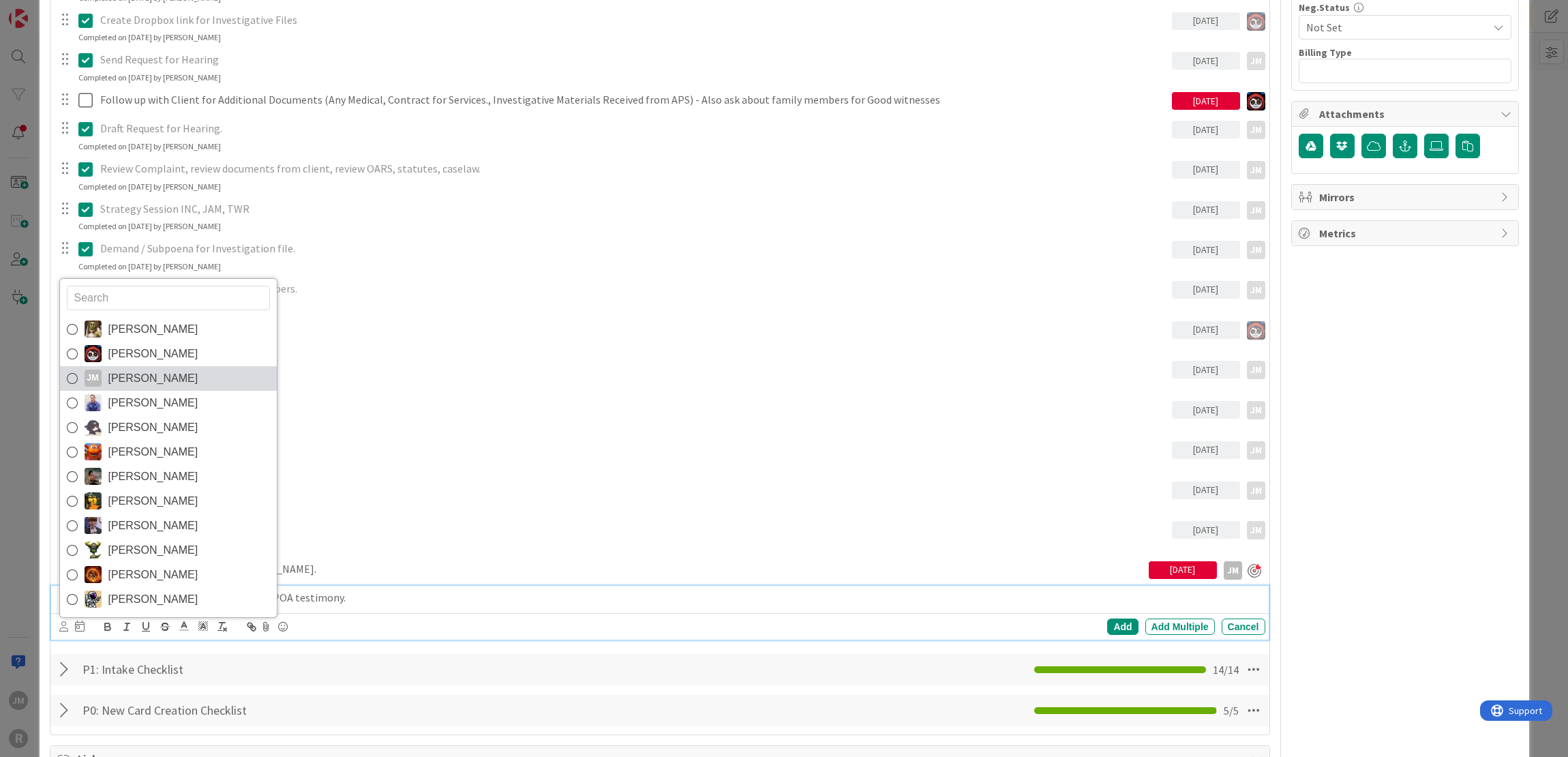
click at [108, 371] on span "[PERSON_NAME]" at bounding box center [153, 378] width 90 height 21
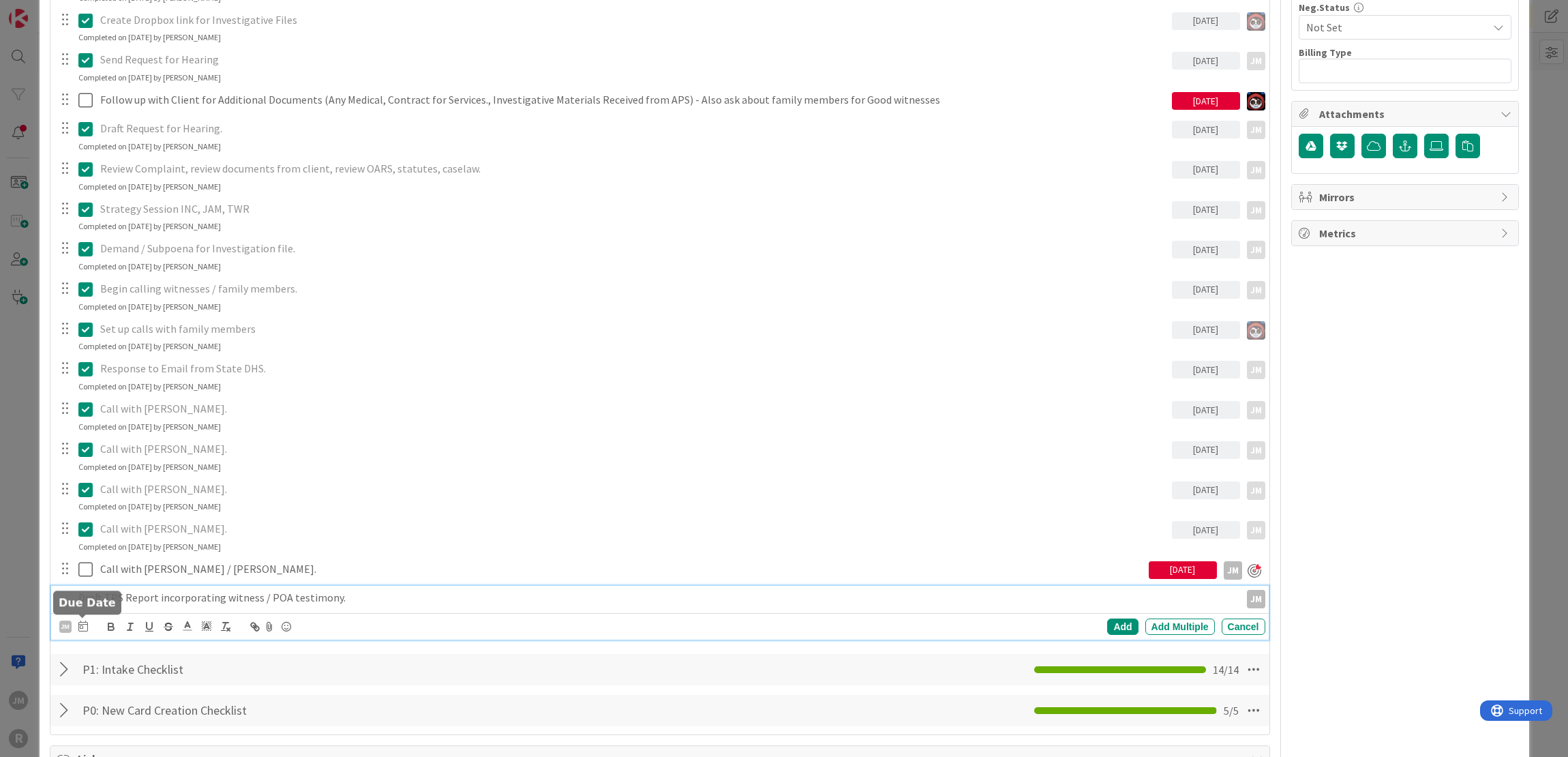
click at [80, 623] on icon at bounding box center [83, 626] width 10 height 11
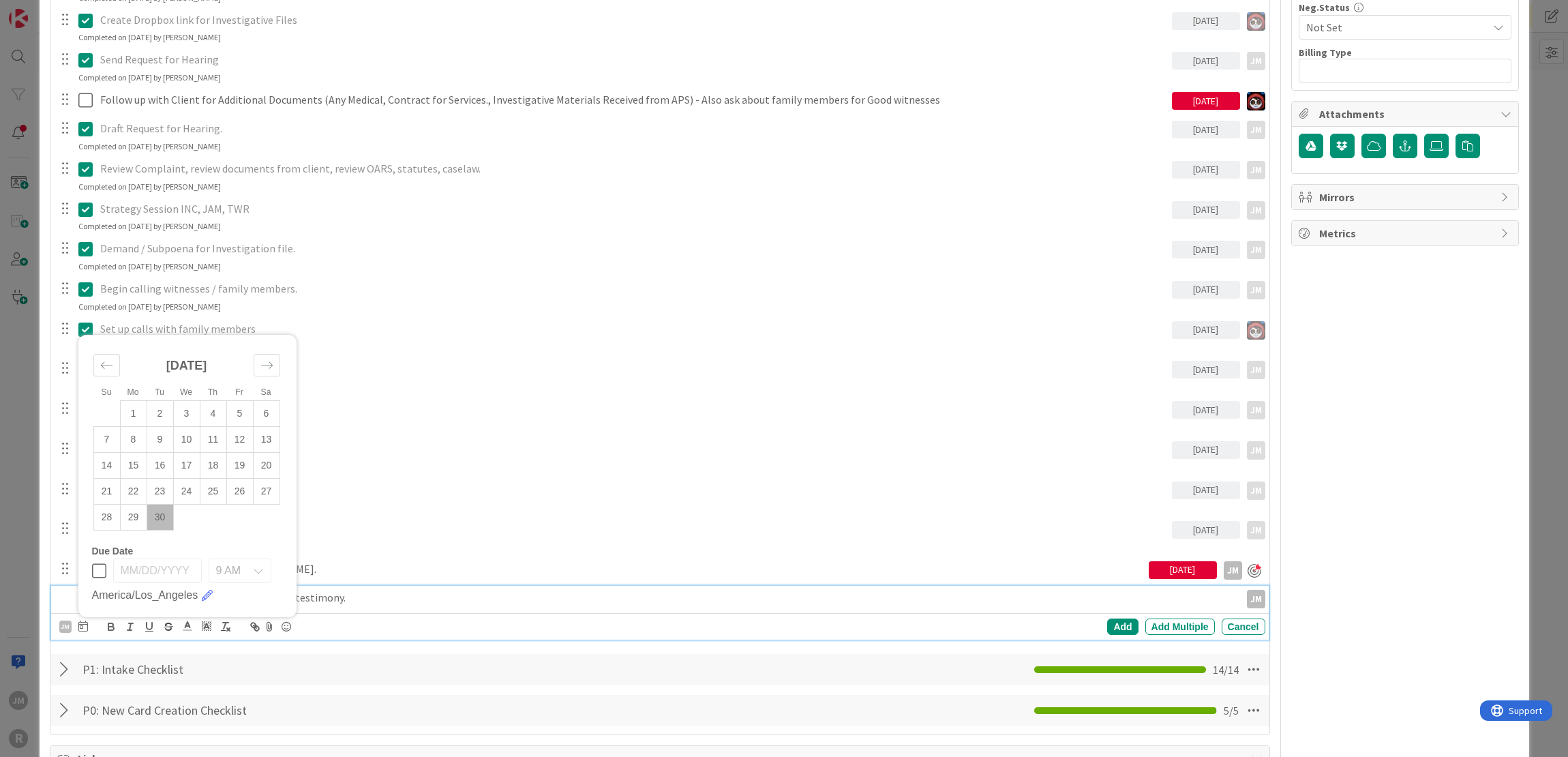
scroll to position [1023, 0]
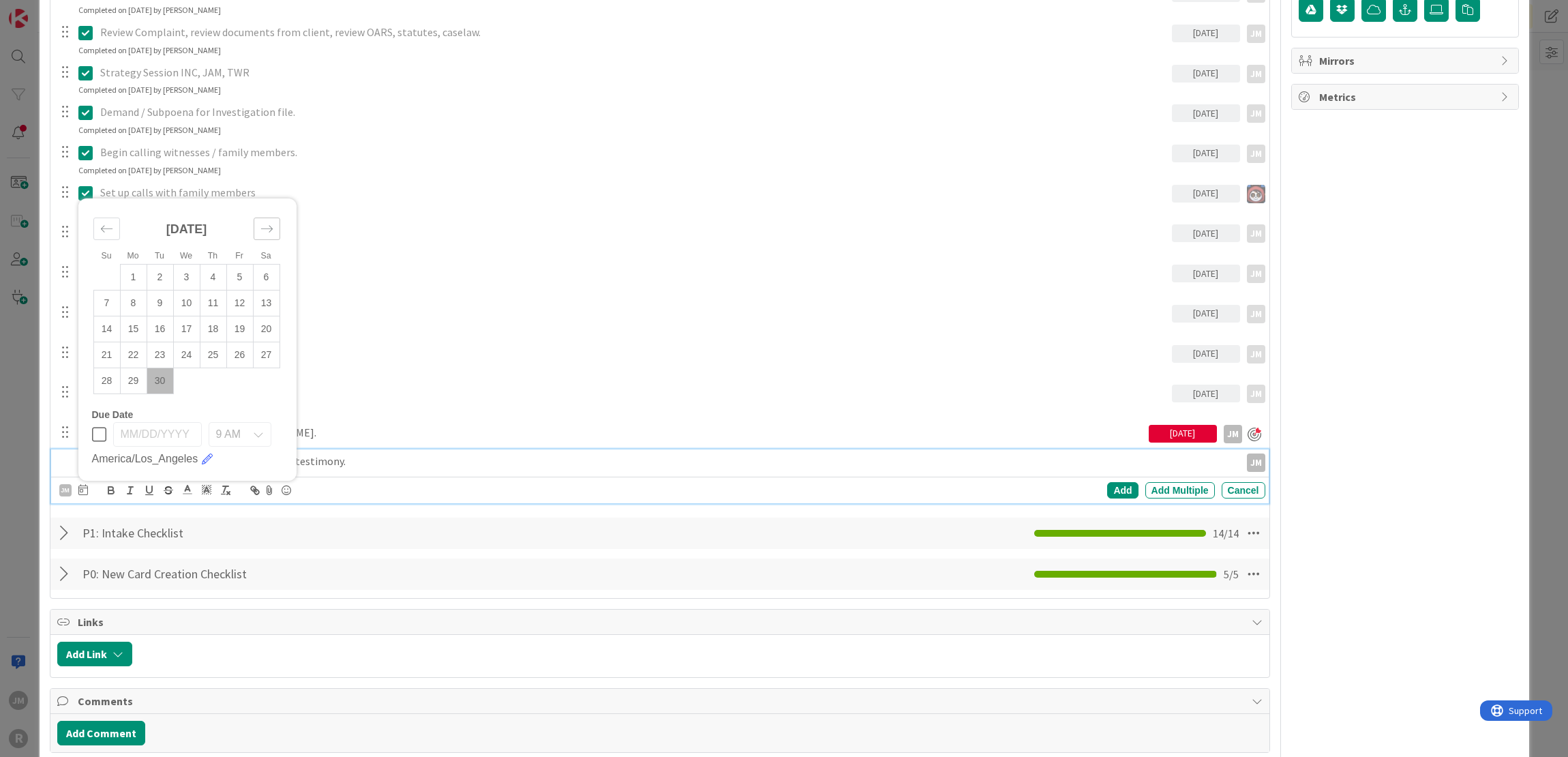
click at [269, 232] on icon "Move forward to switch to the next month." at bounding box center [266, 229] width 13 height 13
click at [180, 278] on td "1" at bounding box center [186, 277] width 27 height 26
type input "[DATE]"
click at [1116, 486] on div "Add" at bounding box center [1122, 490] width 31 height 16
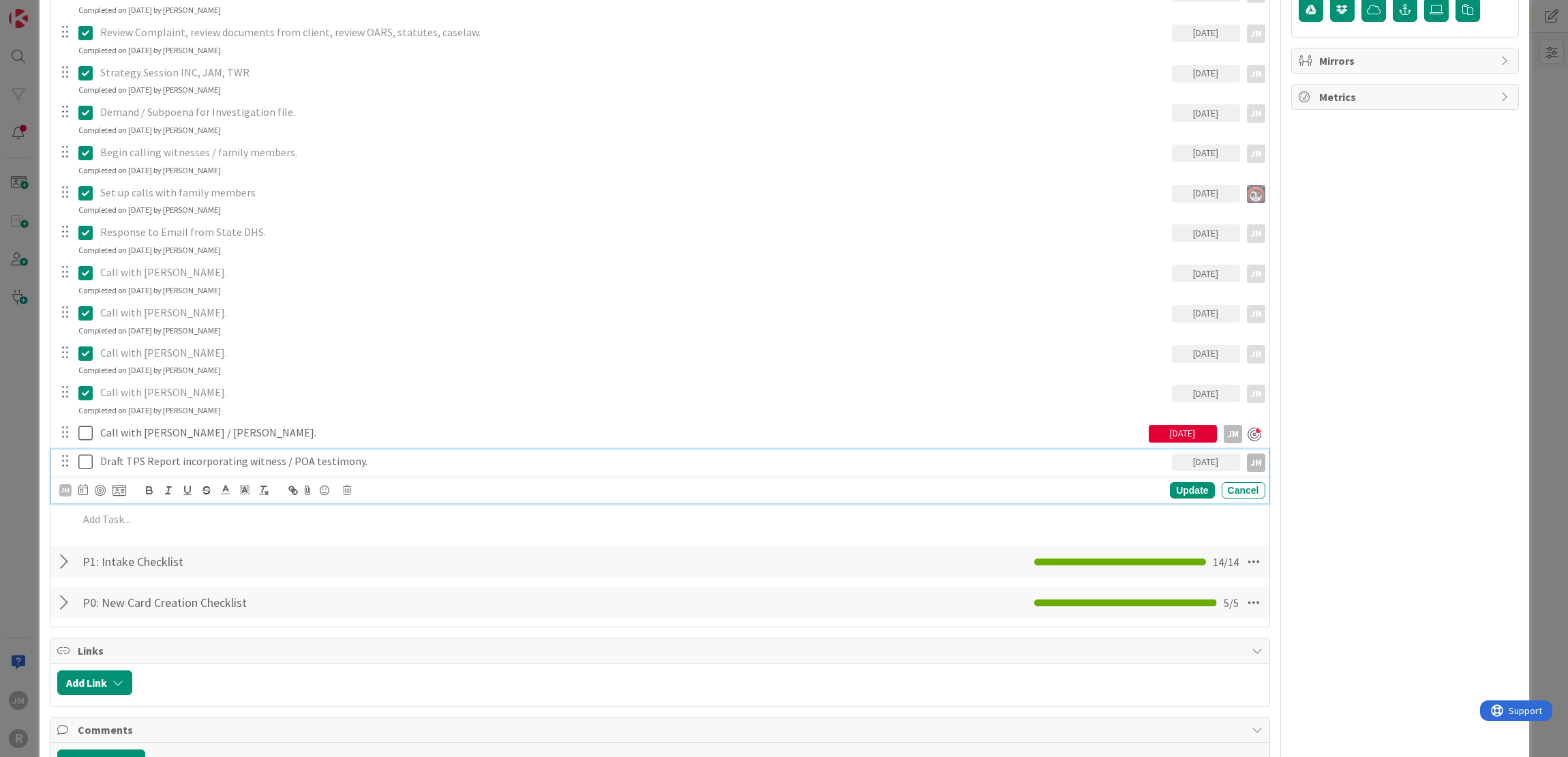
click at [166, 462] on p "Draft TPS Report incorporating witness / POA testimony." at bounding box center [633, 461] width 1066 height 16
click at [97, 488] on div at bounding box center [100, 490] width 11 height 11
click at [33, 512] on div "ID 2688 Litigation Matter Workflow (FL2) Strategy In Progress Title 14 / 128 AG…" at bounding box center [784, 378] width 1568 height 757
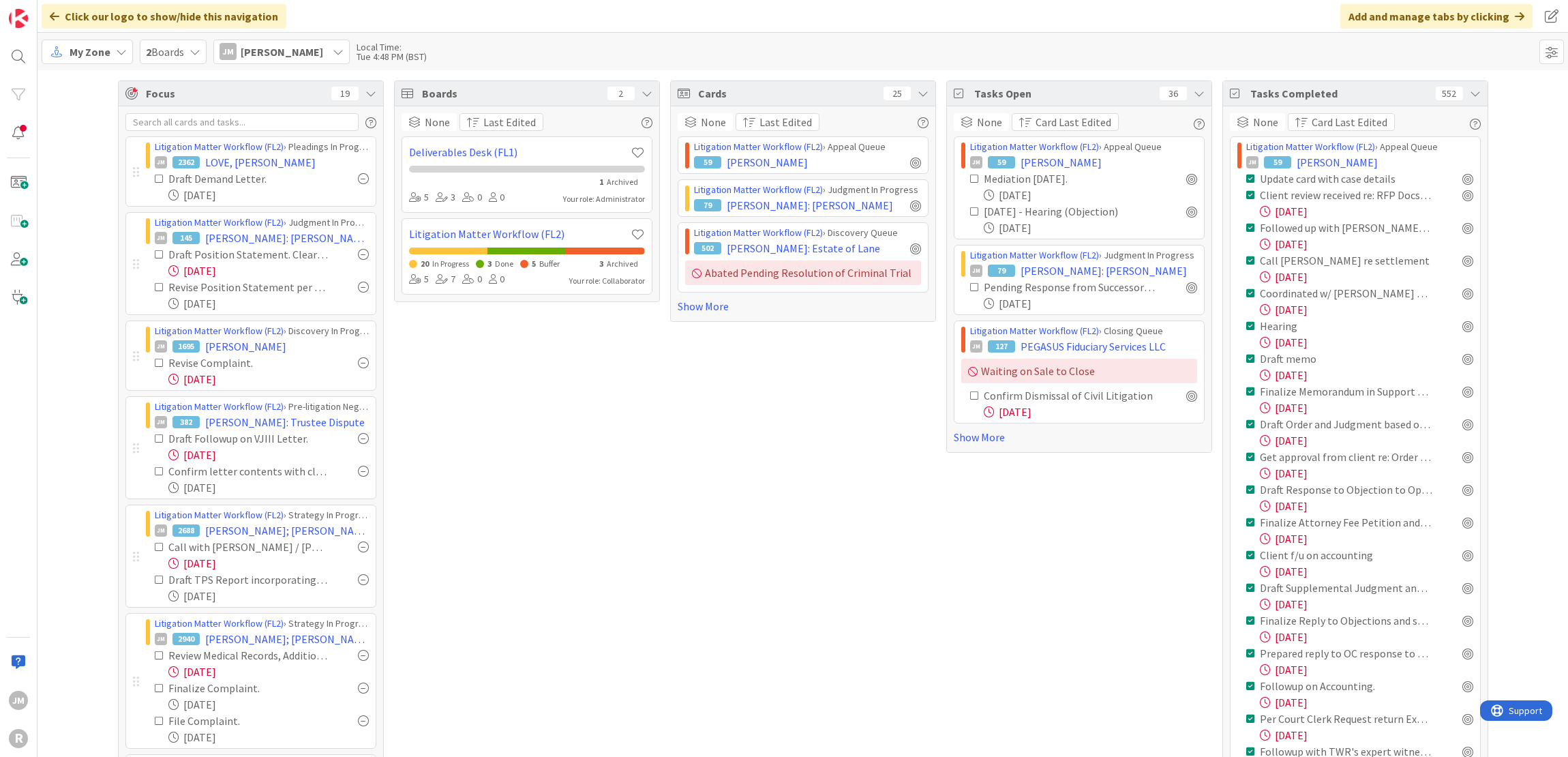
click at [116, 53] on icon at bounding box center [122, 52] width 11 height 11
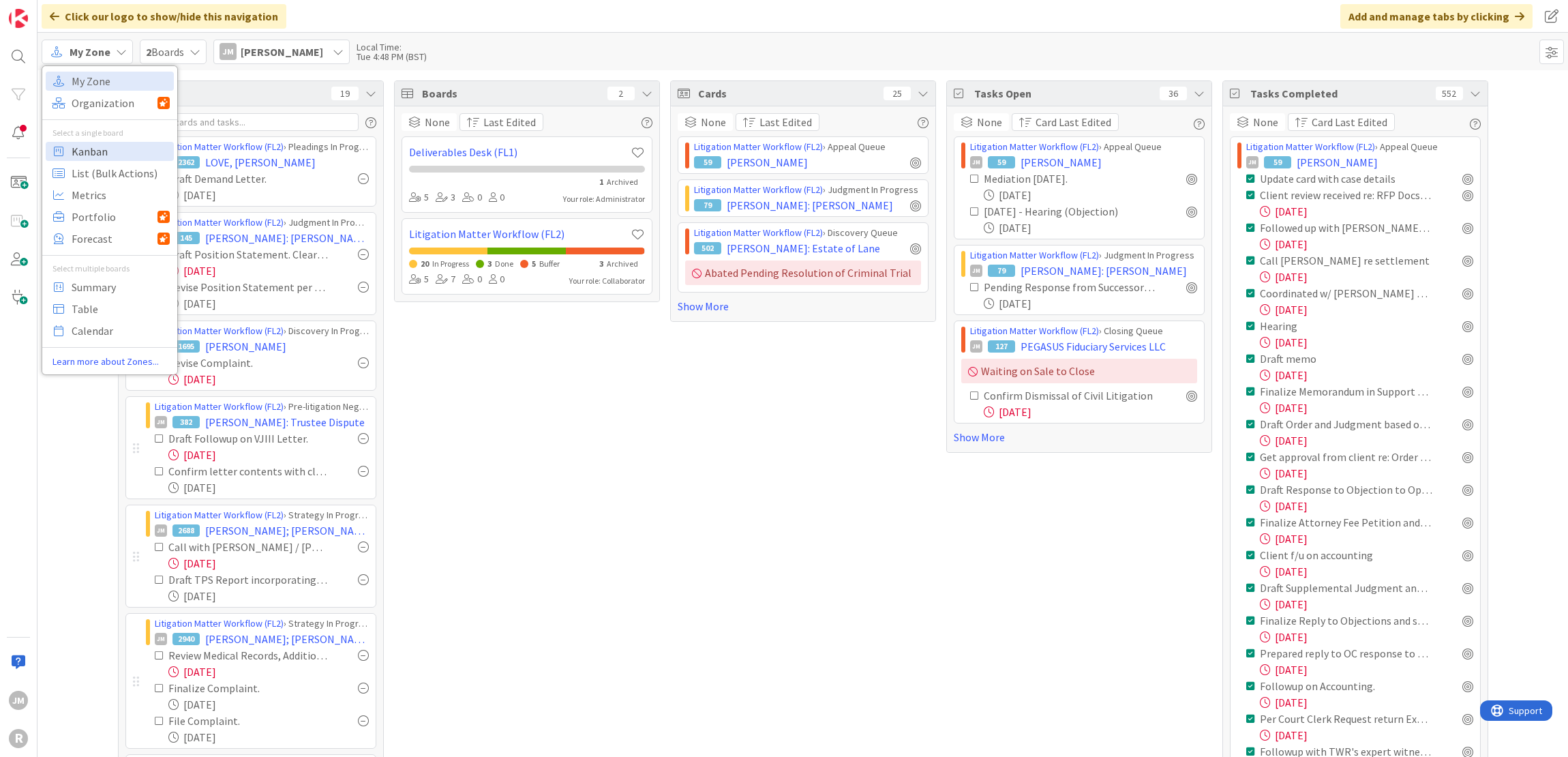
click at [106, 155] on span "Kanban" at bounding box center [120, 152] width 98 height 21
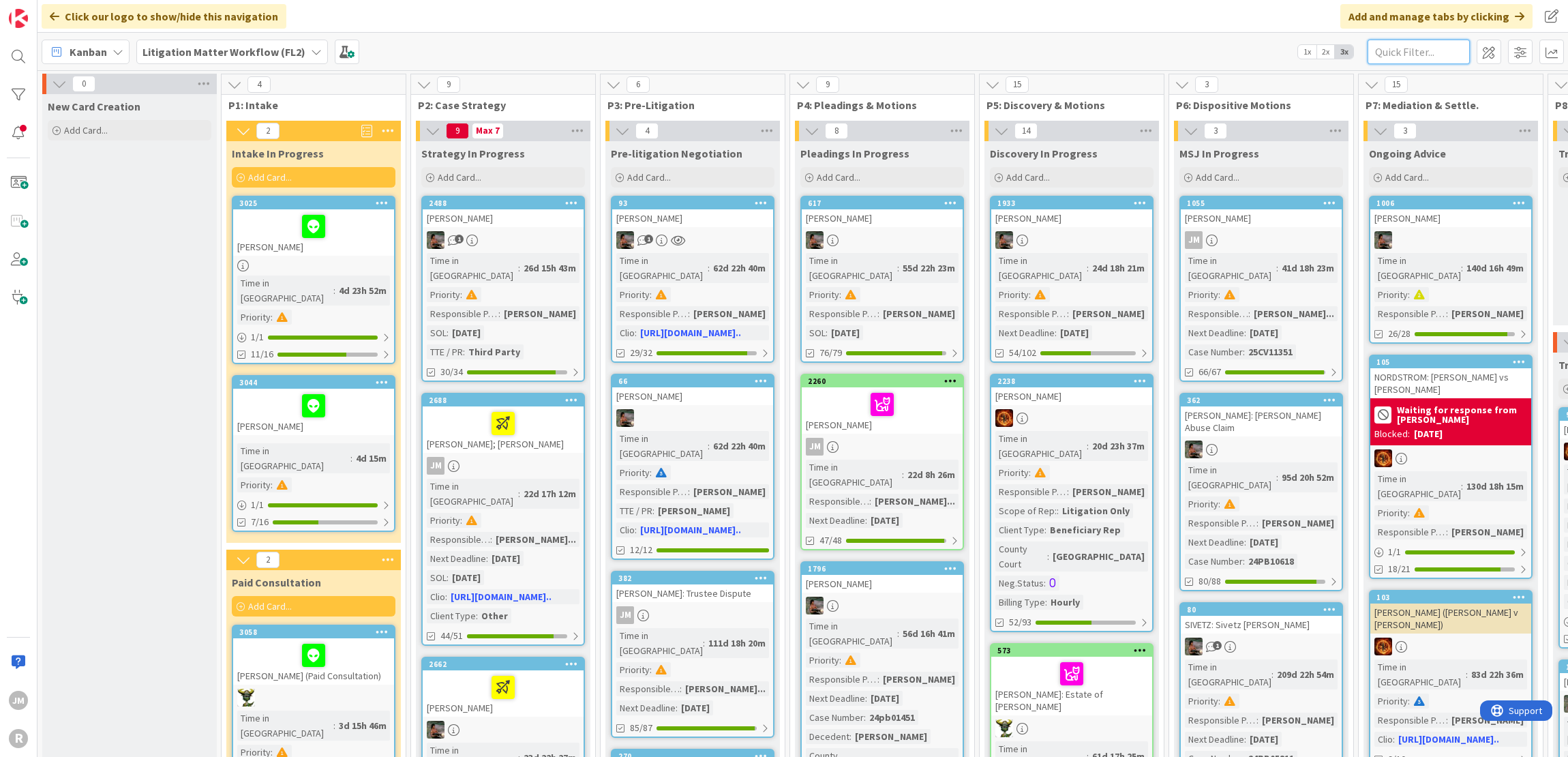
click at [1406, 47] on input "text" at bounding box center [1418, 52] width 102 height 25
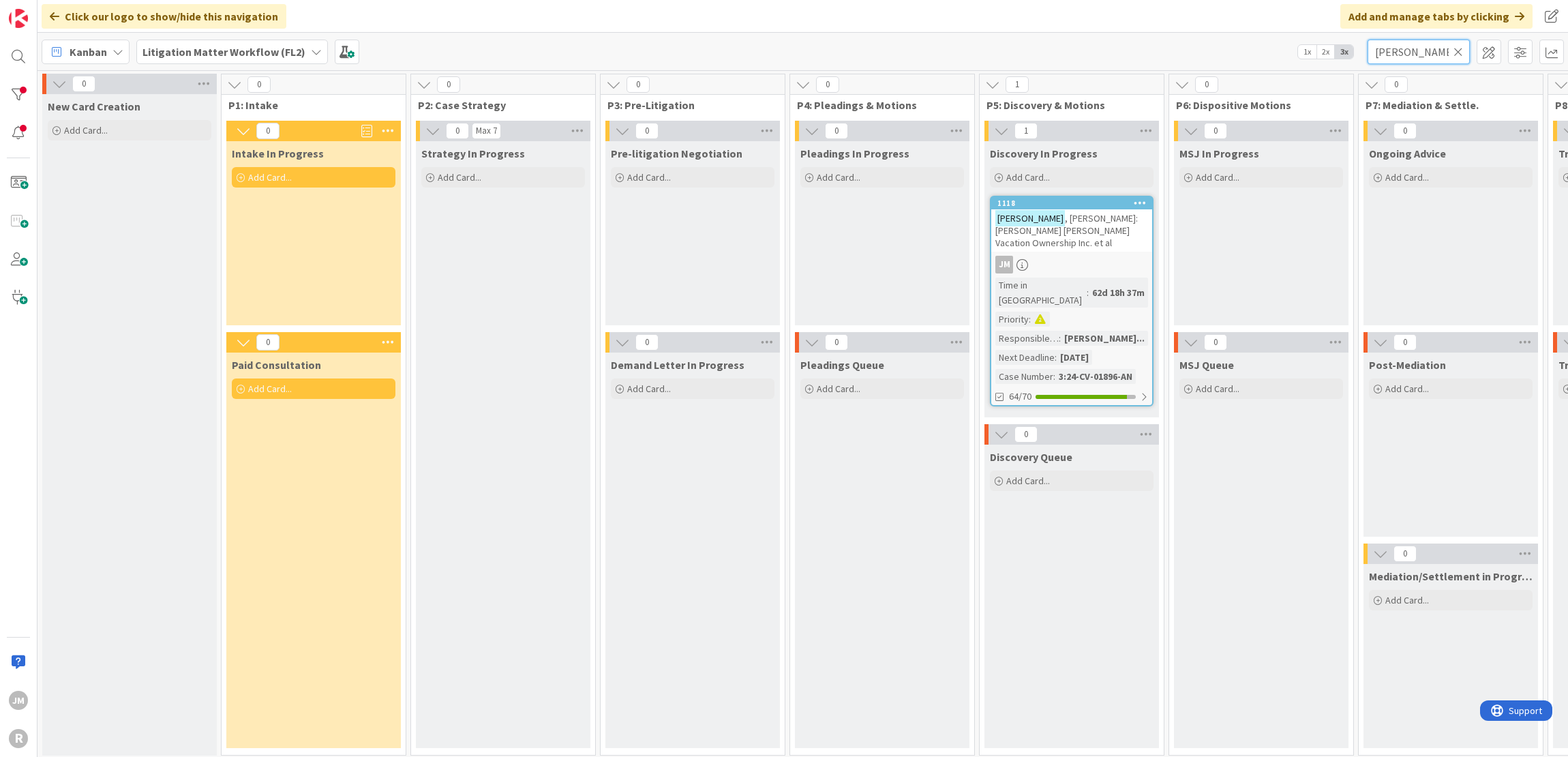
type input "cain"
click at [1083, 243] on div "CAIN , Michael: Huntsman v. Wyndham Vacation Ownership Inc. et al" at bounding box center [1072, 231] width 161 height 43
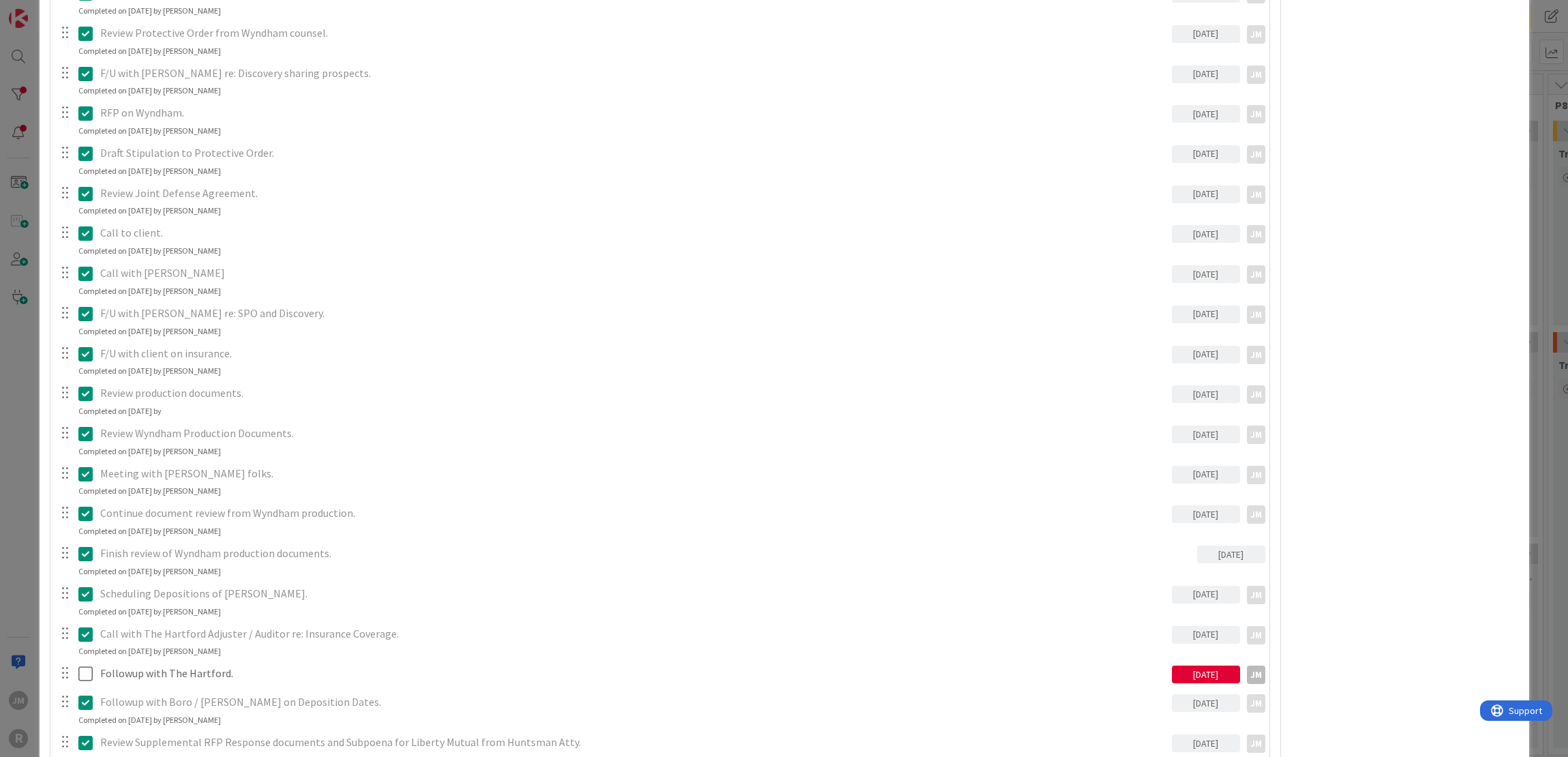
scroll to position [1296, 0]
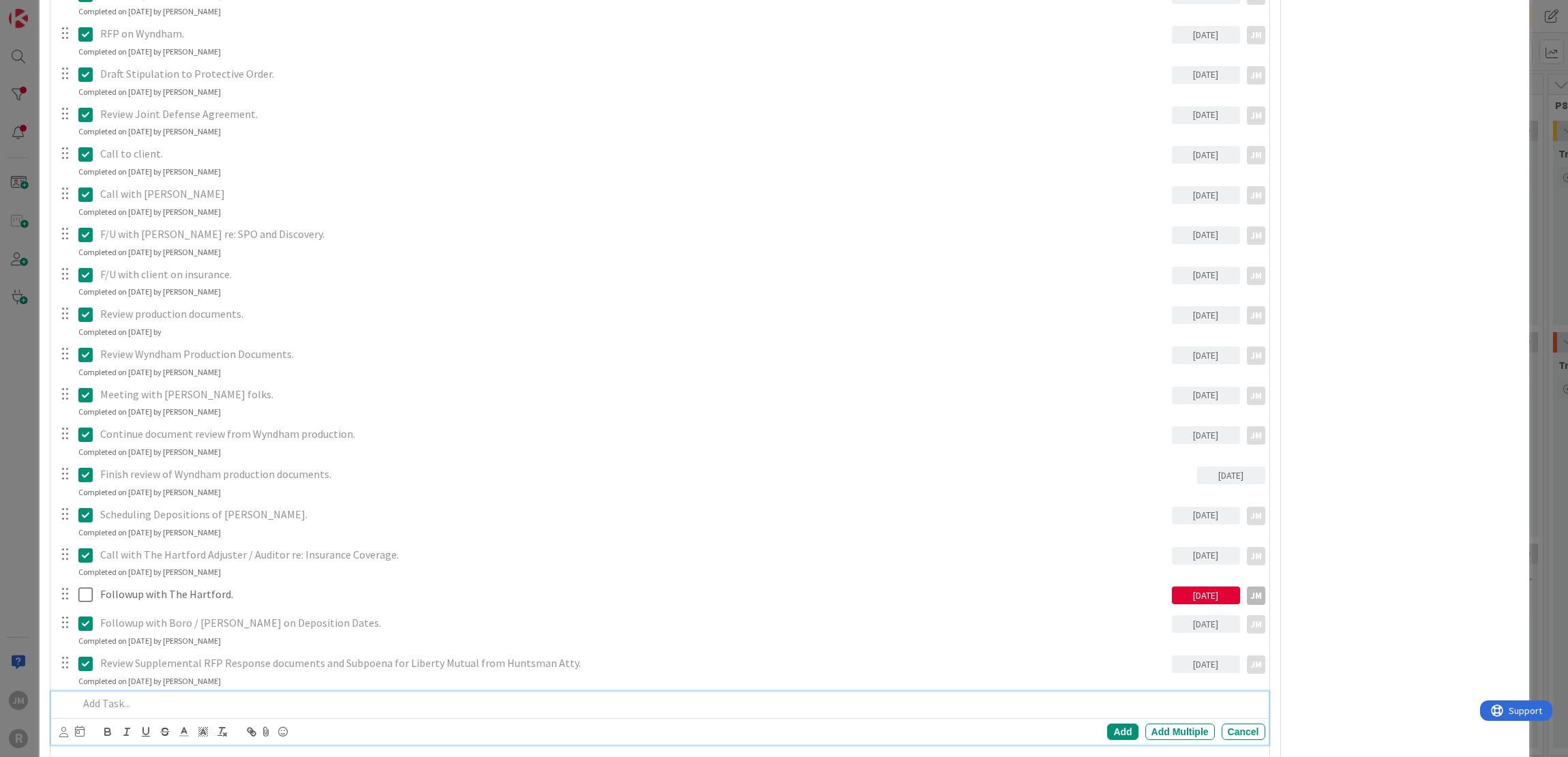
click at [154, 698] on p at bounding box center [669, 703] width 1181 height 16
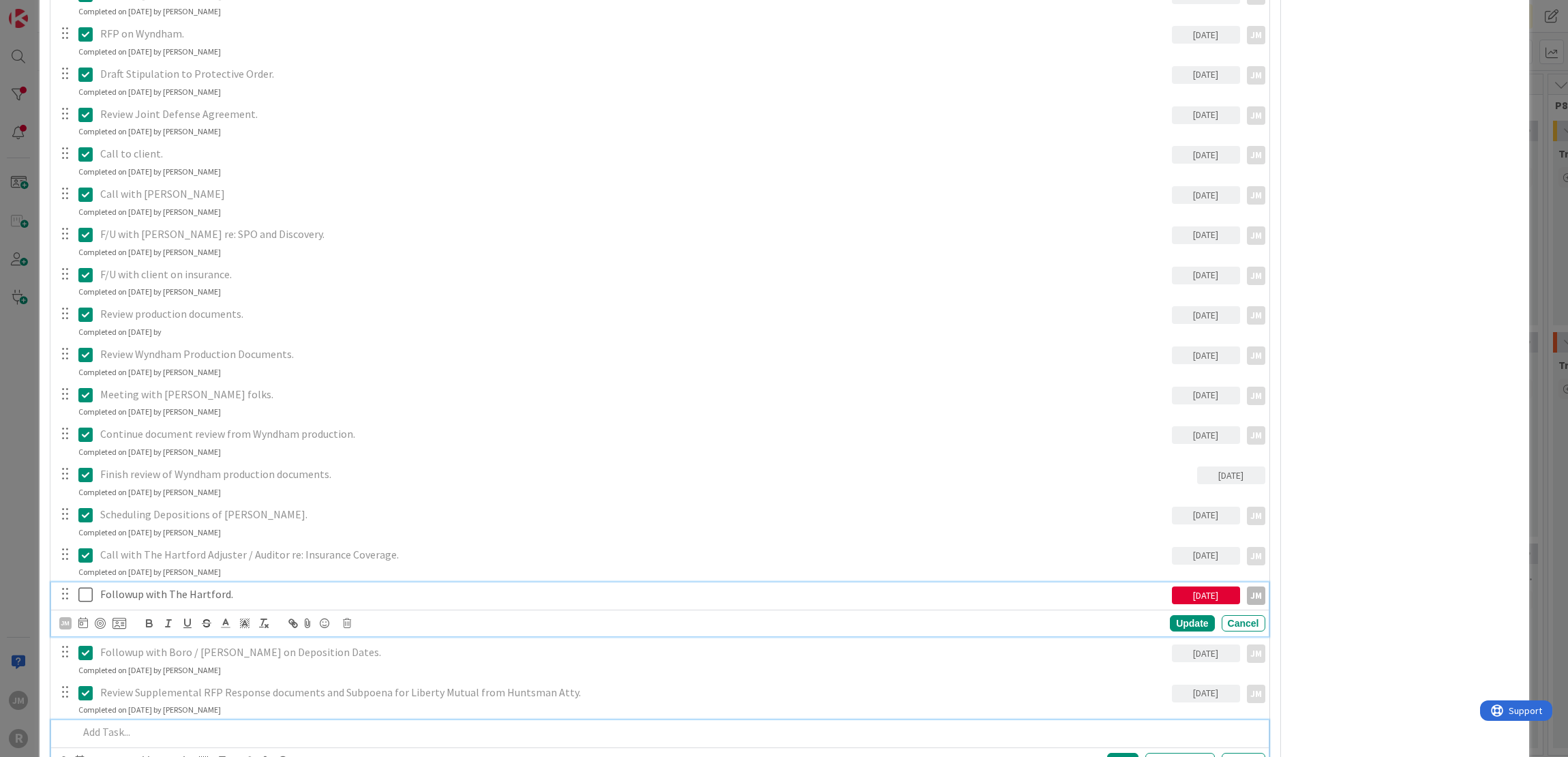
click at [168, 591] on p "Followup with The Hartford." at bounding box center [633, 594] width 1066 height 16
click at [83, 621] on icon at bounding box center [83, 623] width 10 height 11
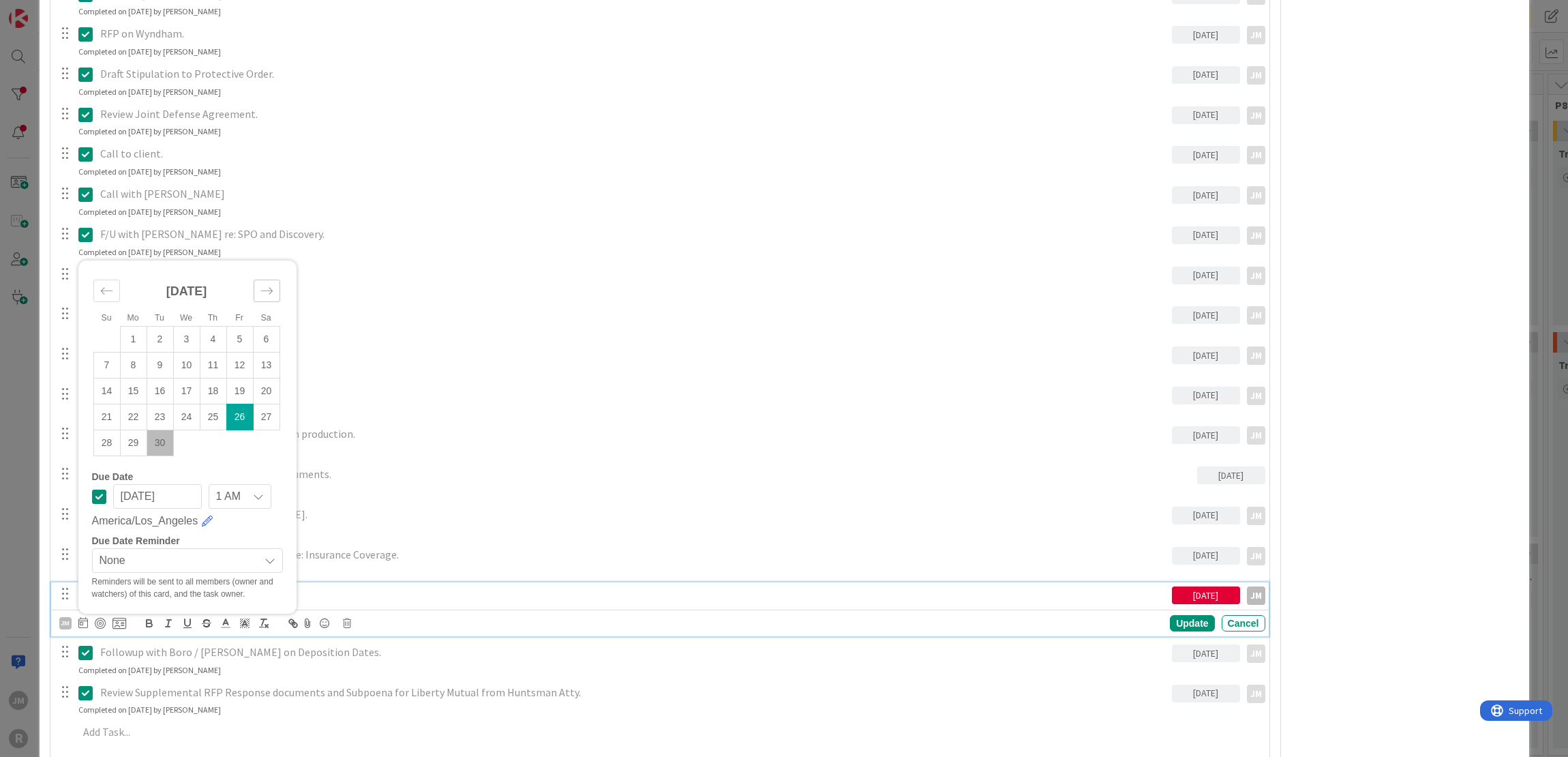
click at [261, 297] on div "Move forward to switch to the next month." at bounding box center [266, 291] width 27 height 23
click at [189, 339] on td "1" at bounding box center [186, 340] width 27 height 26
type input "[DATE]"
click at [339, 587] on p "Followup with The Hartford." at bounding box center [633, 594] width 1066 height 16
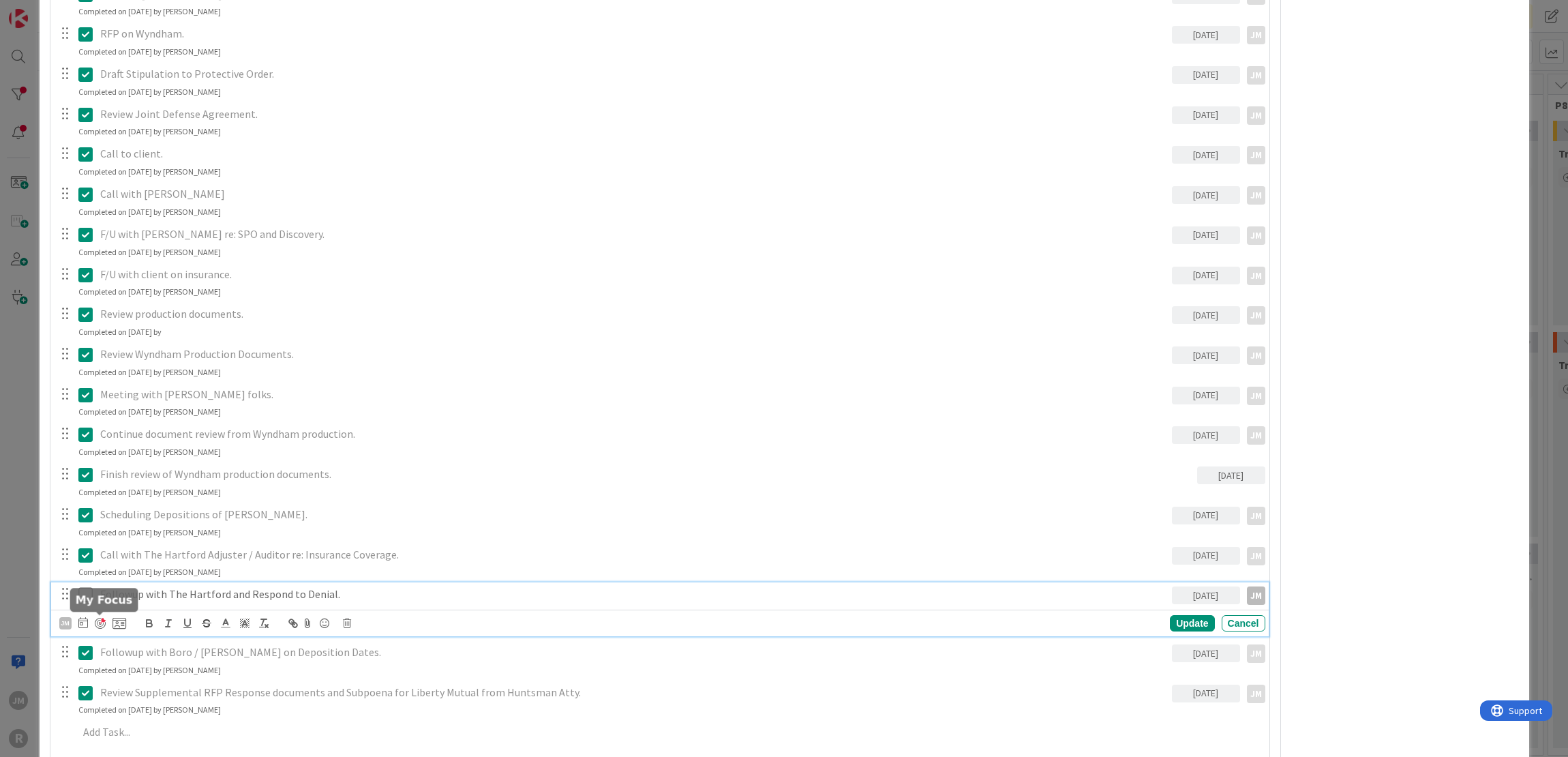
click at [95, 621] on div at bounding box center [100, 624] width 11 height 11
click at [1198, 619] on div "Update" at bounding box center [1192, 624] width 45 height 16
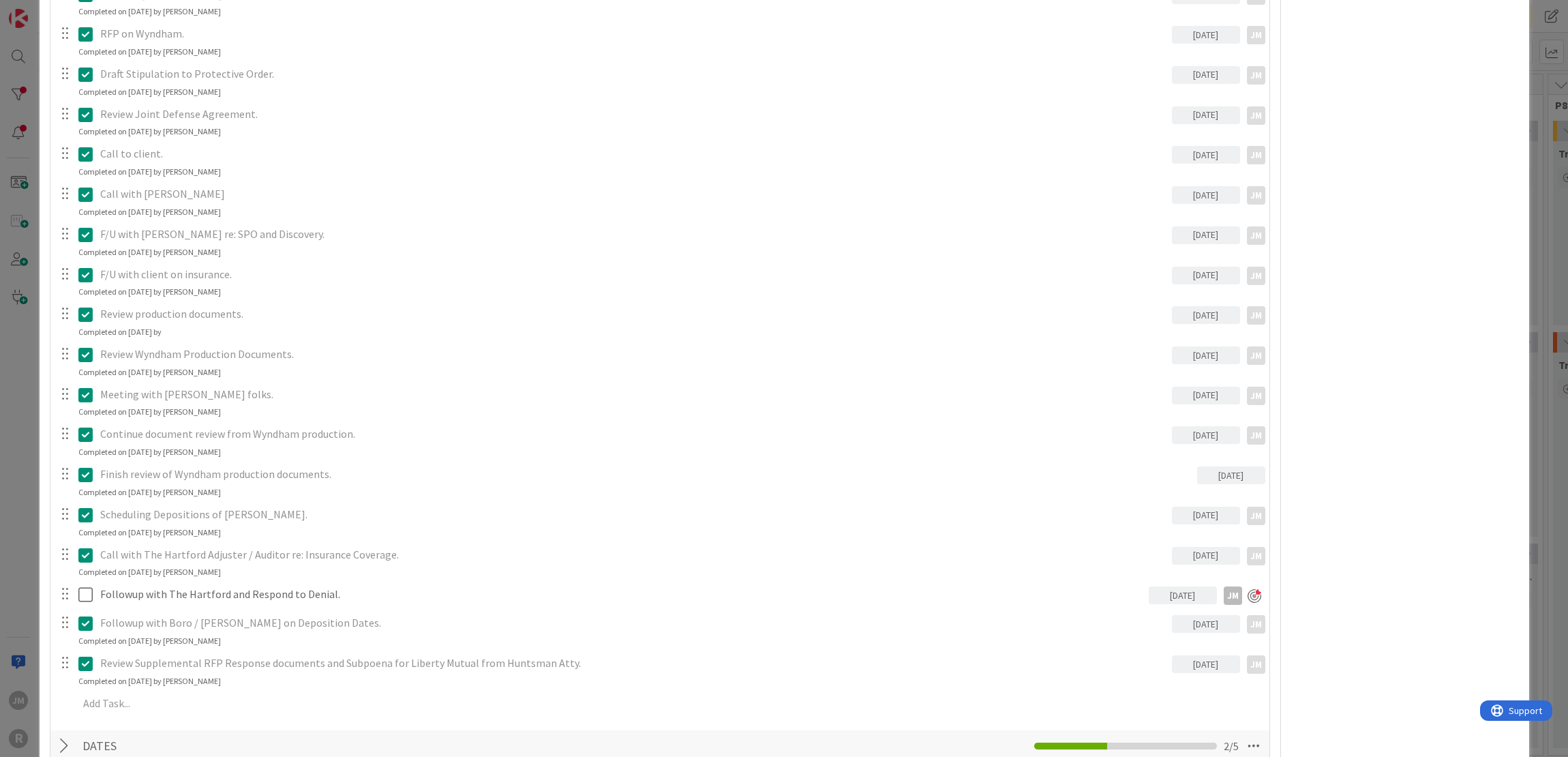
click at [25, 517] on div "ID 1118 Litigation Matter Workflow (FL2) Discovery In Progress Title 64 / 128 C…" at bounding box center [784, 378] width 1568 height 757
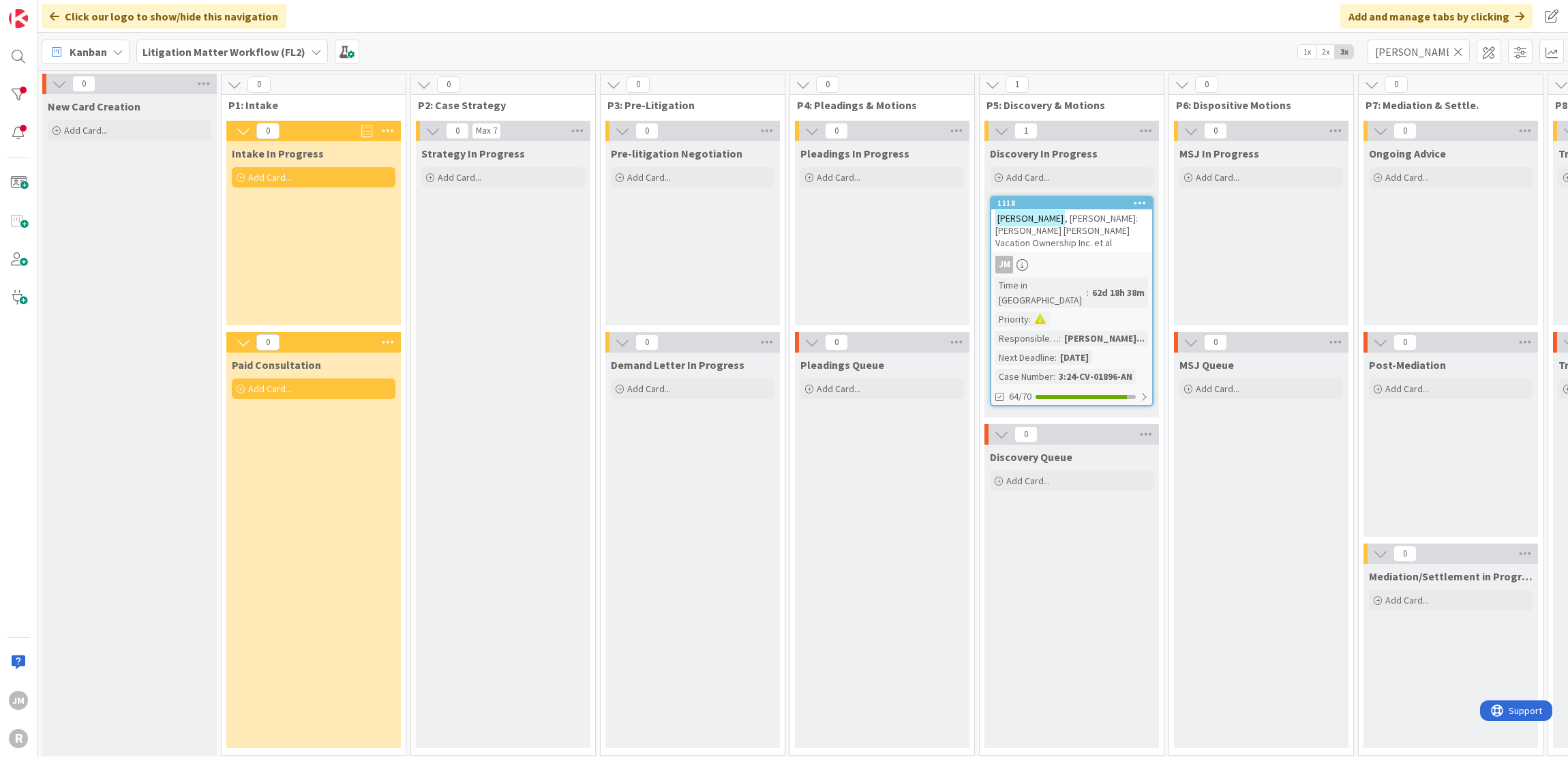
click at [1456, 54] on icon at bounding box center [1458, 52] width 10 height 12
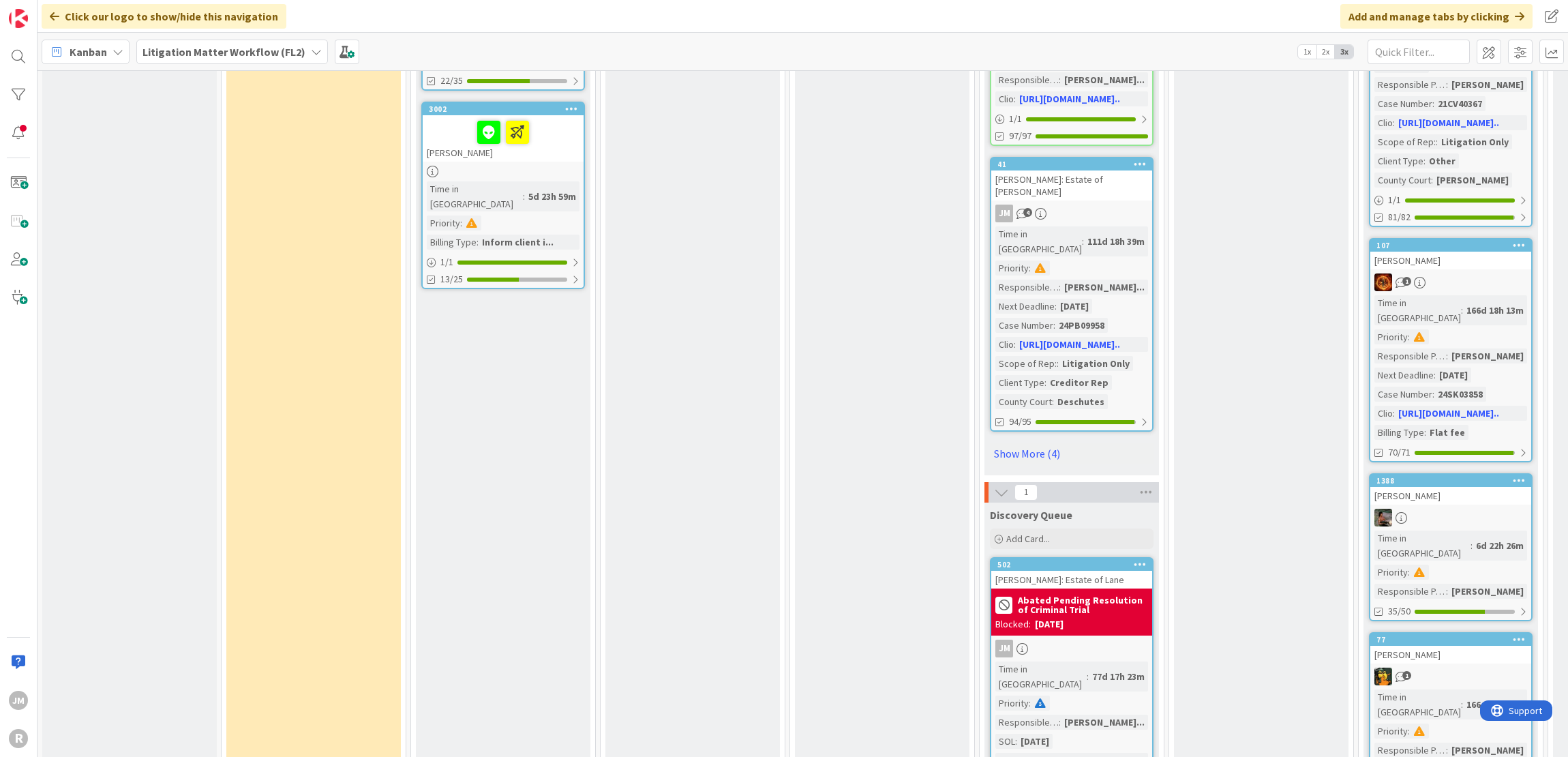
scroll to position [1773, 0]
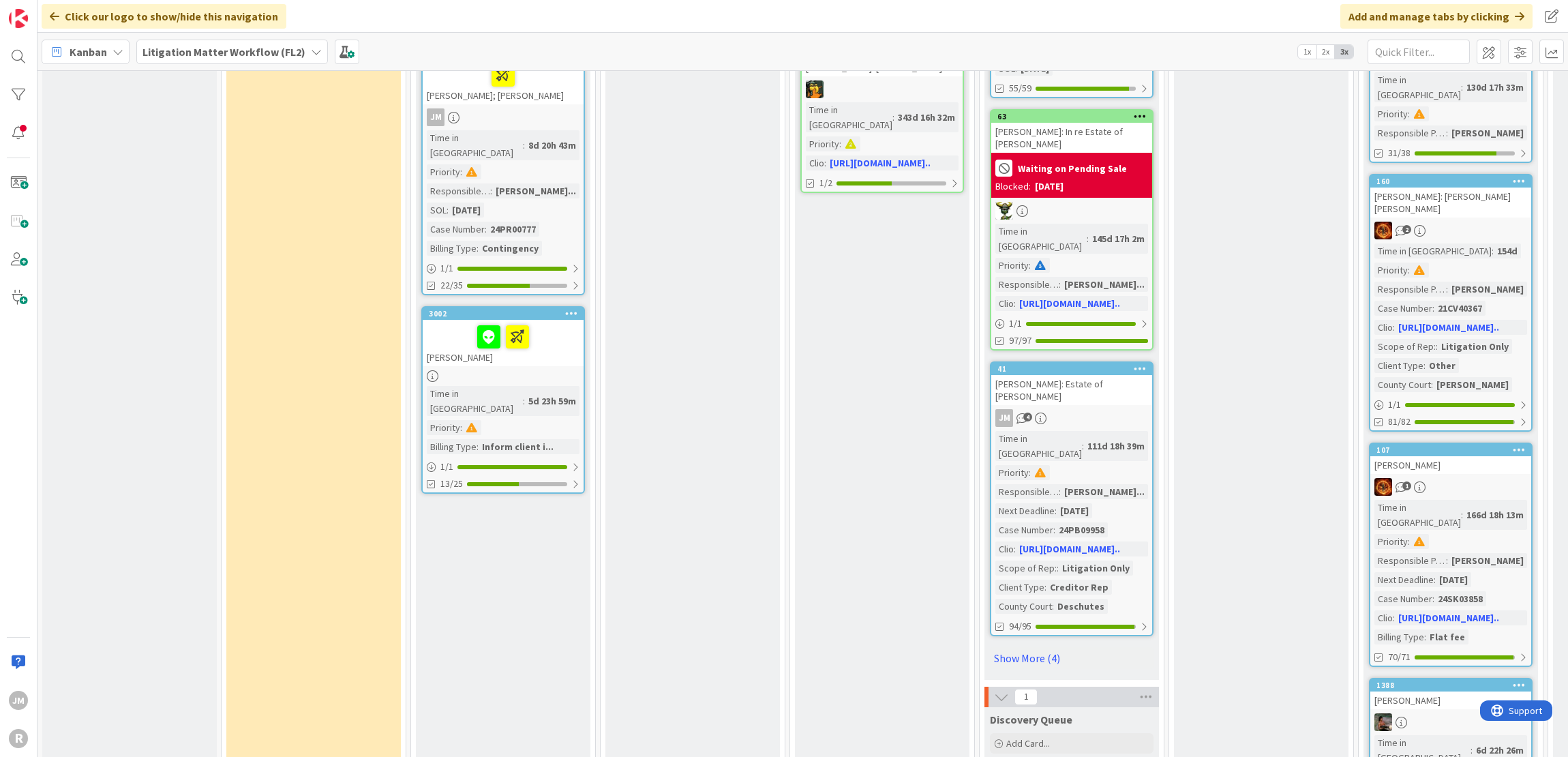
click at [1087, 409] on div "JM 4" at bounding box center [1072, 418] width 161 height 18
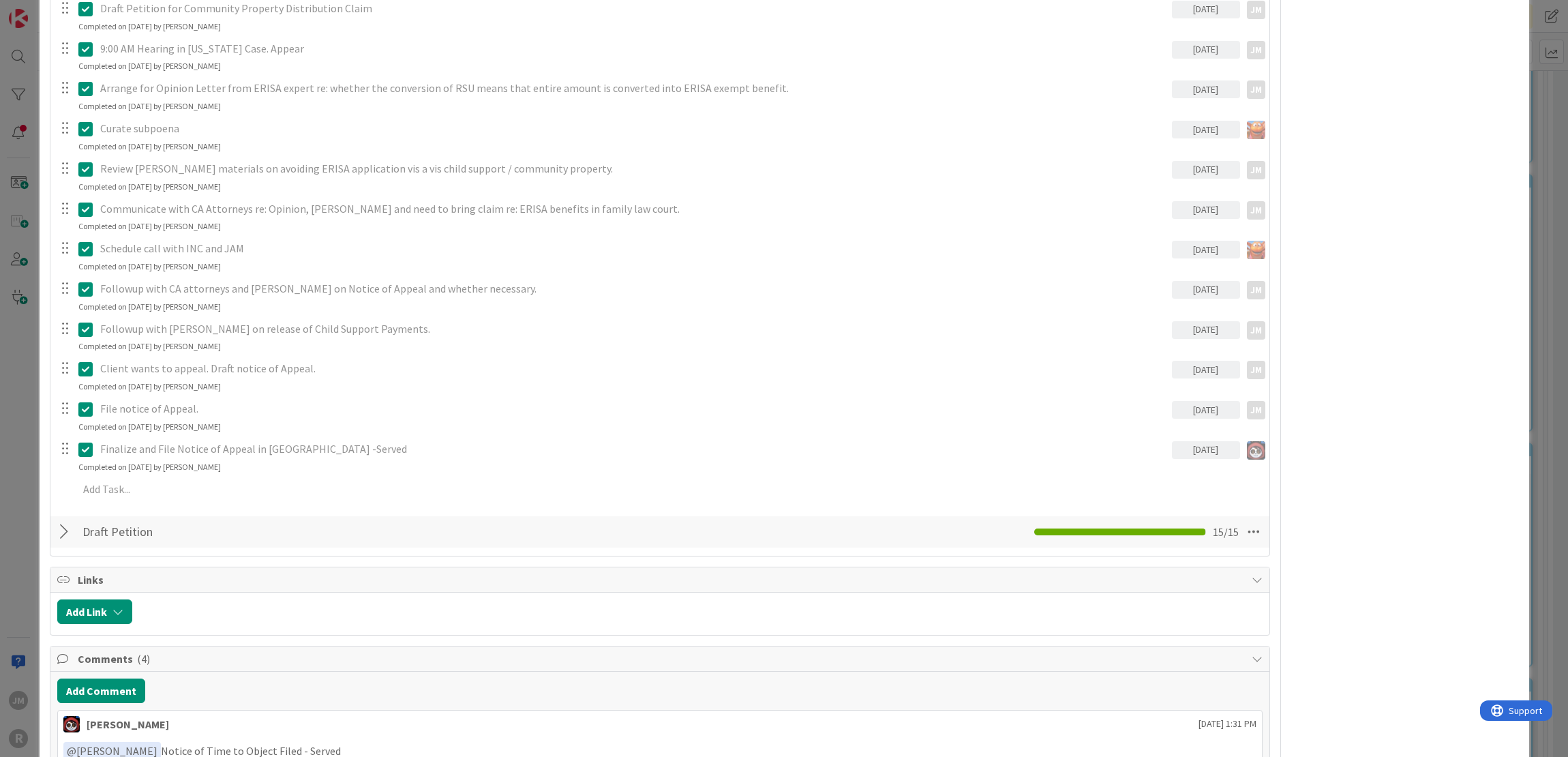
scroll to position [1228, 0]
